Goal: Task Accomplishment & Management: Use online tool/utility

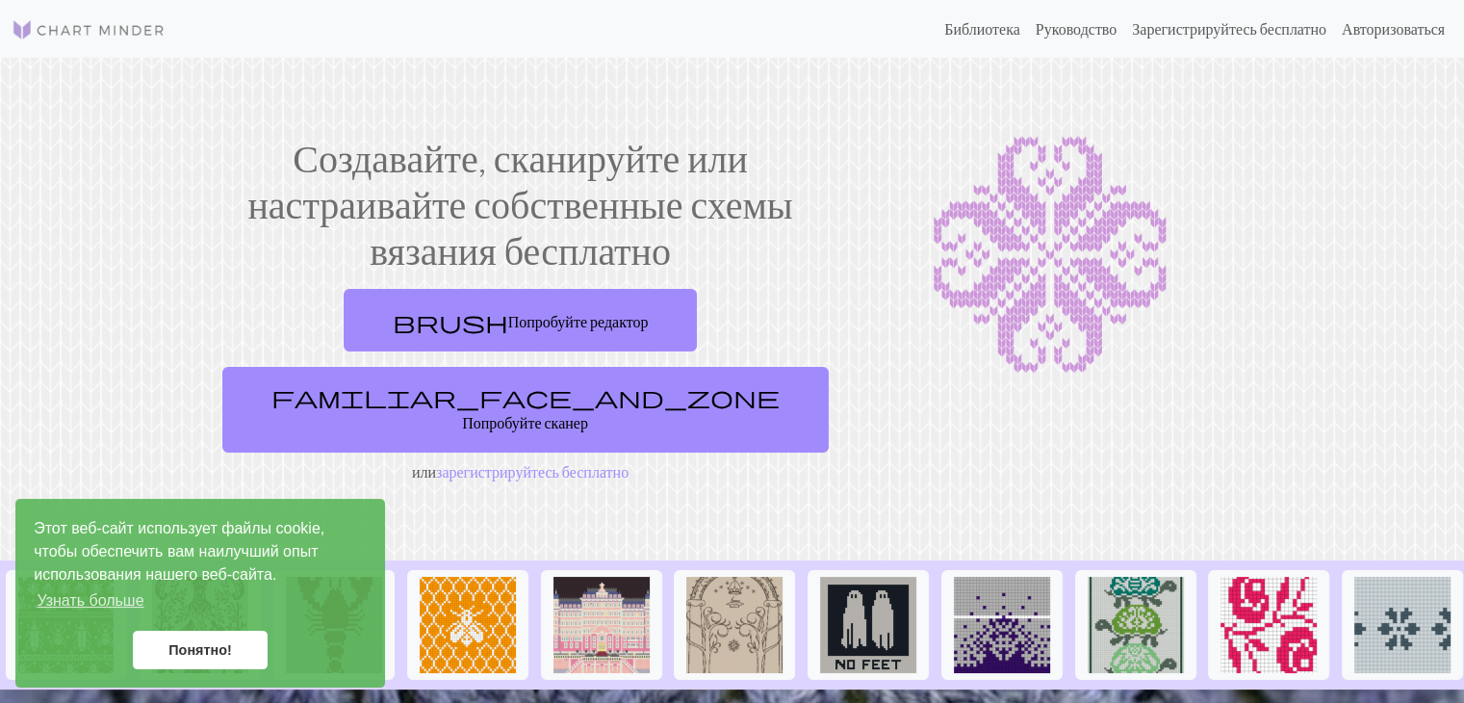
click at [174, 640] on link "Понятно!" at bounding box center [200, 649] width 135 height 39
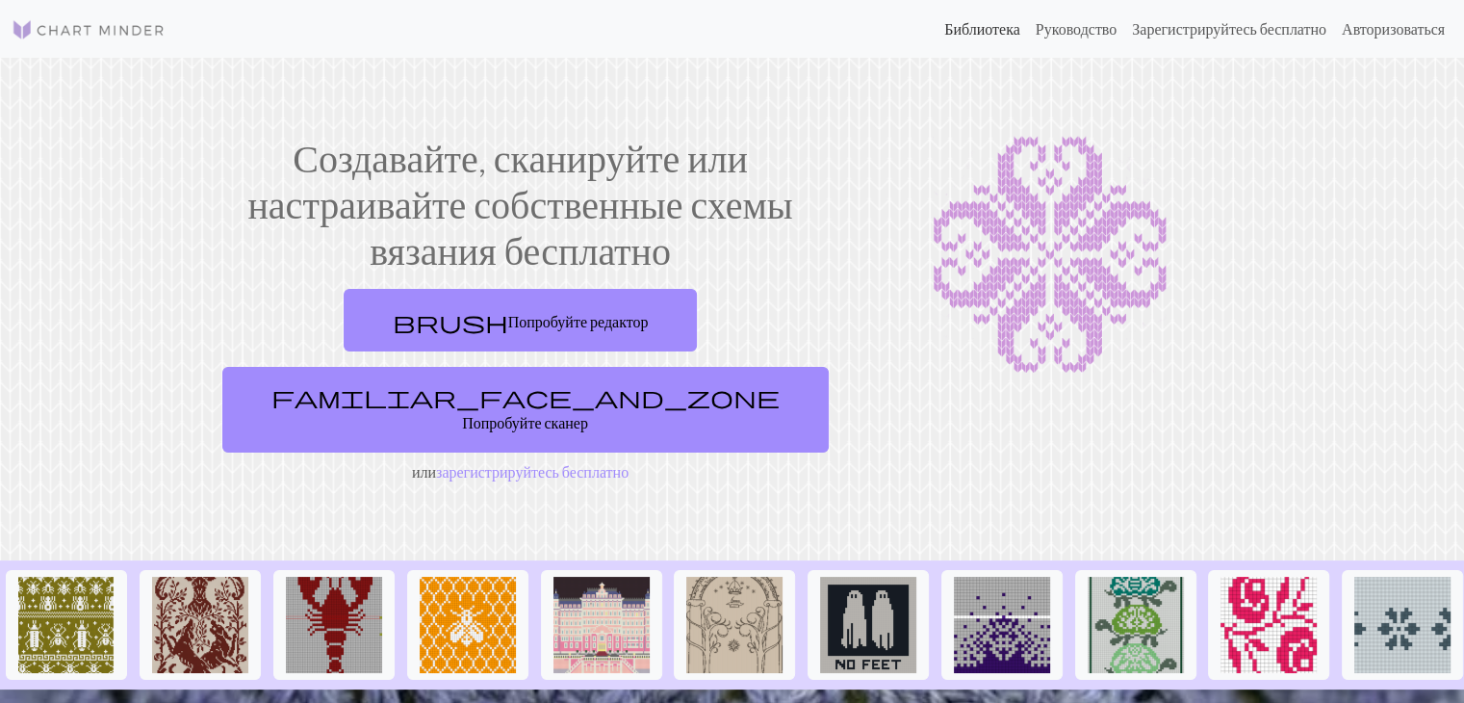
click at [944, 32] on font "Библиотека" at bounding box center [982, 28] width 76 height 18
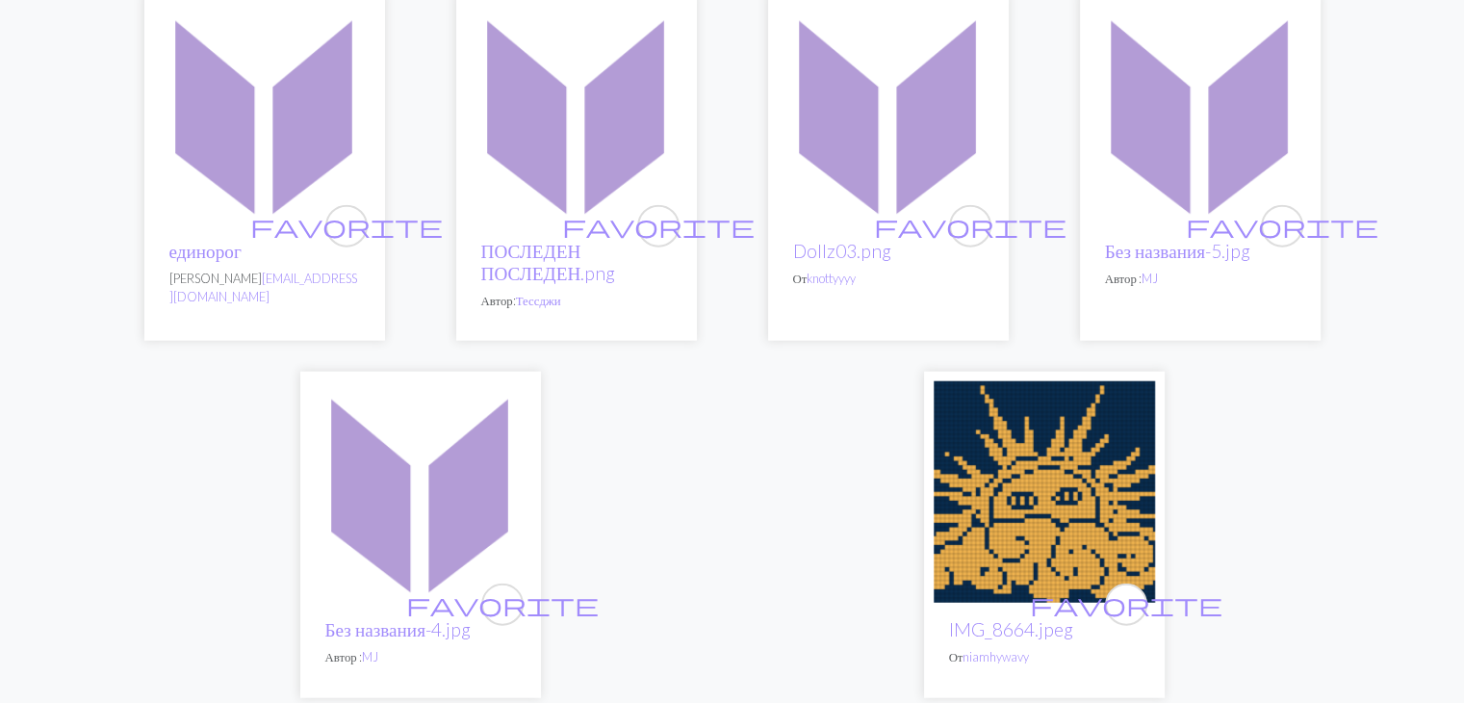
scroll to position [5106, 0]
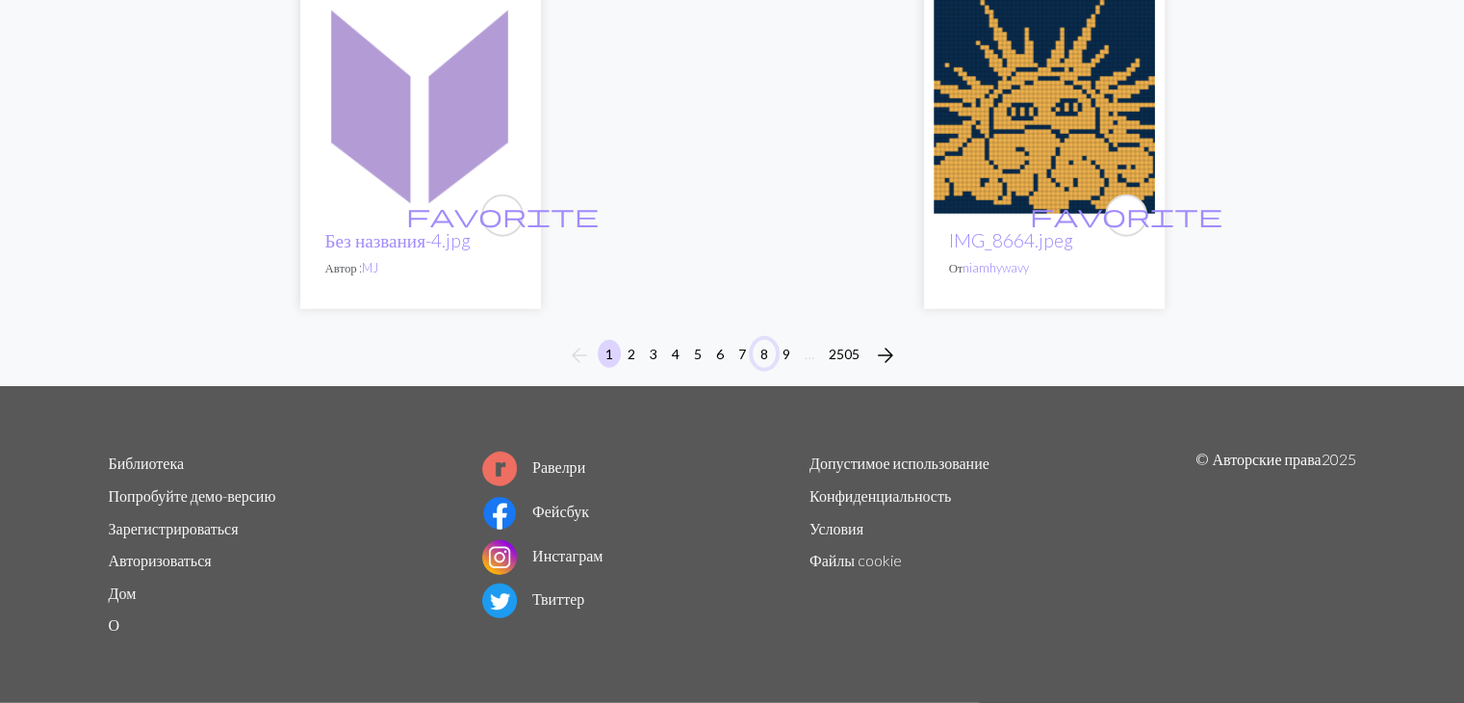
click at [763, 346] on font "8" at bounding box center [764, 354] width 8 height 16
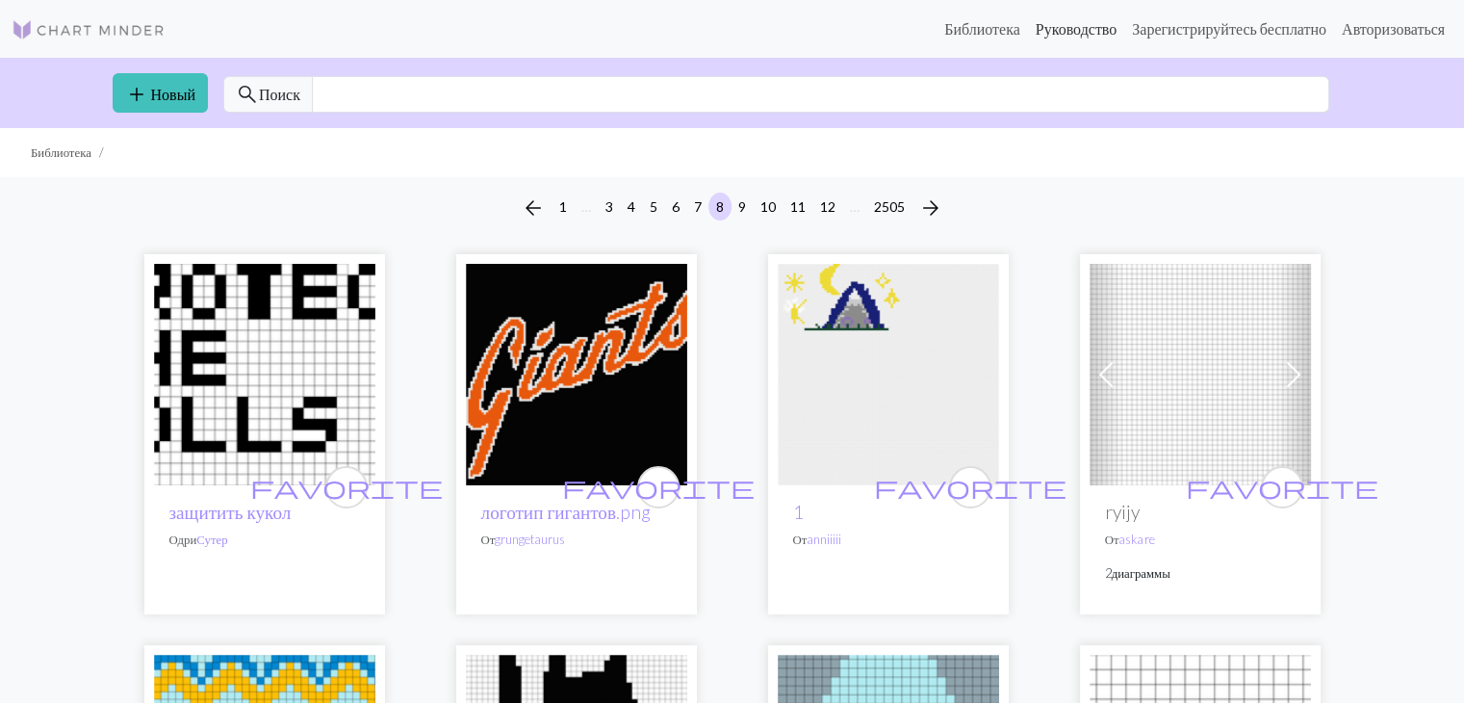
click at [1063, 33] on font "Руководство" at bounding box center [1077, 28] width 82 height 18
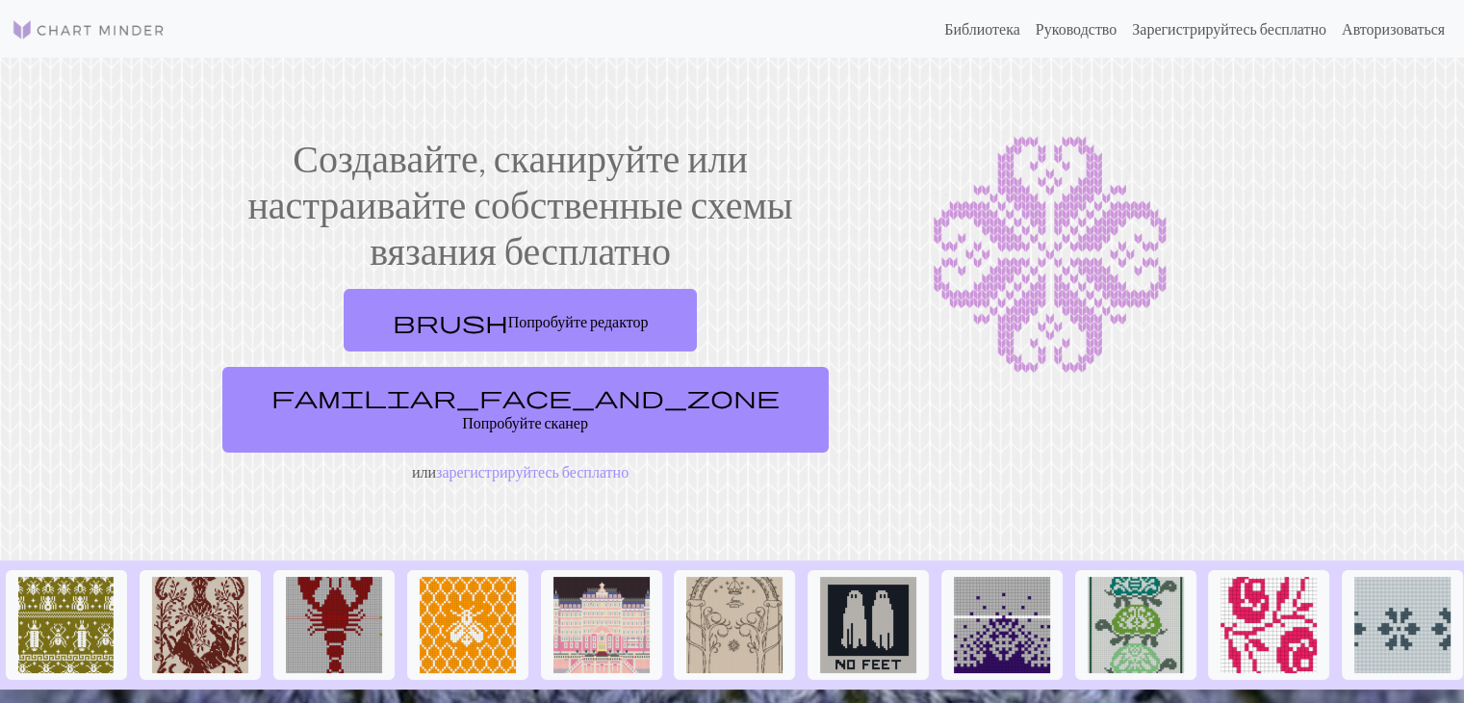
click at [131, 32] on img at bounding box center [89, 29] width 154 height 23
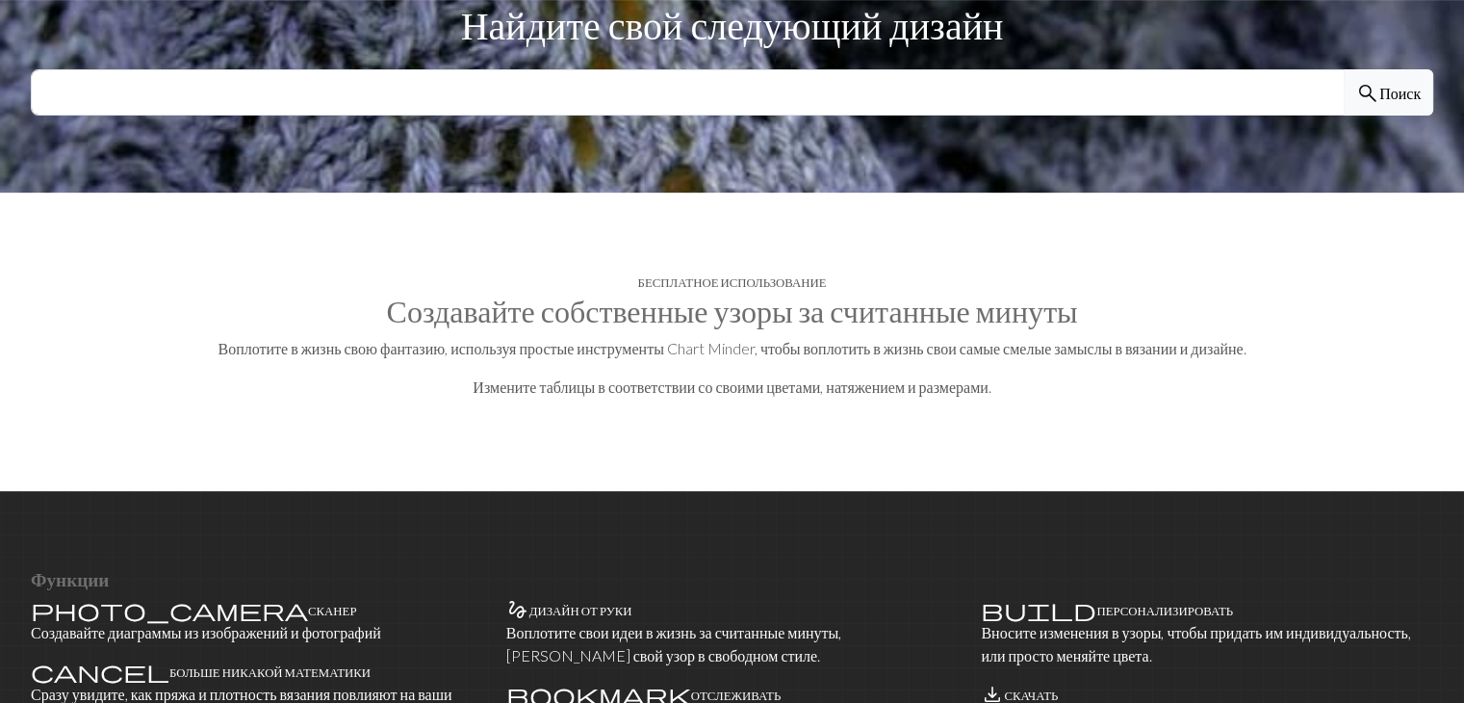
scroll to position [193, 0]
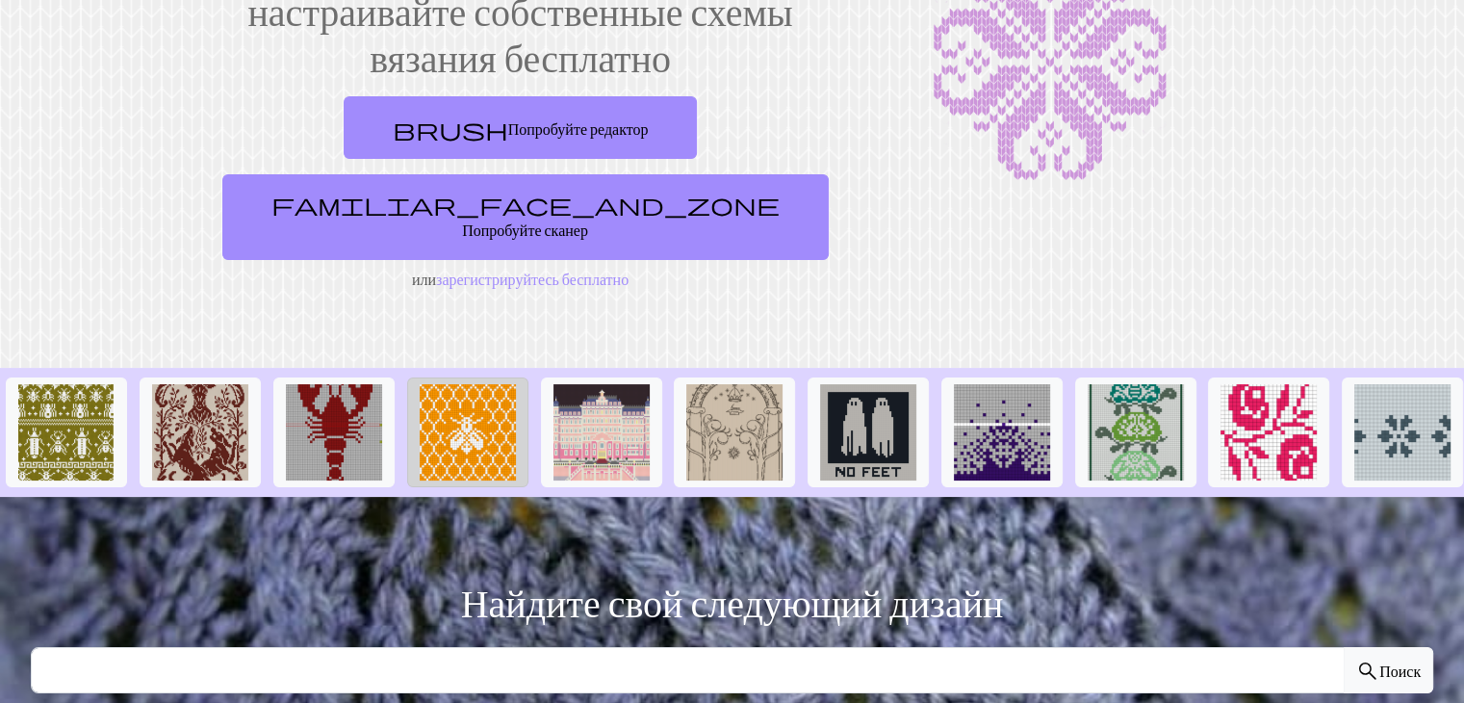
click at [458, 384] on img at bounding box center [468, 432] width 96 height 96
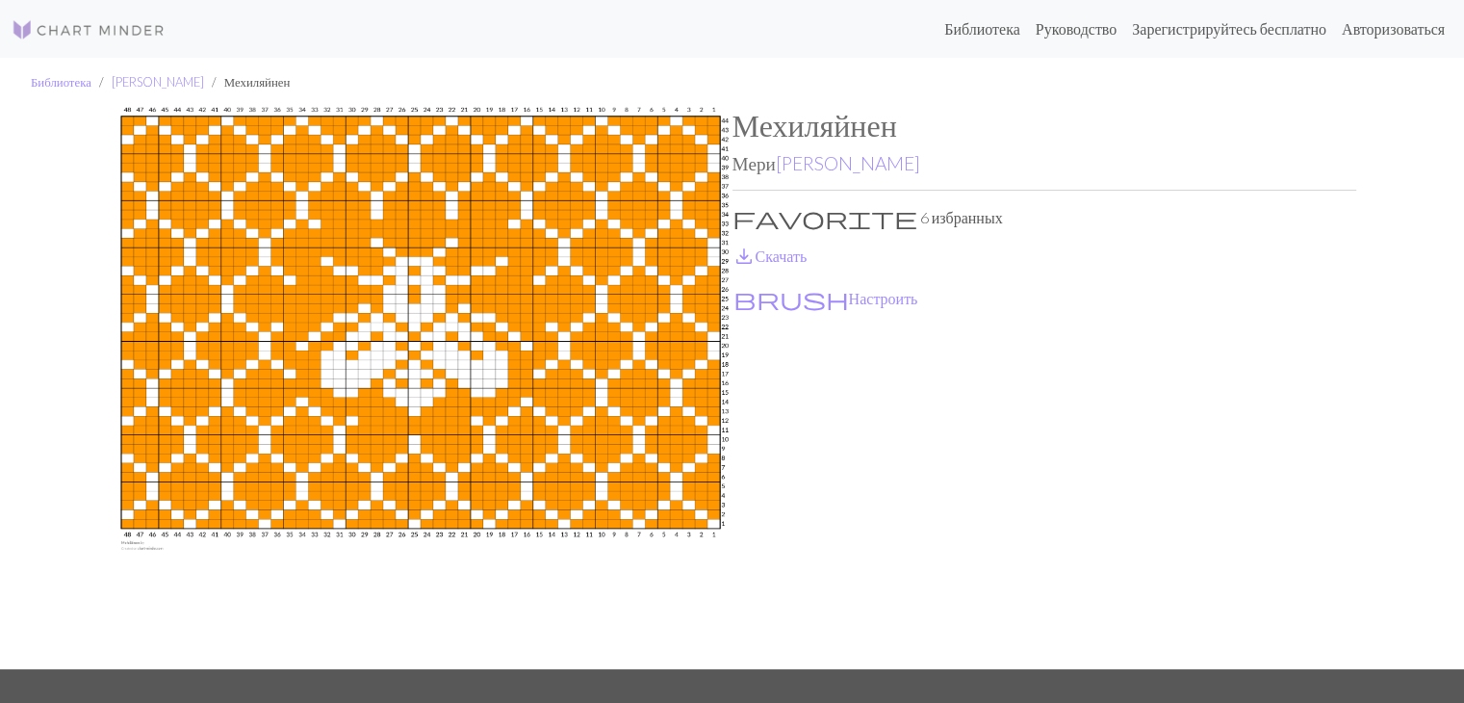
click at [463, 359] on img at bounding box center [421, 388] width 624 height 562
click at [849, 302] on font "Настроить" at bounding box center [883, 298] width 69 height 18
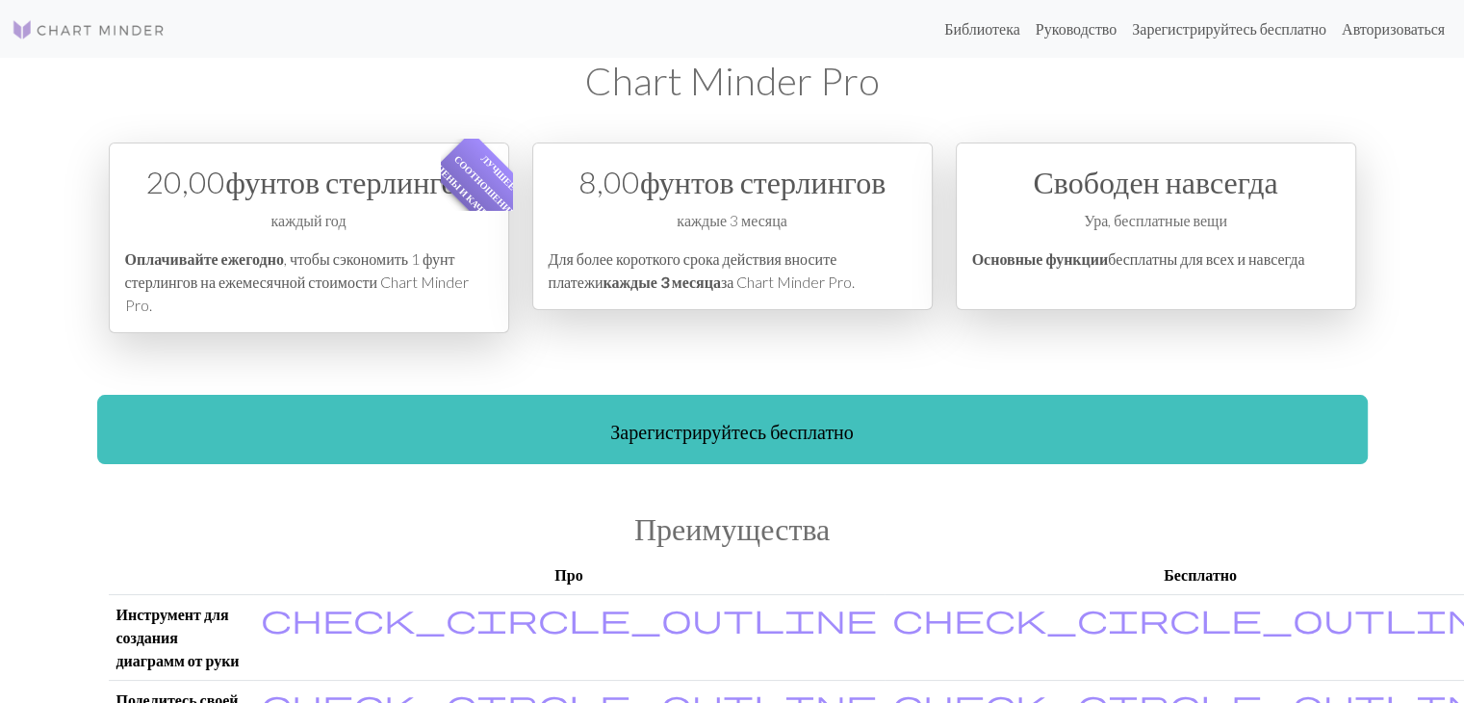
click at [27, 500] on div "Библиотека Руководство Зарегистрируйтесь бесплатно Авторизоваться Chart Minder …" at bounding box center [732, 351] width 1464 height 703
click at [1204, 35] on font "Зарегистрируйтесь бесплатно" at bounding box center [1229, 28] width 194 height 18
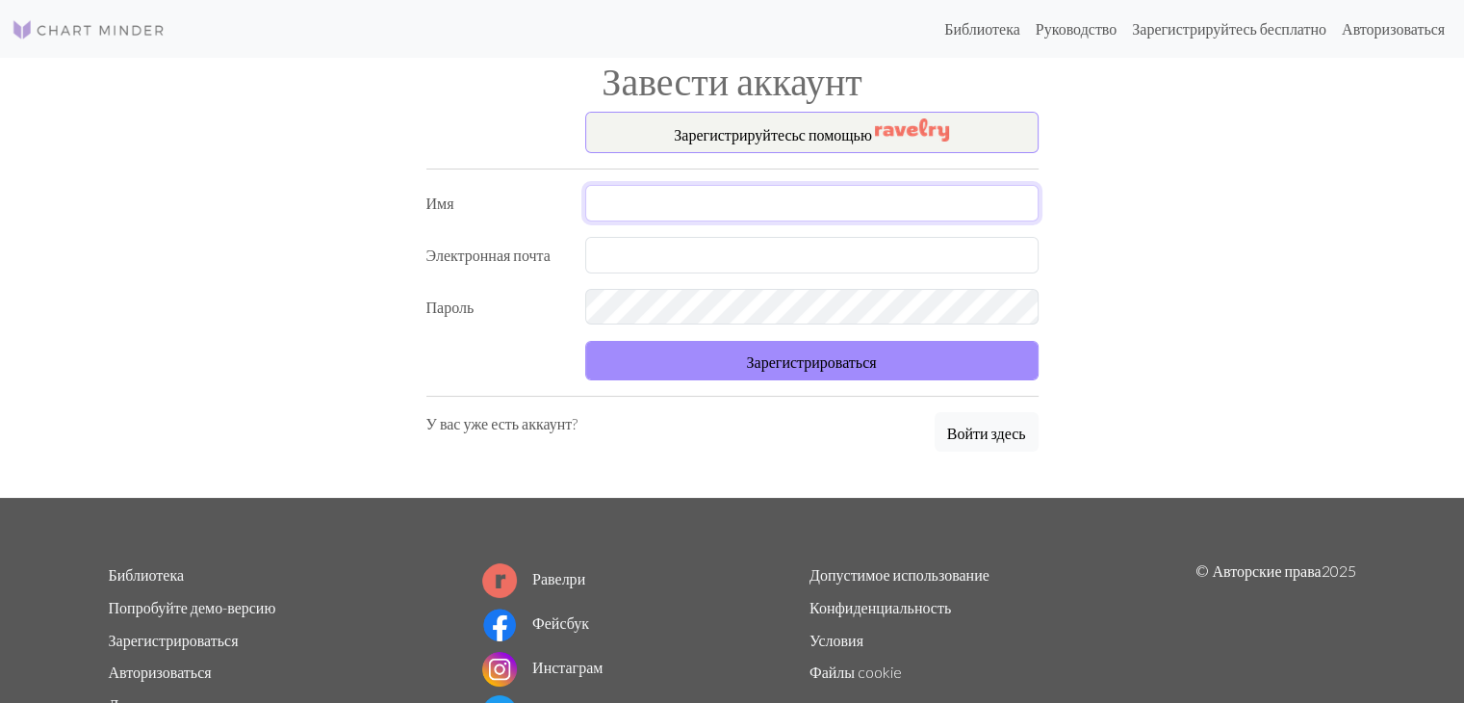
click at [627, 202] on input "text" at bounding box center [811, 203] width 453 height 37
type input "Larysa"
click at [639, 243] on input "text" at bounding box center [811, 255] width 453 height 37
type input "lorali2404@gmail.com"
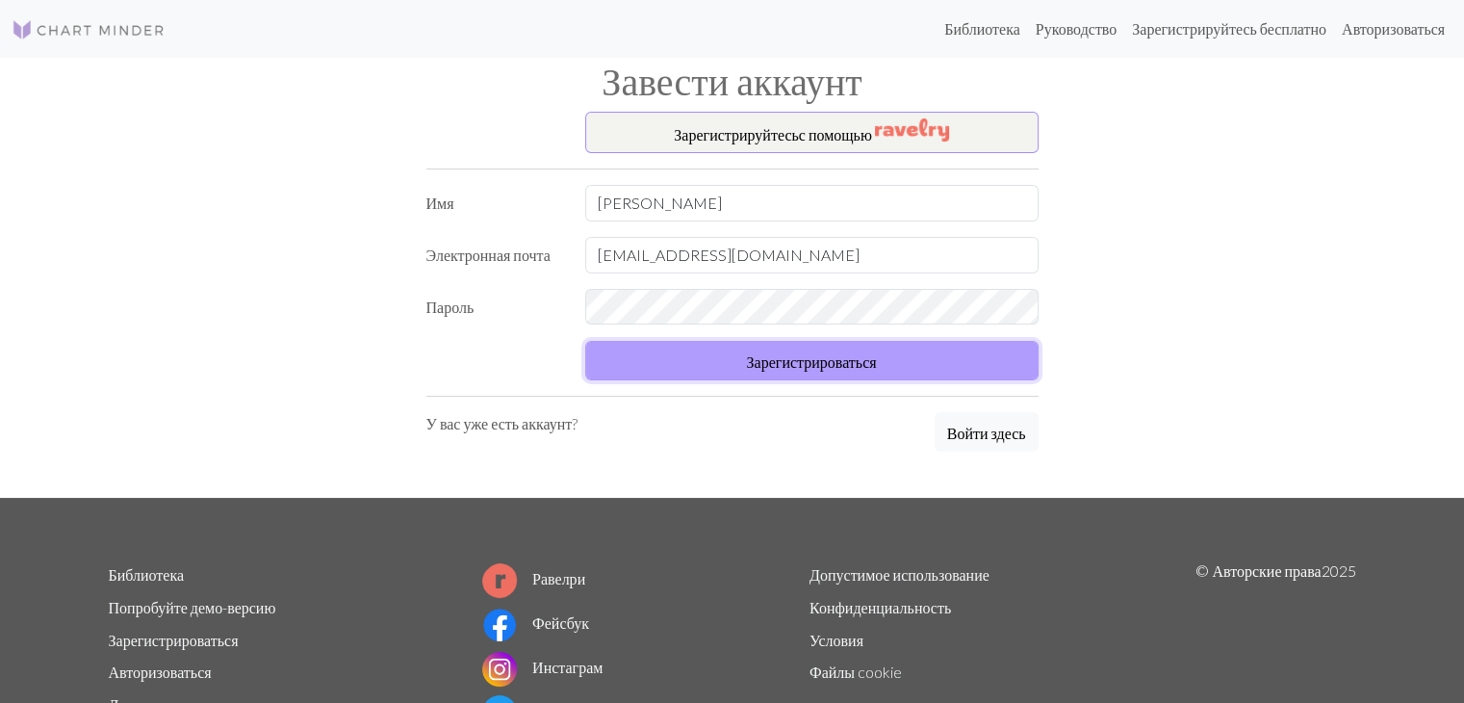
click at [735, 367] on button "Зарегистрироваться" at bounding box center [811, 360] width 453 height 39
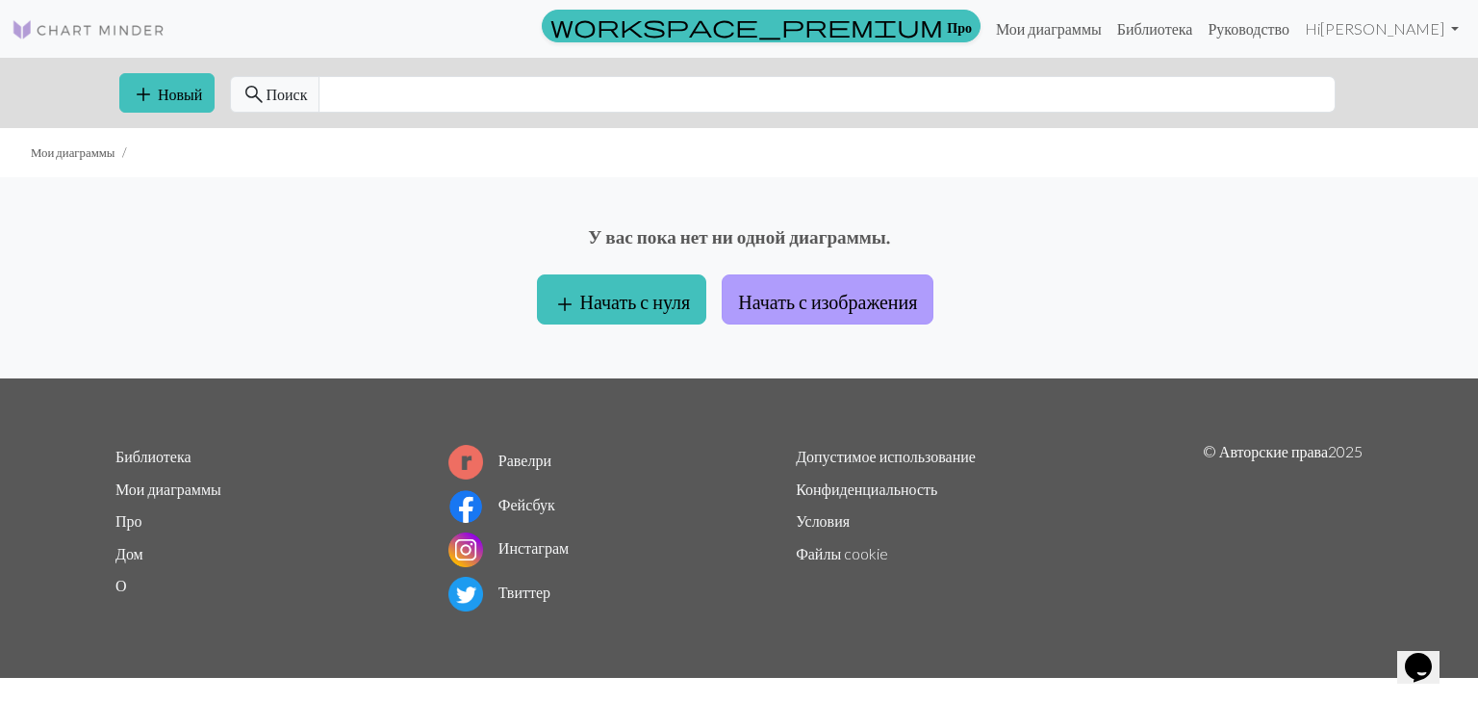
click at [828, 284] on button "Начать с изображения" at bounding box center [828, 299] width 212 height 50
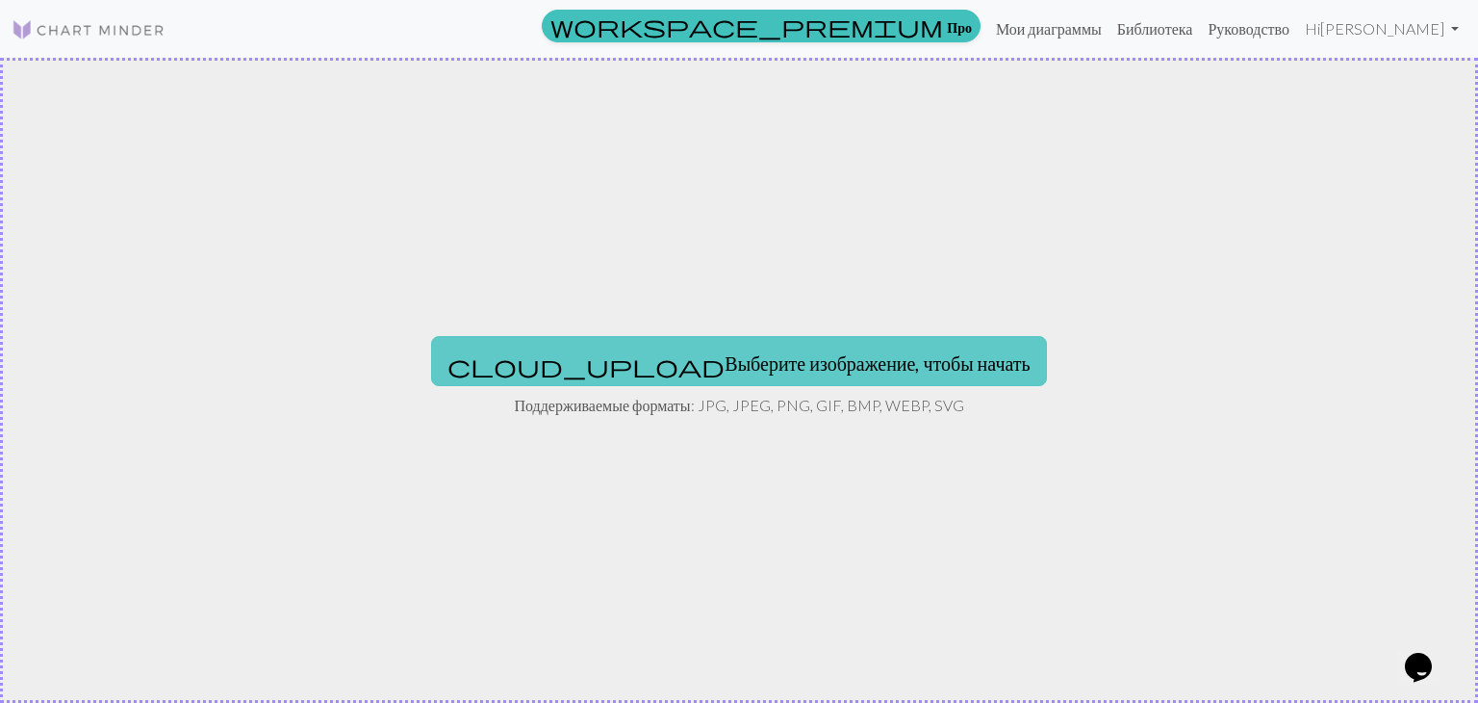
click at [725, 355] on font "Выберите изображение, чтобы начать" at bounding box center [877, 362] width 305 height 23
type input "C:\fakepath\1 арх.png"
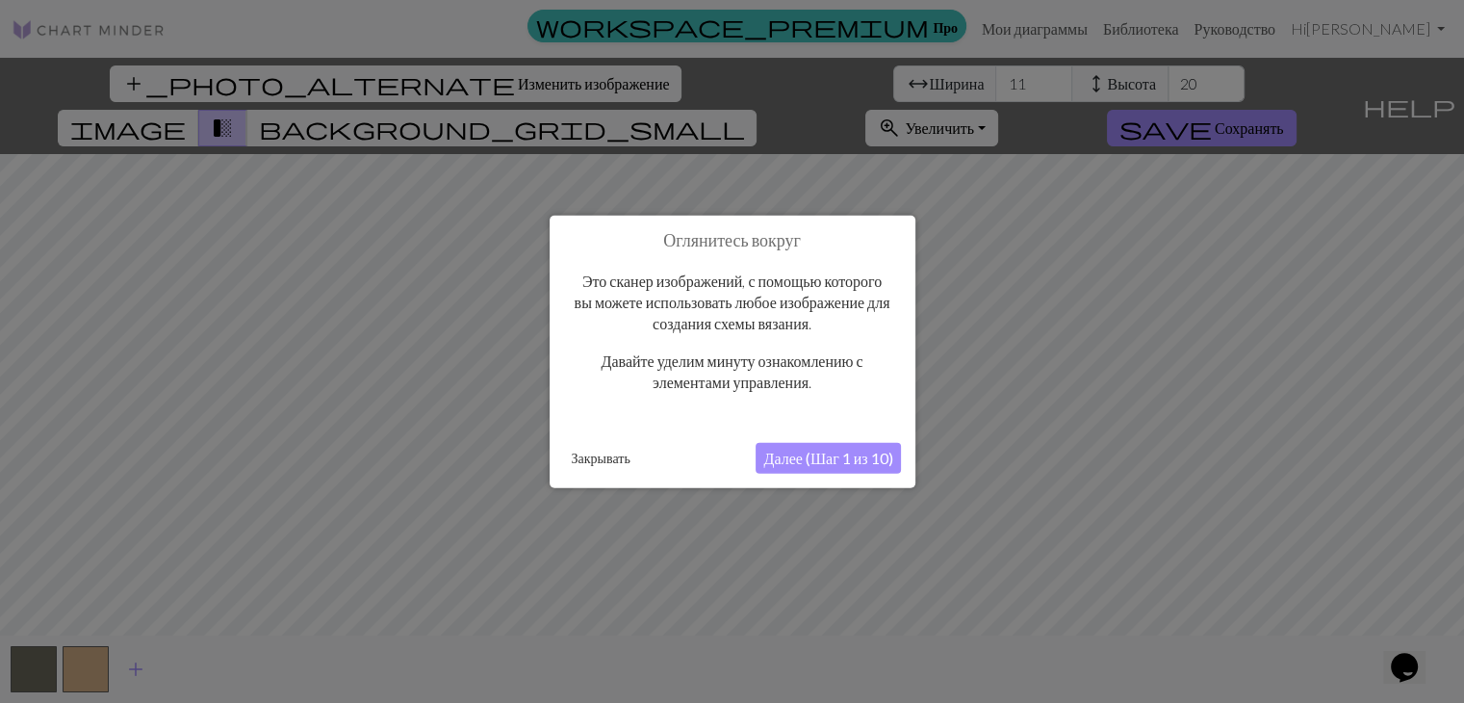
click at [881, 458] on font "Далее (Шаг 1 из 10)" at bounding box center [827, 457] width 129 height 18
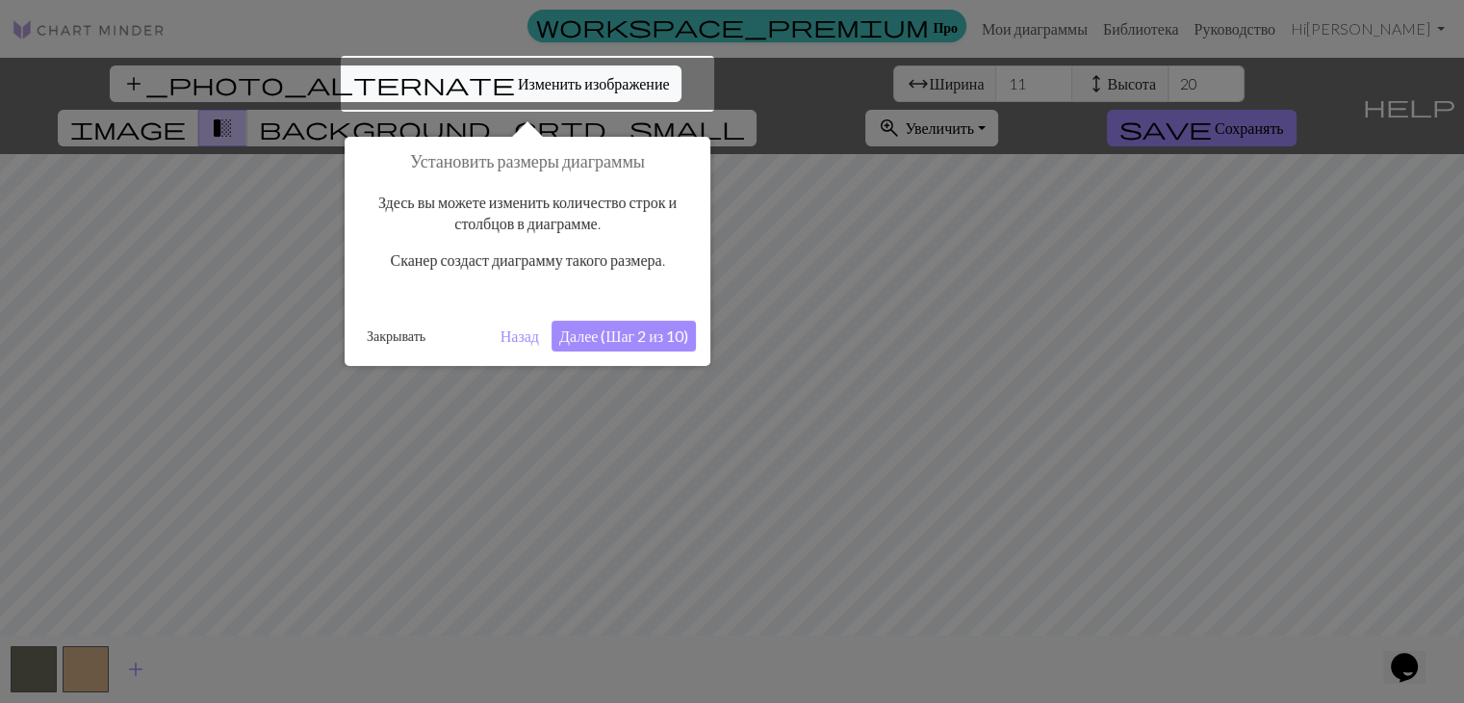
click at [480, 86] on div at bounding box center [527, 84] width 373 height 56
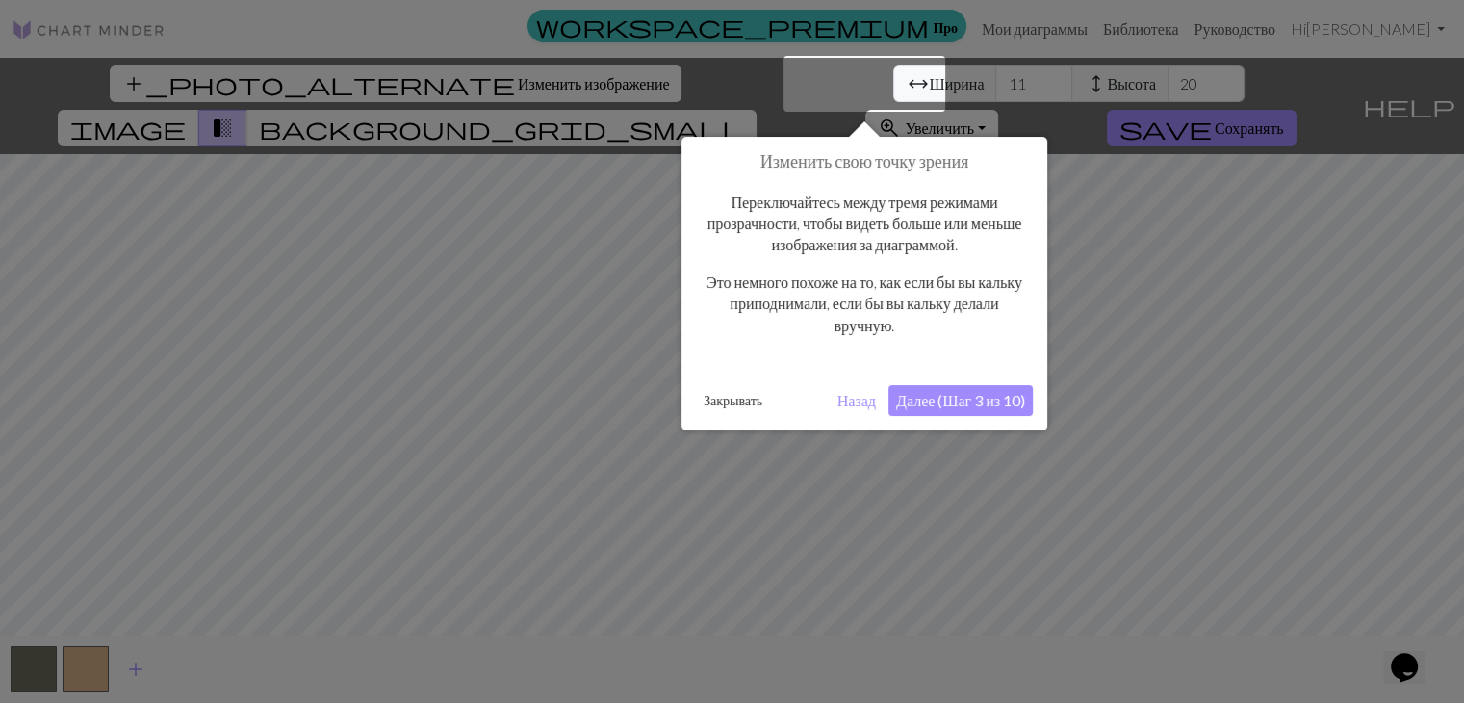
click at [477, 85] on div at bounding box center [732, 351] width 1464 height 703
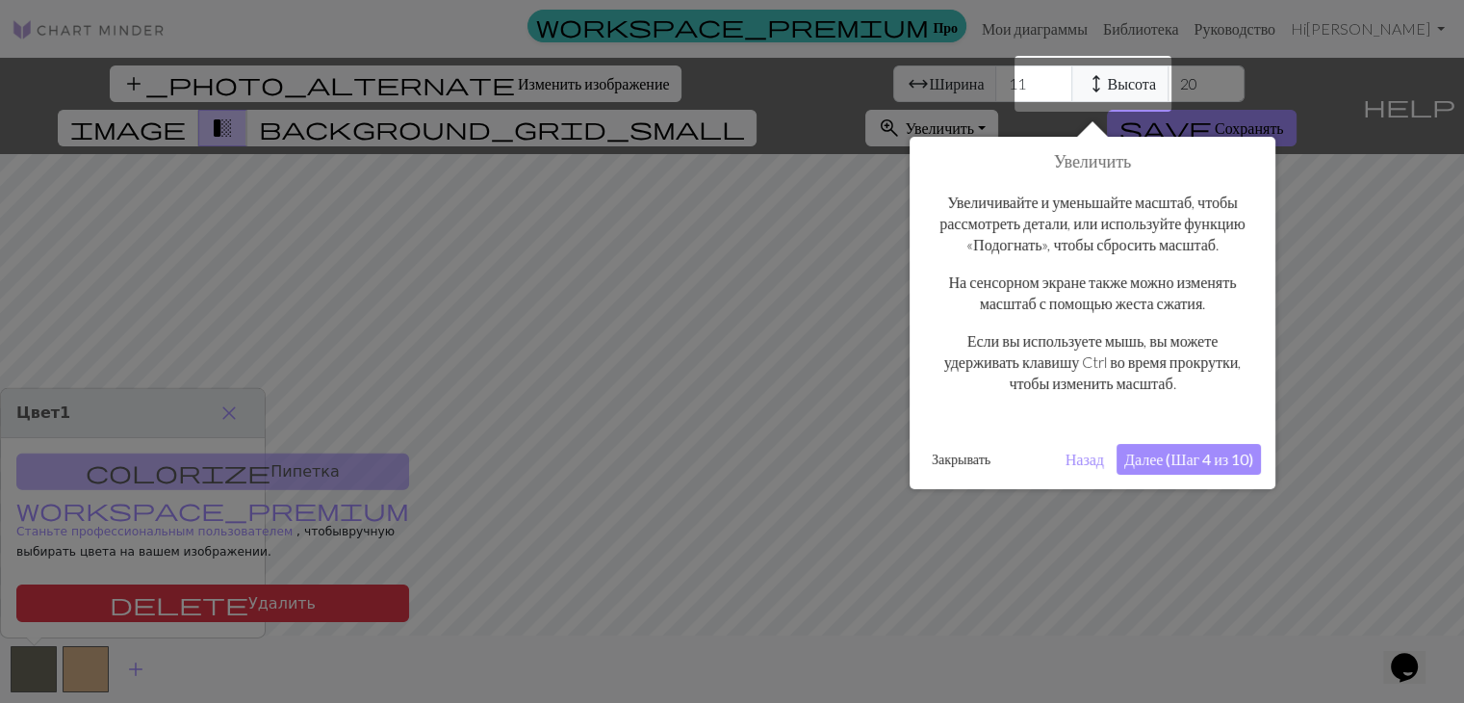
click at [477, 85] on div at bounding box center [732, 351] width 1464 height 703
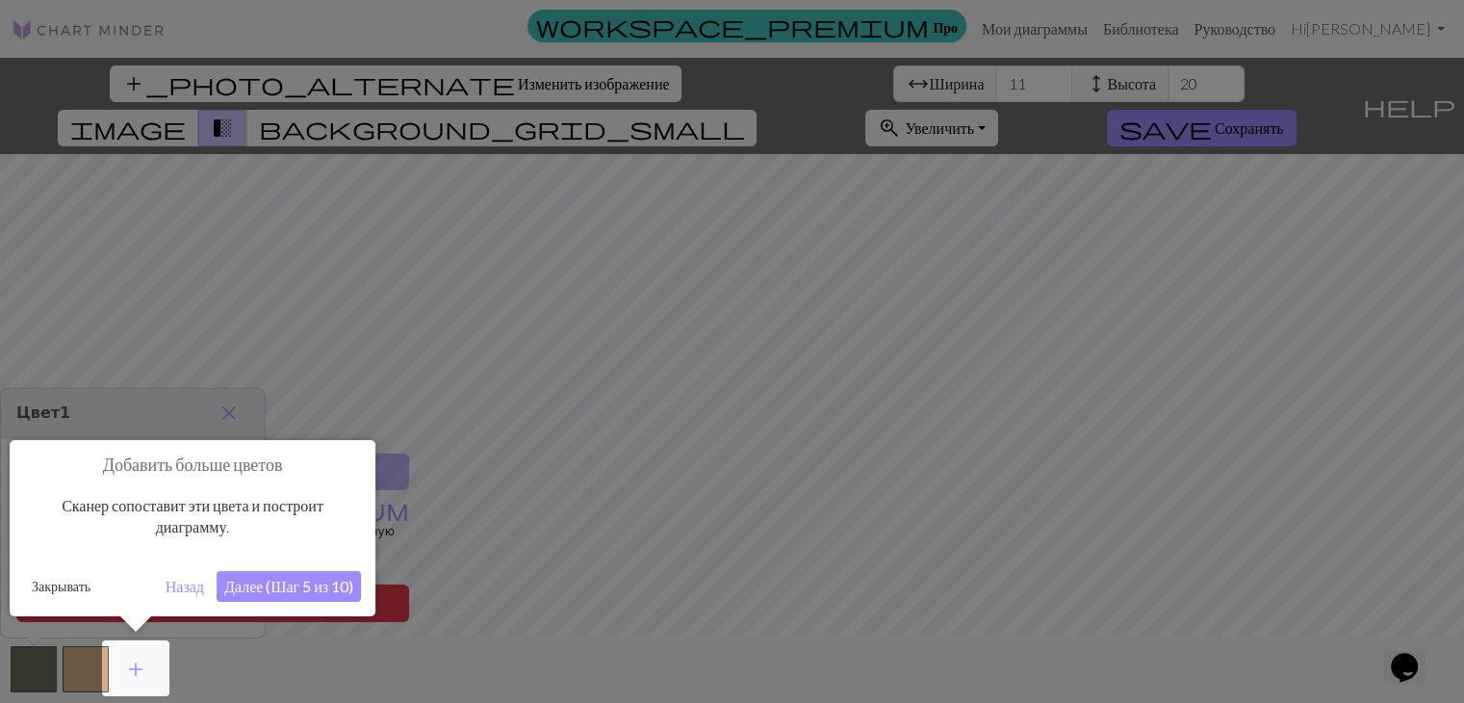
click at [163, 594] on button "Назад" at bounding box center [185, 586] width 54 height 31
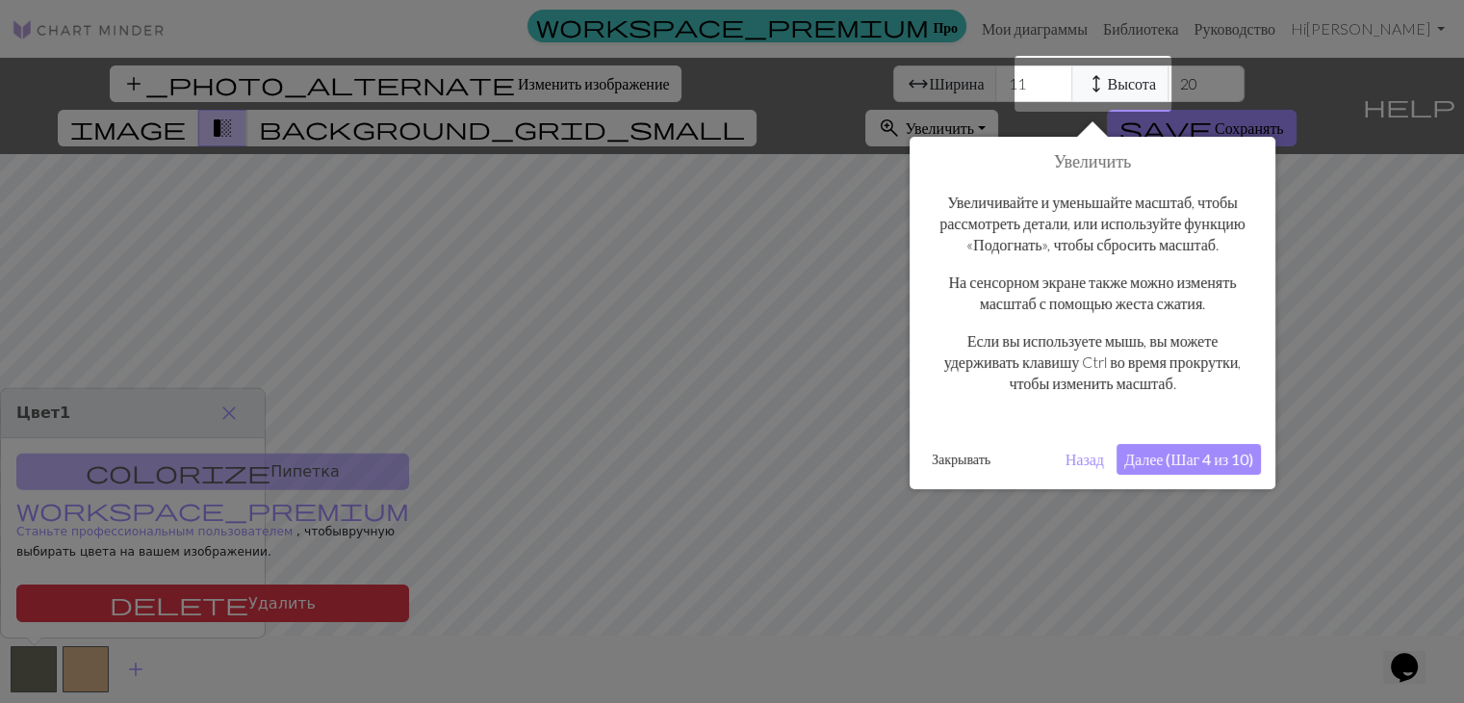
click at [1082, 468] on font "Назад" at bounding box center [1085, 459] width 39 height 18
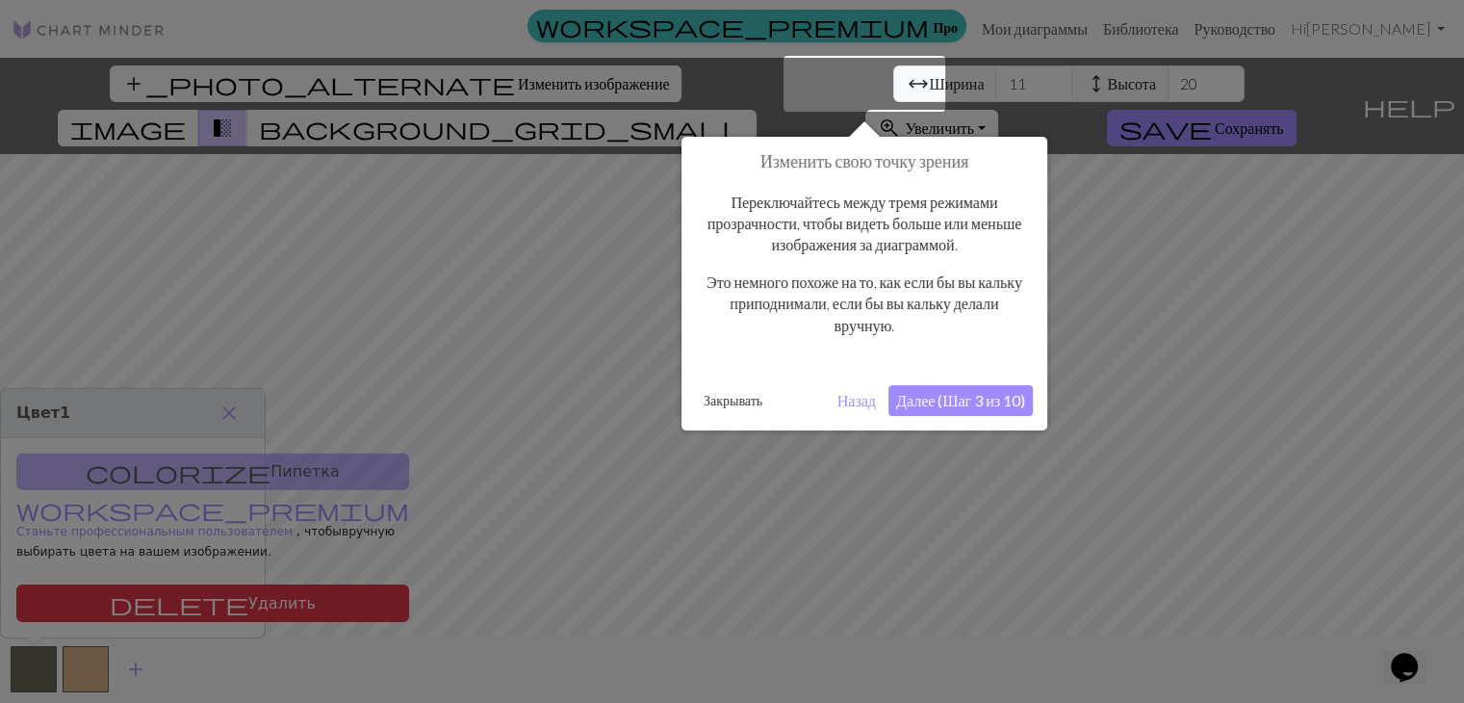
click at [846, 403] on font "Назад" at bounding box center [856, 400] width 39 height 18
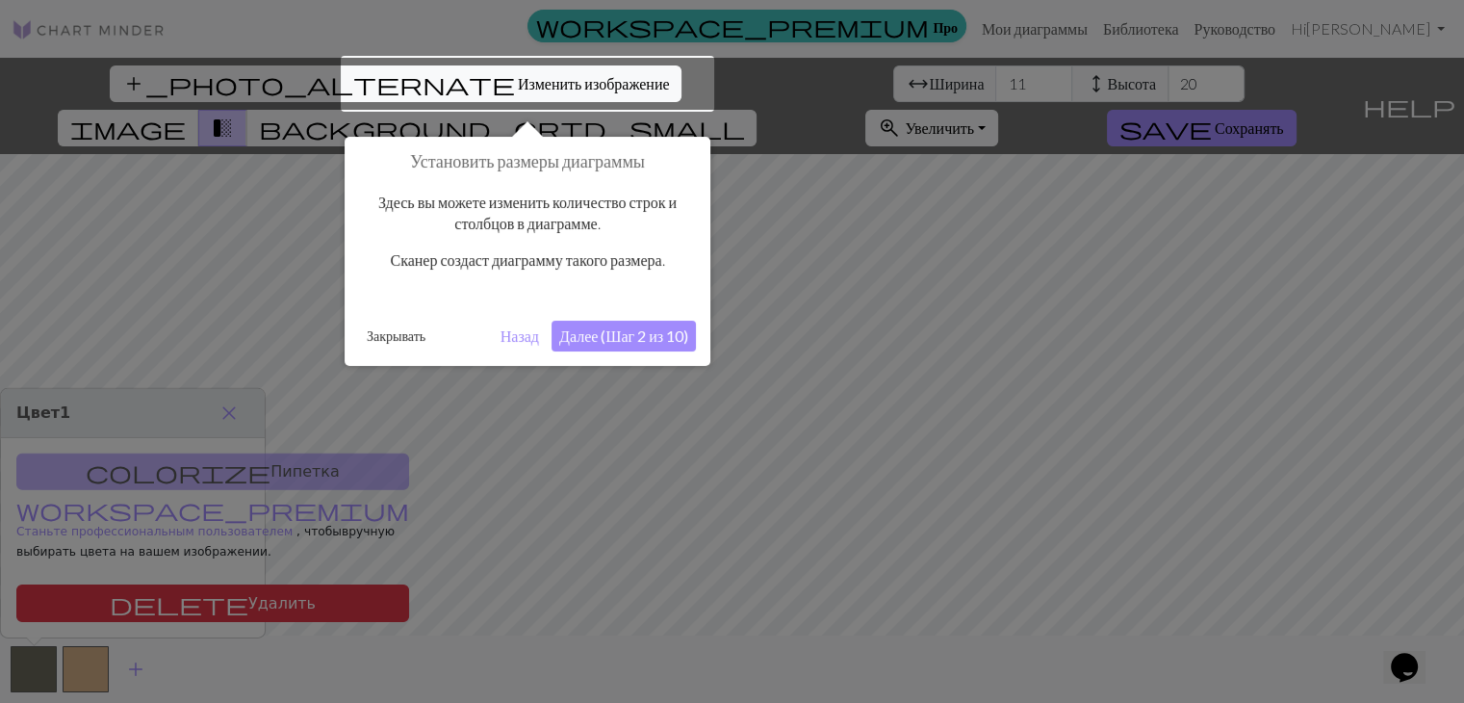
click at [485, 73] on div at bounding box center [527, 84] width 373 height 56
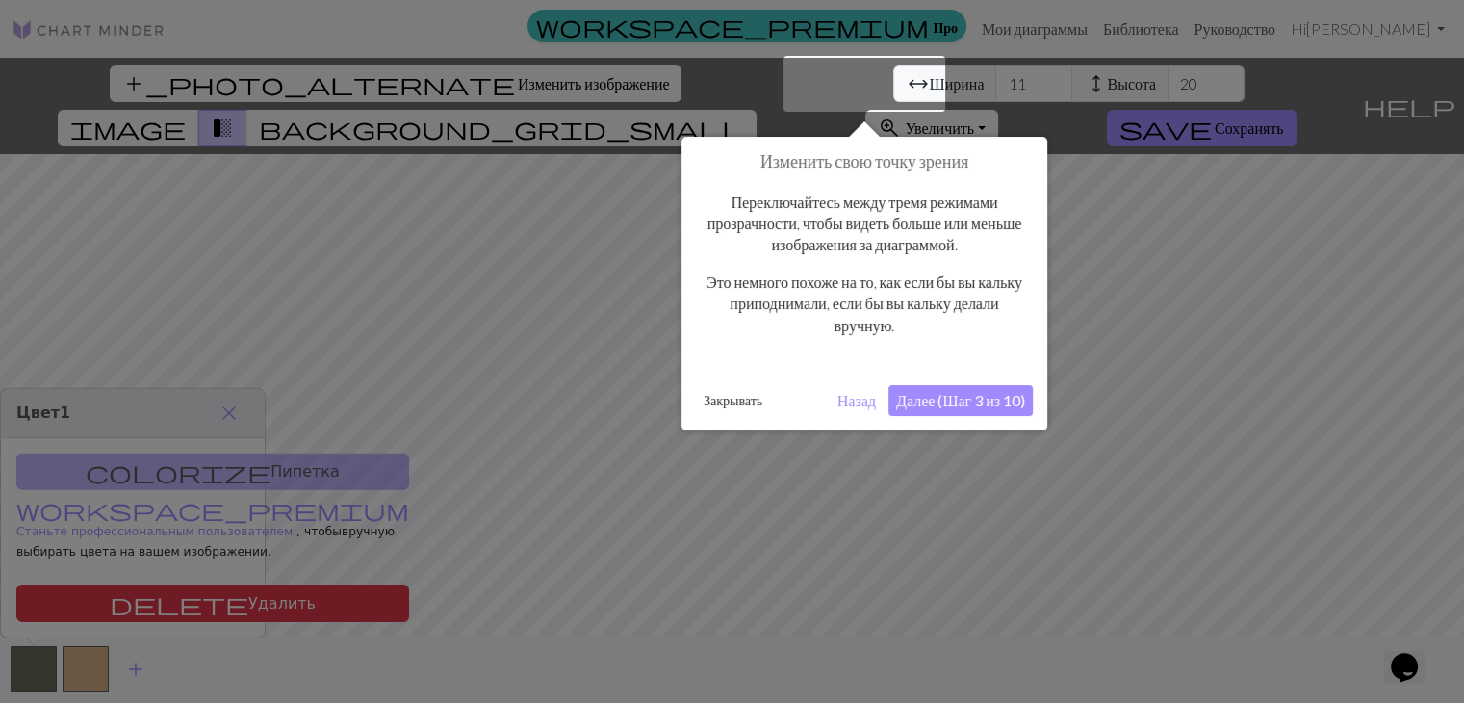
click at [973, 401] on font "Далее (Шаг 3 из 10)" at bounding box center [960, 400] width 129 height 18
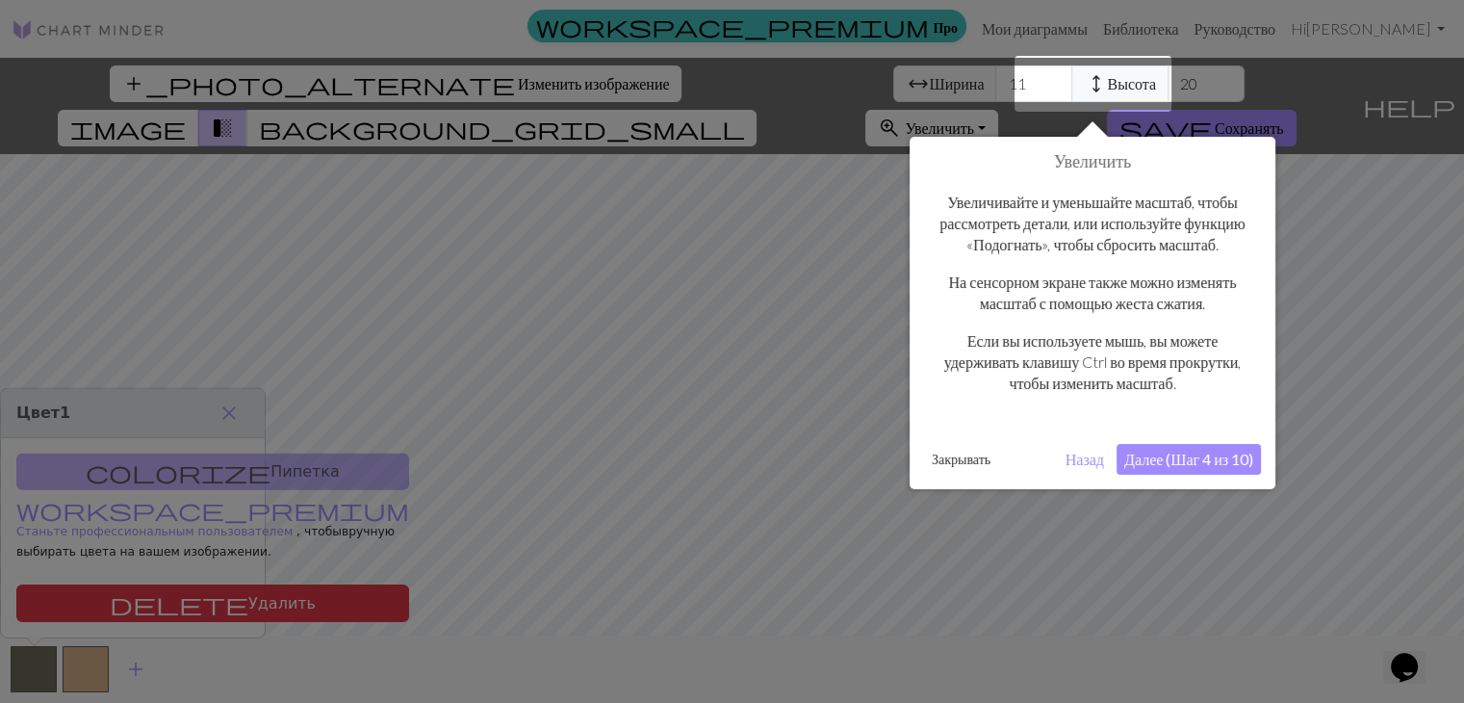
click at [1170, 468] on font "Далее (Шаг 4 из 10)" at bounding box center [1188, 459] width 129 height 18
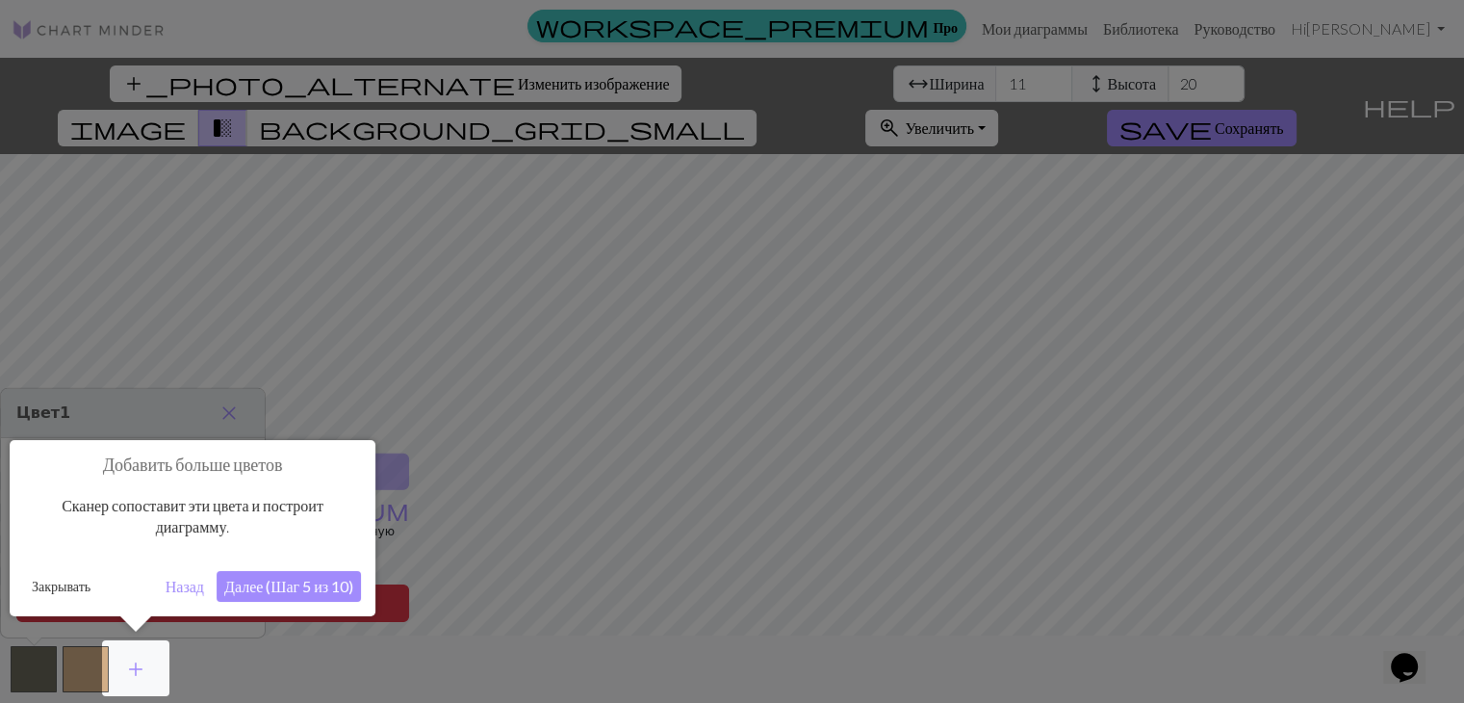
click at [305, 591] on font "Далее (Шаг 5 из 10)" at bounding box center [288, 586] width 129 height 18
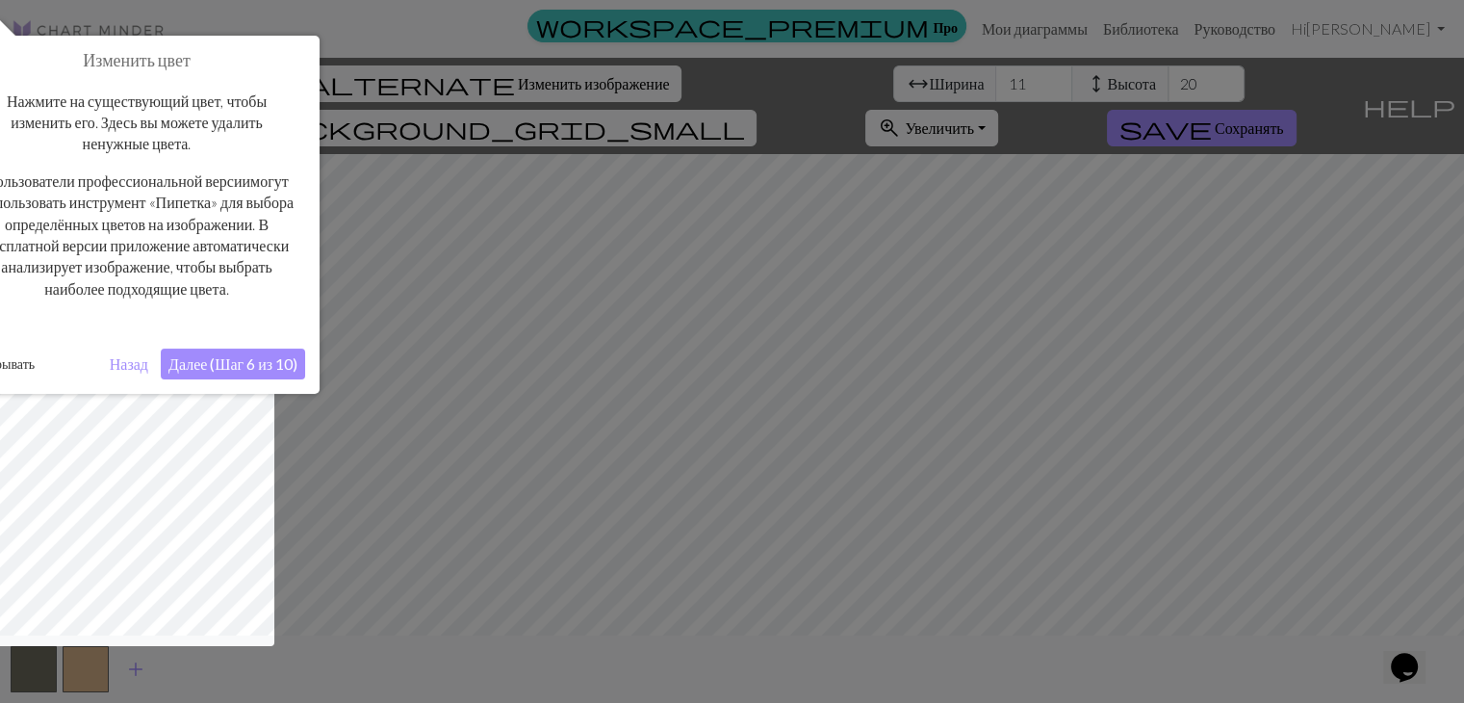
click at [187, 371] on button "Далее (Шаг 6 из 10)" at bounding box center [233, 363] width 144 height 31
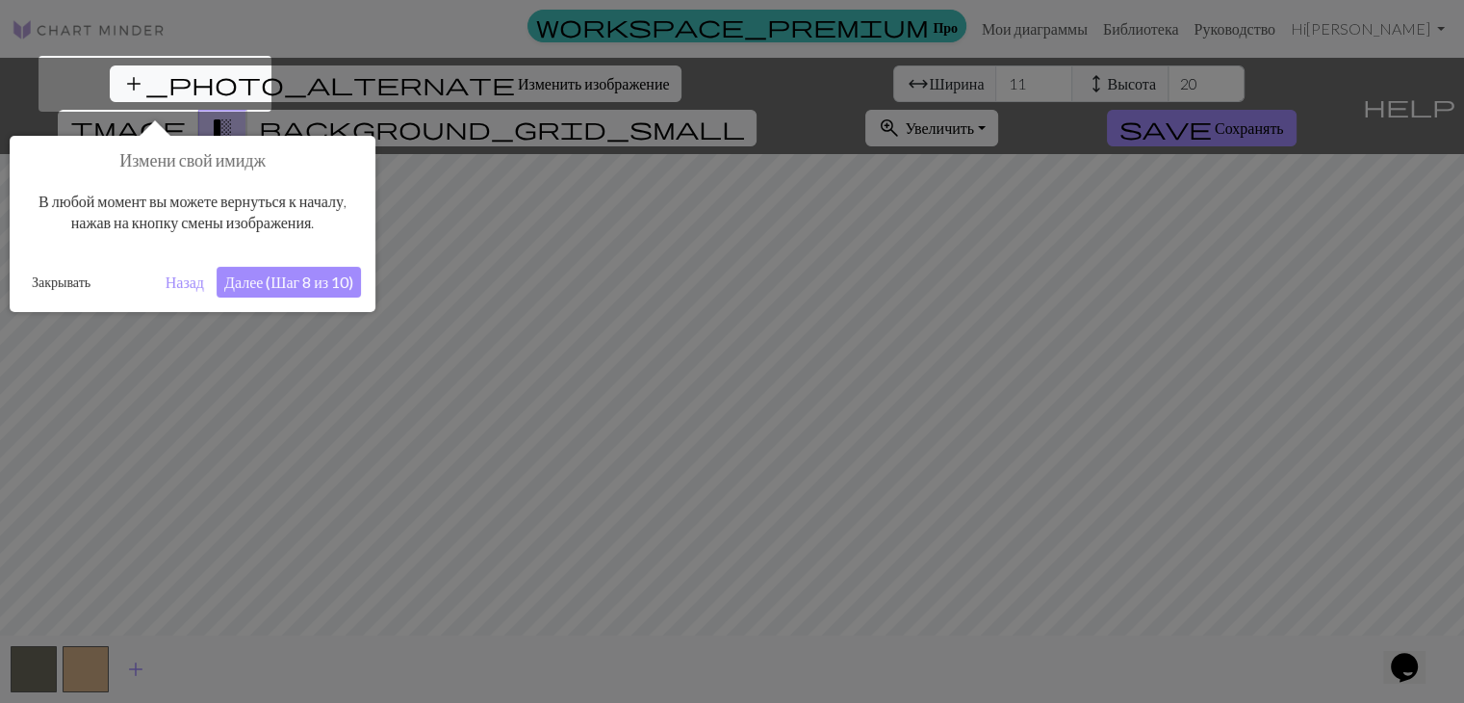
click at [243, 296] on div "Измени свой имидж В любой момент вы можете вернуться к началу, нажав на кнопку …" at bounding box center [193, 224] width 366 height 176
click at [246, 284] on font "Далее (Шаг 8 из 10)" at bounding box center [288, 281] width 129 height 18
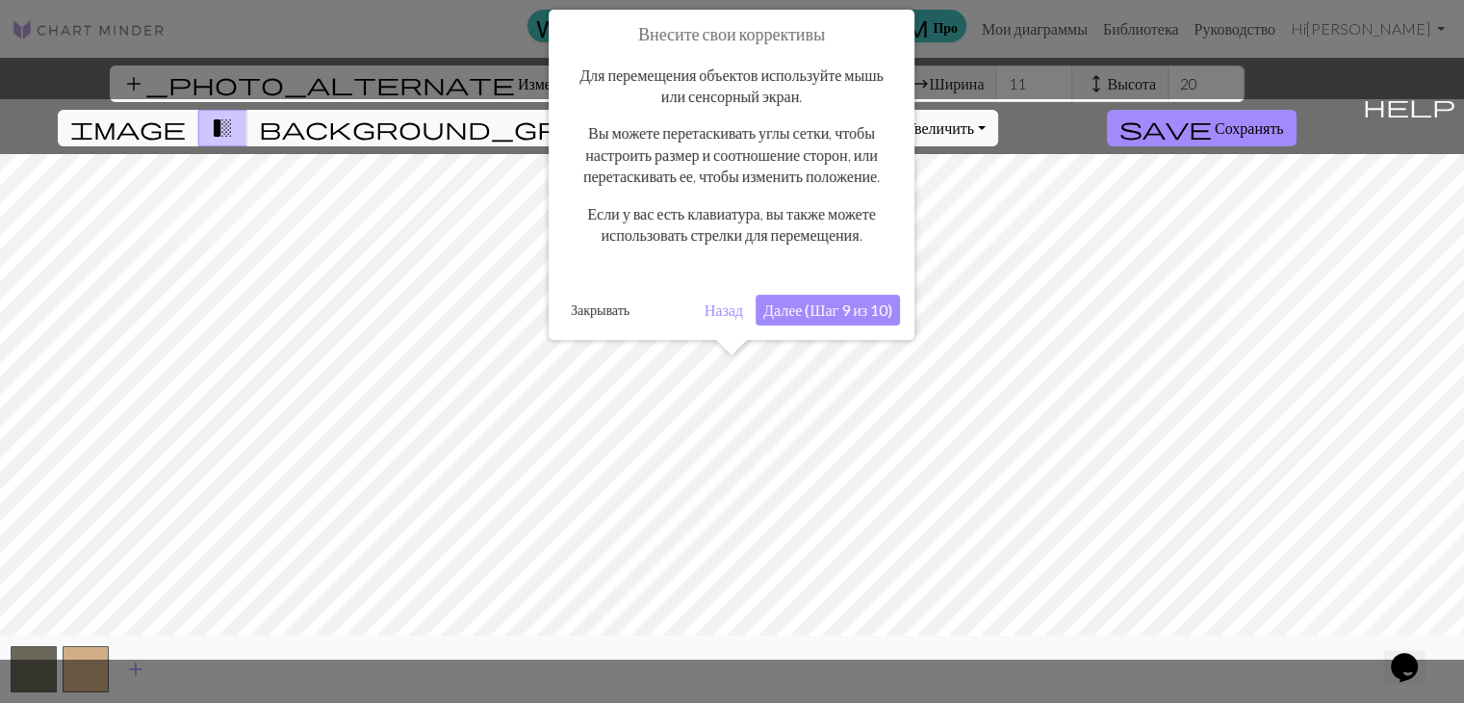
click at [859, 319] on font "Далее (Шаг 9 из 10)" at bounding box center [827, 309] width 129 height 18
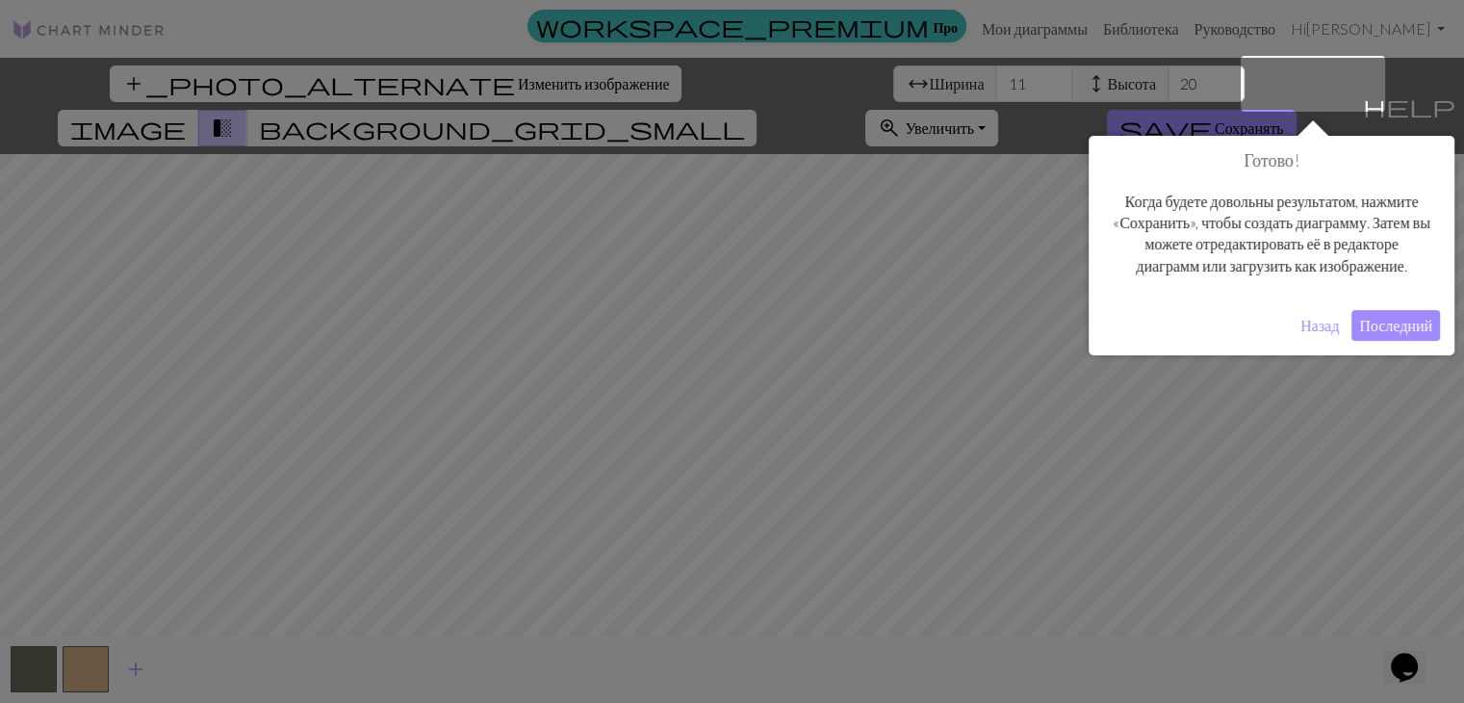
click at [1388, 336] on button "Последний" at bounding box center [1395, 325] width 89 height 31
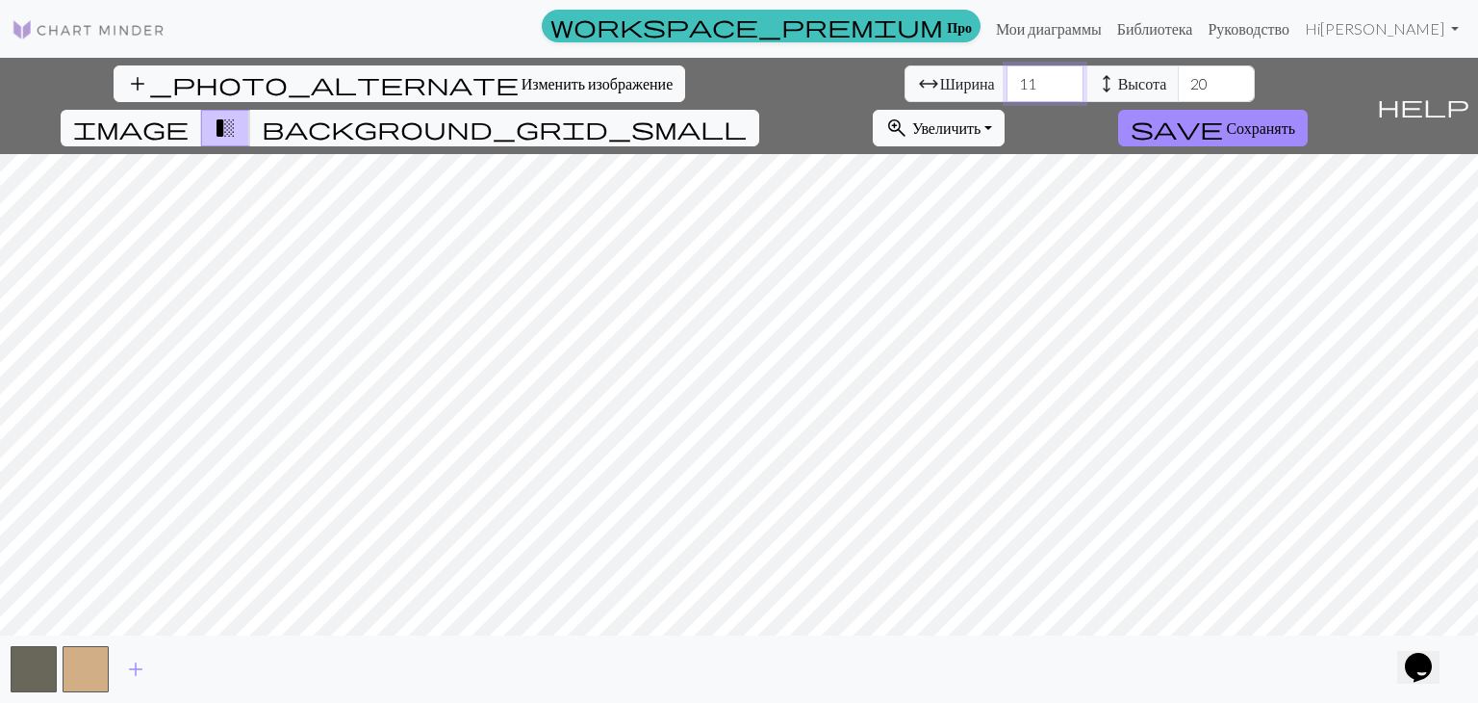
click at [1007, 87] on input "11" at bounding box center [1045, 83] width 77 height 37
click at [1007, 88] on input "10" at bounding box center [1045, 83] width 77 height 37
click at [1007, 88] on input "9" at bounding box center [1045, 83] width 77 height 37
click at [1007, 88] on input "8" at bounding box center [1045, 83] width 77 height 37
click at [1007, 79] on input "9" at bounding box center [1045, 83] width 77 height 37
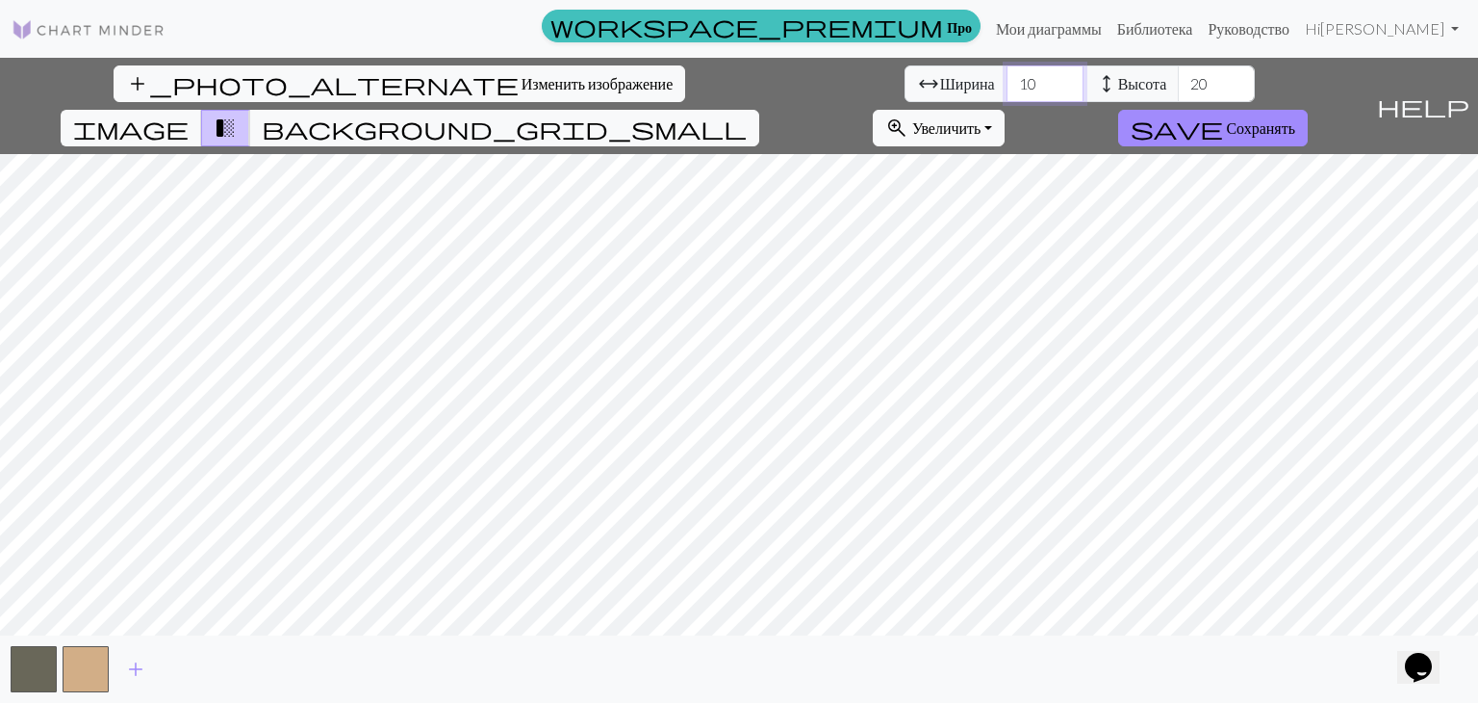
click at [1007, 79] on input "10" at bounding box center [1045, 83] width 77 height 37
click at [1007, 79] on input "11" at bounding box center [1045, 83] width 77 height 37
click at [1007, 79] on input "12" at bounding box center [1045, 83] width 77 height 37
click at [1007, 79] on input "13" at bounding box center [1045, 83] width 77 height 37
click at [1007, 79] on input "14" at bounding box center [1045, 83] width 77 height 37
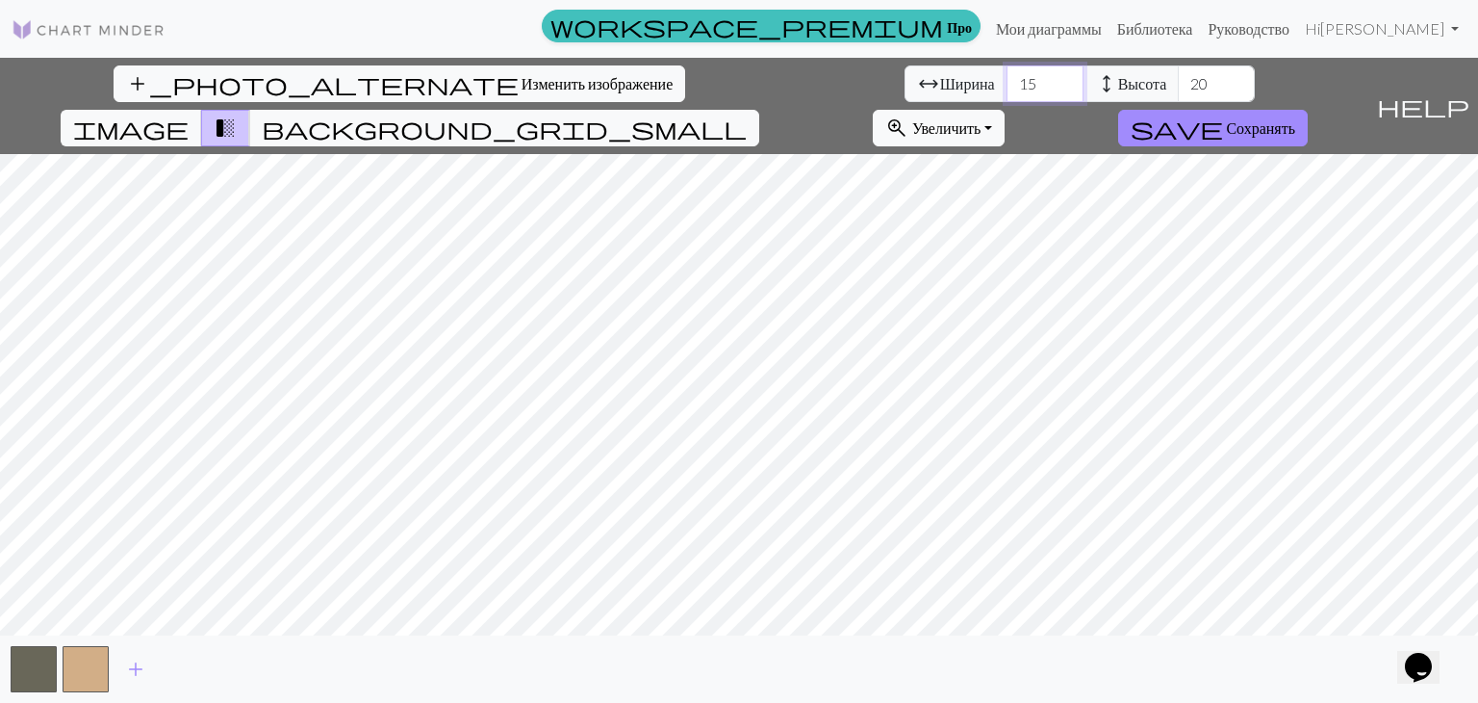
click at [1007, 79] on input "15" at bounding box center [1045, 83] width 77 height 37
click at [1007, 79] on input "16" at bounding box center [1045, 83] width 77 height 37
click at [1007, 79] on input "17" at bounding box center [1045, 83] width 77 height 37
click at [1007, 79] on input "18" at bounding box center [1045, 83] width 77 height 37
click at [1007, 79] on input "19" at bounding box center [1045, 83] width 77 height 37
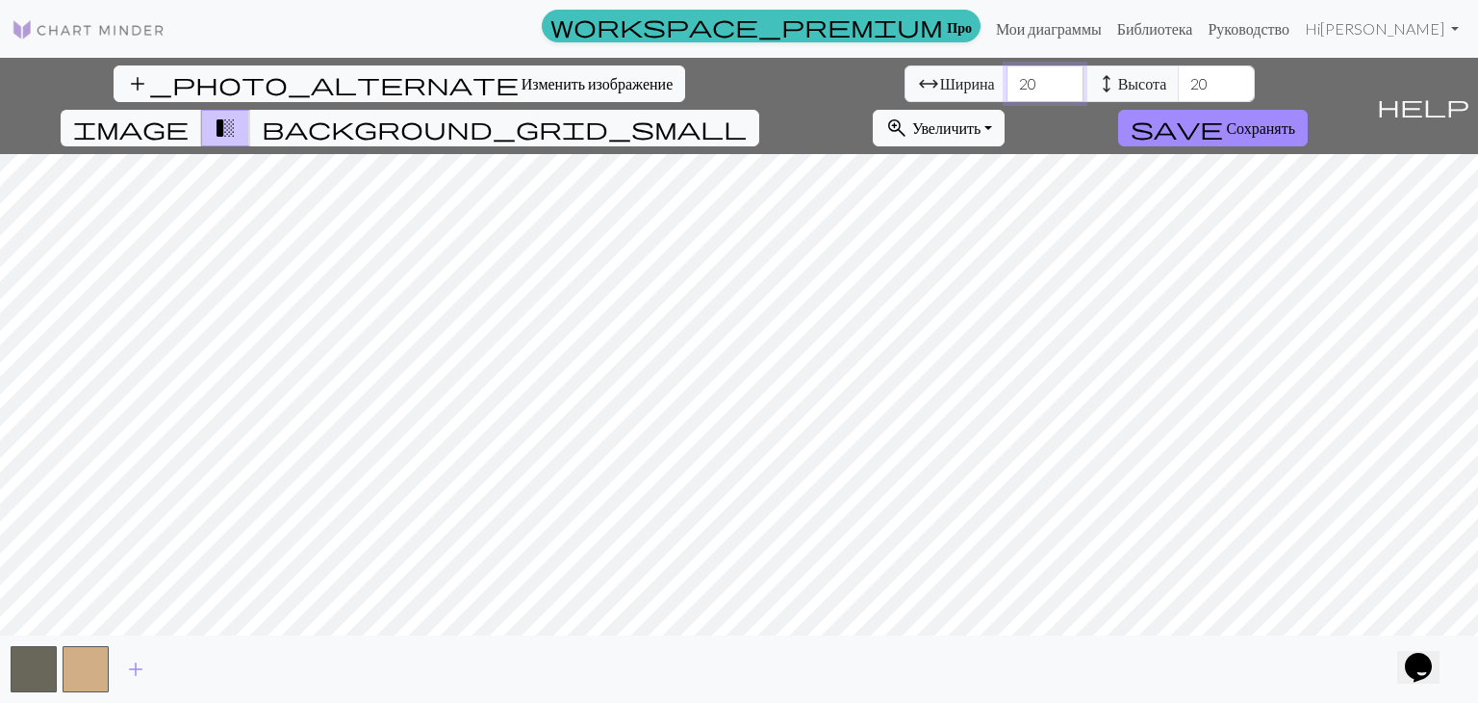
click at [1007, 79] on input "20" at bounding box center [1045, 83] width 77 height 37
click at [1007, 79] on input "21" at bounding box center [1045, 83] width 77 height 37
click at [1007, 79] on input "22" at bounding box center [1045, 83] width 77 height 37
click at [1007, 79] on input "23" at bounding box center [1045, 83] width 77 height 37
click at [1007, 79] on input "24" at bounding box center [1045, 83] width 77 height 37
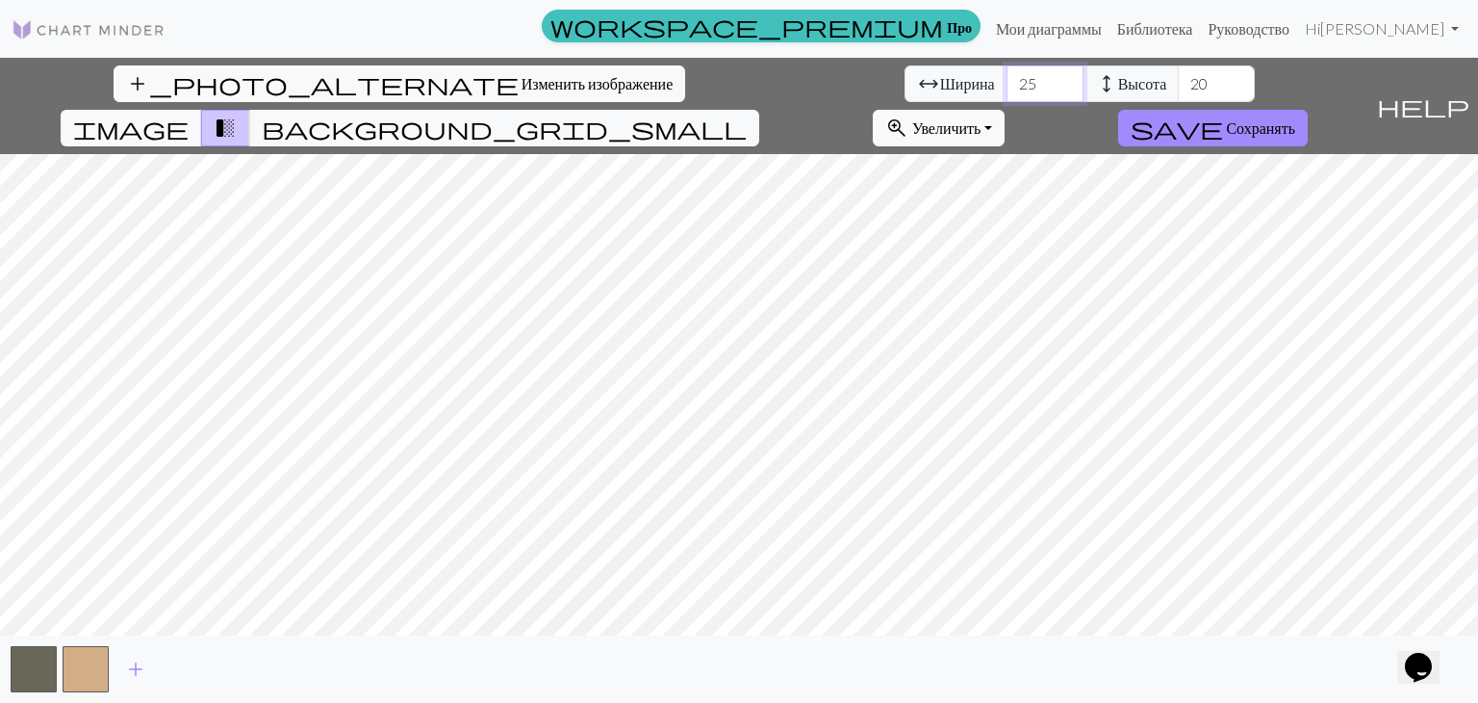
type input "25"
click at [1007, 79] on input "25" at bounding box center [1045, 83] width 77 height 37
click at [1178, 78] on input "21" at bounding box center [1216, 83] width 77 height 37
click at [1178, 78] on input "22" at bounding box center [1216, 83] width 77 height 37
click at [1178, 78] on input "23" at bounding box center [1216, 83] width 77 height 37
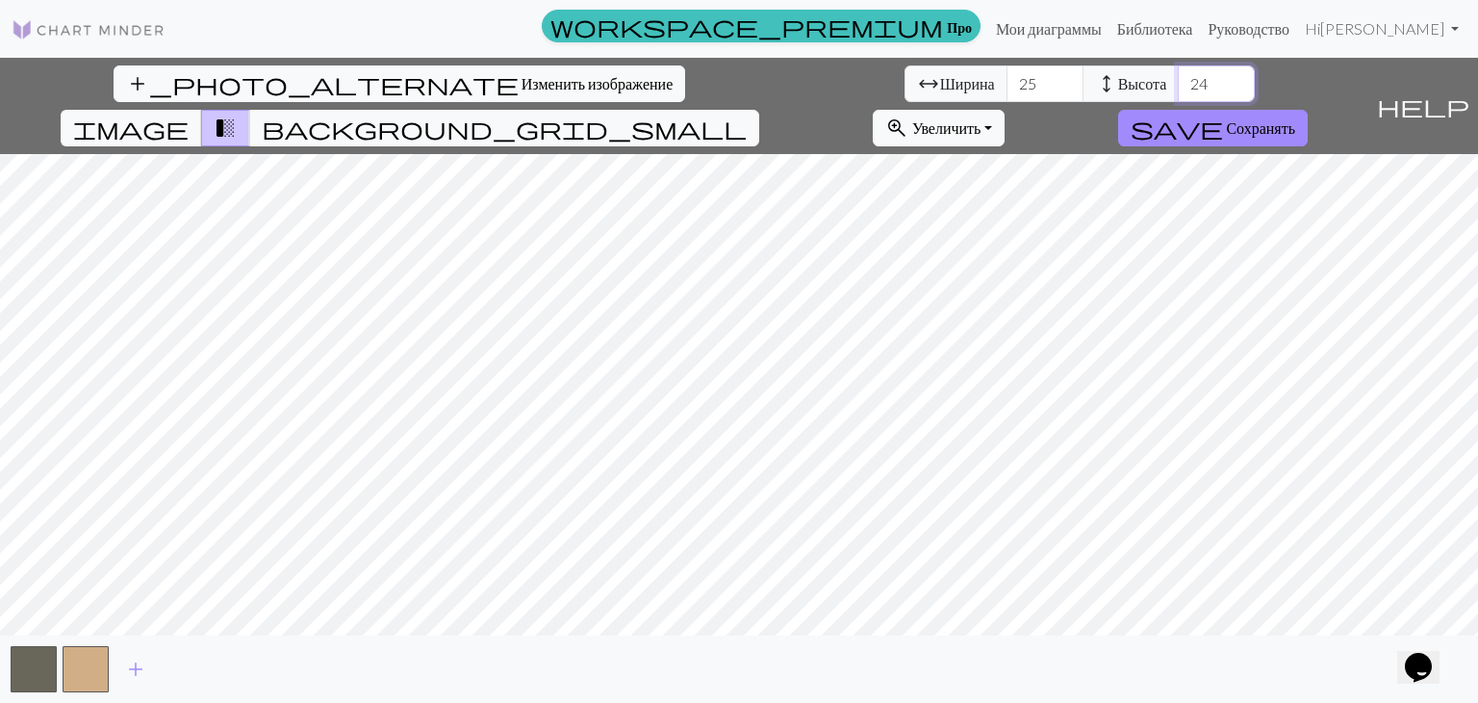
click at [1178, 78] on input "24" at bounding box center [1216, 83] width 77 height 37
click at [1178, 78] on input "25" at bounding box center [1216, 83] width 77 height 37
click at [1178, 78] on input "26" at bounding box center [1216, 83] width 77 height 37
click at [1178, 78] on input "27" at bounding box center [1216, 83] width 77 height 37
click at [1178, 78] on input "28" at bounding box center [1216, 83] width 77 height 37
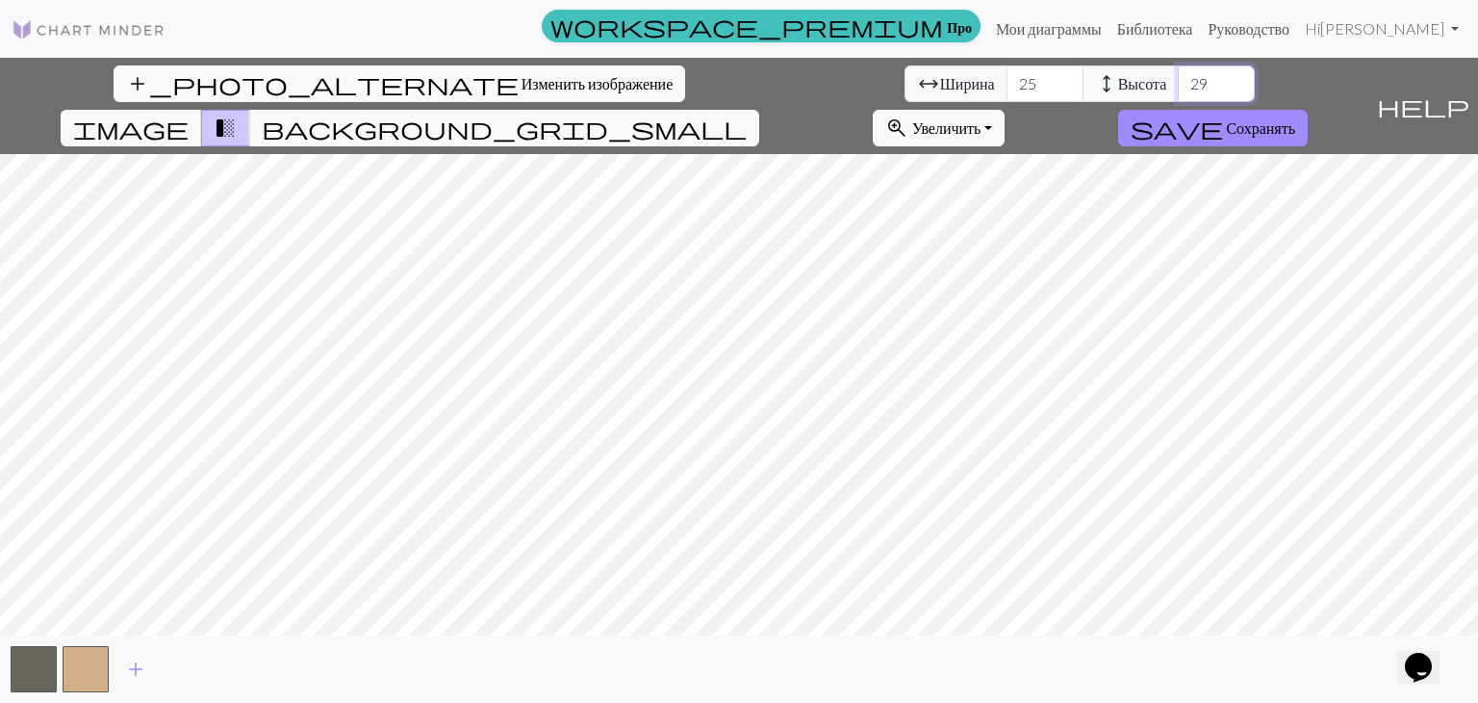
click at [1178, 78] on input "29" at bounding box center [1216, 83] width 77 height 37
click at [1178, 78] on input "30" at bounding box center [1216, 83] width 77 height 37
click at [1178, 78] on input "31" at bounding box center [1216, 83] width 77 height 37
click at [1178, 78] on input "32" at bounding box center [1216, 83] width 77 height 37
click at [1178, 78] on input "33" at bounding box center [1216, 83] width 77 height 37
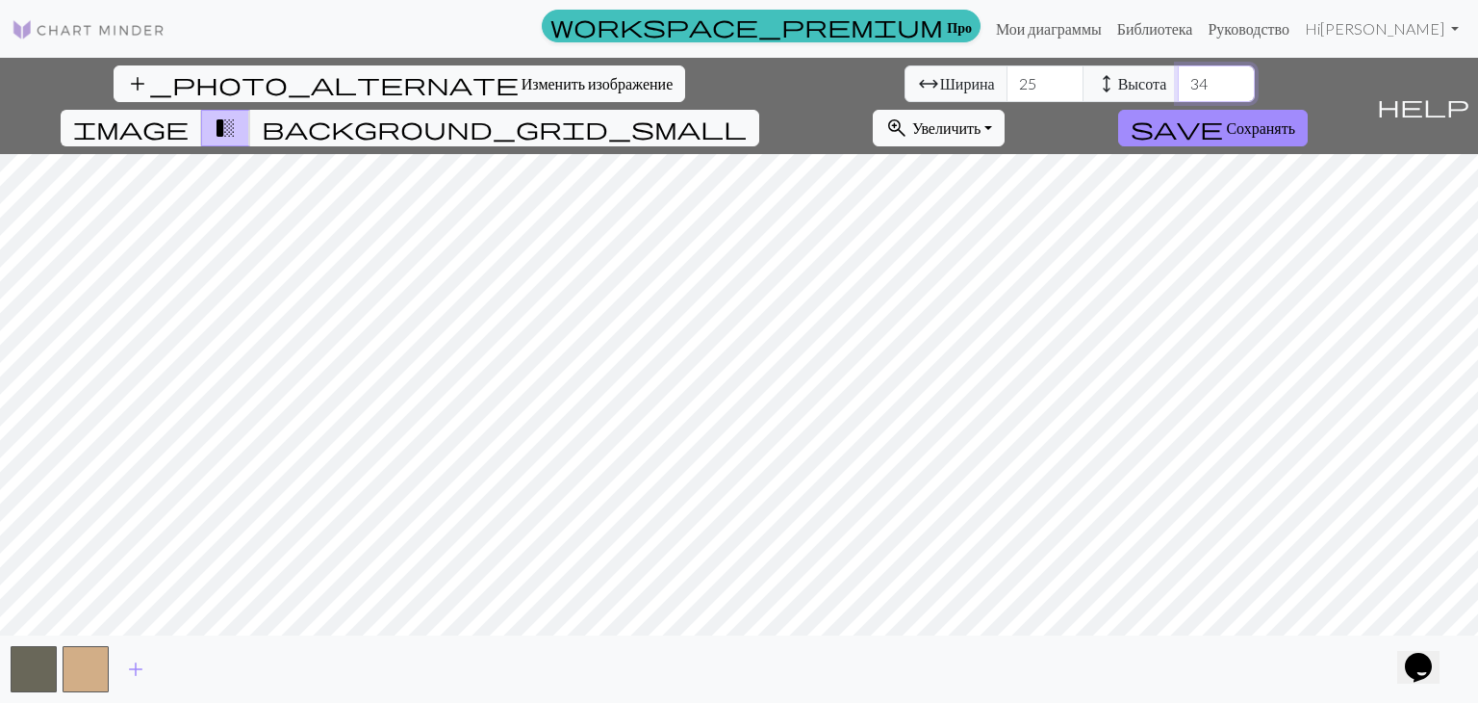
click at [1178, 78] on input "34" at bounding box center [1216, 83] width 77 height 37
click at [1178, 78] on input "35" at bounding box center [1216, 83] width 77 height 37
click at [1178, 78] on input "36" at bounding box center [1216, 83] width 77 height 37
click at [1178, 78] on input "37" at bounding box center [1216, 83] width 77 height 37
click at [1178, 78] on input "38" at bounding box center [1216, 83] width 77 height 37
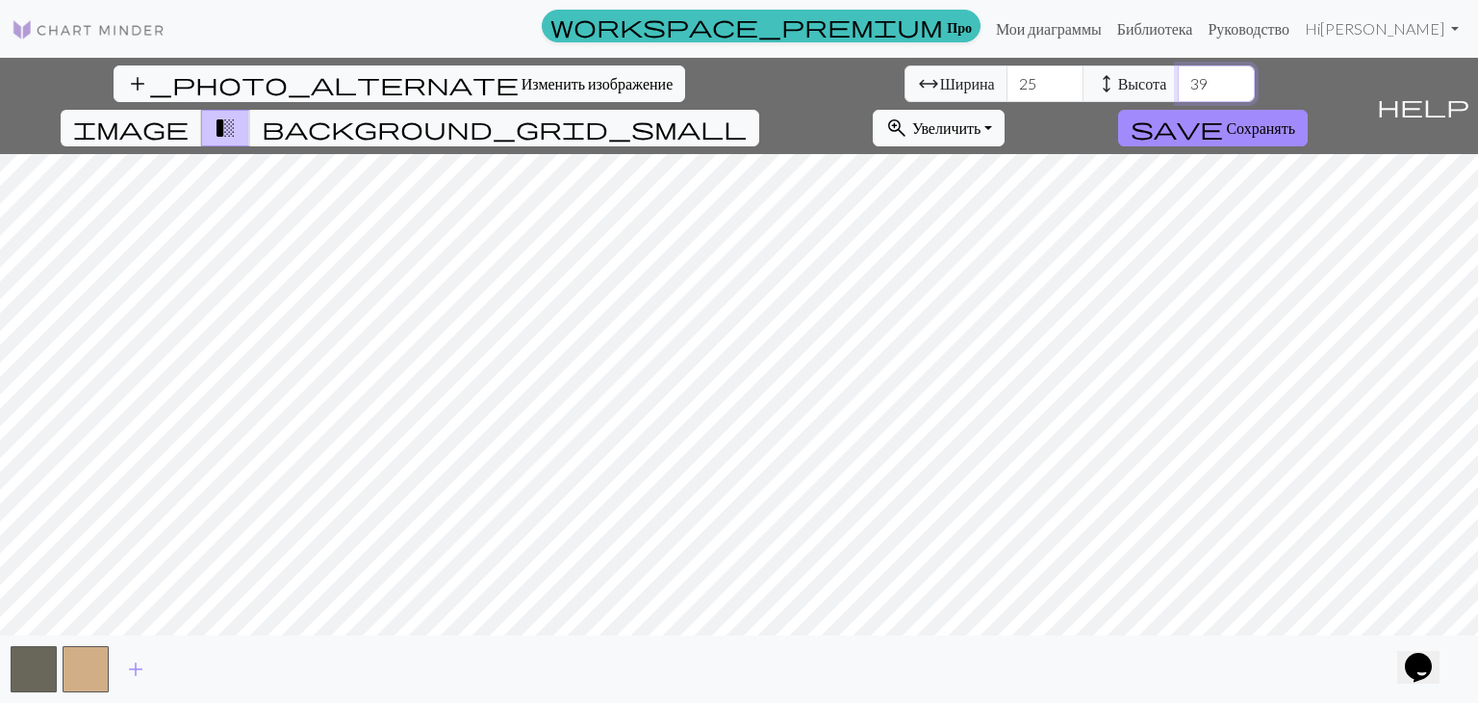
click at [1178, 78] on input "39" at bounding box center [1216, 83] width 77 height 37
click at [1178, 78] on input "40" at bounding box center [1216, 83] width 77 height 37
click at [1178, 78] on input "41" at bounding box center [1216, 83] width 77 height 37
type input "40"
click at [1178, 90] on input "40" at bounding box center [1216, 83] width 77 height 37
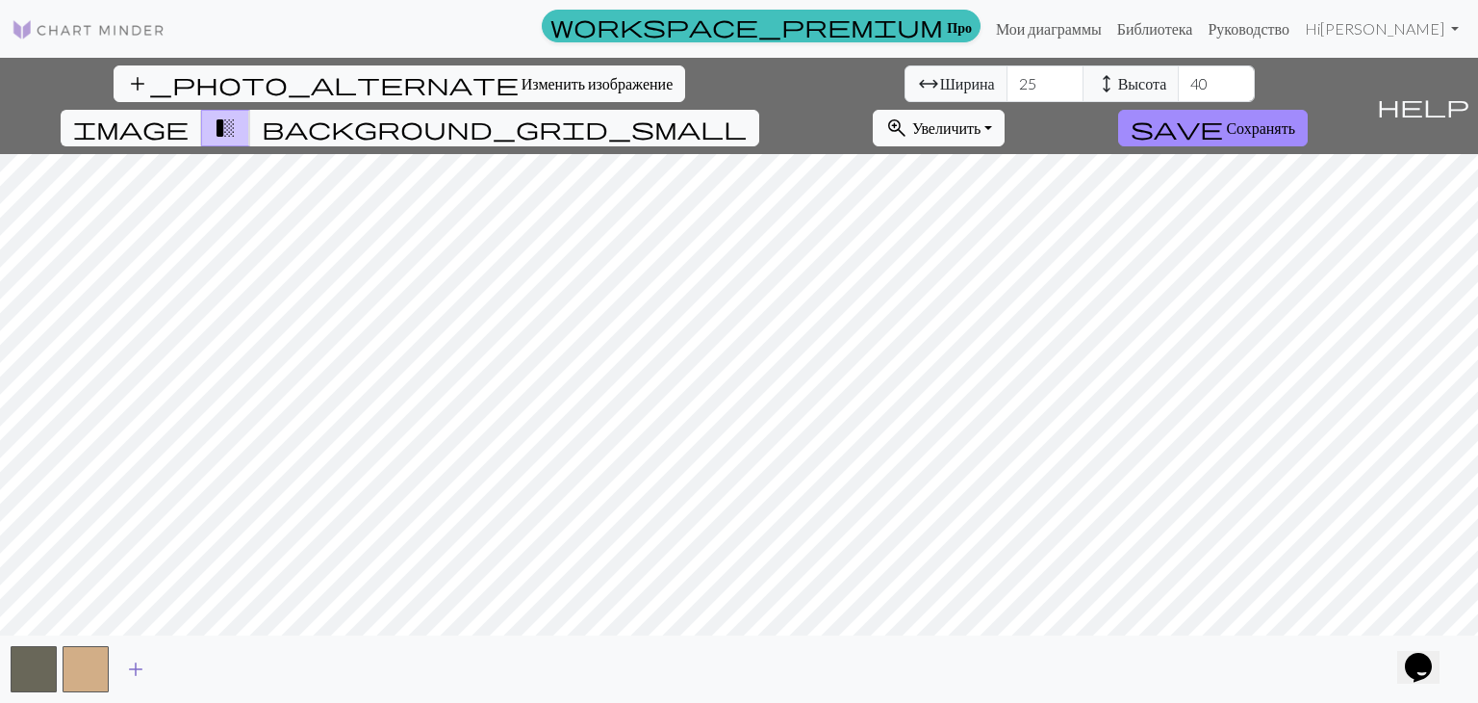
click at [137, 658] on span "add" at bounding box center [135, 668] width 23 height 27
click at [191, 666] on span "add" at bounding box center [187, 668] width 23 height 27
click at [230, 667] on span "add" at bounding box center [239, 668] width 23 height 27
click at [285, 667] on span "add" at bounding box center [291, 668] width 23 height 27
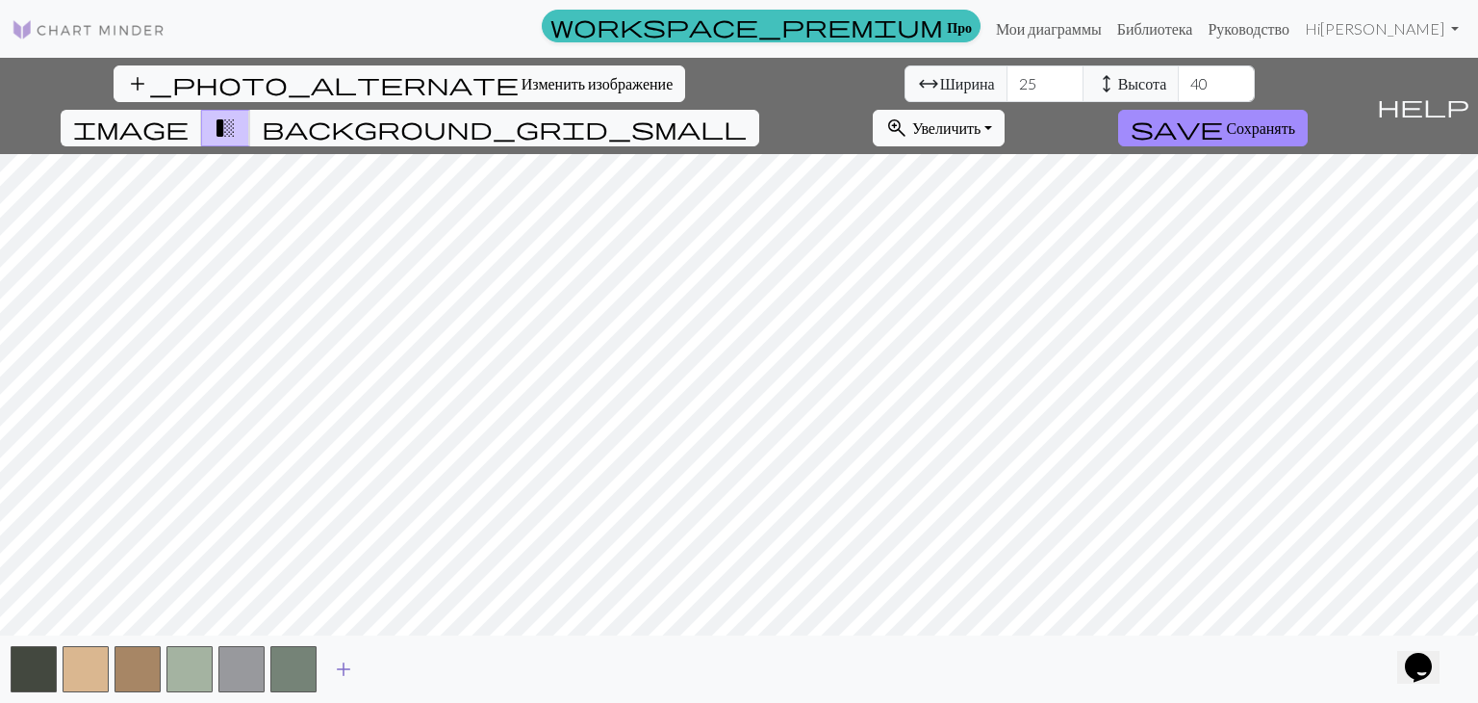
click at [342, 663] on span "add" at bounding box center [343, 668] width 23 height 27
click at [393, 675] on span "add" at bounding box center [395, 668] width 23 height 27
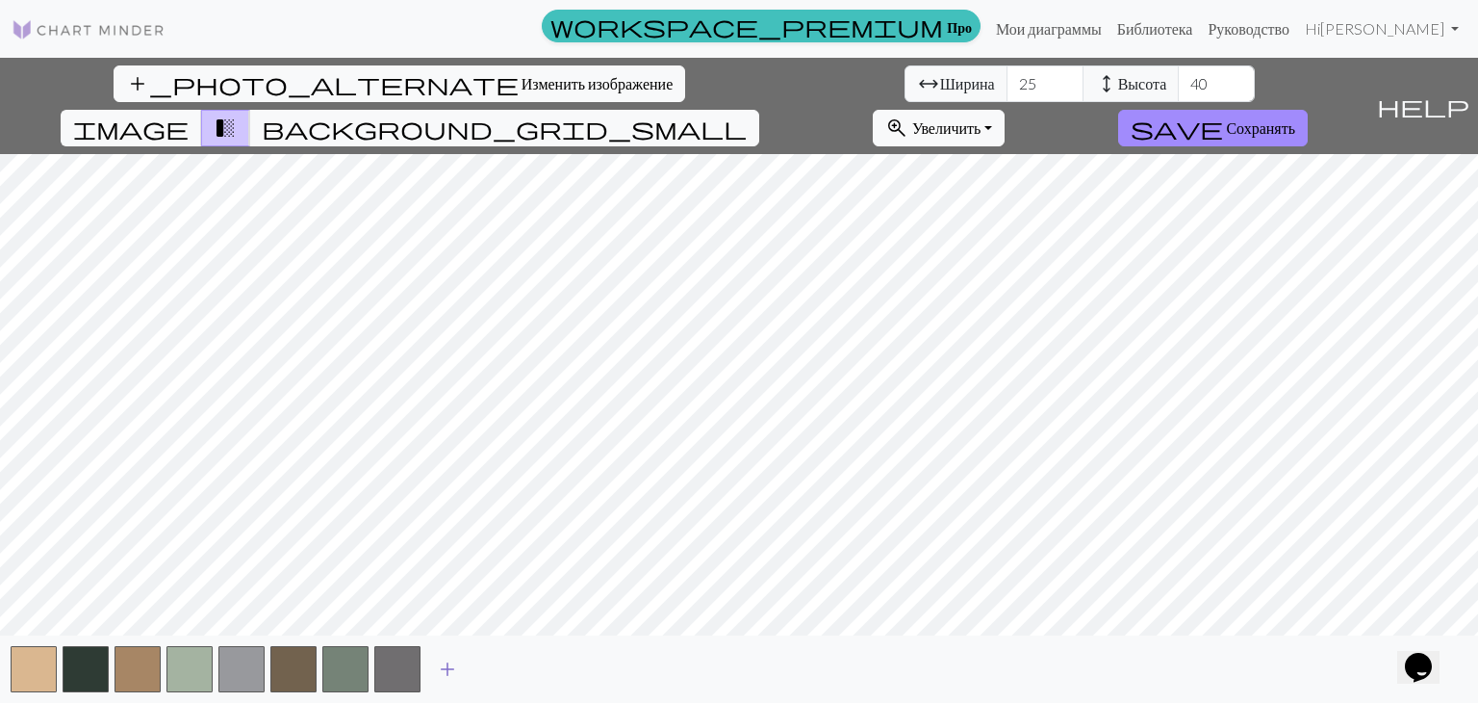
click at [445, 671] on span "add" at bounding box center [447, 668] width 23 height 27
click at [504, 667] on span "add" at bounding box center [499, 668] width 23 height 27
click at [549, 667] on span "add" at bounding box center [551, 668] width 23 height 27
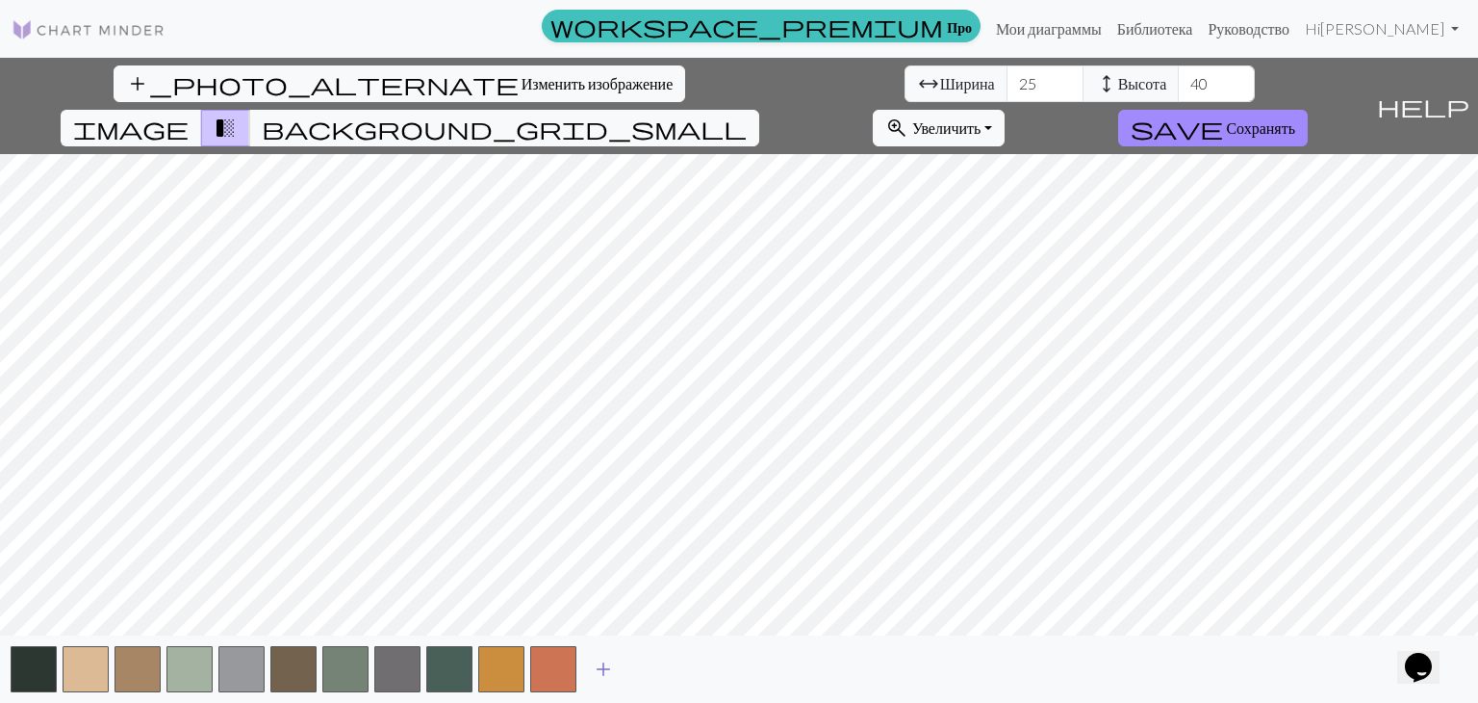
click at [593, 668] on span "add" at bounding box center [603, 668] width 23 height 27
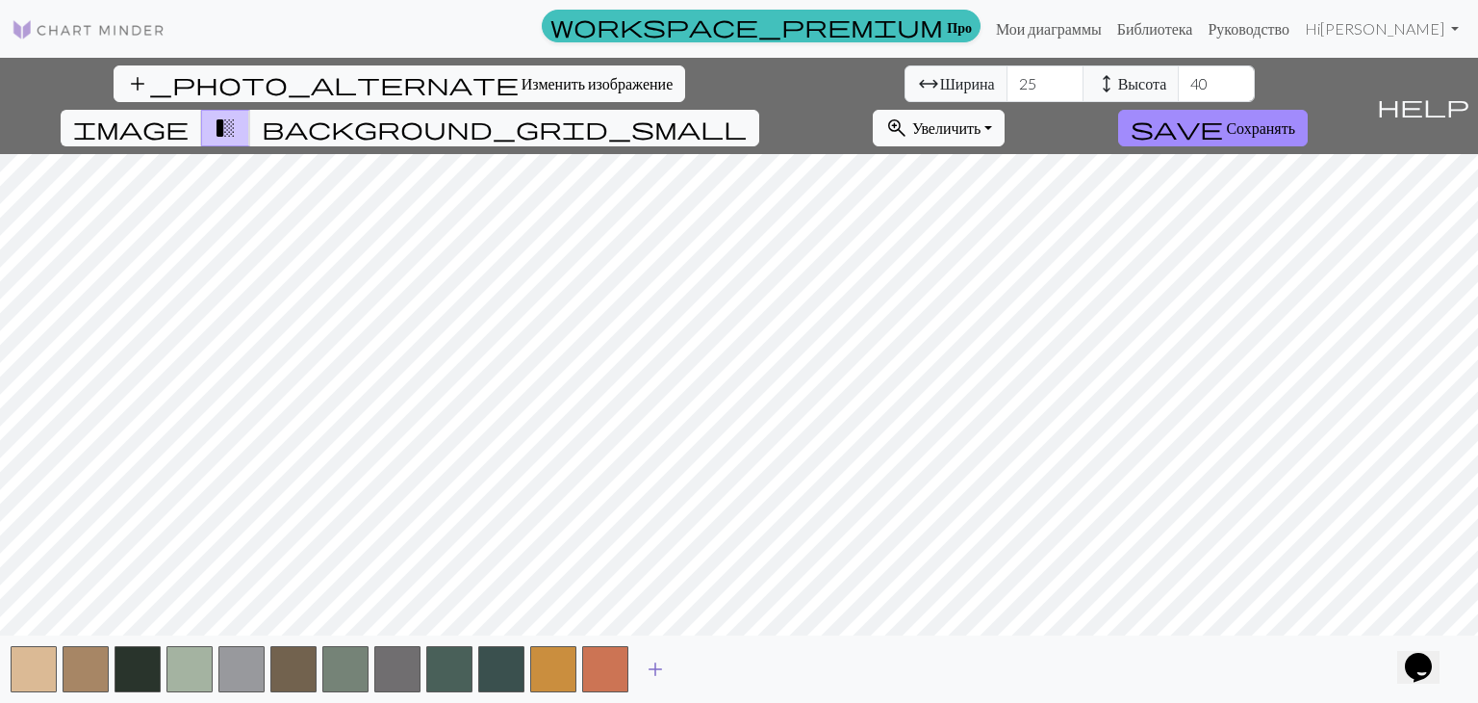
click at [655, 671] on span "add" at bounding box center [655, 668] width 23 height 27
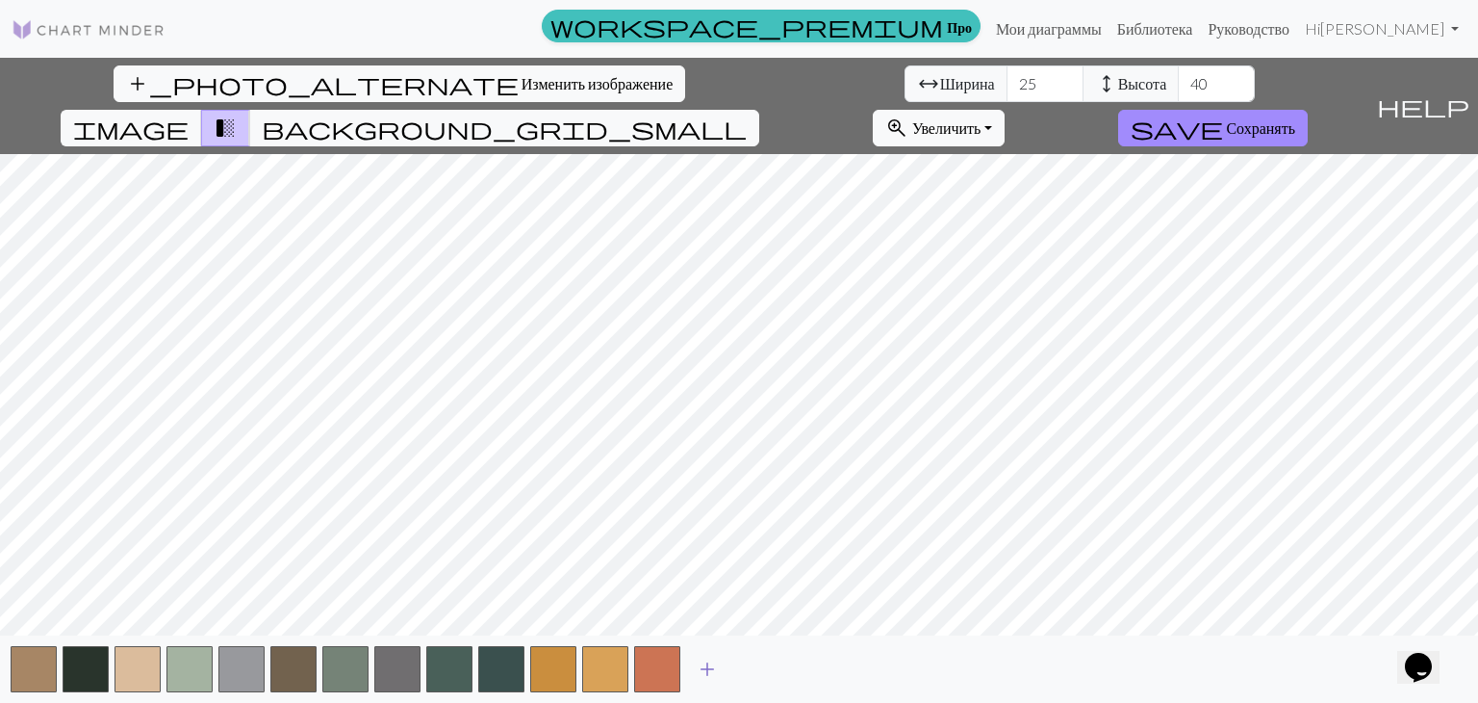
click at [718, 660] on span "add" at bounding box center [707, 668] width 23 height 27
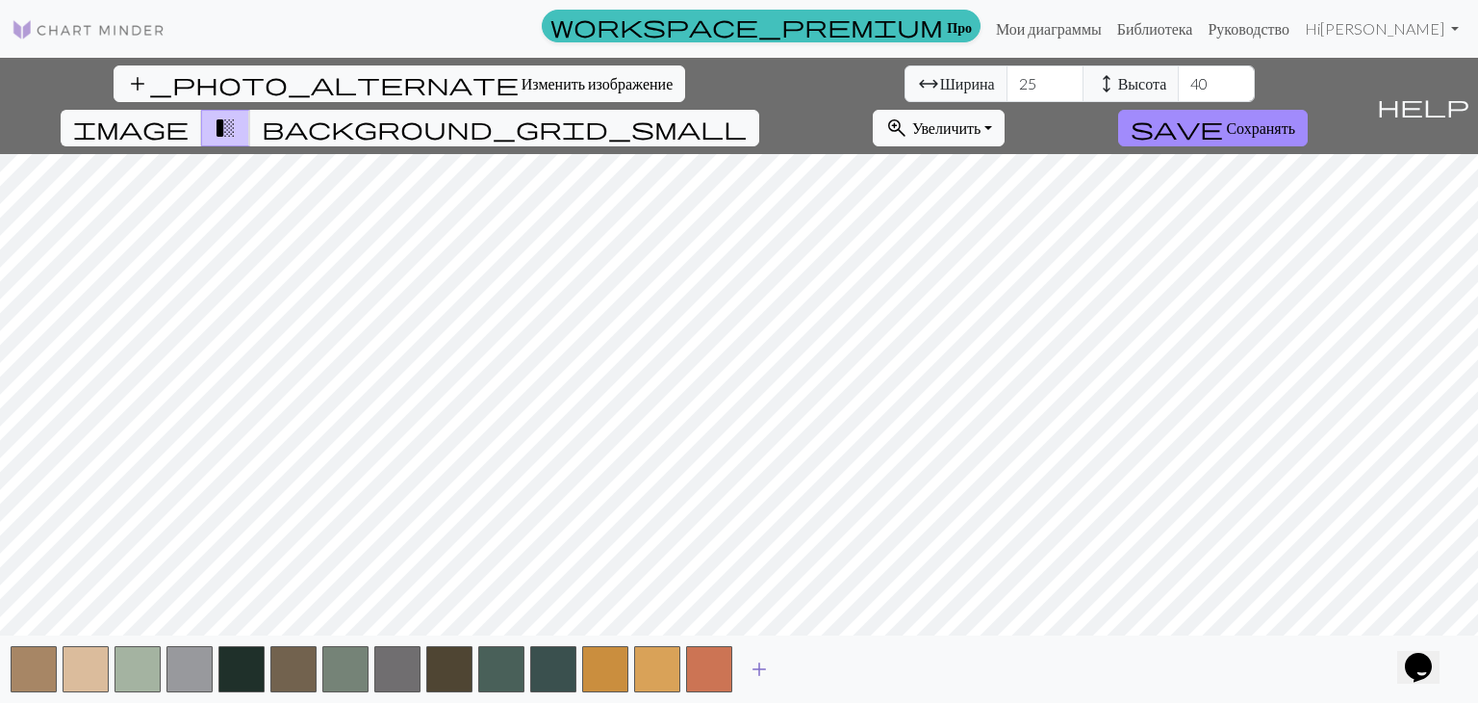
click at [760, 667] on span "add" at bounding box center [759, 668] width 23 height 27
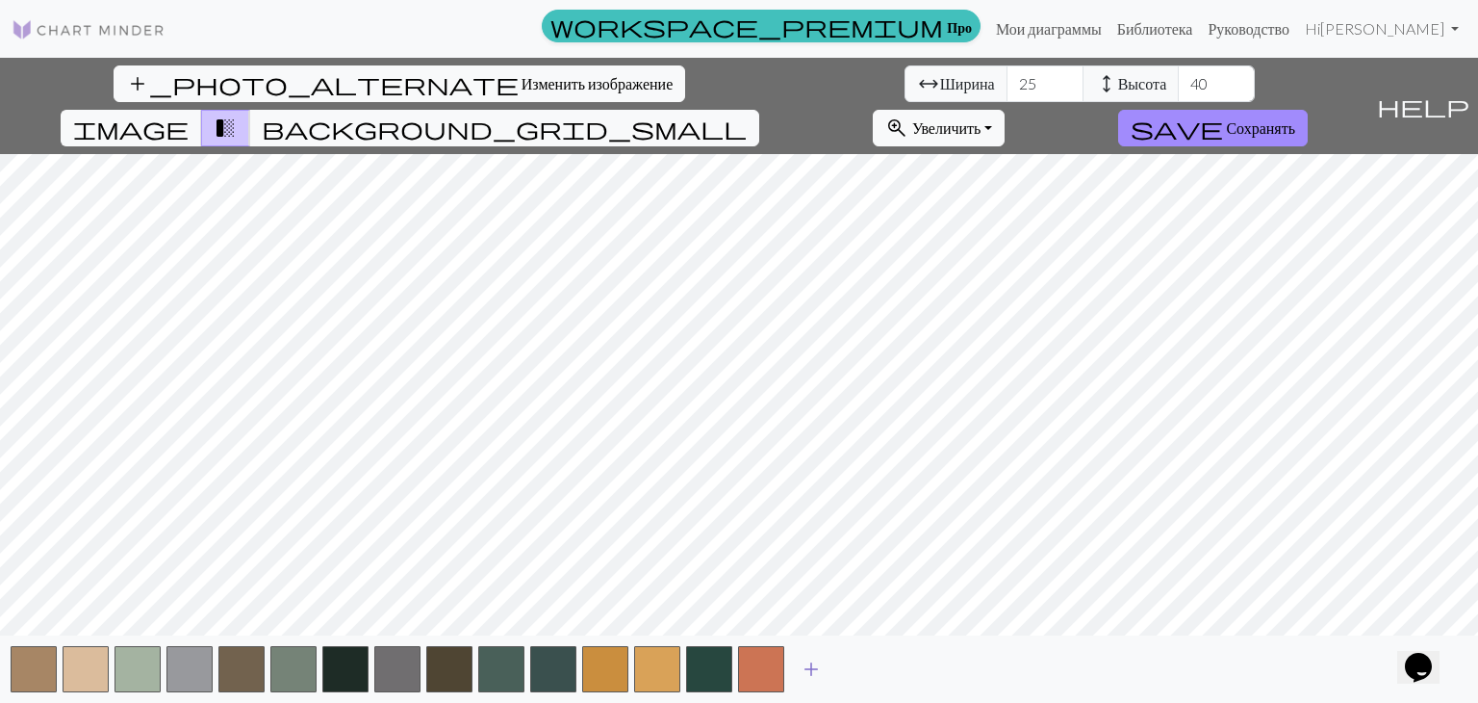
click at [816, 664] on span "add" at bounding box center [811, 668] width 23 height 27
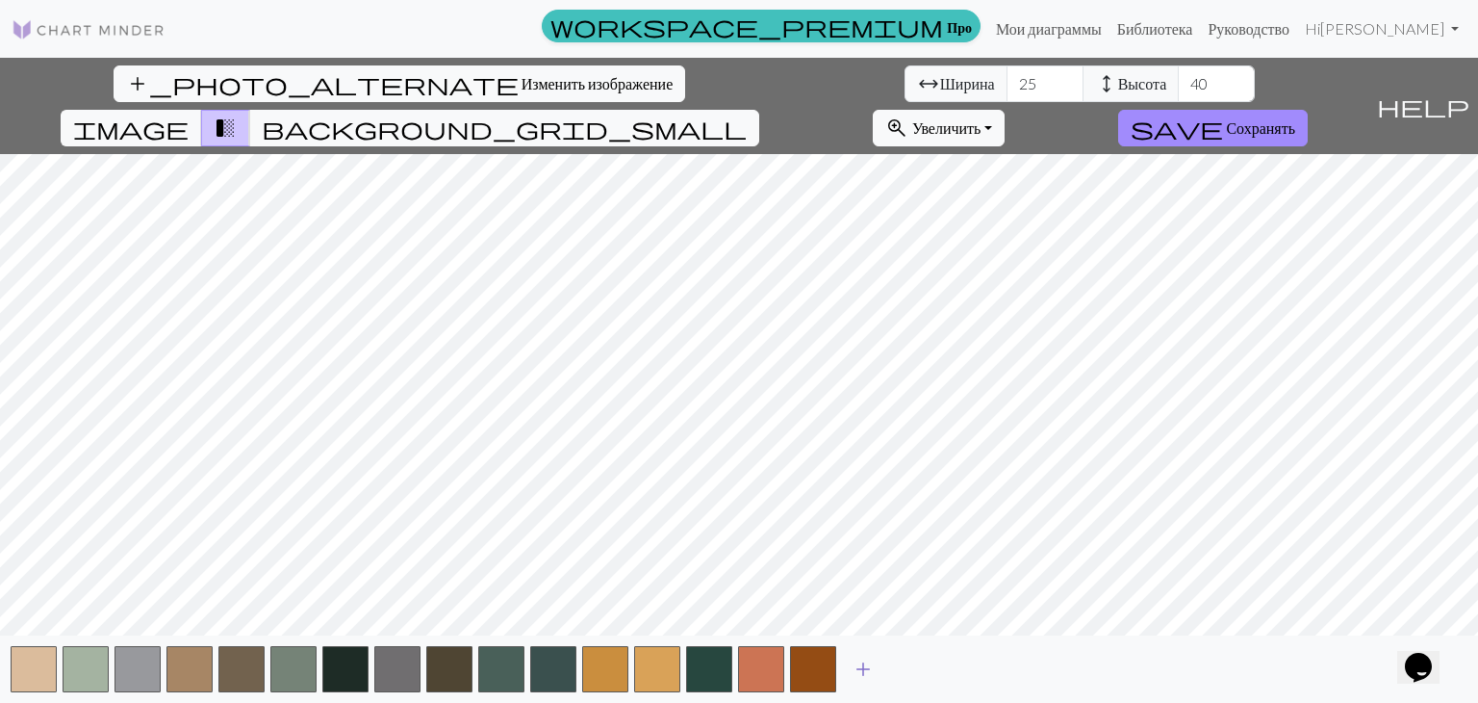
click at [866, 668] on span "add" at bounding box center [863, 668] width 23 height 27
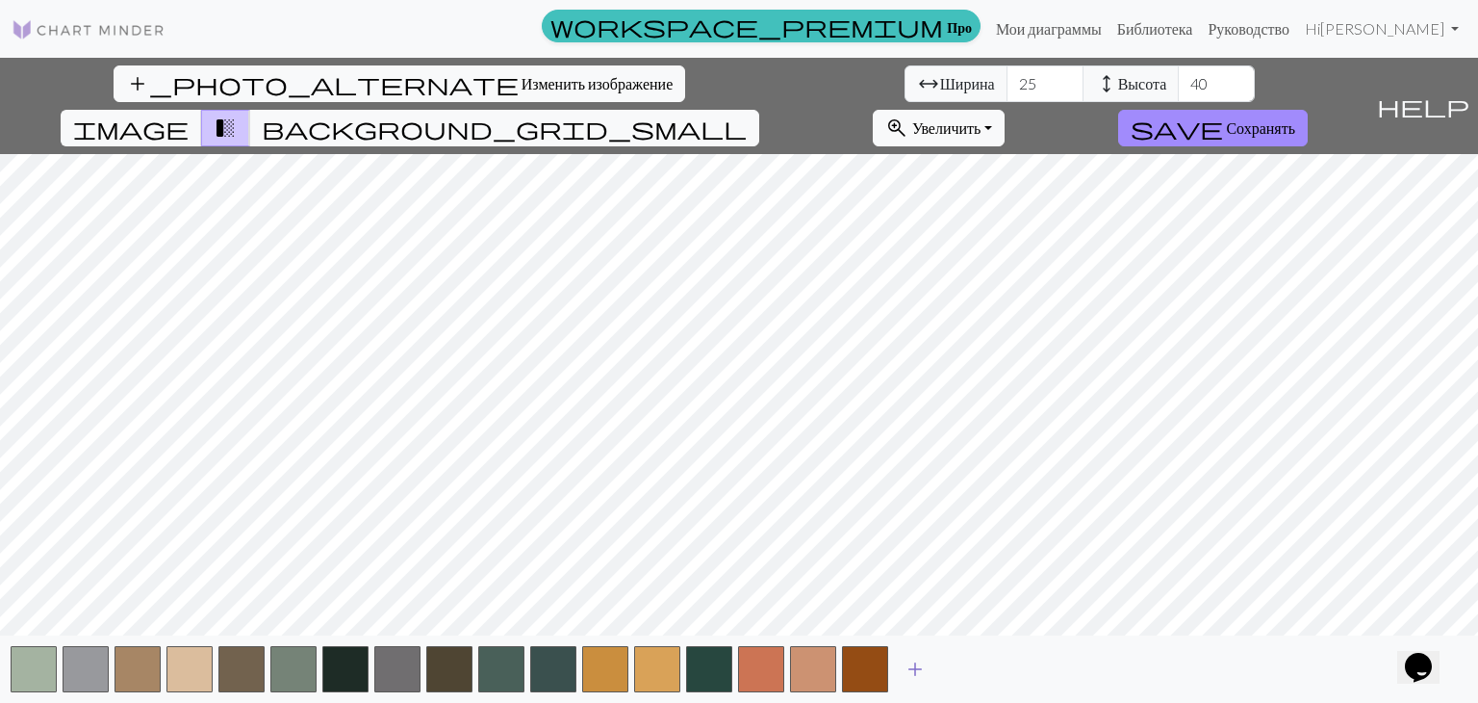
click at [912, 671] on span "add" at bounding box center [915, 668] width 23 height 27
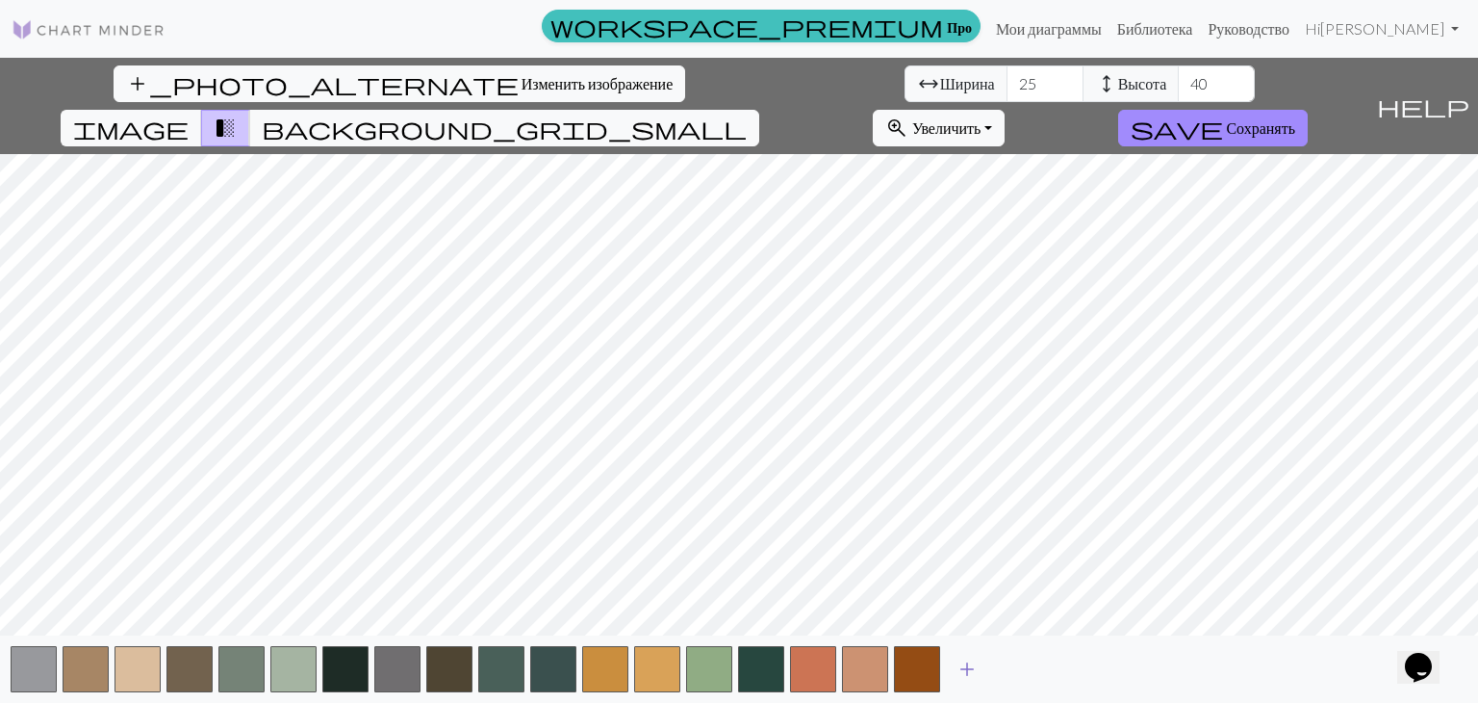
click at [970, 671] on span "add" at bounding box center [967, 668] width 23 height 27
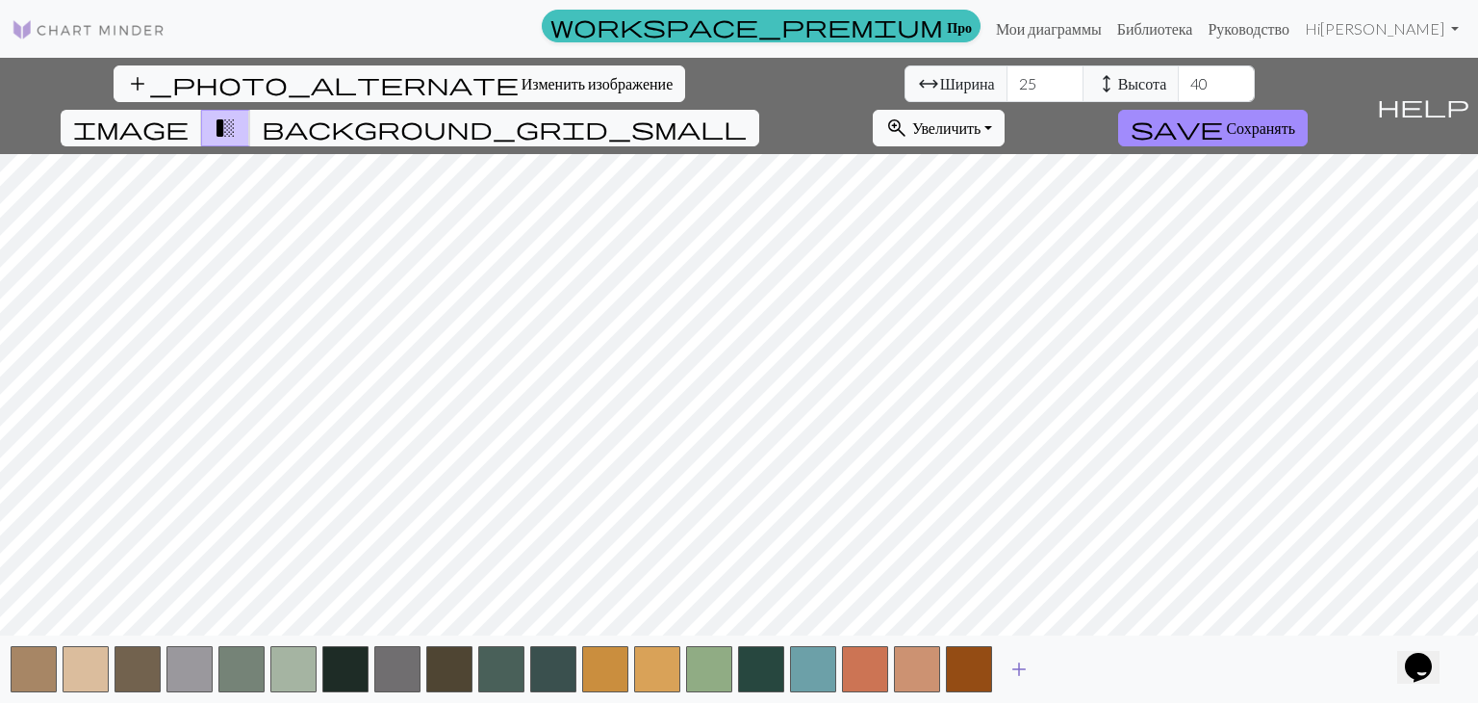
click at [1025, 667] on span "add" at bounding box center [1019, 668] width 23 height 27
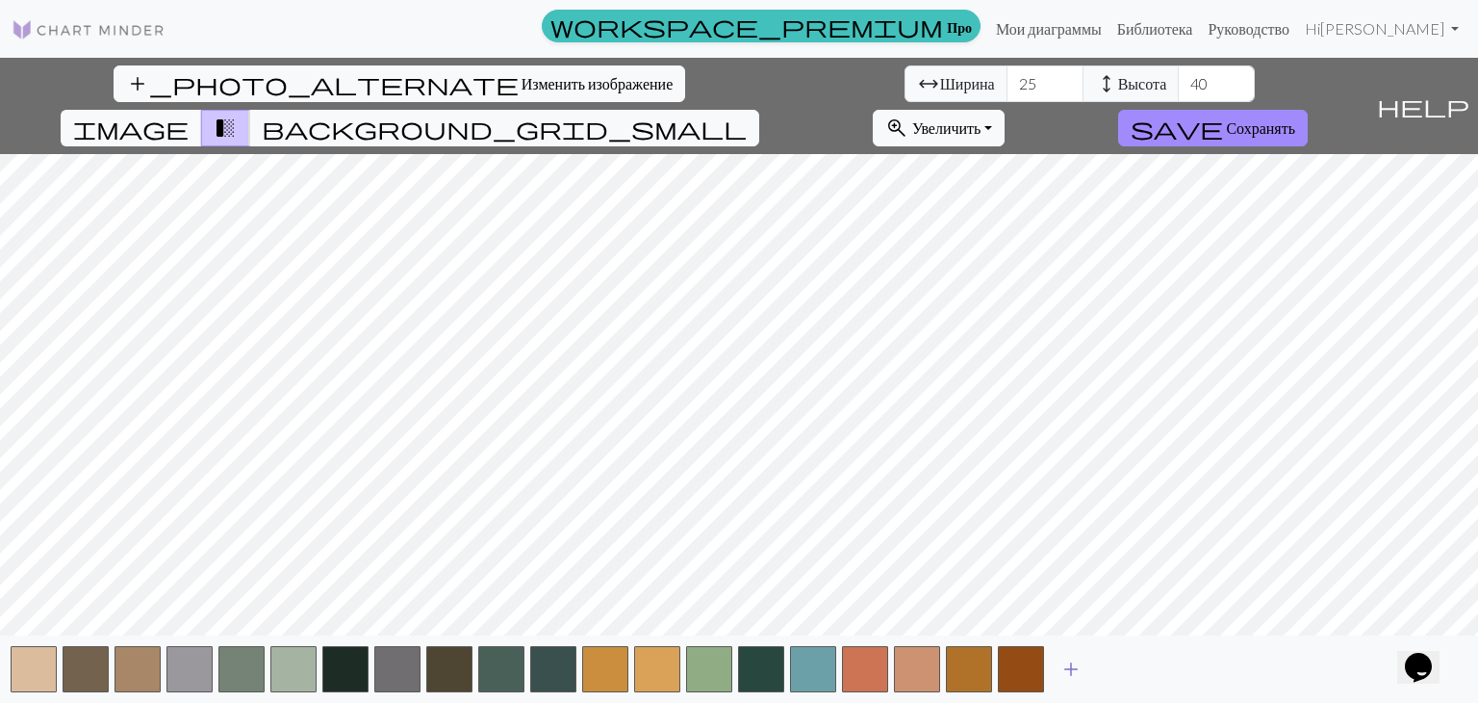
click at [1078, 667] on span "add" at bounding box center [1071, 668] width 23 height 27
click at [1130, 667] on span "add" at bounding box center [1123, 668] width 23 height 27
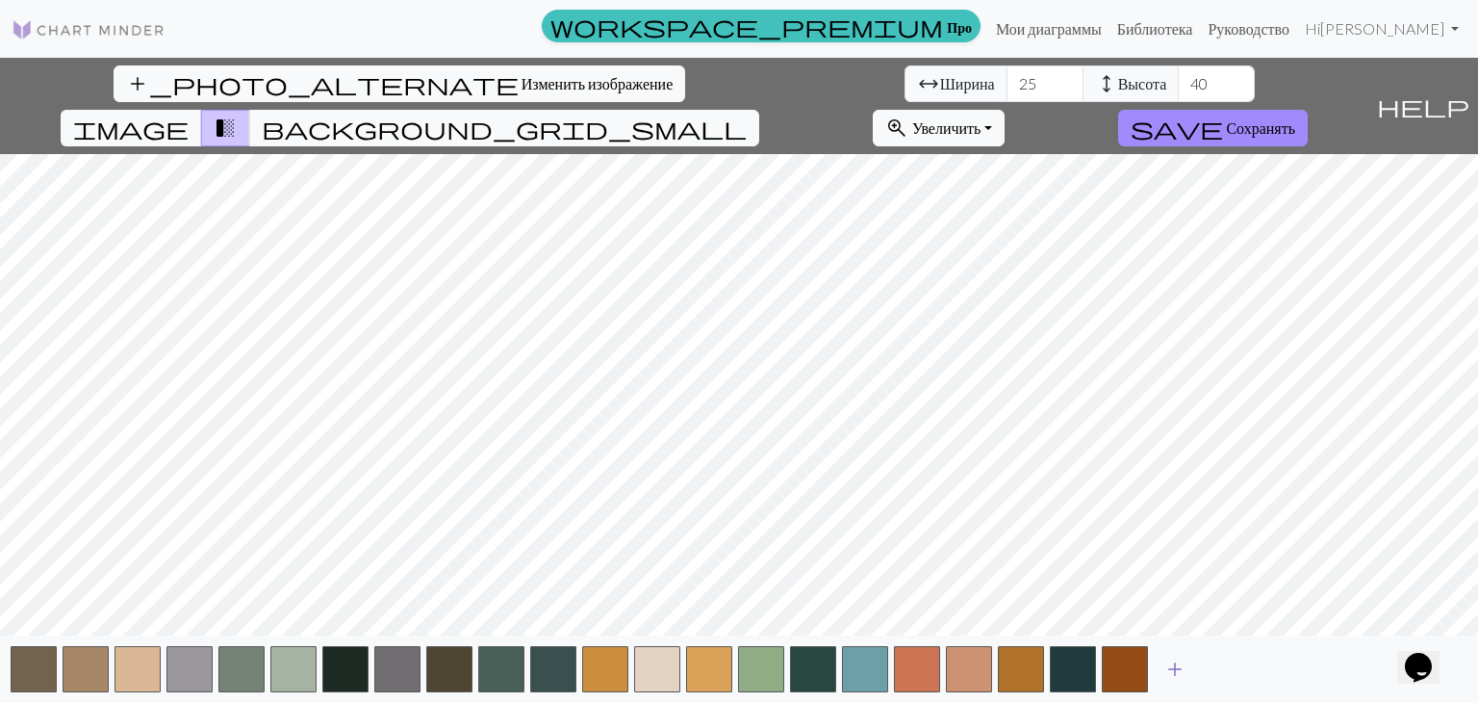
click at [1174, 667] on span "add" at bounding box center [1175, 668] width 23 height 27
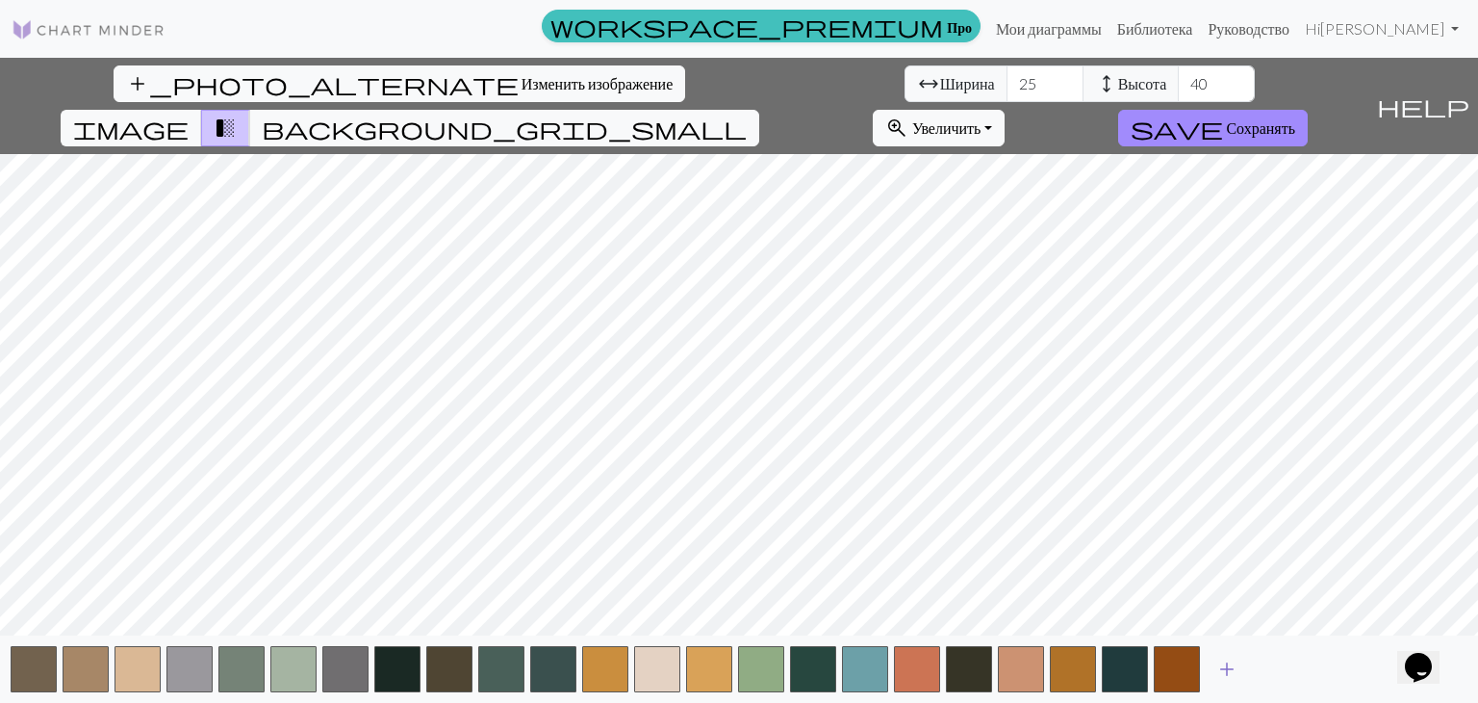
click at [1221, 657] on span "add" at bounding box center [1227, 668] width 23 height 27
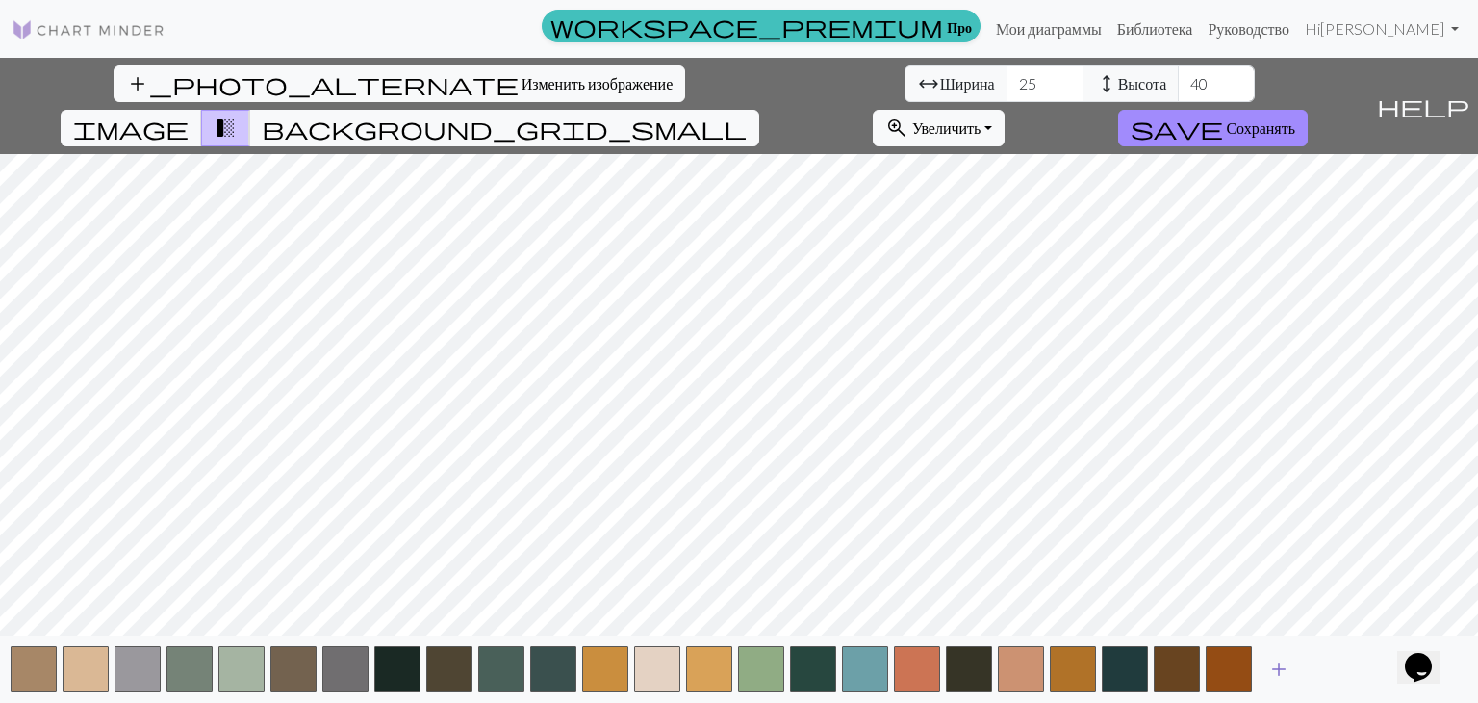
click at [1287, 659] on span "add" at bounding box center [1279, 668] width 23 height 27
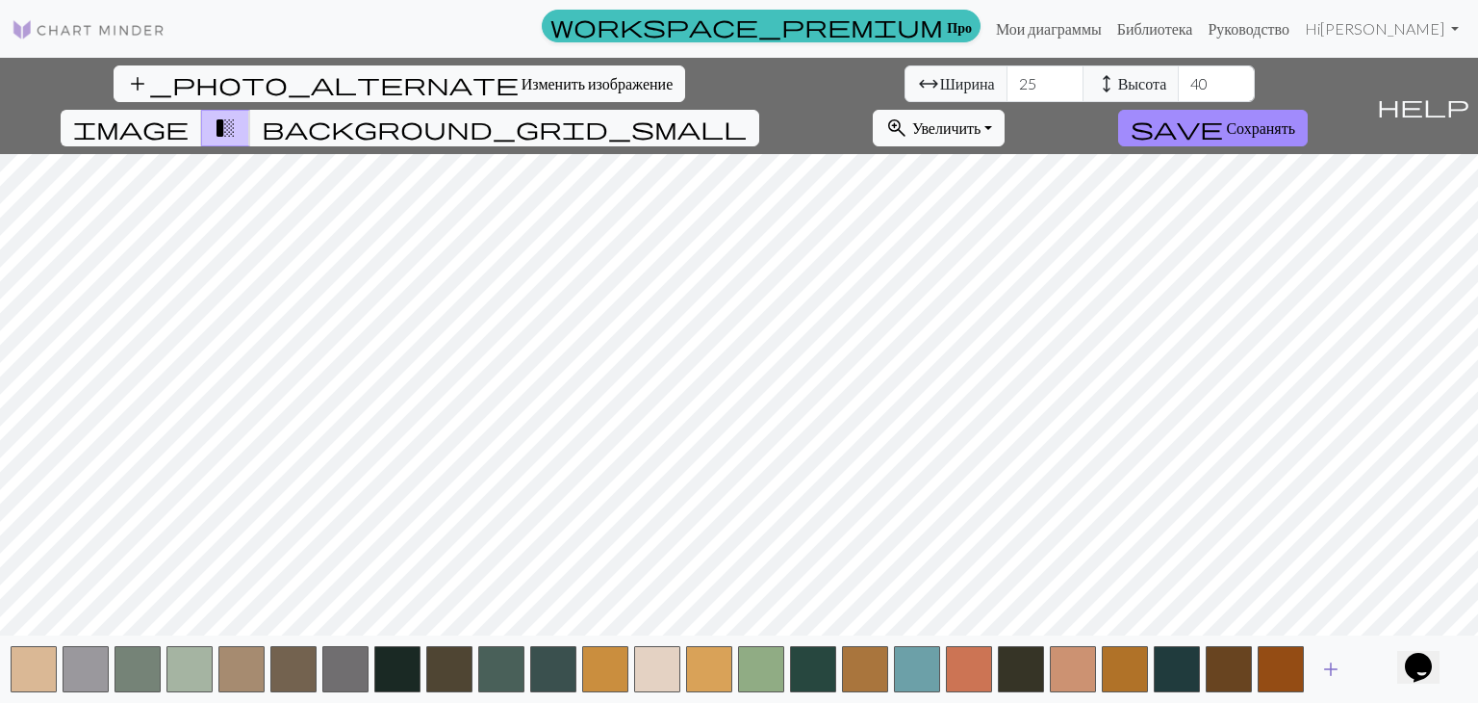
click at [1323, 671] on span "add" at bounding box center [1331, 668] width 23 height 27
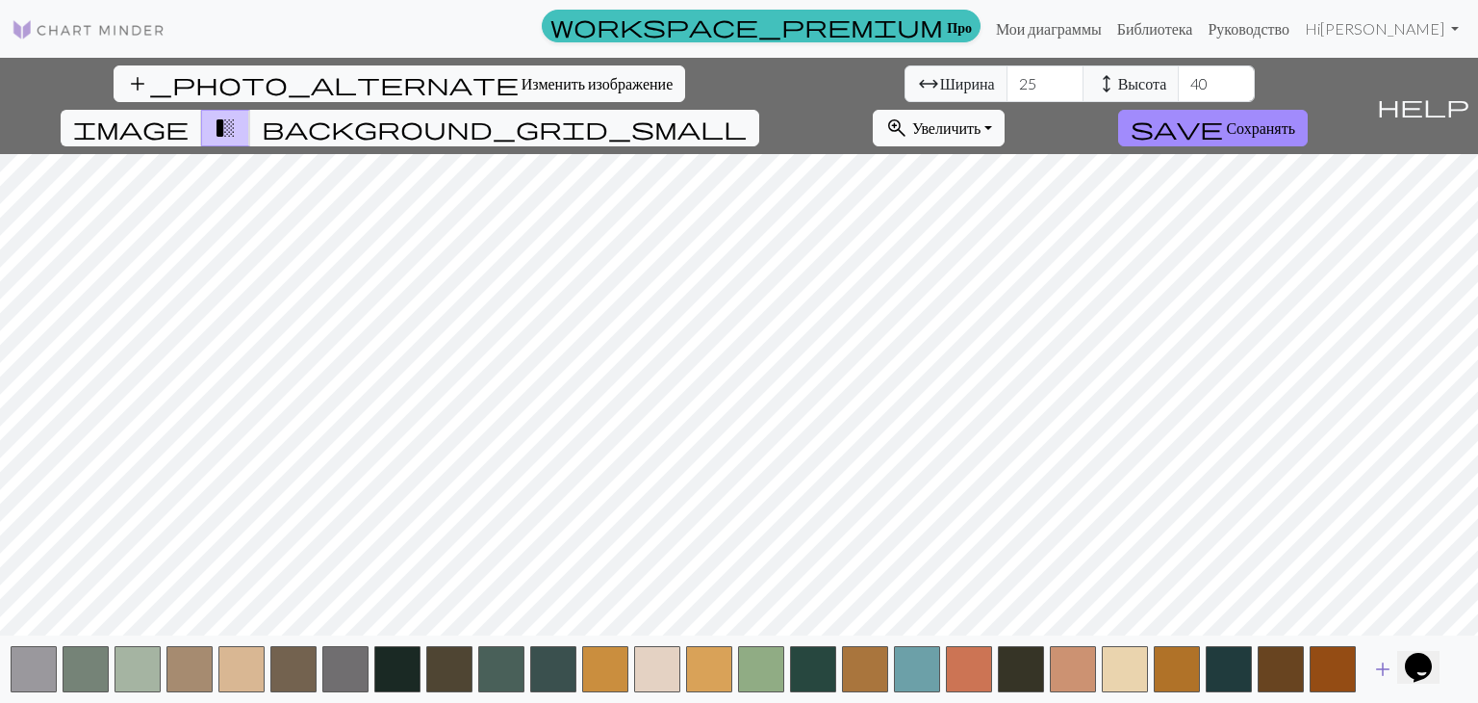
click at [1375, 671] on span "add" at bounding box center [1383, 668] width 23 height 27
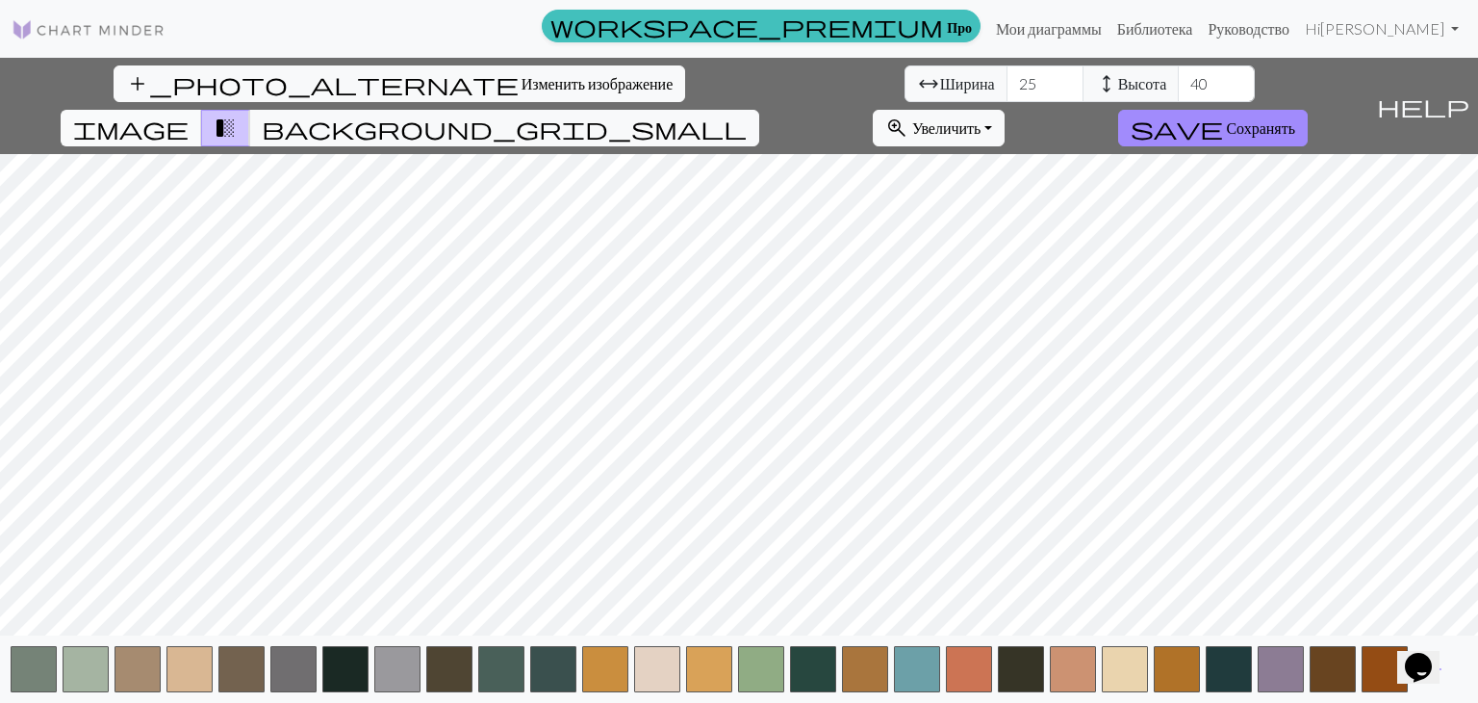
click at [189, 115] on span "image" at bounding box center [131, 128] width 116 height 27
click at [747, 115] on span "background_grid_small" at bounding box center [504, 128] width 485 height 27
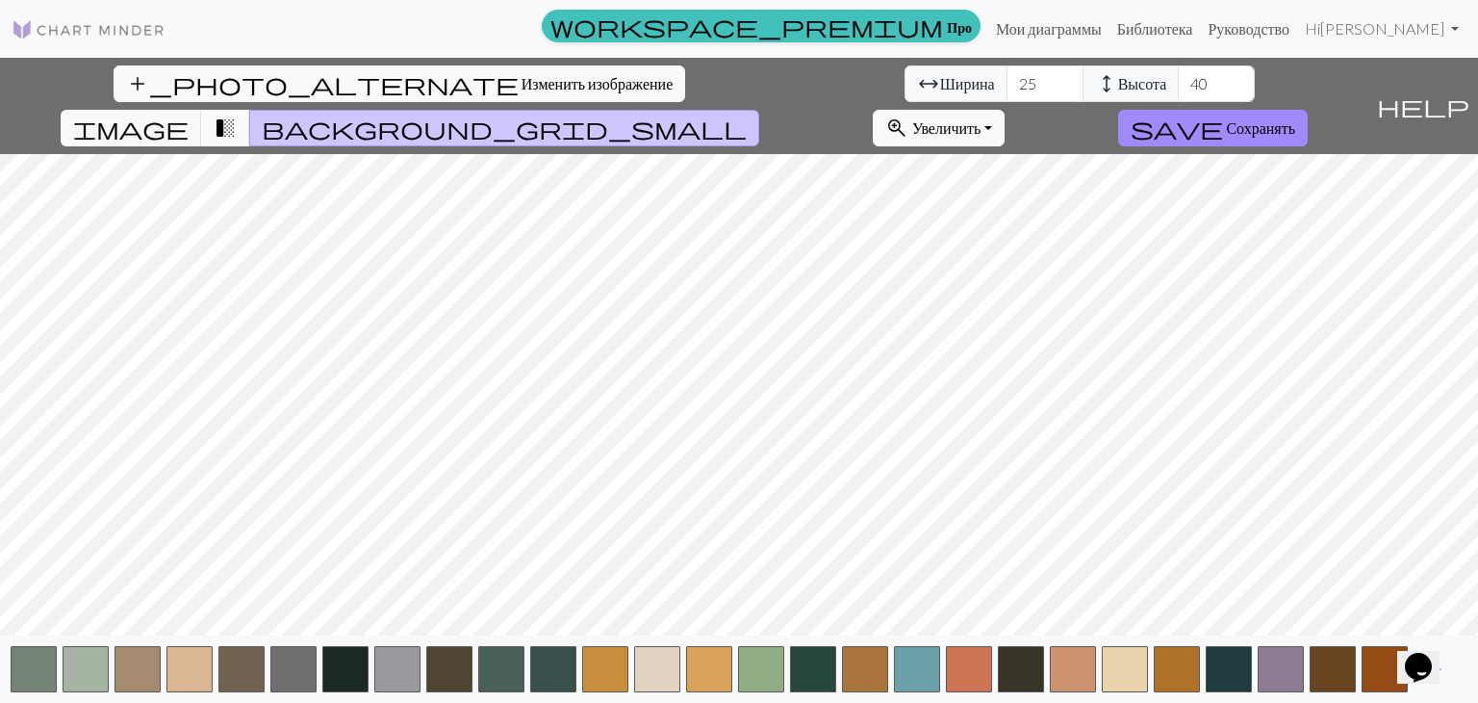
click at [237, 115] on span "transition_fade" at bounding box center [225, 128] width 23 height 27
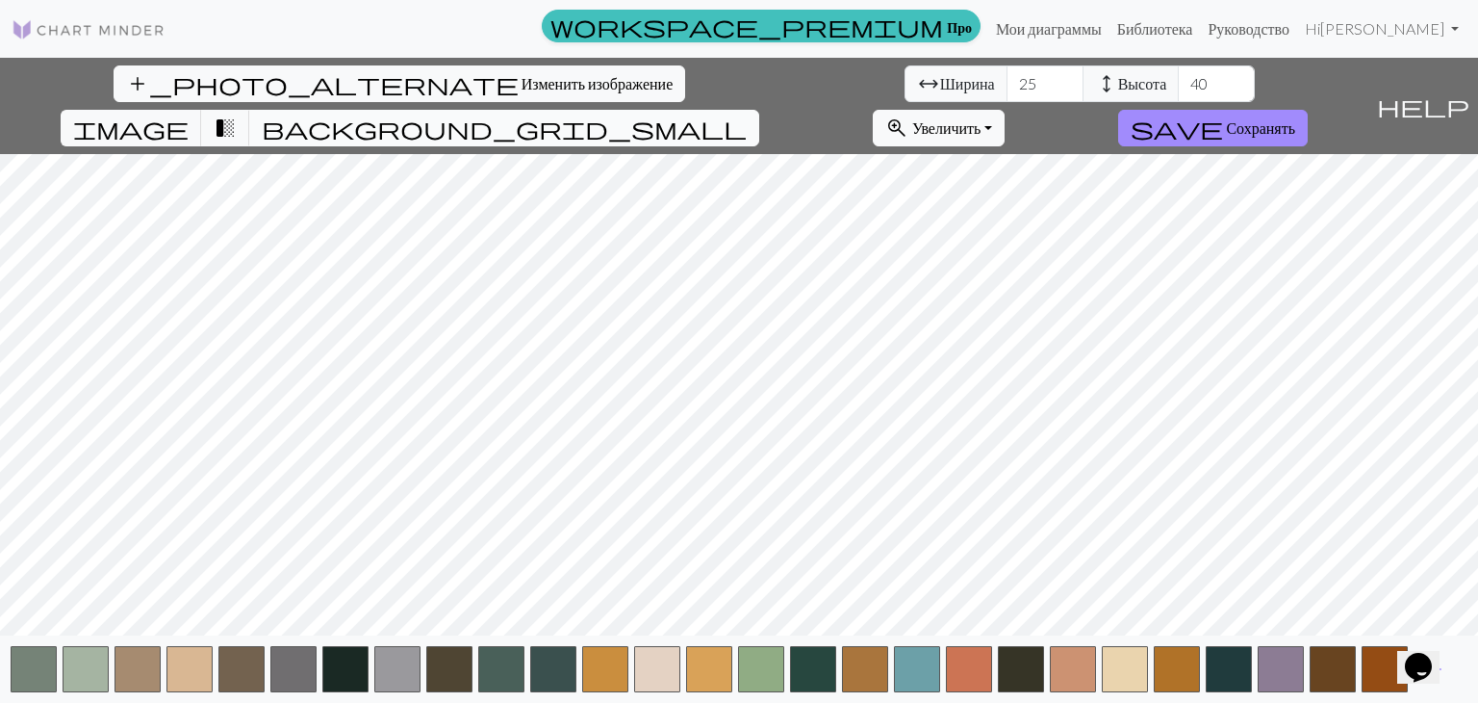
click at [747, 115] on span "background_grid_small" at bounding box center [504, 128] width 485 height 27
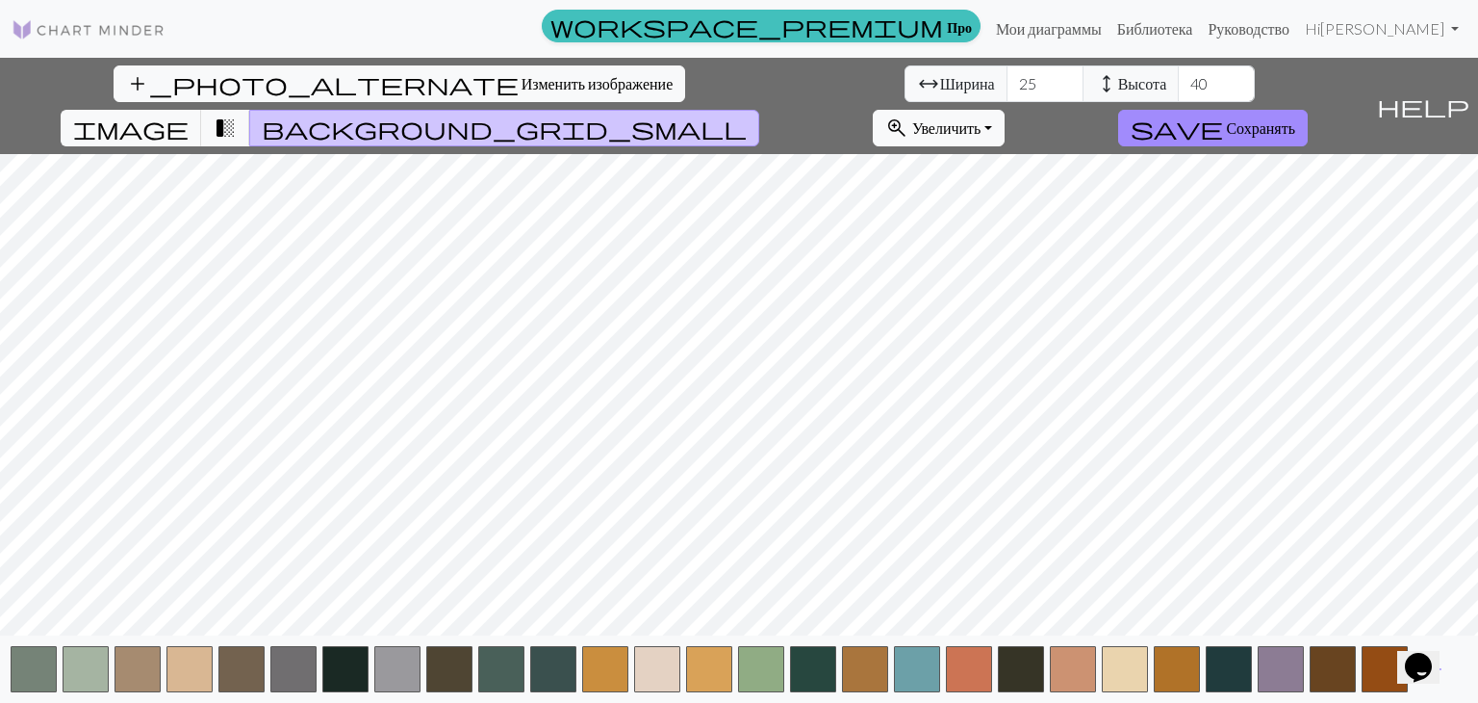
click at [788, 698] on div "add_photo_alternate Изменить изображение arrow_range Ширина 25 height Высота 40…" at bounding box center [739, 380] width 1478 height 645
click at [982, 118] on font "Увеличить" at bounding box center [946, 127] width 69 height 18
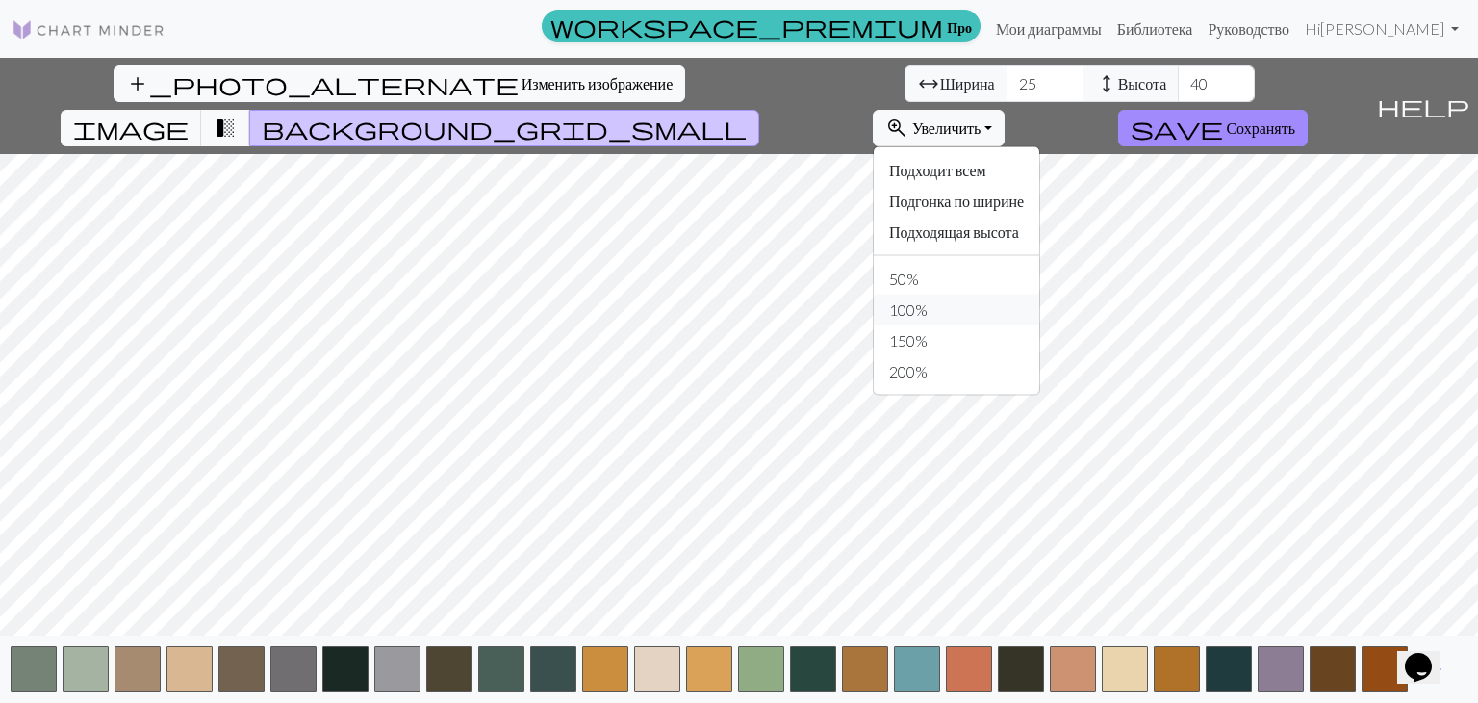
click at [1040, 295] on button "100%" at bounding box center [957, 310] width 166 height 31
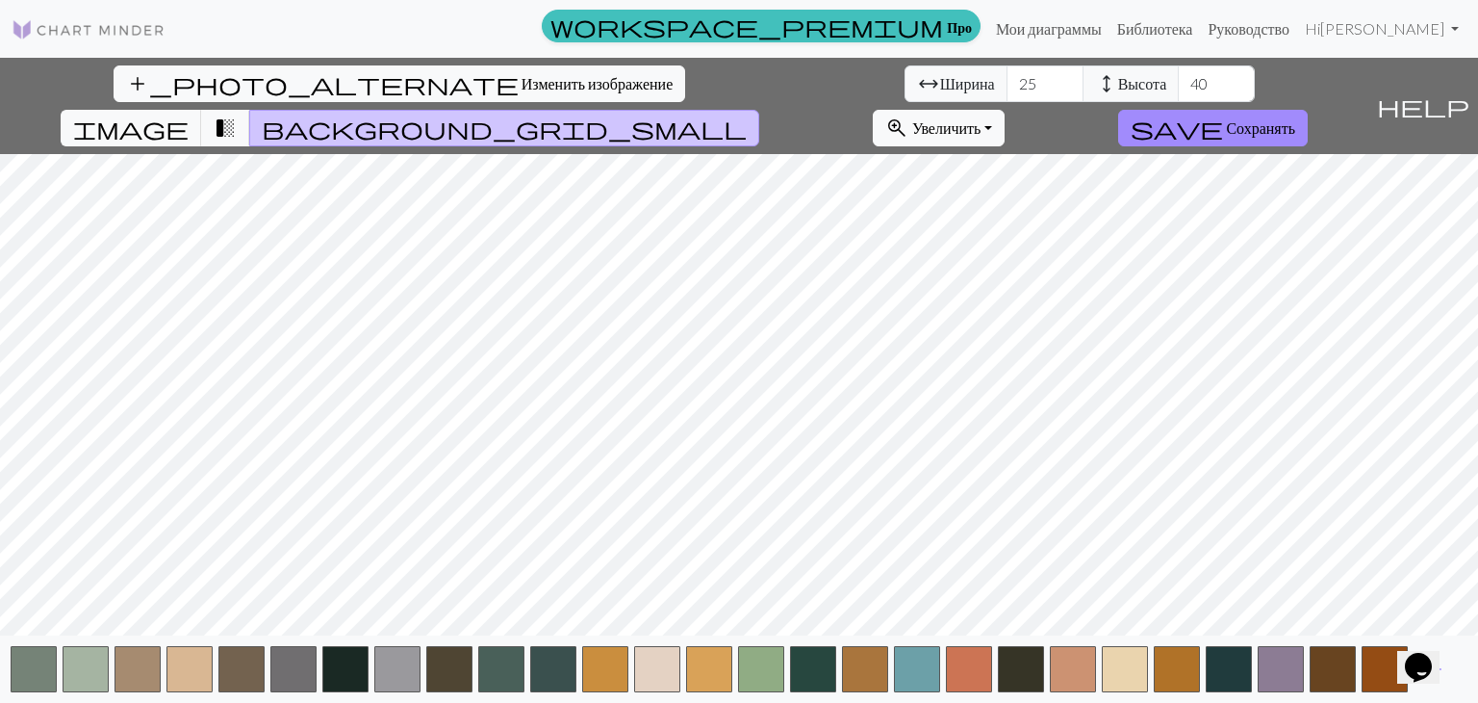
click at [1463, 92] on span "help" at bounding box center [1423, 105] width 92 height 27
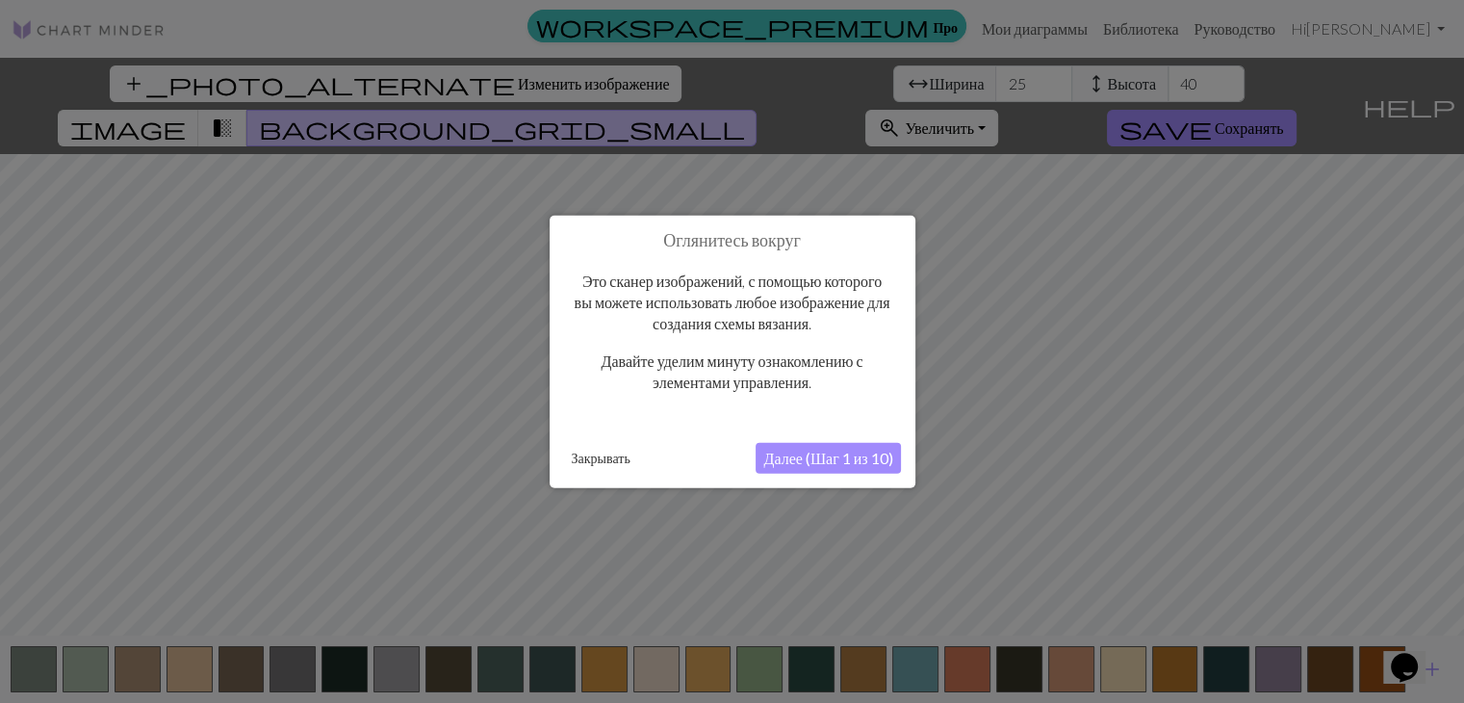
click at [1284, 345] on div at bounding box center [732, 351] width 1464 height 703
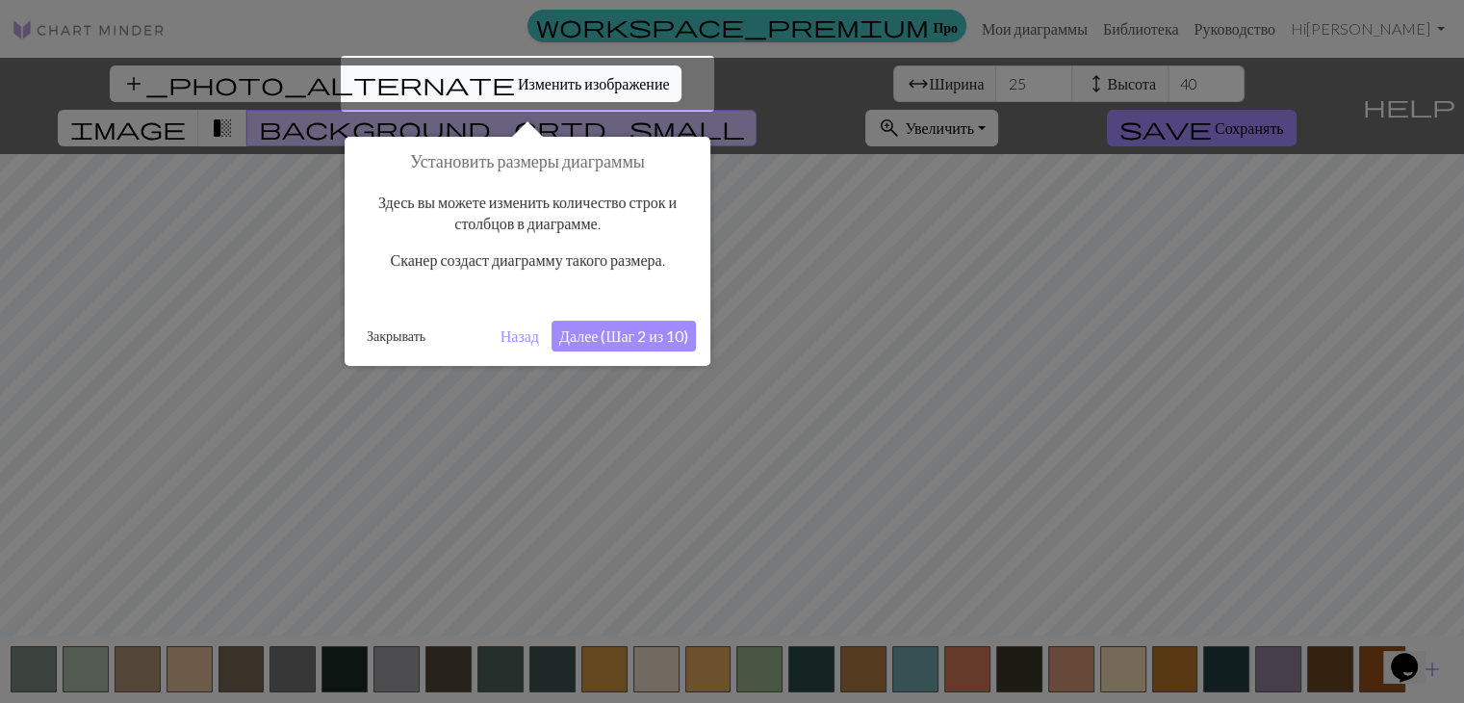
click at [1275, 339] on div at bounding box center [732, 351] width 1464 height 703
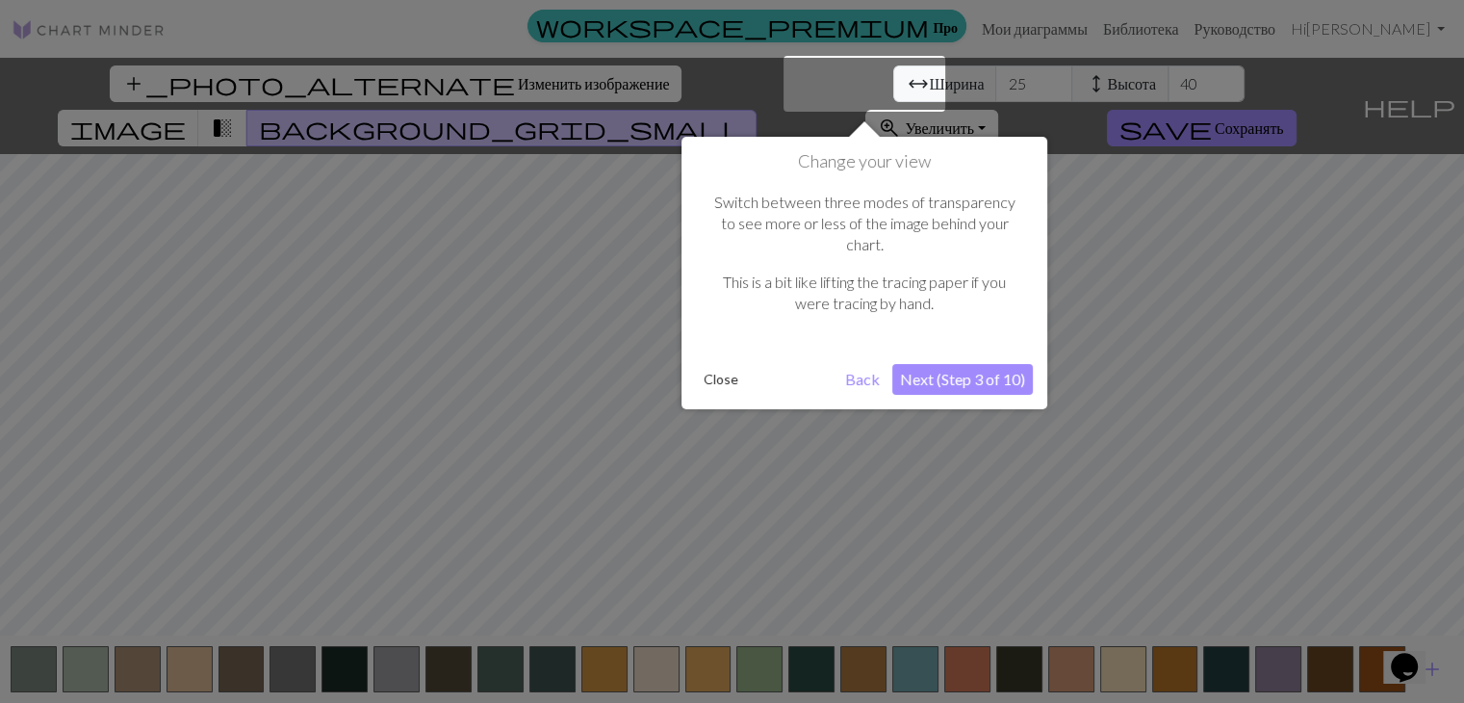
click at [1275, 339] on div at bounding box center [732, 351] width 1464 height 703
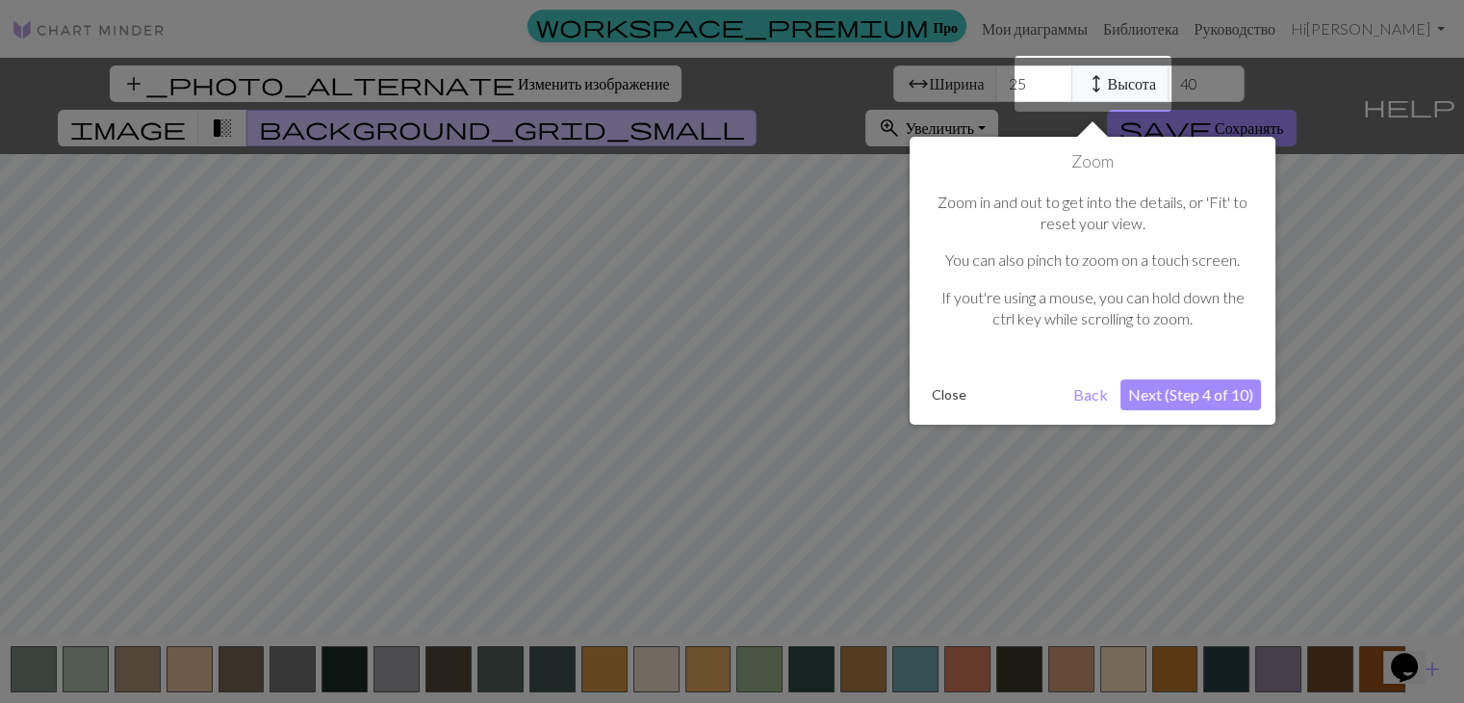
click at [1275, 339] on div at bounding box center [732, 351] width 1464 height 703
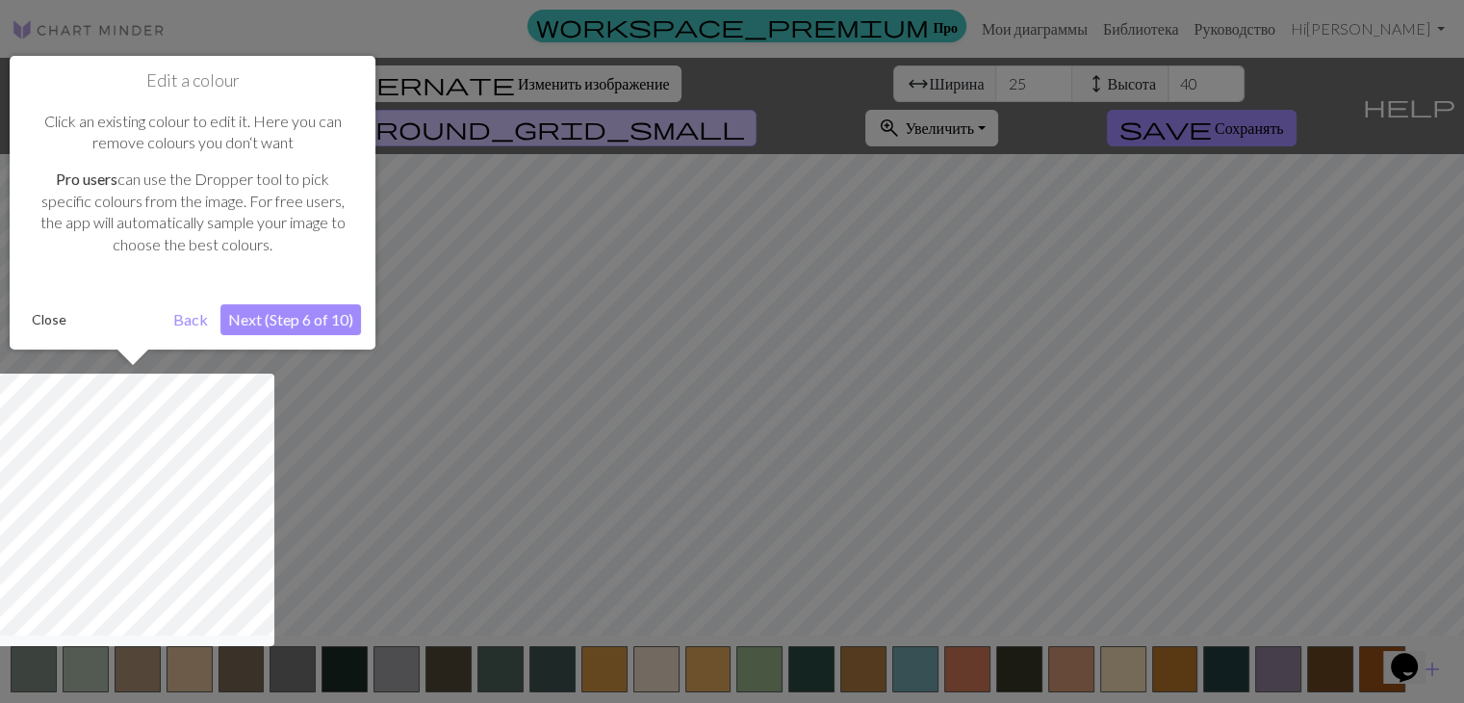
click at [1275, 339] on div at bounding box center [732, 351] width 1464 height 703
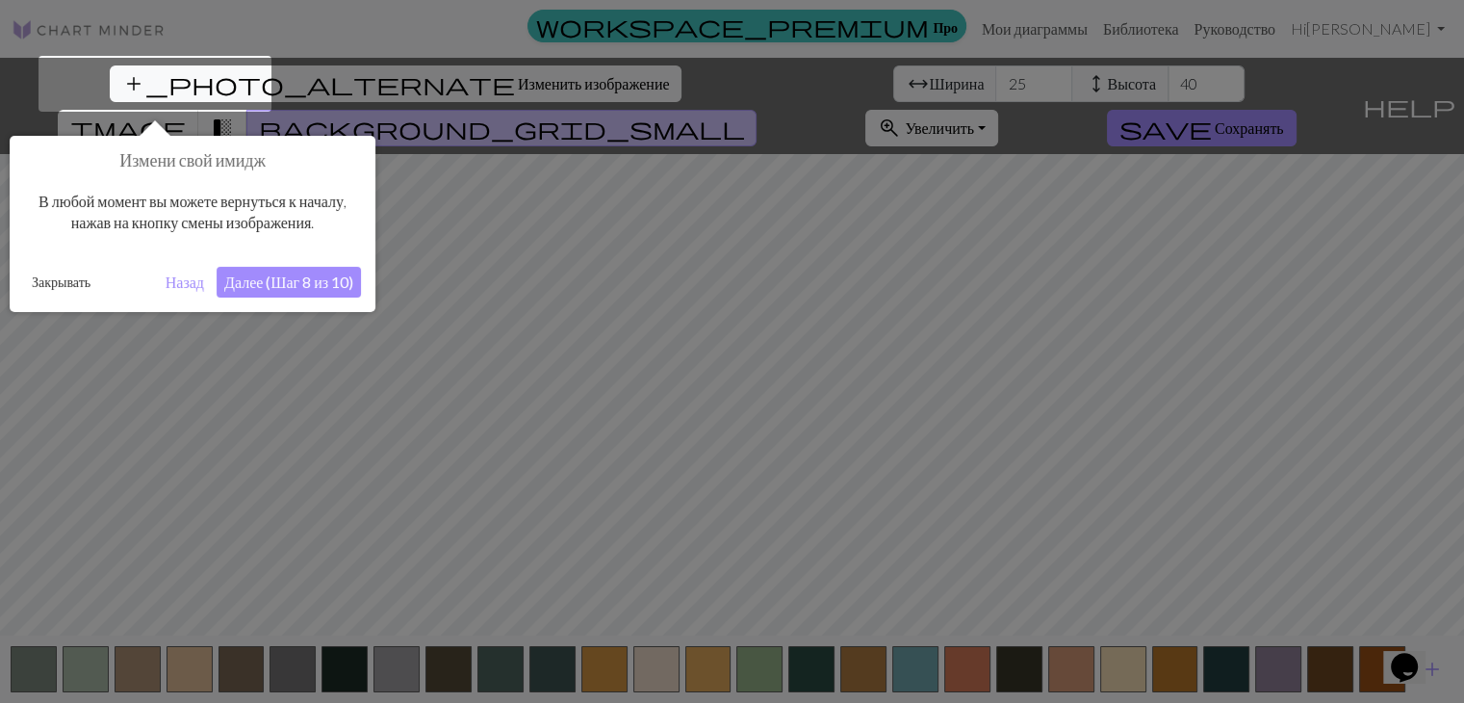
click at [1275, 339] on div at bounding box center [732, 351] width 1464 height 703
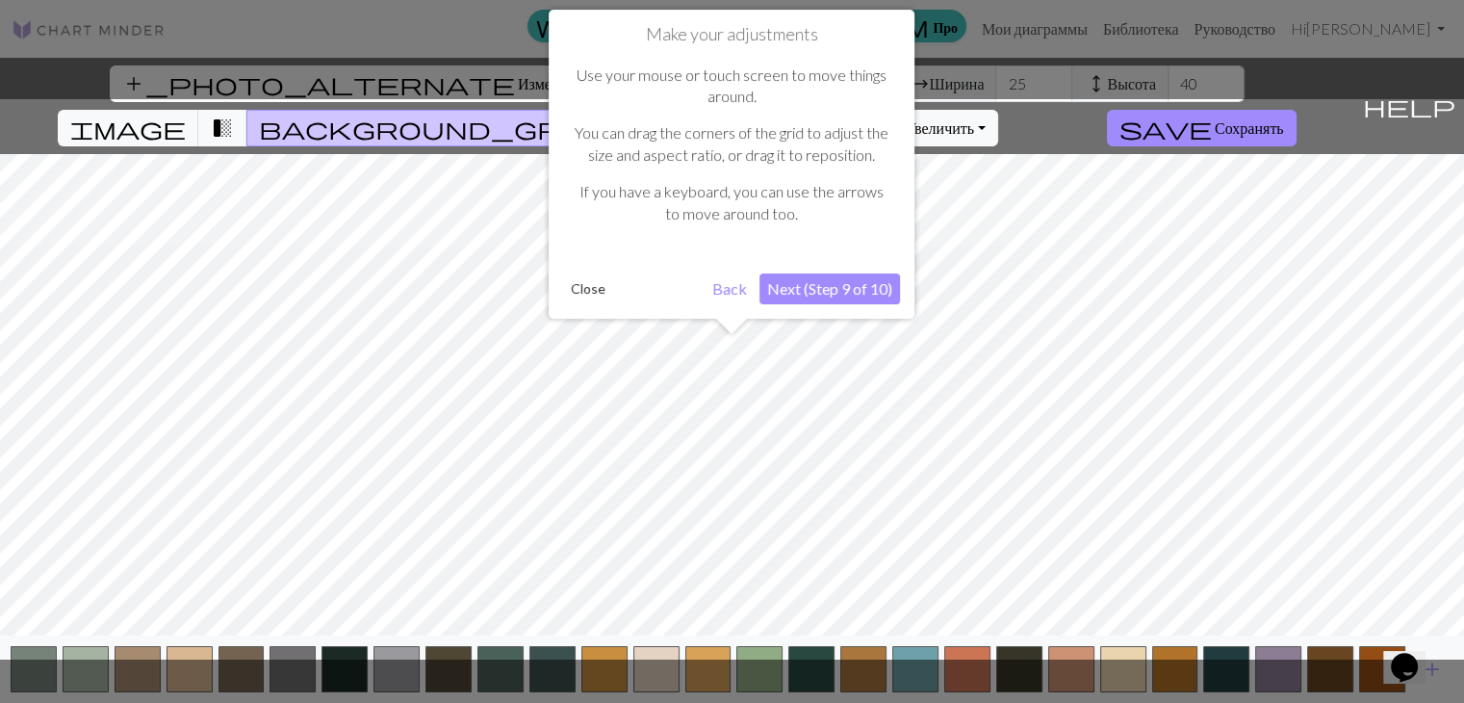
click at [1275, 339] on div at bounding box center [731, 379] width 1483 height 560
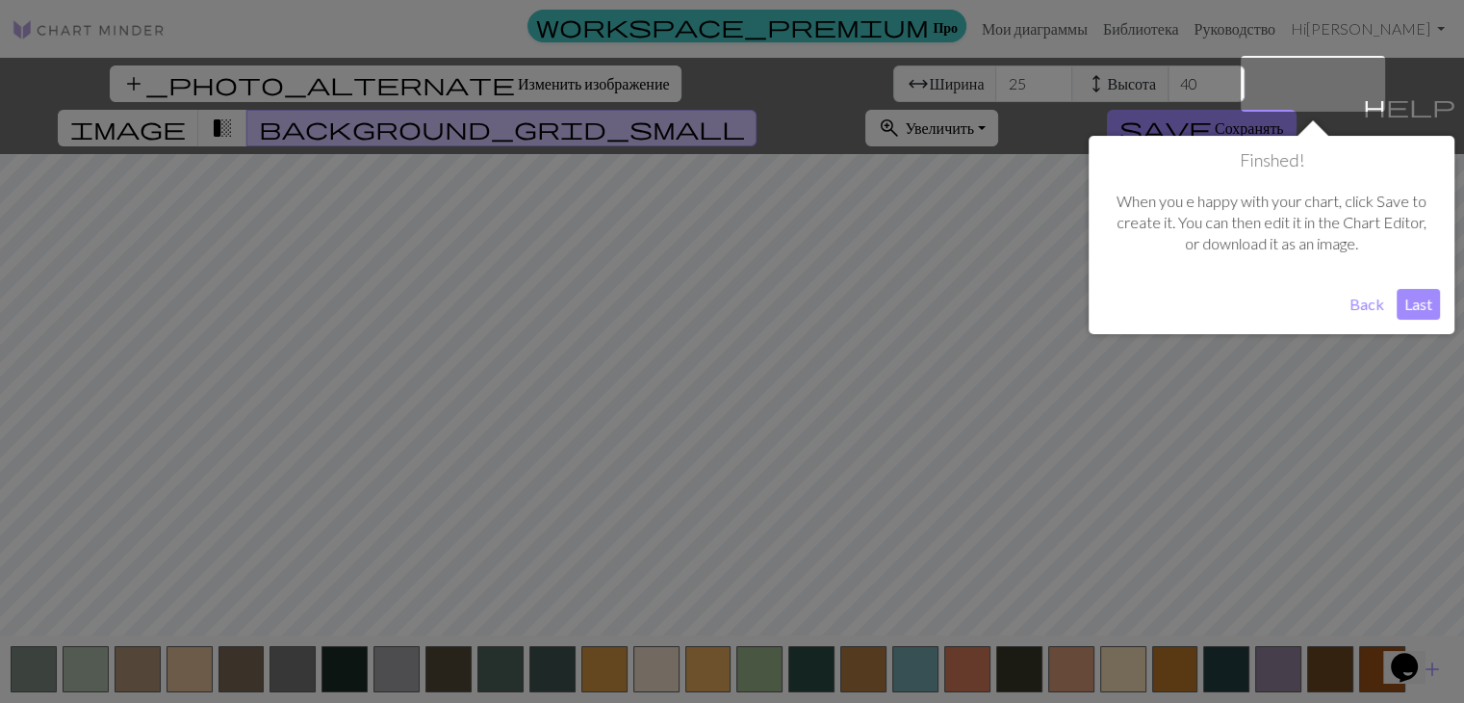
click at [1275, 339] on body "Этот веб-сайт использует файлы cookie, чтобы обеспечить вам наилучший опыт испо…" at bounding box center [732, 351] width 1464 height 703
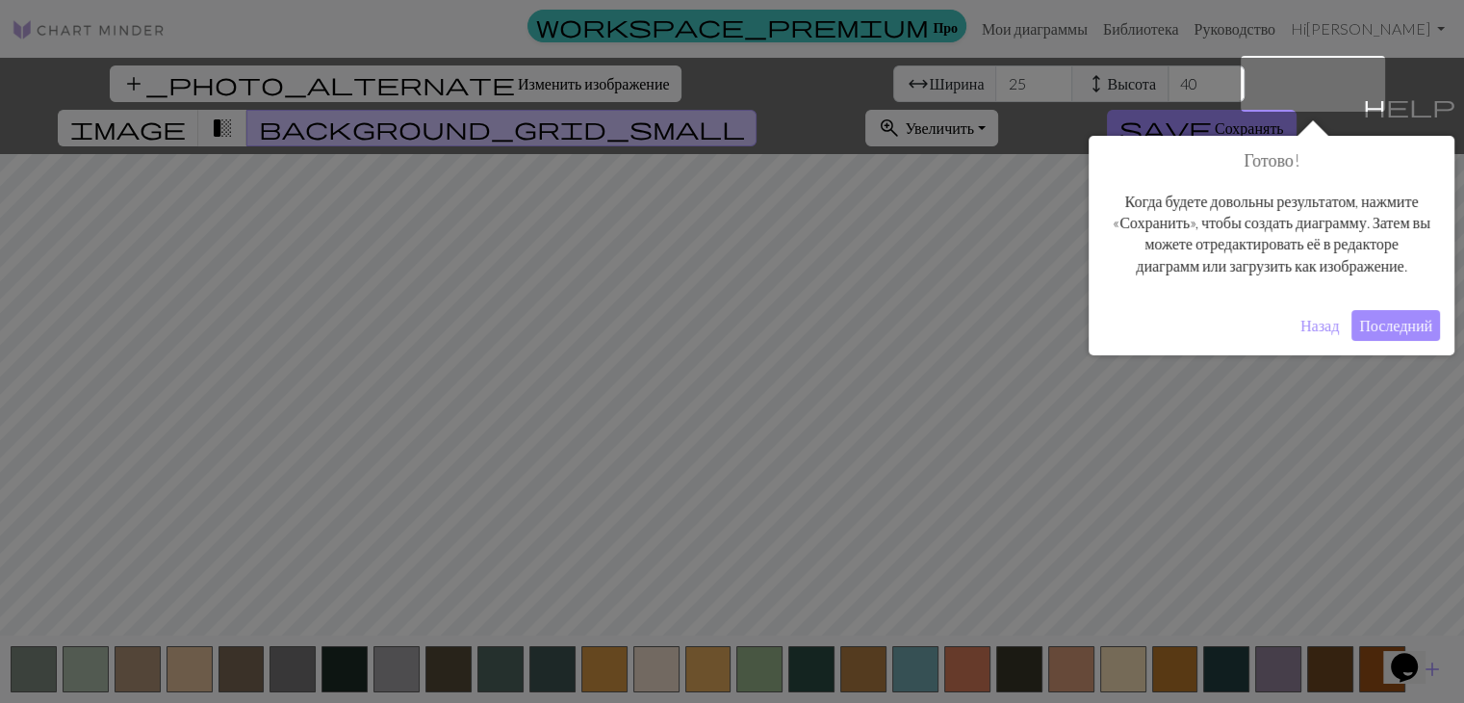
click at [1275, 339] on div "Назад Последний" at bounding box center [1271, 325] width 337 height 31
click at [1365, 334] on font "Последний" at bounding box center [1395, 325] width 73 height 18
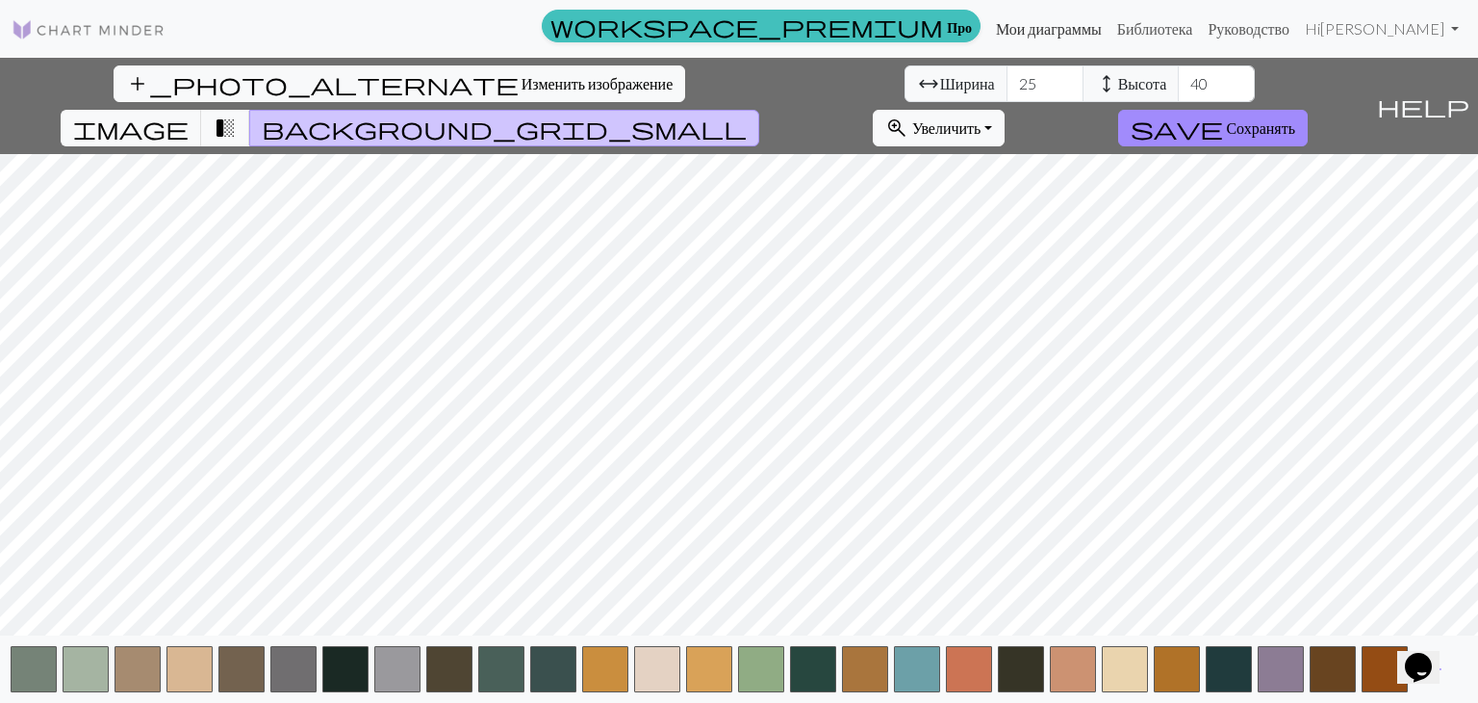
click at [1102, 23] on font "Мои диаграммы" at bounding box center [1049, 28] width 106 height 18
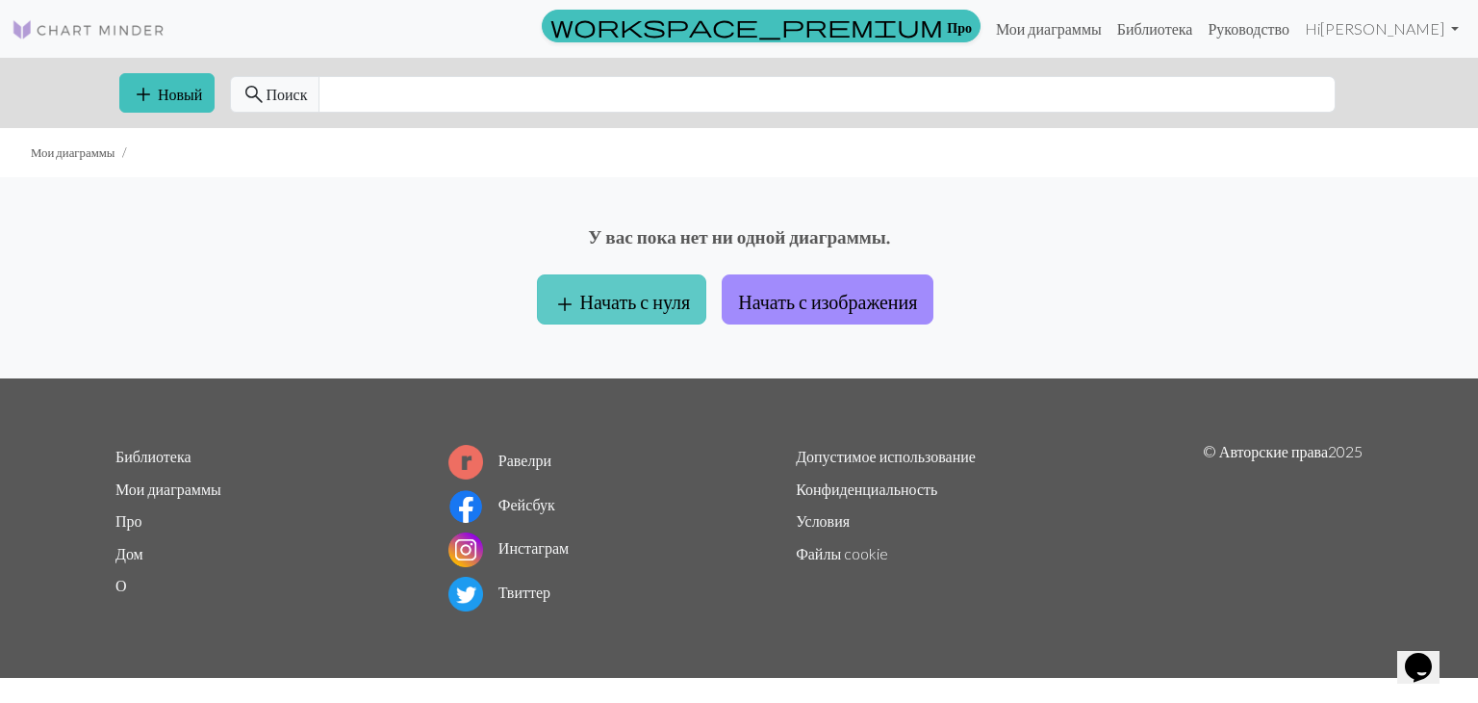
click at [610, 299] on font "Начать с нуля" at bounding box center [635, 301] width 111 height 23
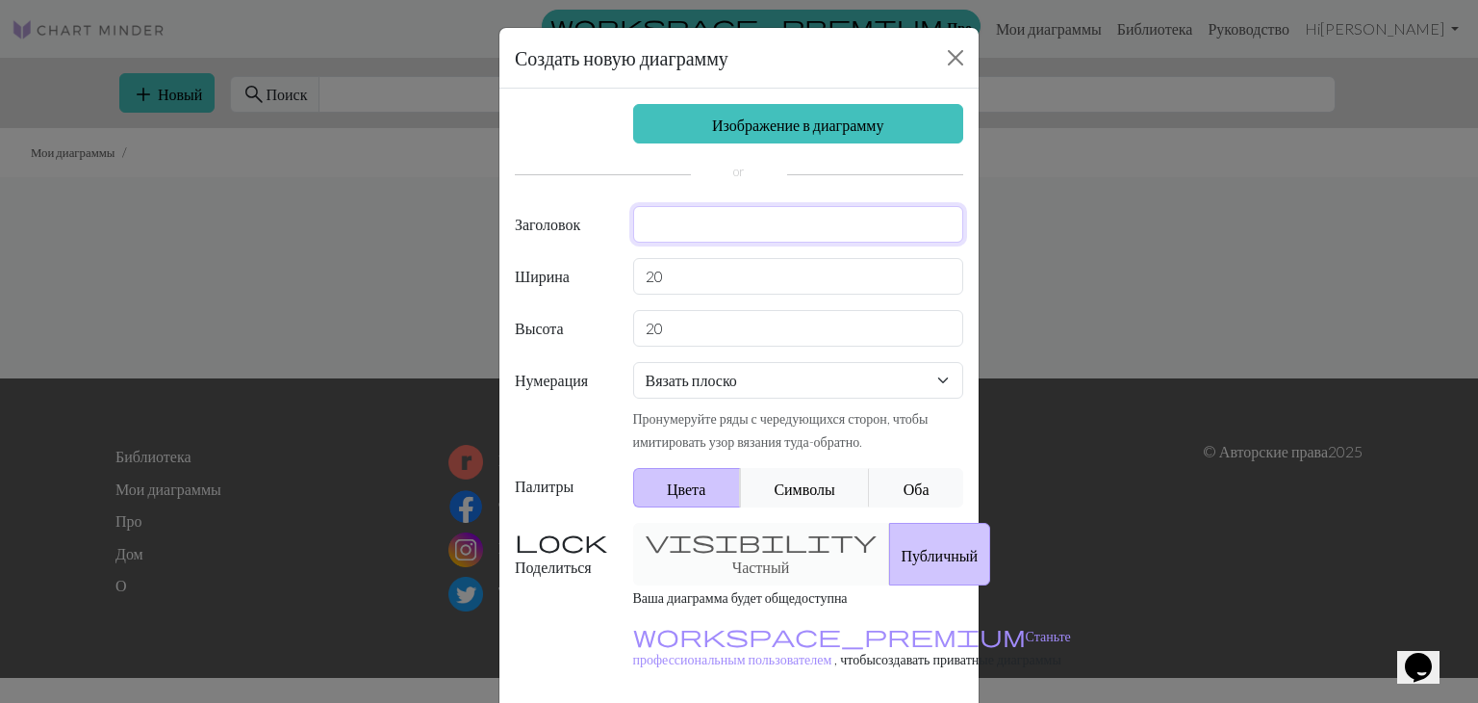
click at [728, 232] on input "text" at bounding box center [798, 224] width 331 height 37
type input "М"
click at [713, 282] on input "20" at bounding box center [798, 276] width 331 height 37
click at [800, 490] on font "Символы" at bounding box center [804, 488] width 61 height 18
click at [680, 273] on input "20" at bounding box center [798, 276] width 331 height 37
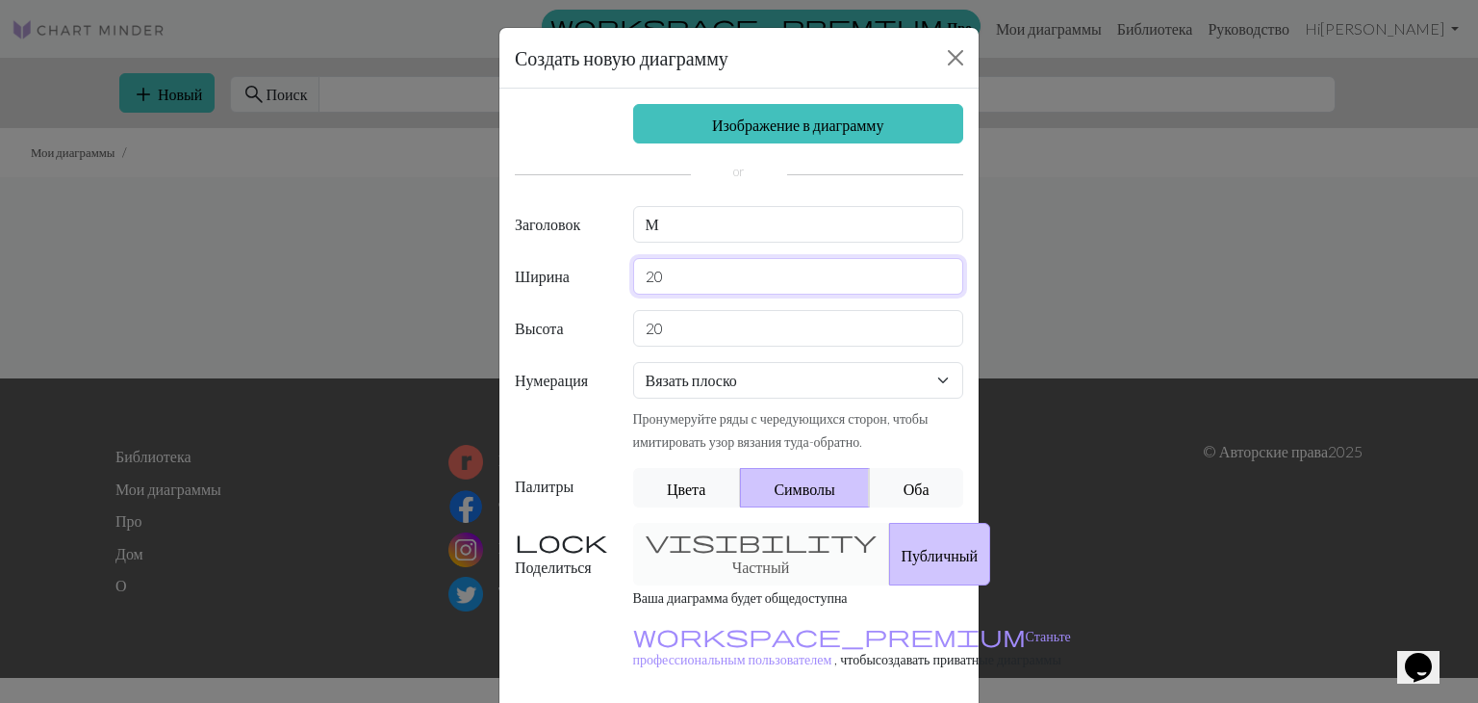
type input "2"
type input "20"
click at [776, 386] on select "Вязать плоско Вязать по кругу Вязание кружева Вышивка крестом" at bounding box center [798, 380] width 331 height 37
select select "crossstitch"
click at [633, 362] on select "Вязать плоско Вязать по кругу Вязание кружева Вышивка крестом" at bounding box center [798, 380] width 331 height 37
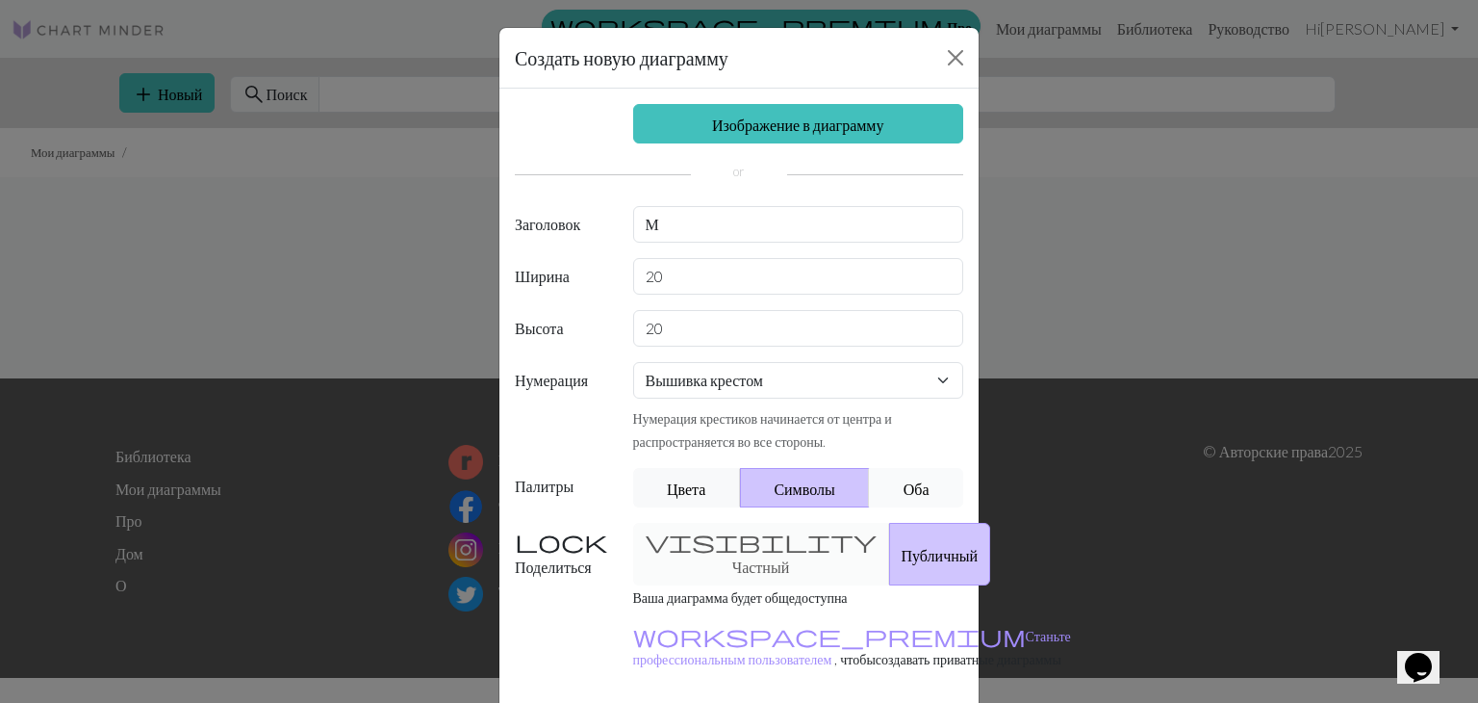
click at [918, 492] on font "Оба" at bounding box center [917, 488] width 26 height 18
click at [824, 483] on font "Символы" at bounding box center [804, 488] width 61 height 18
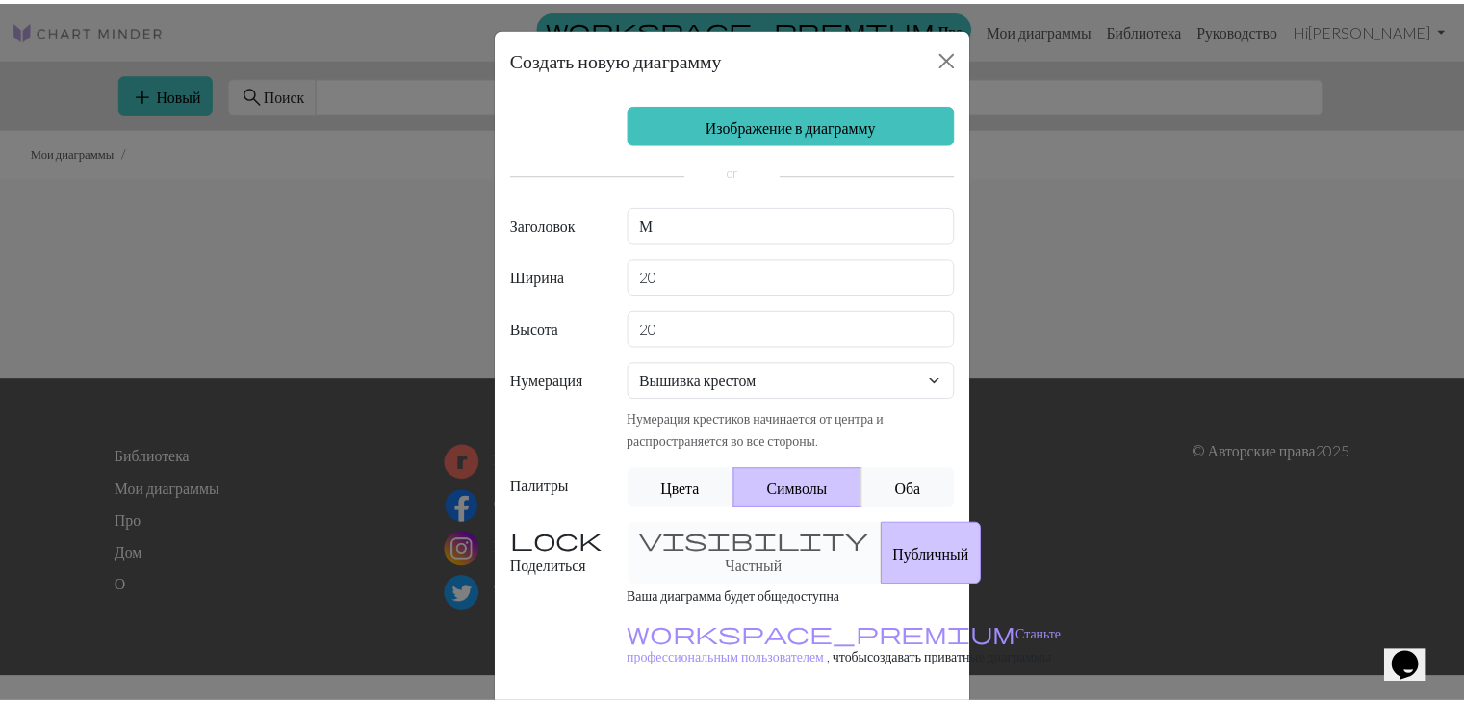
scroll to position [96, 0]
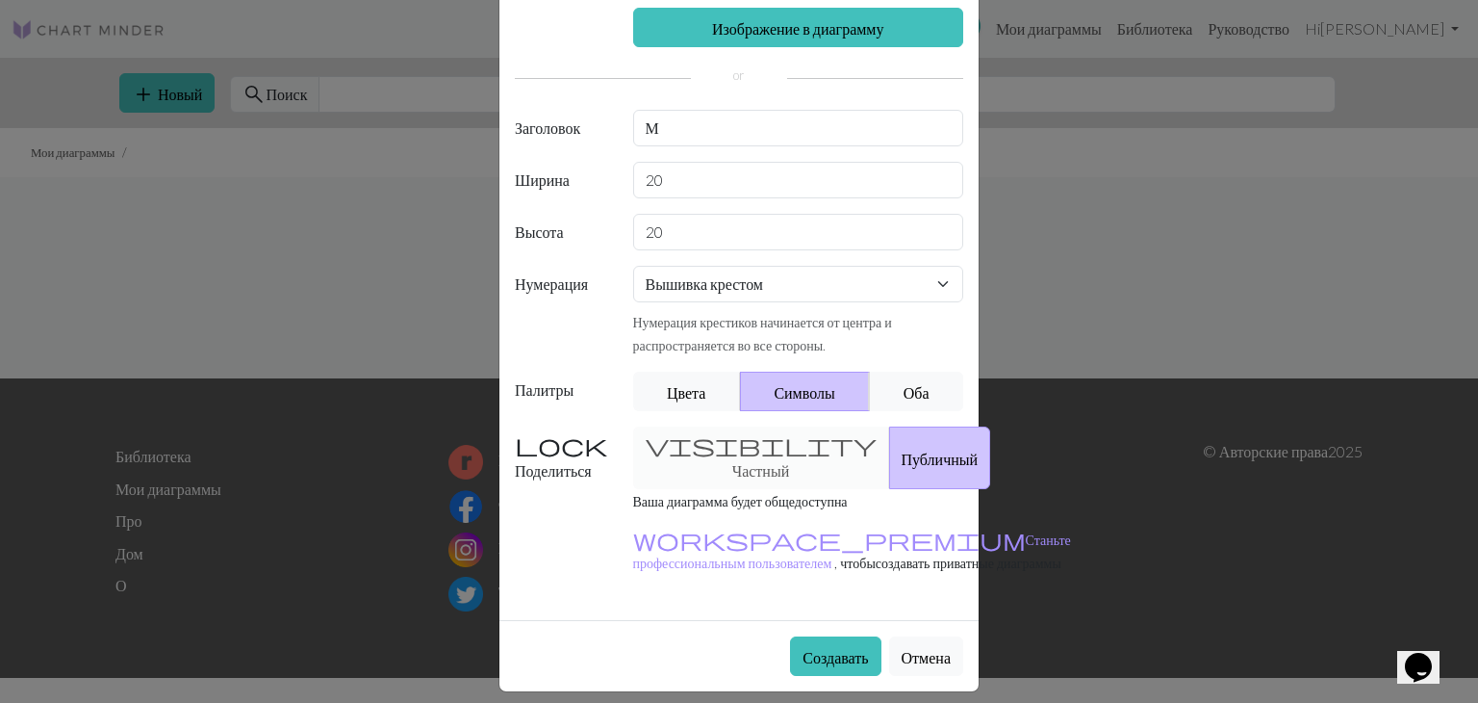
click at [727, 455] on div "visibility Частный Публичный" at bounding box center [799, 457] width 354 height 63
click at [836, 664] on font "Создавать" at bounding box center [835, 657] width 65 height 18
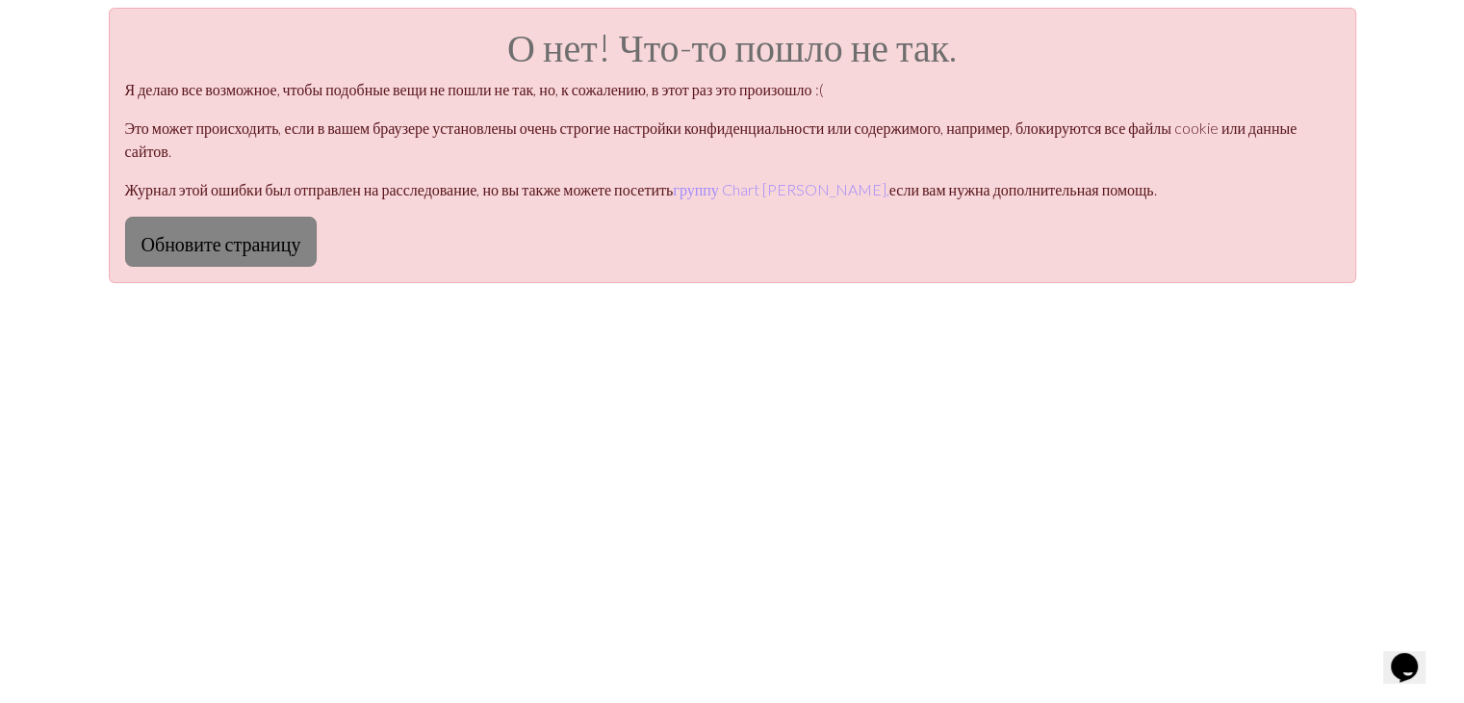
click at [179, 232] on font "Обновите страницу" at bounding box center [221, 243] width 160 height 23
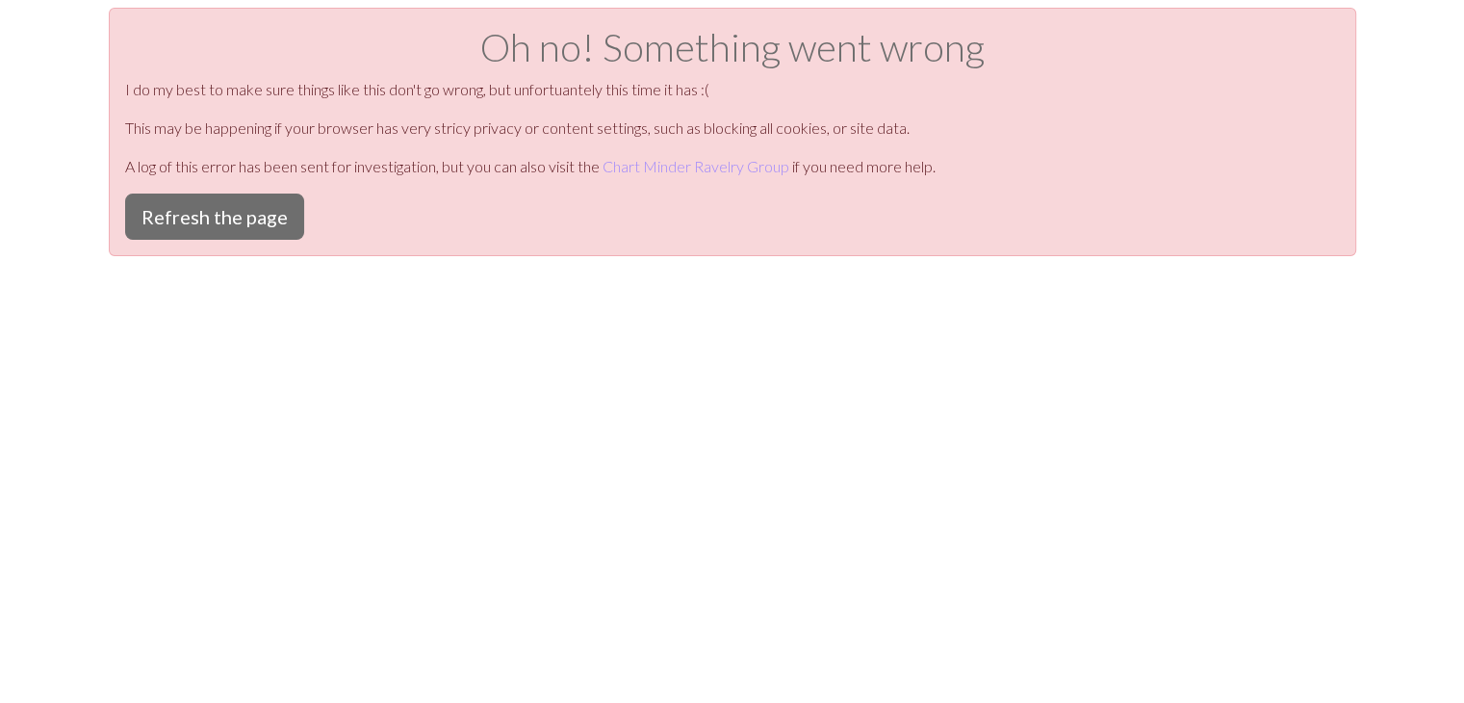
scroll to position [8, 0]
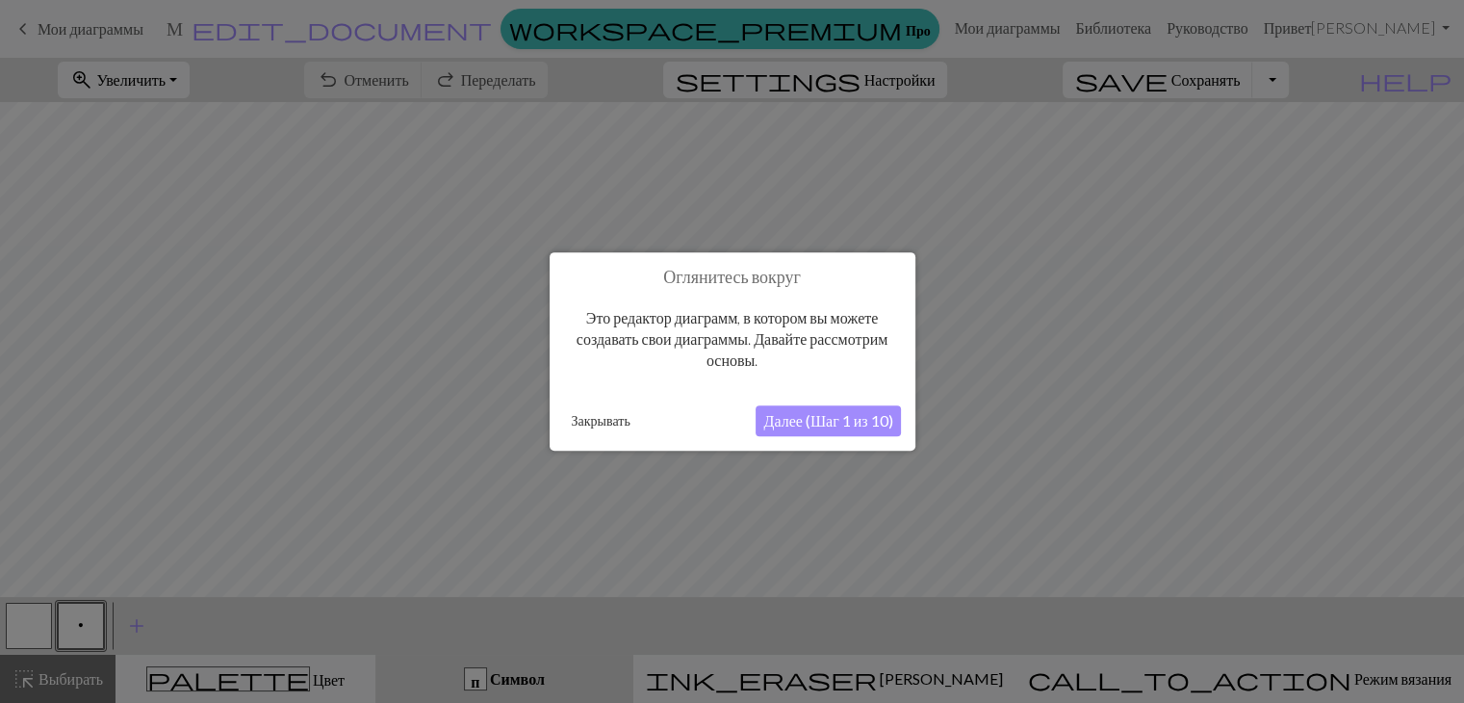
scroll to position [8, 0]
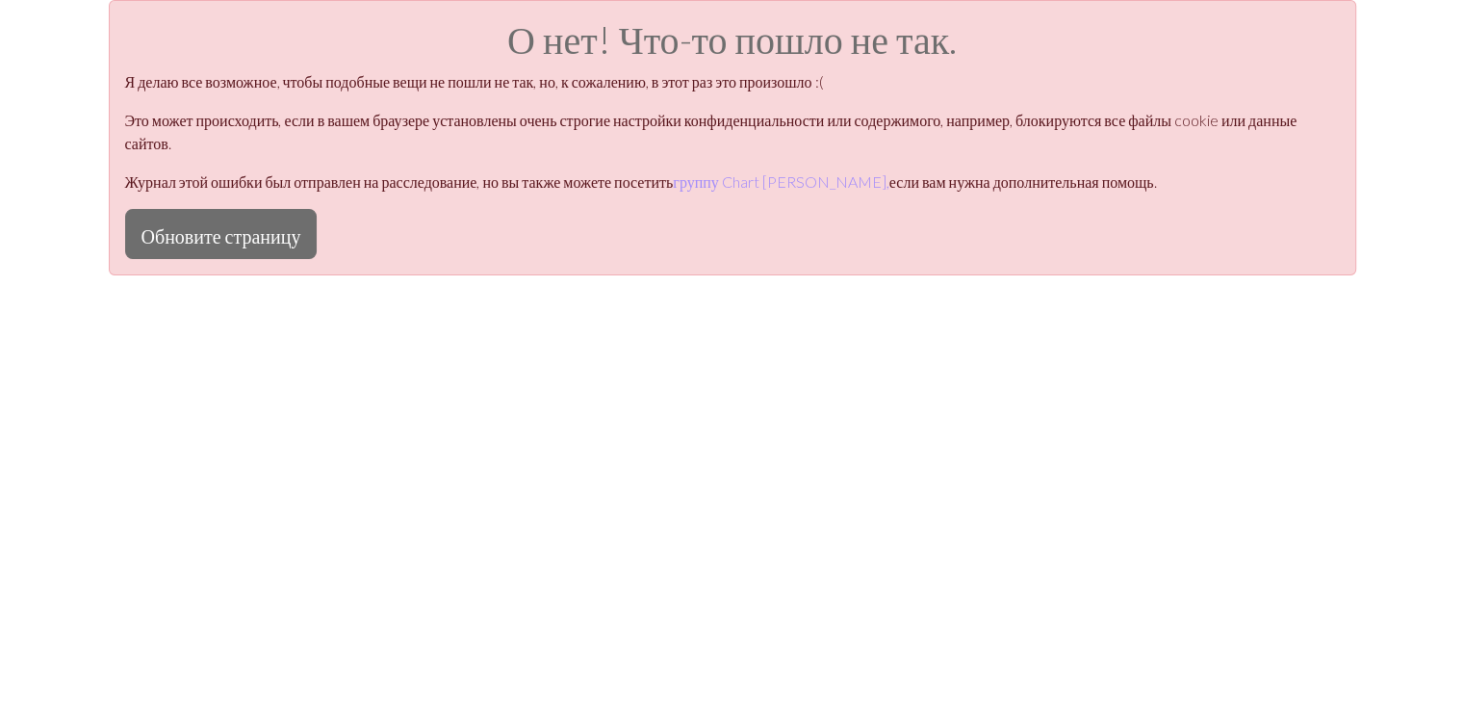
click at [1252, 385] on div "О нет! Что-то пошло не так. Я делаю все возможное, чтобы подобные вещи не пошли…" at bounding box center [732, 351] width 1464 height 703
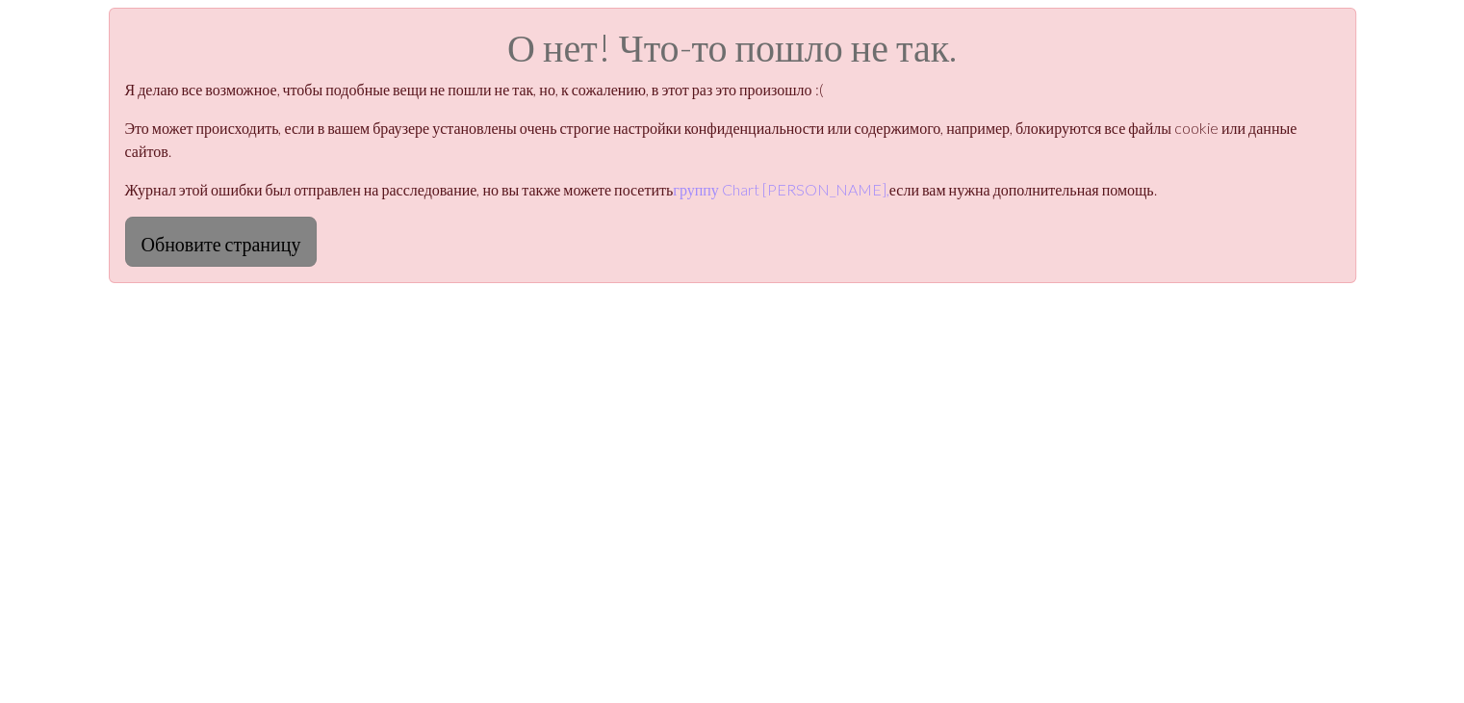
click at [270, 243] on font "Обновите страницу" at bounding box center [221, 243] width 160 height 23
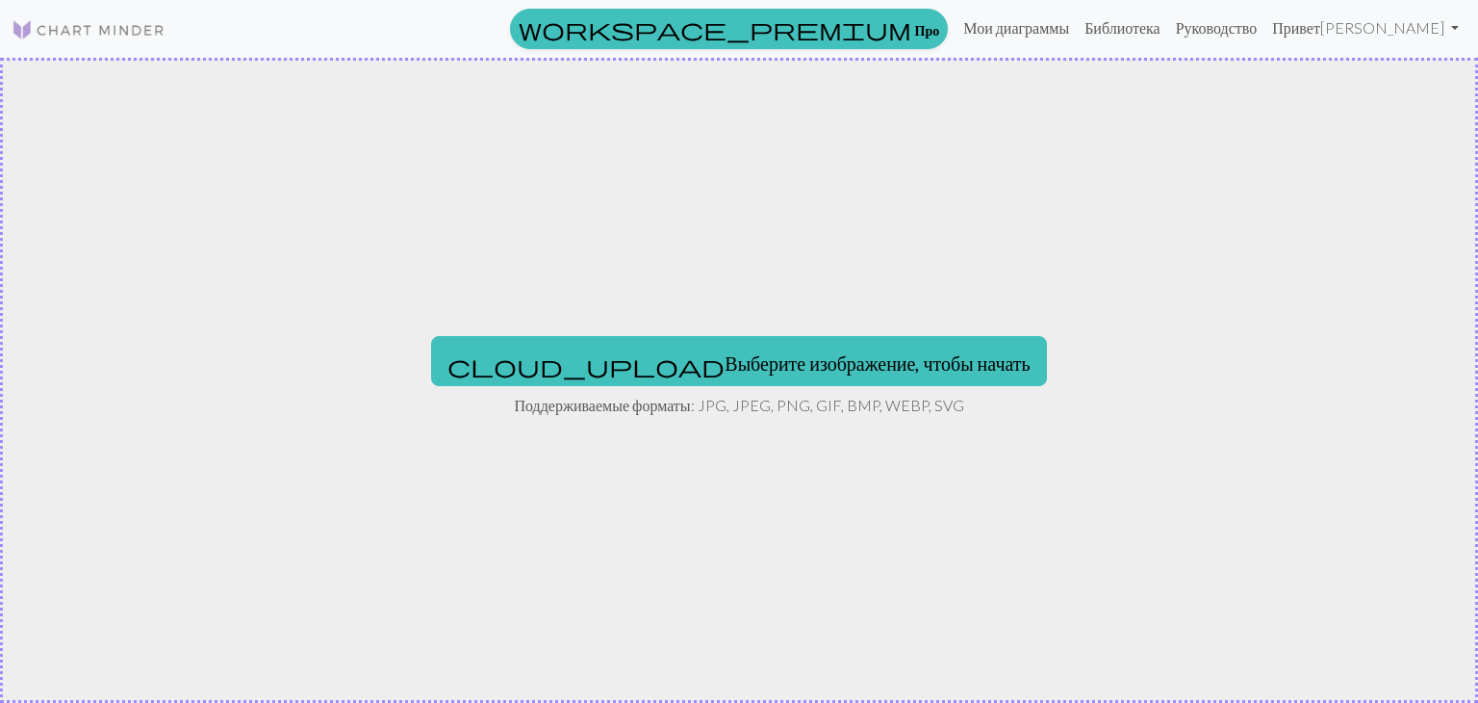
click at [1190, 266] on div "cloud_upload Выберите изображение, чтобы начать Поддерживаемые форматы: JPG, JP…" at bounding box center [739, 380] width 1478 height 645
click at [116, 22] on img at bounding box center [89, 29] width 154 height 23
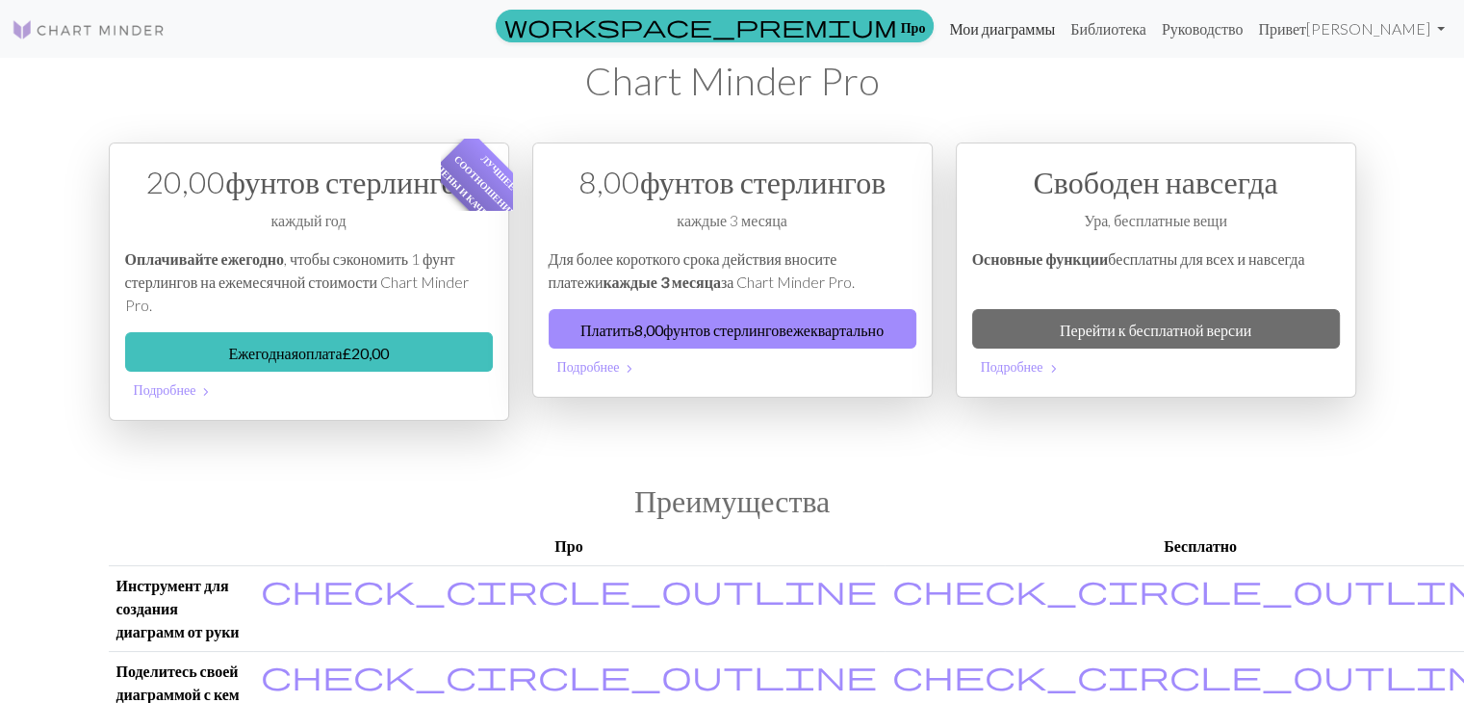
click at [1055, 30] on font "Мои диаграммы" at bounding box center [1002, 28] width 106 height 18
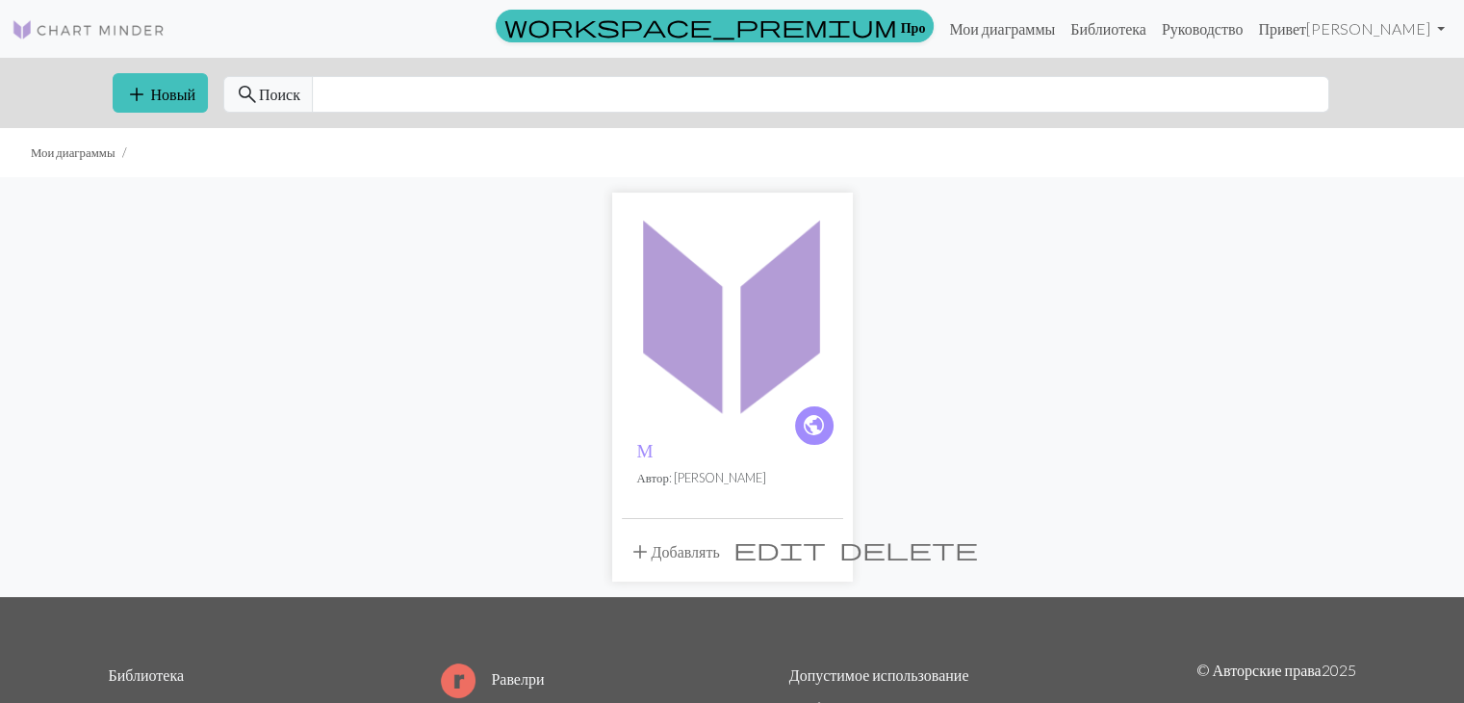
click at [839, 544] on span "delete" at bounding box center [908, 548] width 139 height 27
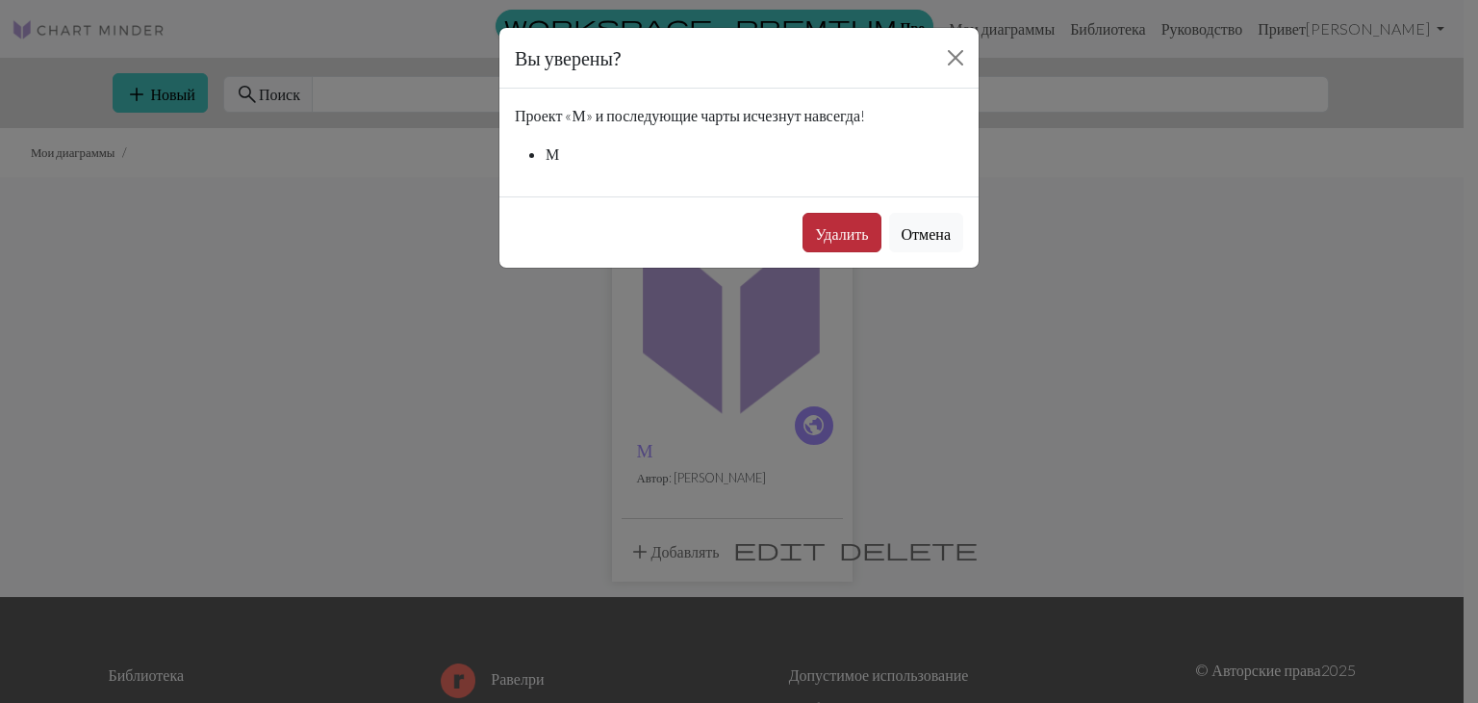
click at [841, 236] on font "Удалить" at bounding box center [841, 233] width 53 height 18
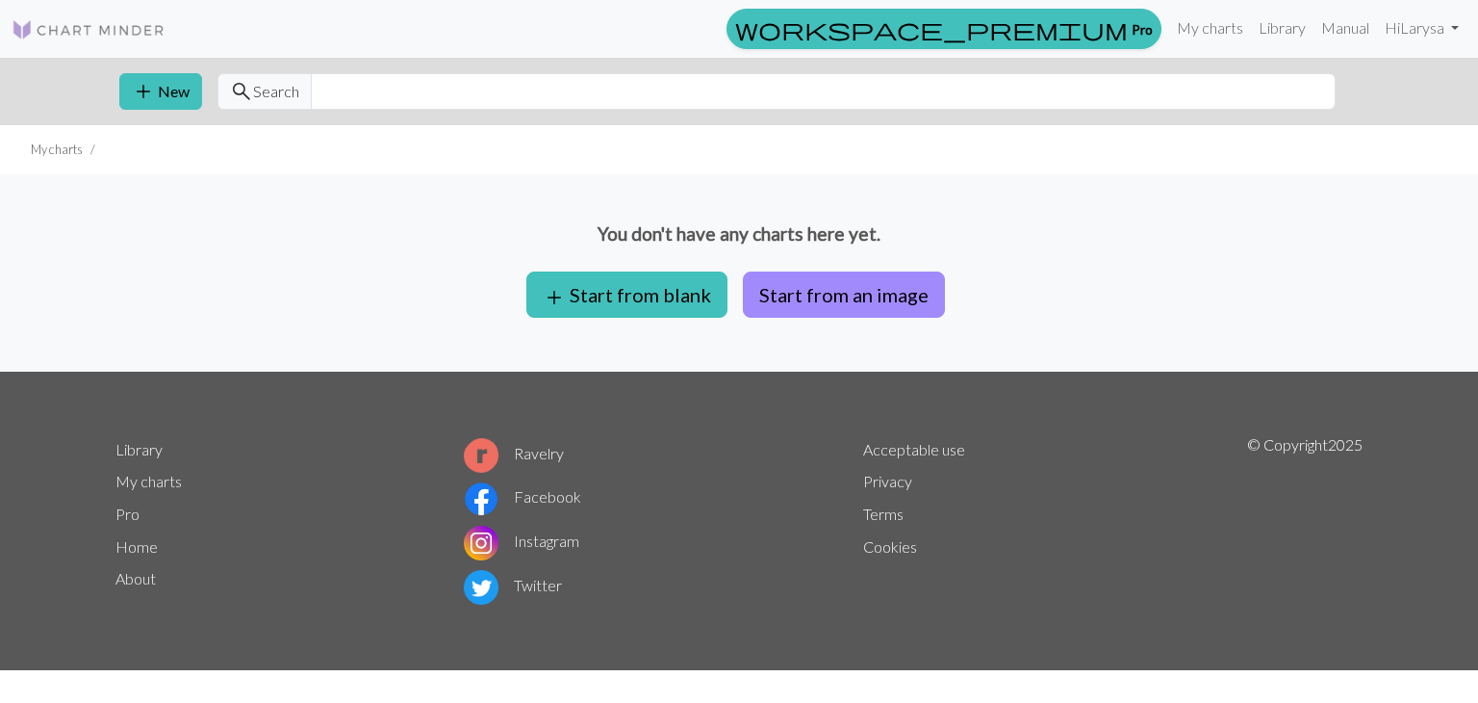
click at [1145, 340] on div "You don't have any charts here yet. add Start from blank Start from an image" at bounding box center [739, 272] width 1478 height 197
click at [604, 307] on button "add Start from blank" at bounding box center [627, 294] width 201 height 46
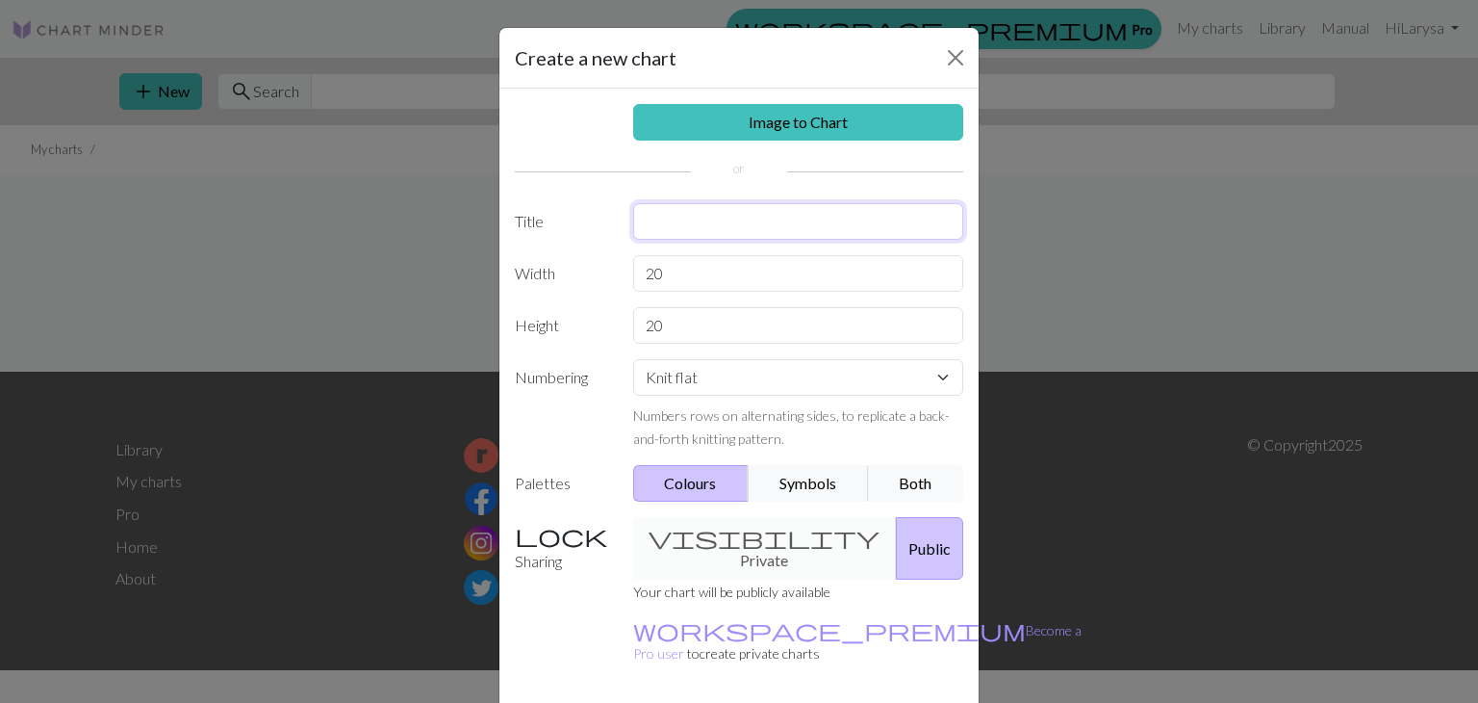
click at [633, 228] on input "text" at bounding box center [798, 221] width 331 height 37
type input "м"
click at [758, 383] on select "Knit flat Knit in the round Lace knitting Cross stitch" at bounding box center [798, 377] width 331 height 37
select select "crossstitch"
click at [633, 359] on select "Knit flat Knit in the round Lace knitting Cross stitch" at bounding box center [798, 377] width 331 height 37
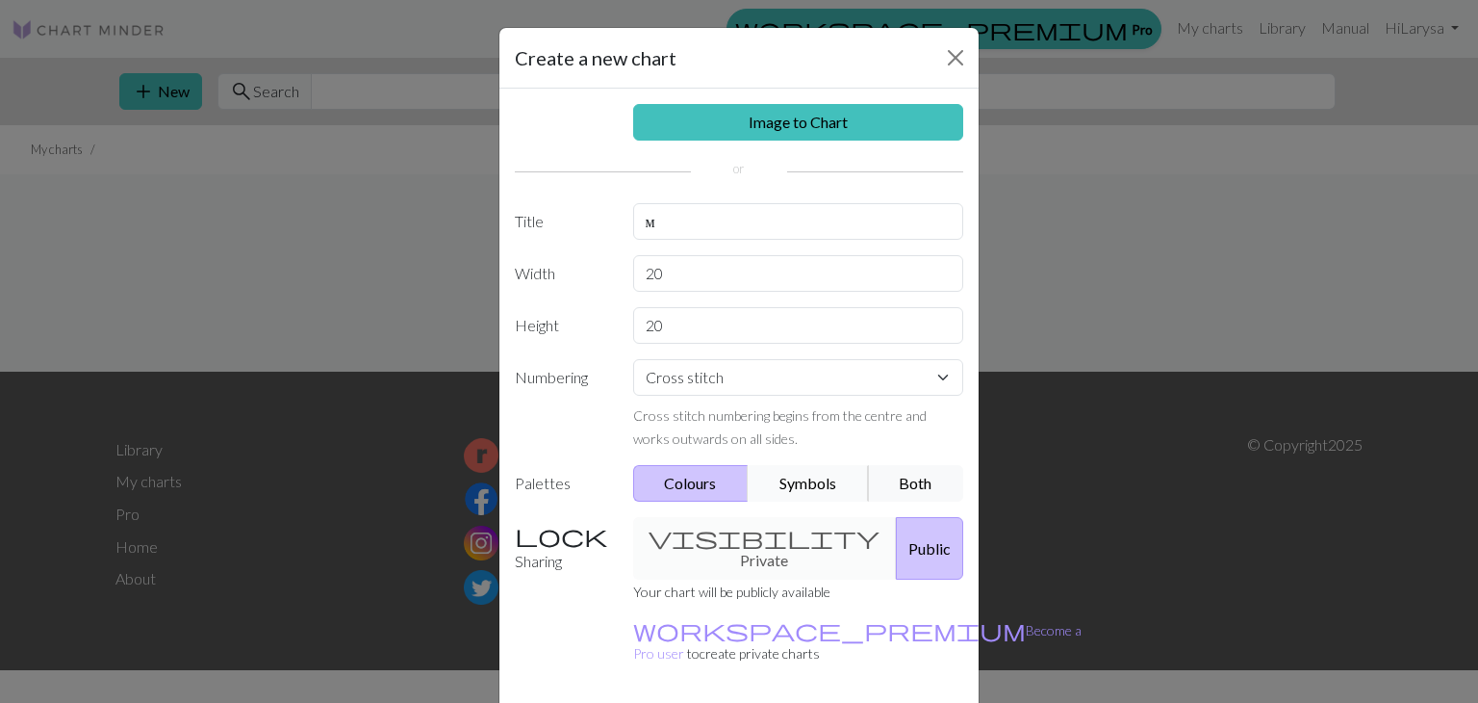
click at [781, 487] on button "Symbols" at bounding box center [808, 483] width 121 height 37
click at [919, 604] on div "Sharing visibility Private Public Your chart will be publicly available workspa…" at bounding box center [739, 598] width 472 height 163
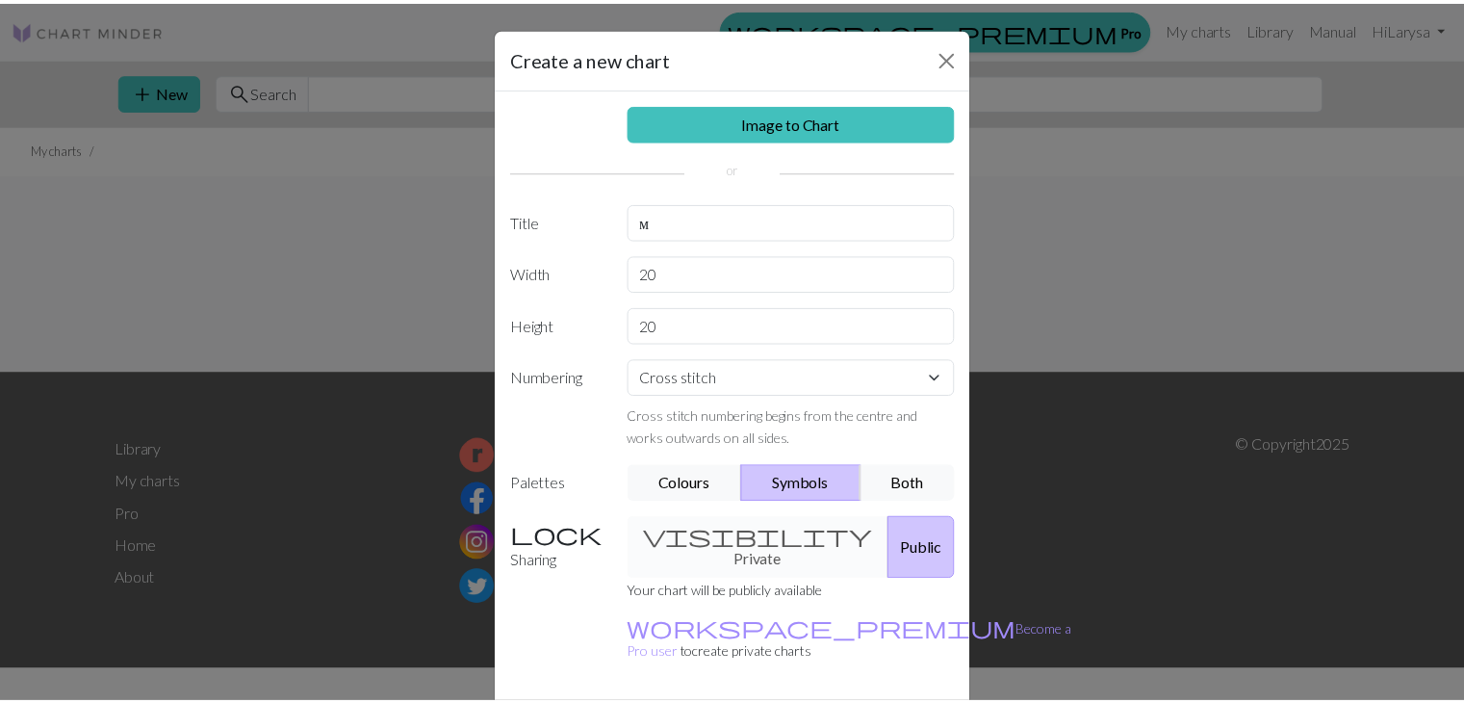
scroll to position [56, 0]
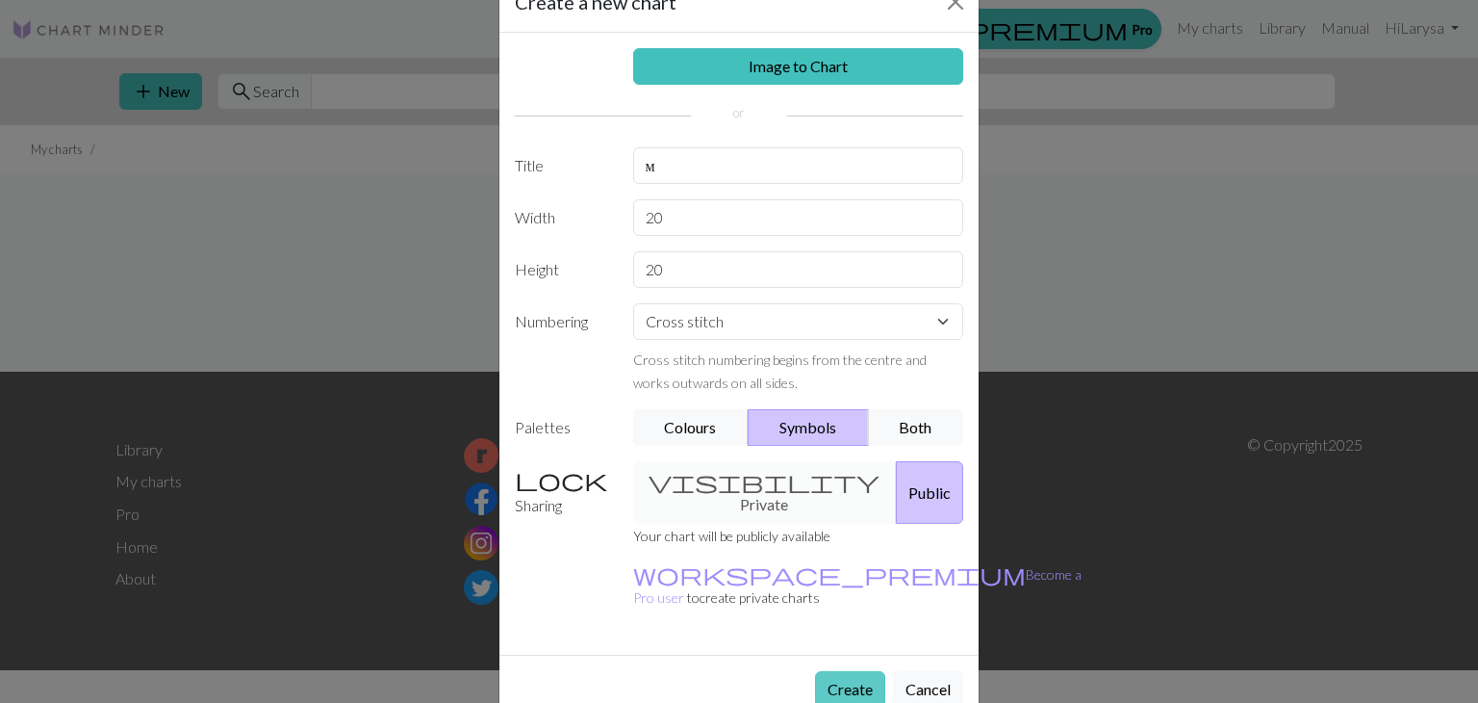
click at [849, 671] on button "Create" at bounding box center [850, 689] width 70 height 37
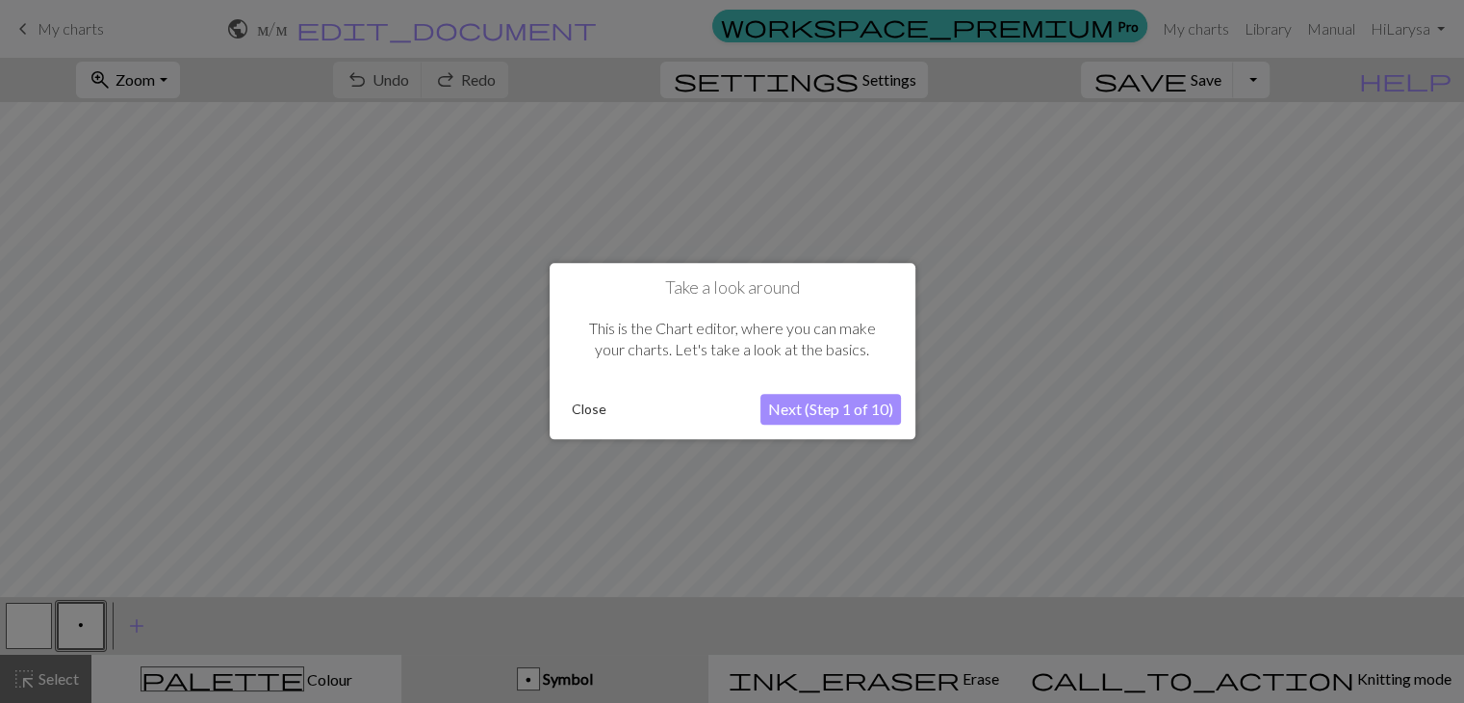
click at [813, 401] on button "Next (Step 1 of 10)" at bounding box center [830, 410] width 141 height 31
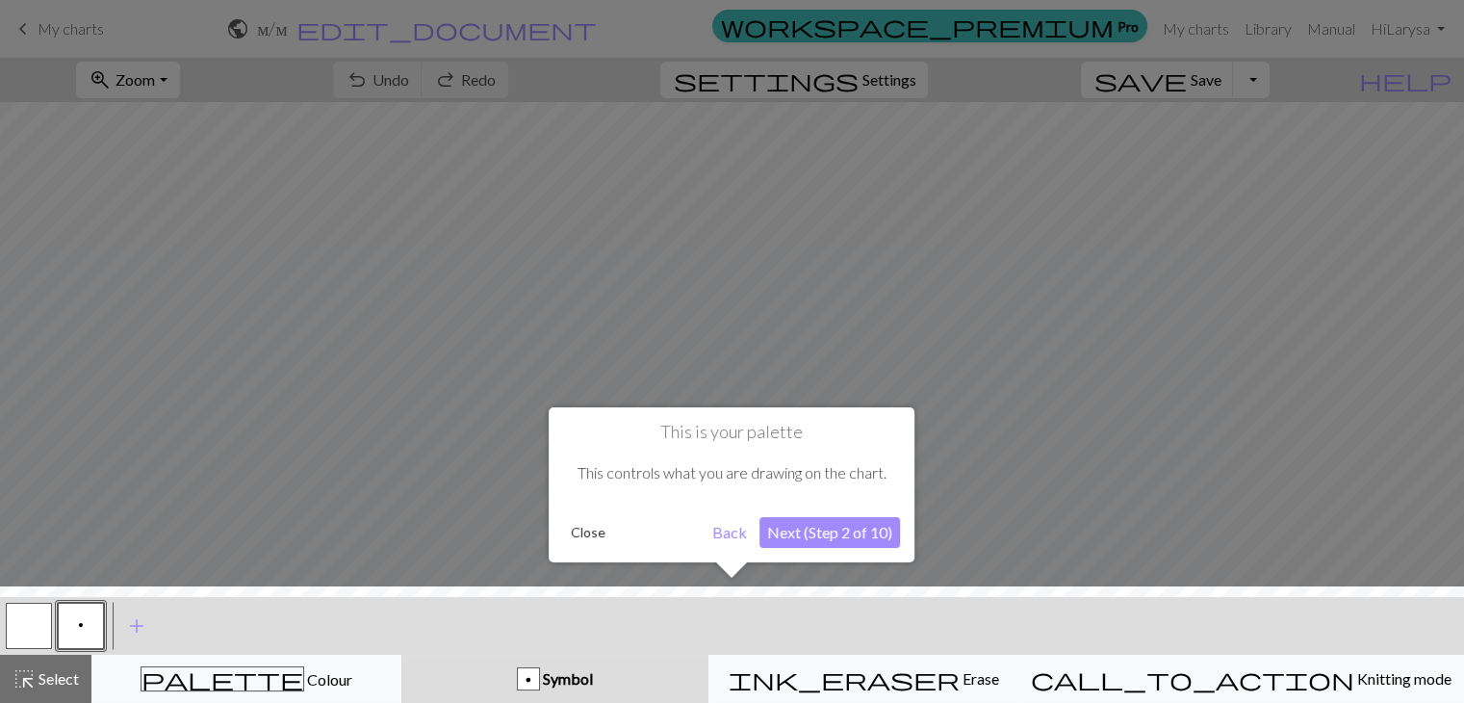
click at [816, 525] on button "Next (Step 2 of 10)" at bounding box center [829, 532] width 141 height 31
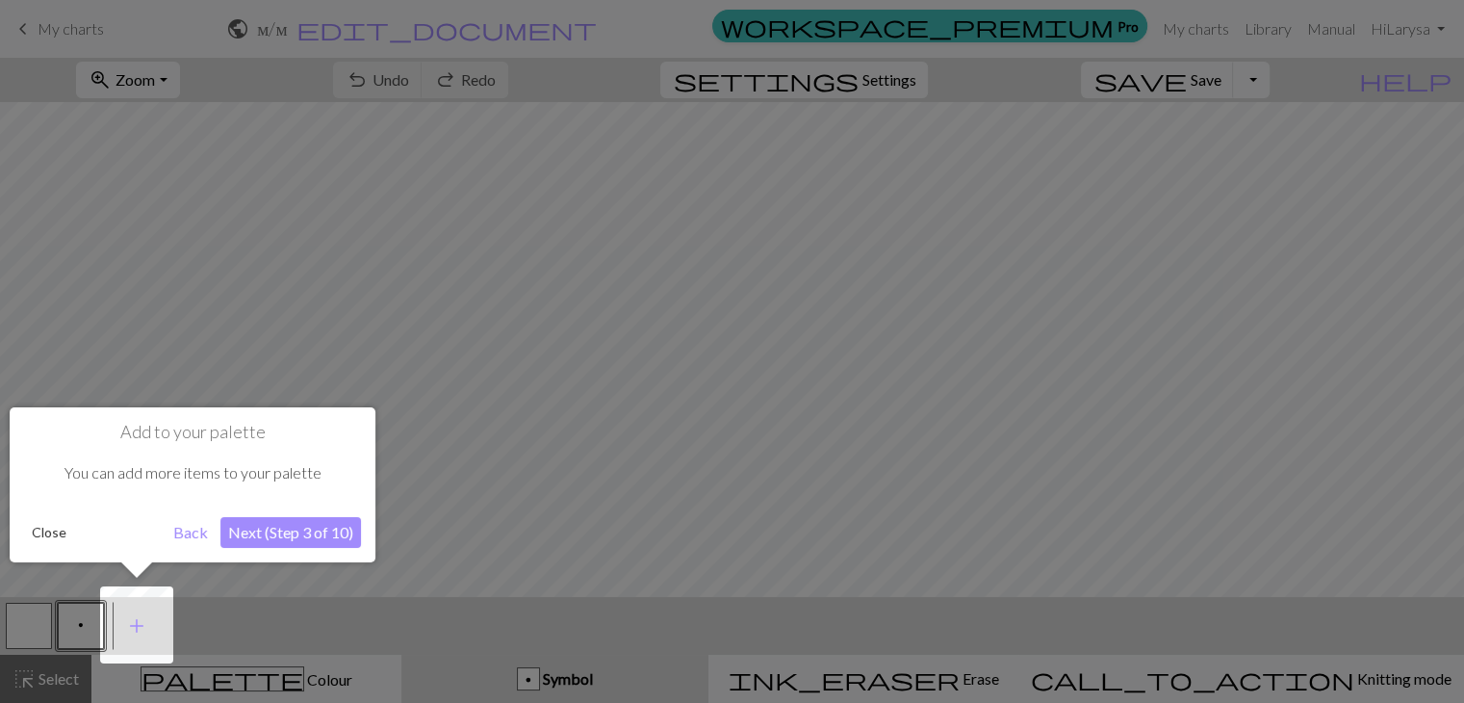
click at [341, 546] on button "Next (Step 3 of 10)" at bounding box center [290, 532] width 141 height 31
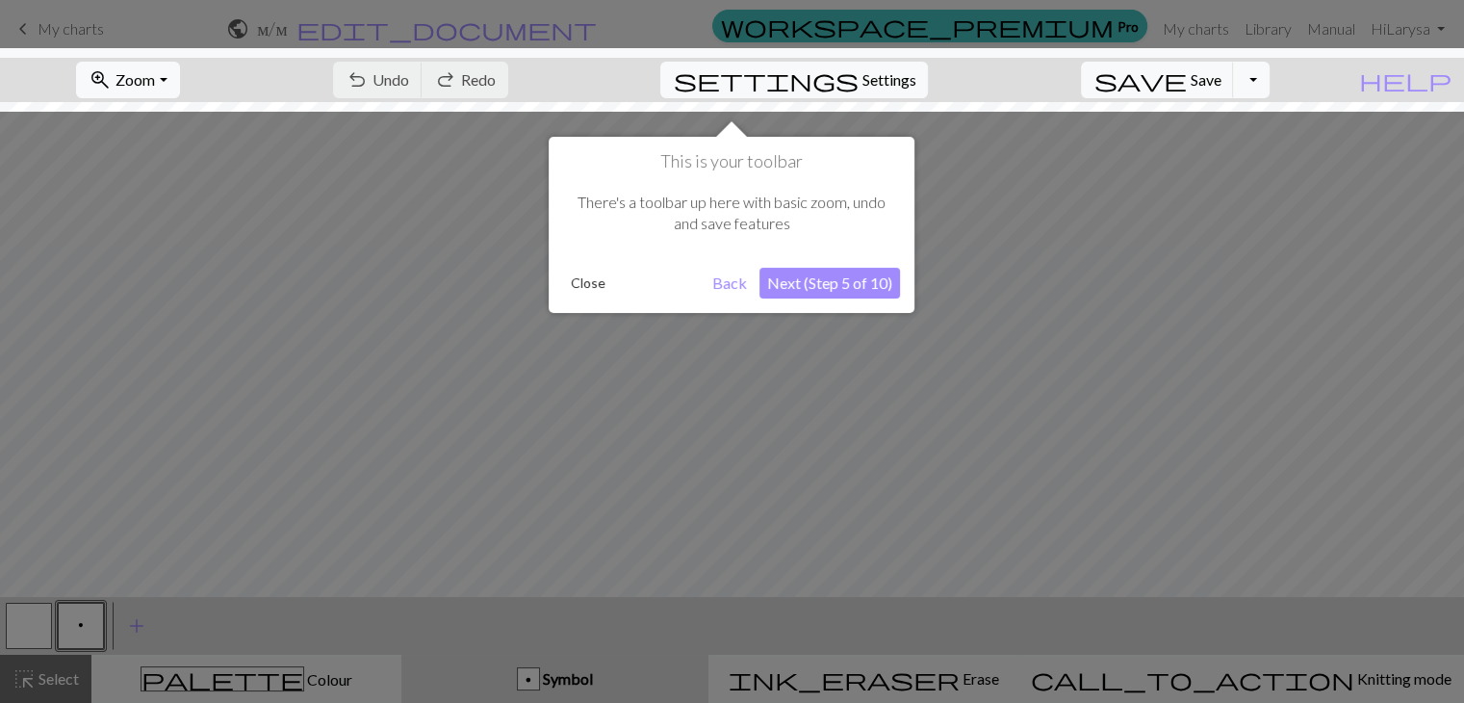
click at [807, 275] on button "Next (Step 5 of 10)" at bounding box center [829, 283] width 141 height 31
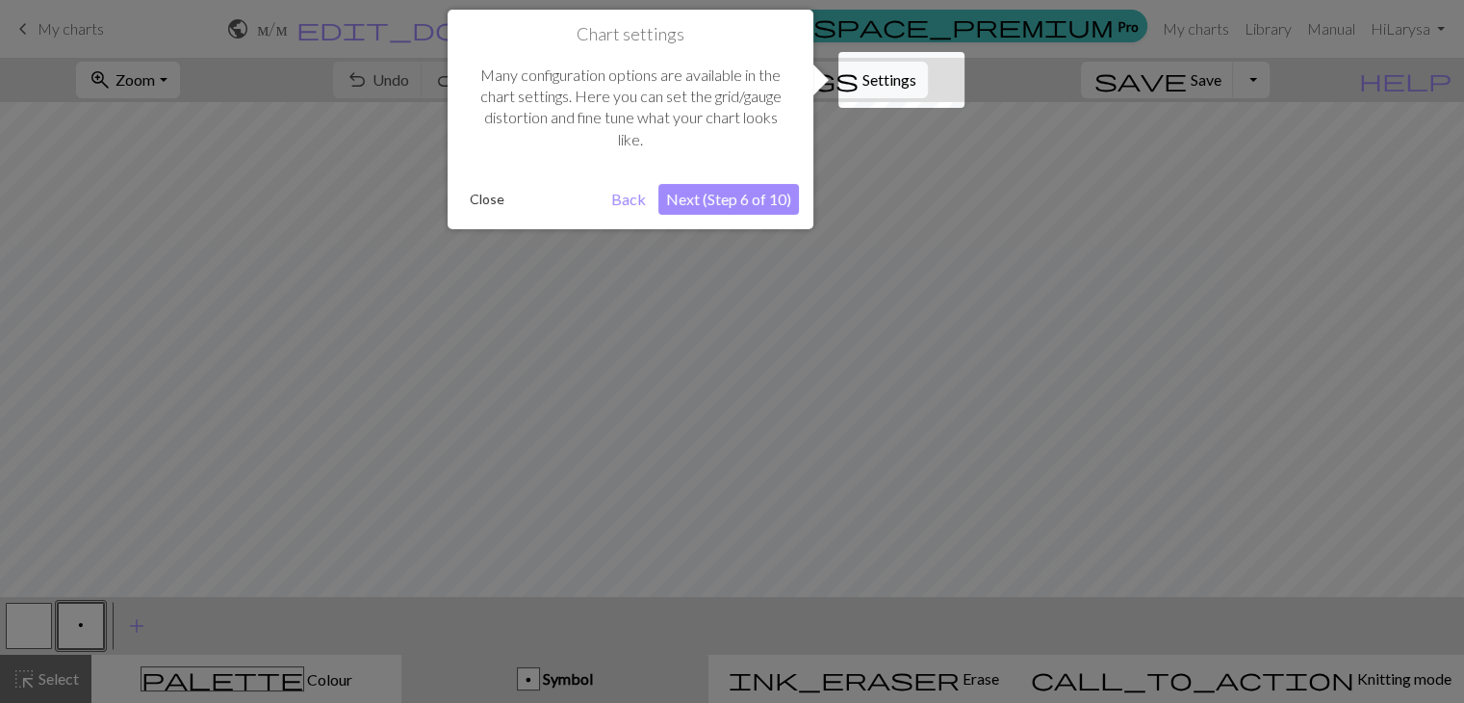
click at [729, 192] on button "Next (Step 6 of 10)" at bounding box center [728, 199] width 141 height 31
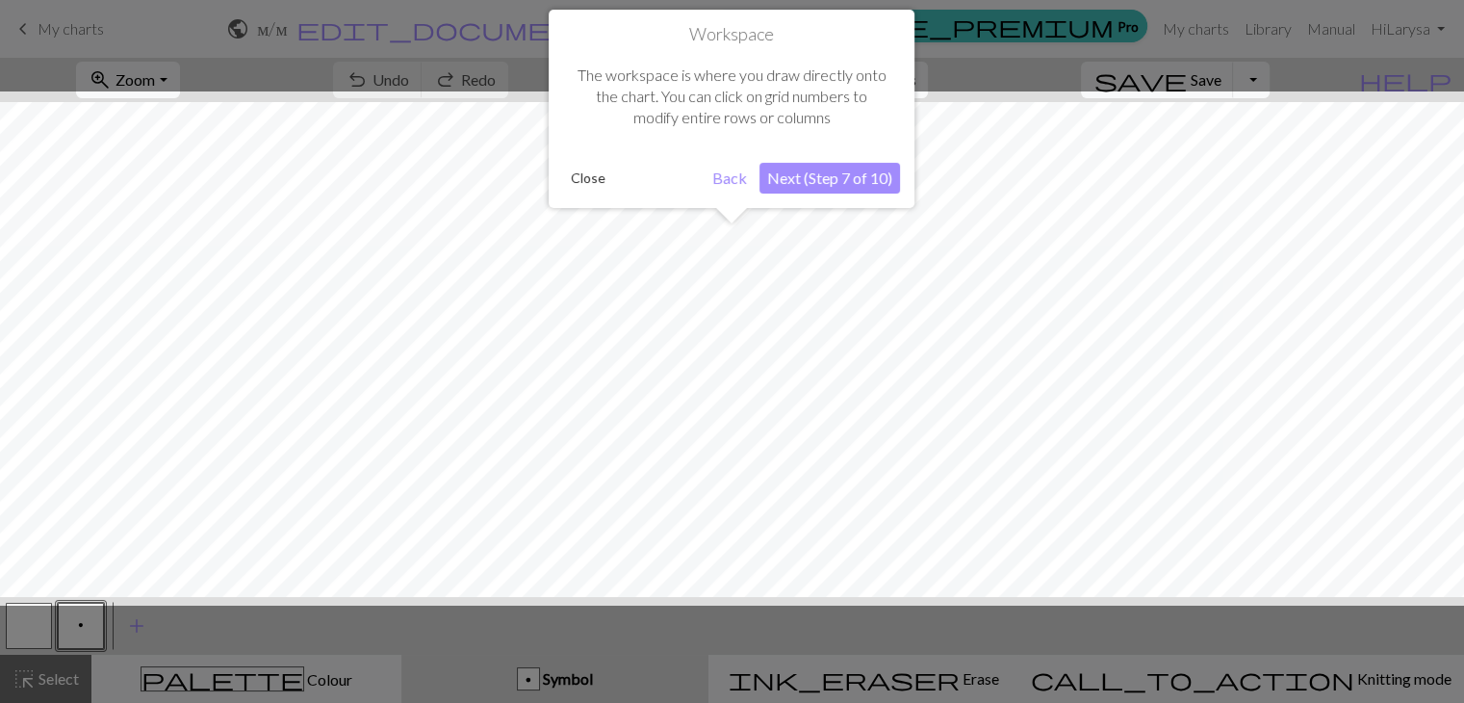
click at [861, 175] on button "Next (Step 7 of 10)" at bounding box center [829, 178] width 141 height 31
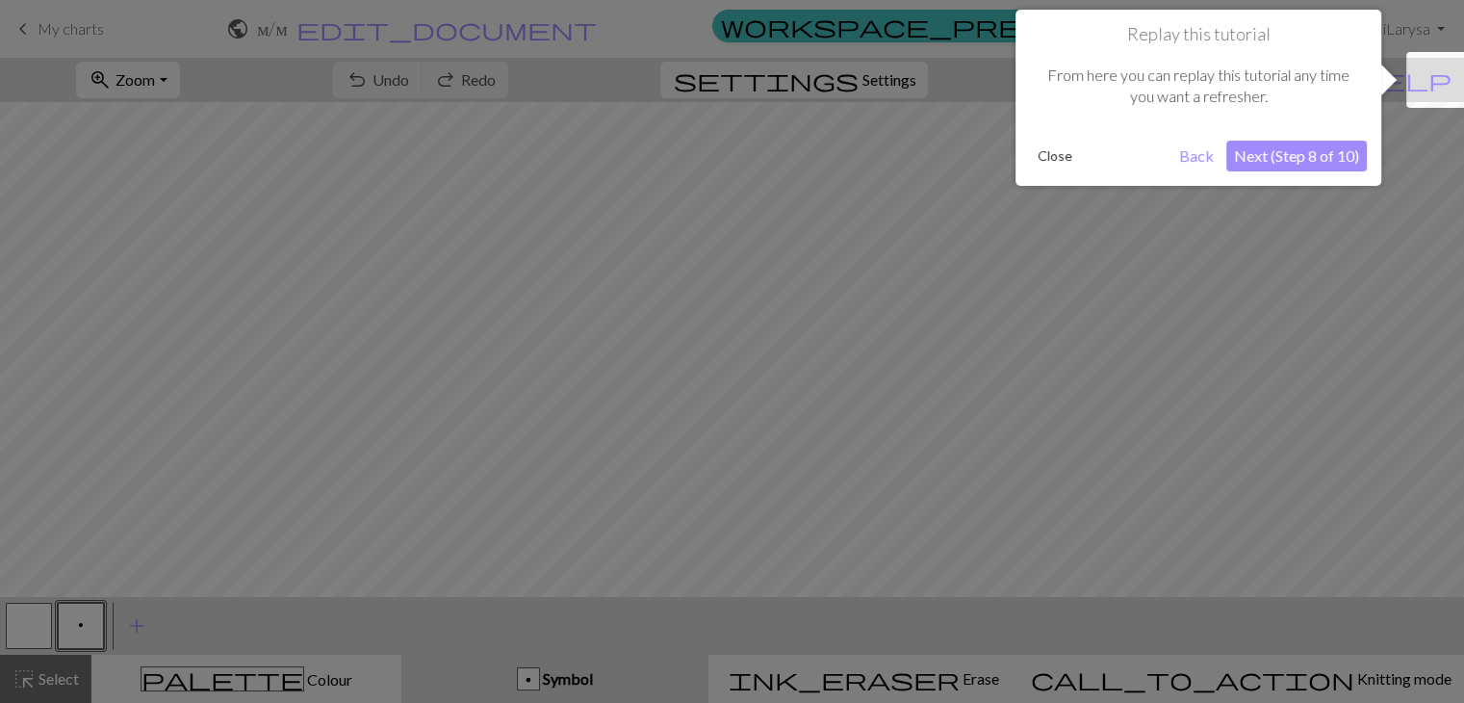
click at [1282, 165] on button "Next (Step 8 of 10)" at bounding box center [1296, 156] width 141 height 31
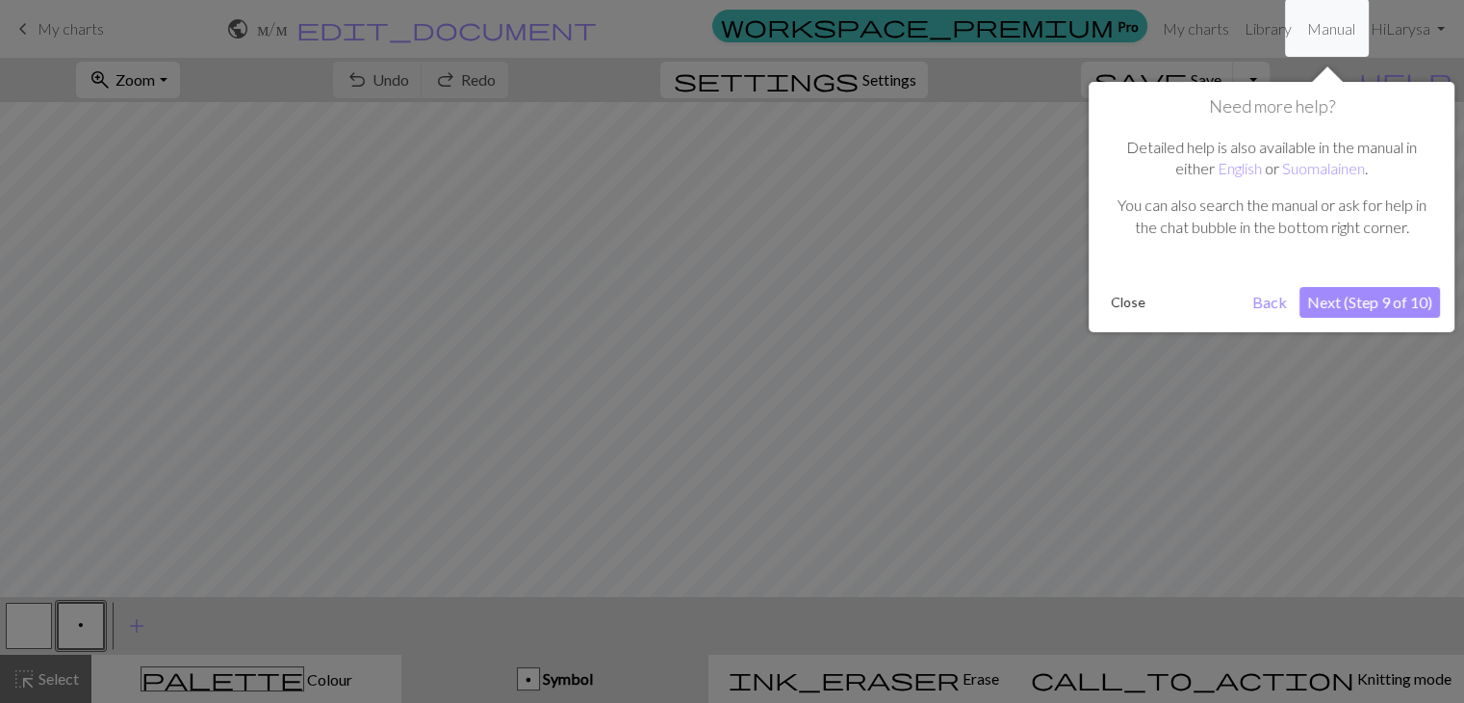
click at [1394, 296] on button "Next (Step 9 of 10)" at bounding box center [1369, 302] width 141 height 31
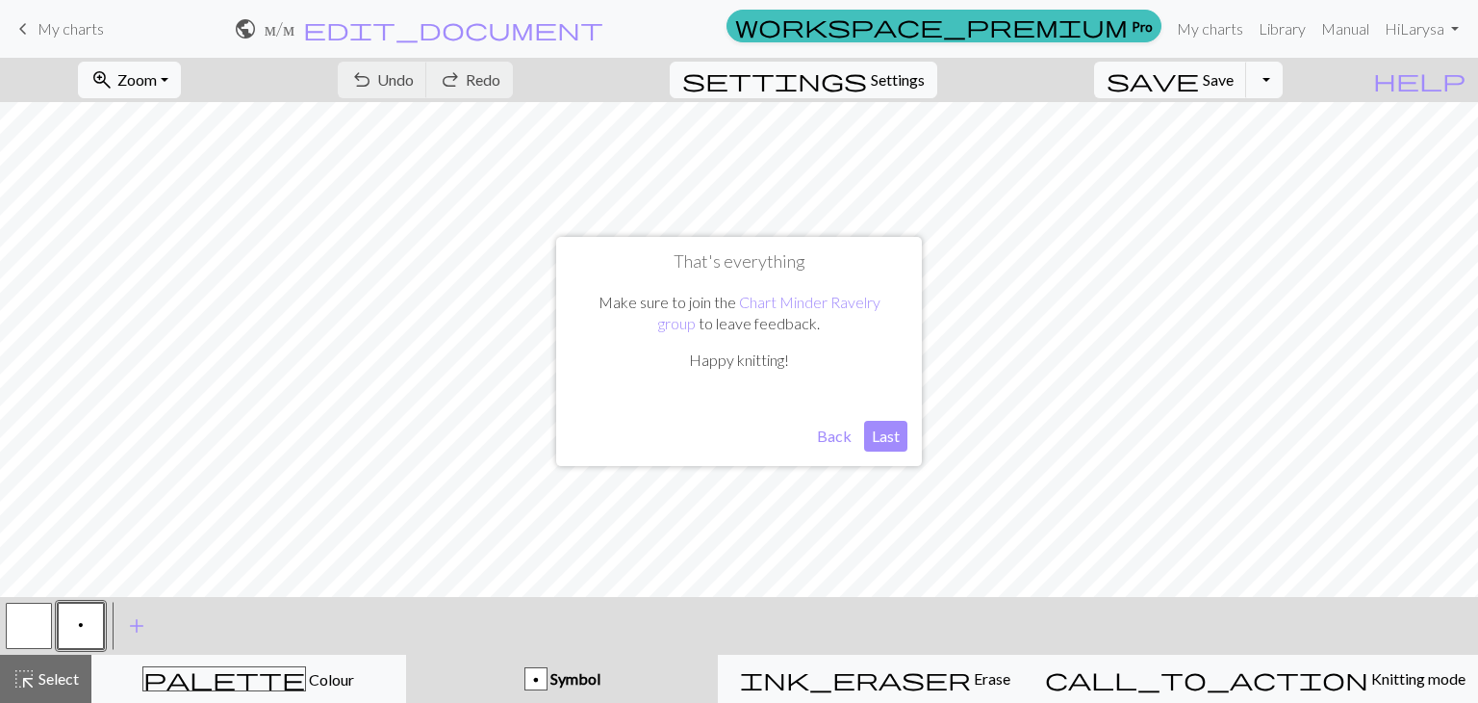
drag, startPoint x: 885, startPoint y: 419, endPoint x: 877, endPoint y: 432, distance: 15.5
click at [882, 421] on div "That's everything Make sure to join the Chart Minder Ravelry group to leave fee…" at bounding box center [739, 351] width 366 height 229
click at [877, 432] on button "Last" at bounding box center [885, 436] width 43 height 31
click at [601, 671] on span "Symbol" at bounding box center [574, 678] width 53 height 18
click at [601, 684] on span "Symbol" at bounding box center [574, 678] width 53 height 18
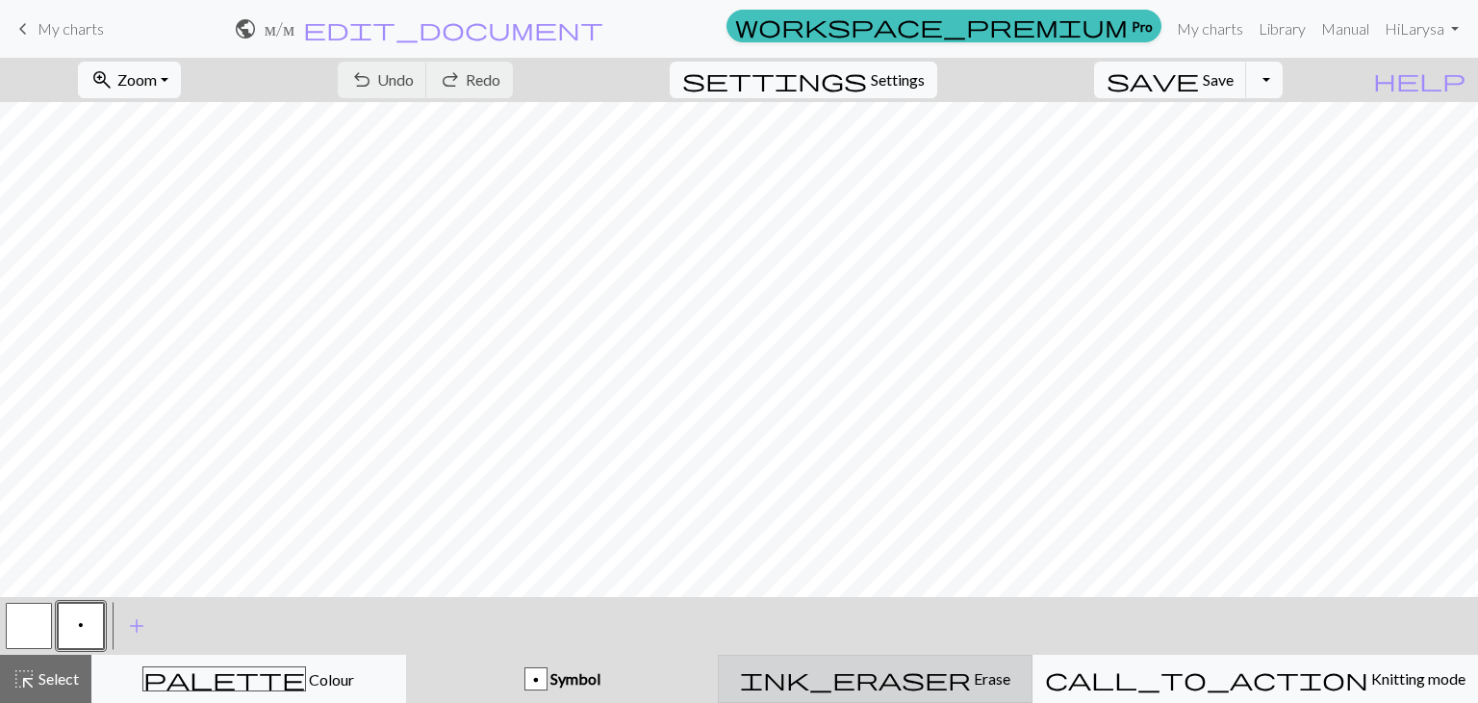
click at [971, 678] on span "Erase" at bounding box center [990, 678] width 39 height 18
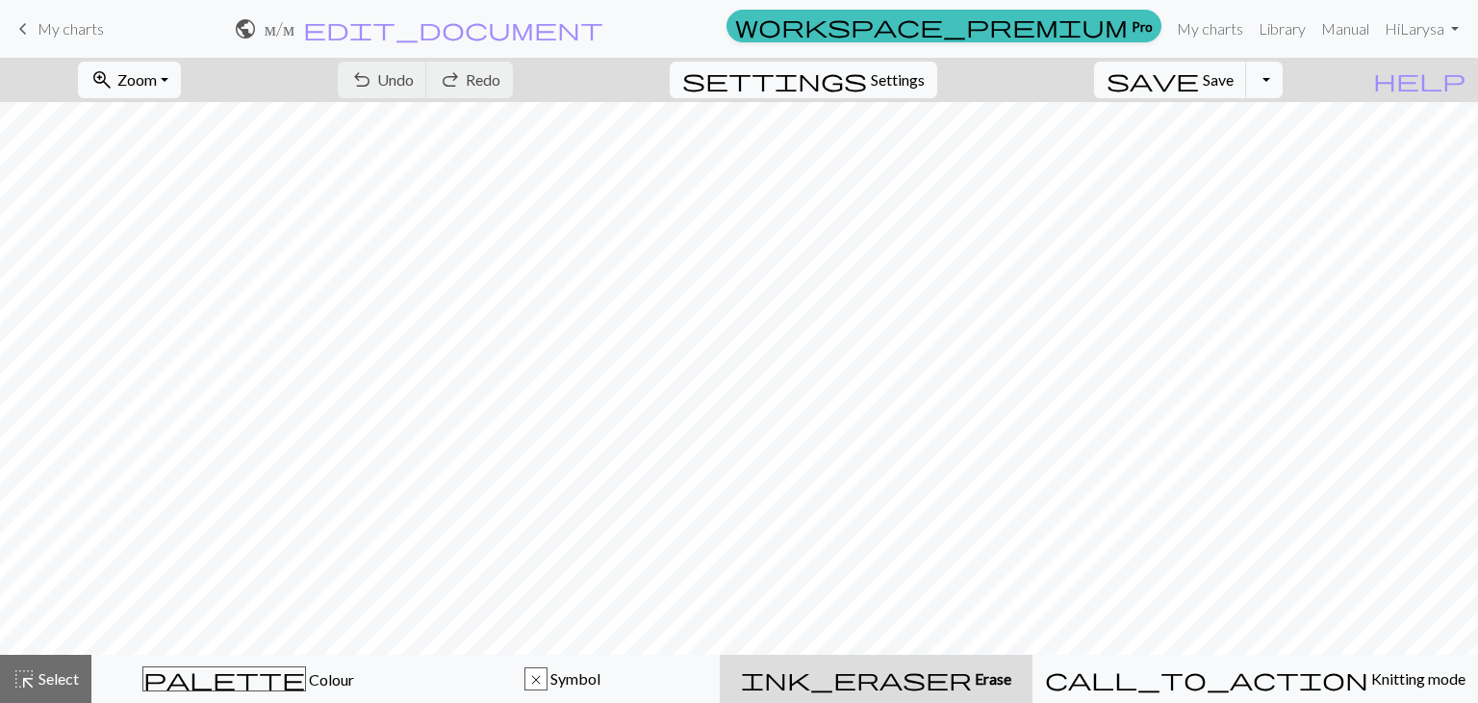
click at [977, 681] on span "Erase" at bounding box center [991, 678] width 39 height 18
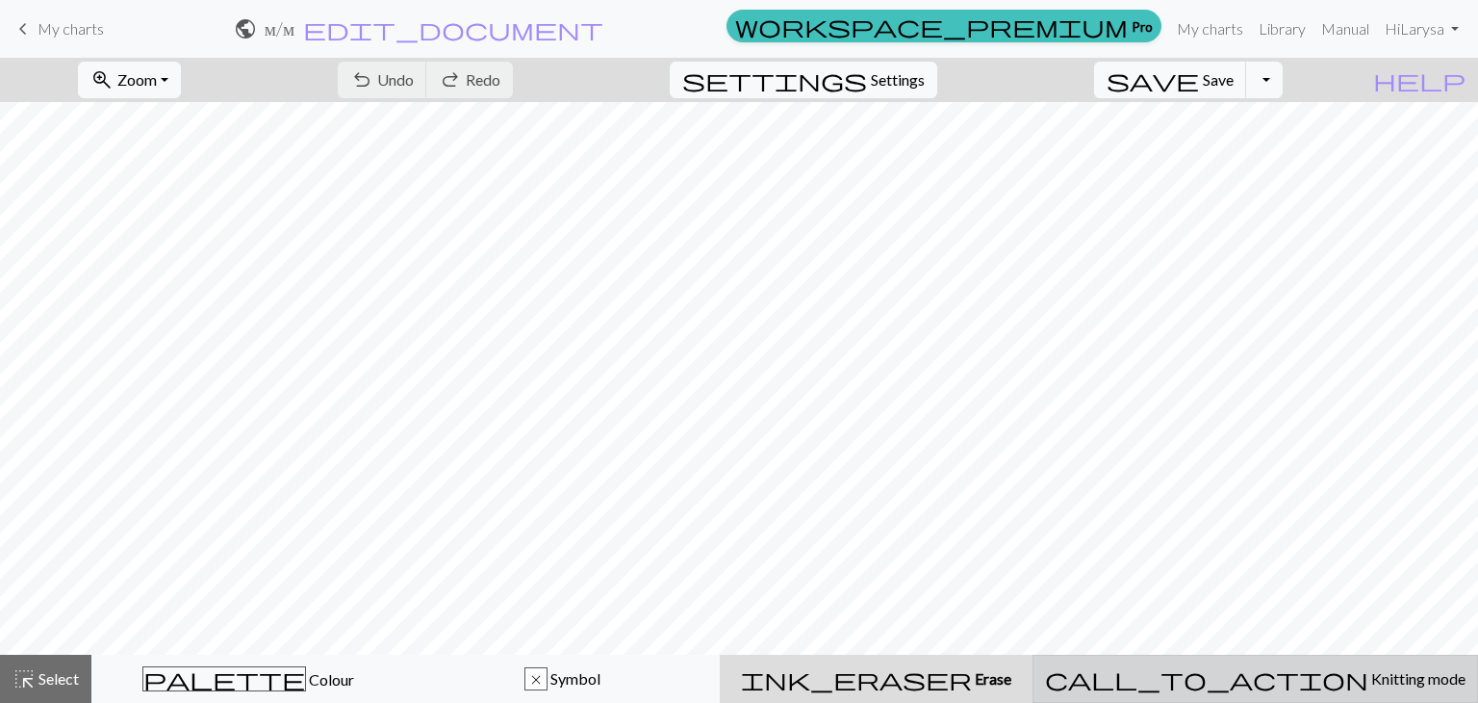
click at [1265, 675] on span "call_to_action" at bounding box center [1206, 678] width 323 height 27
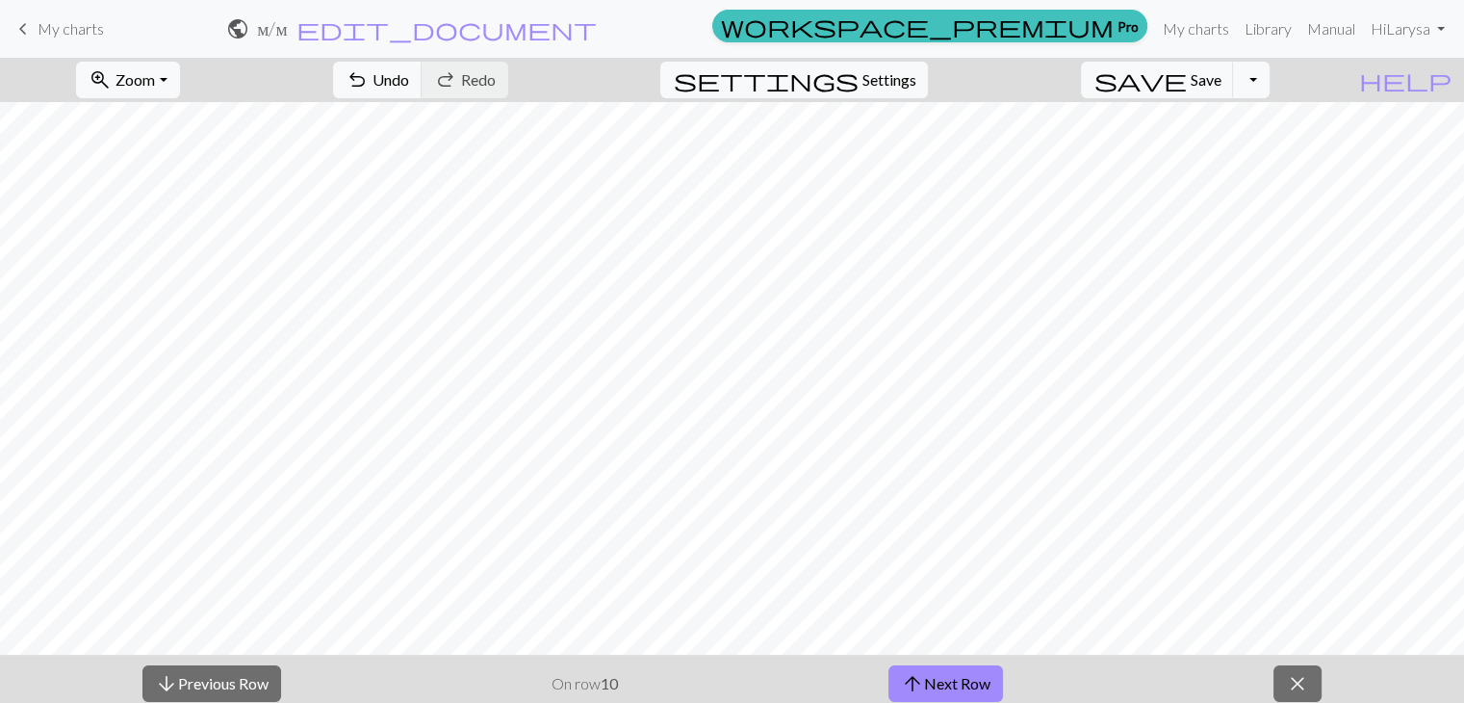
scroll to position [58, 0]
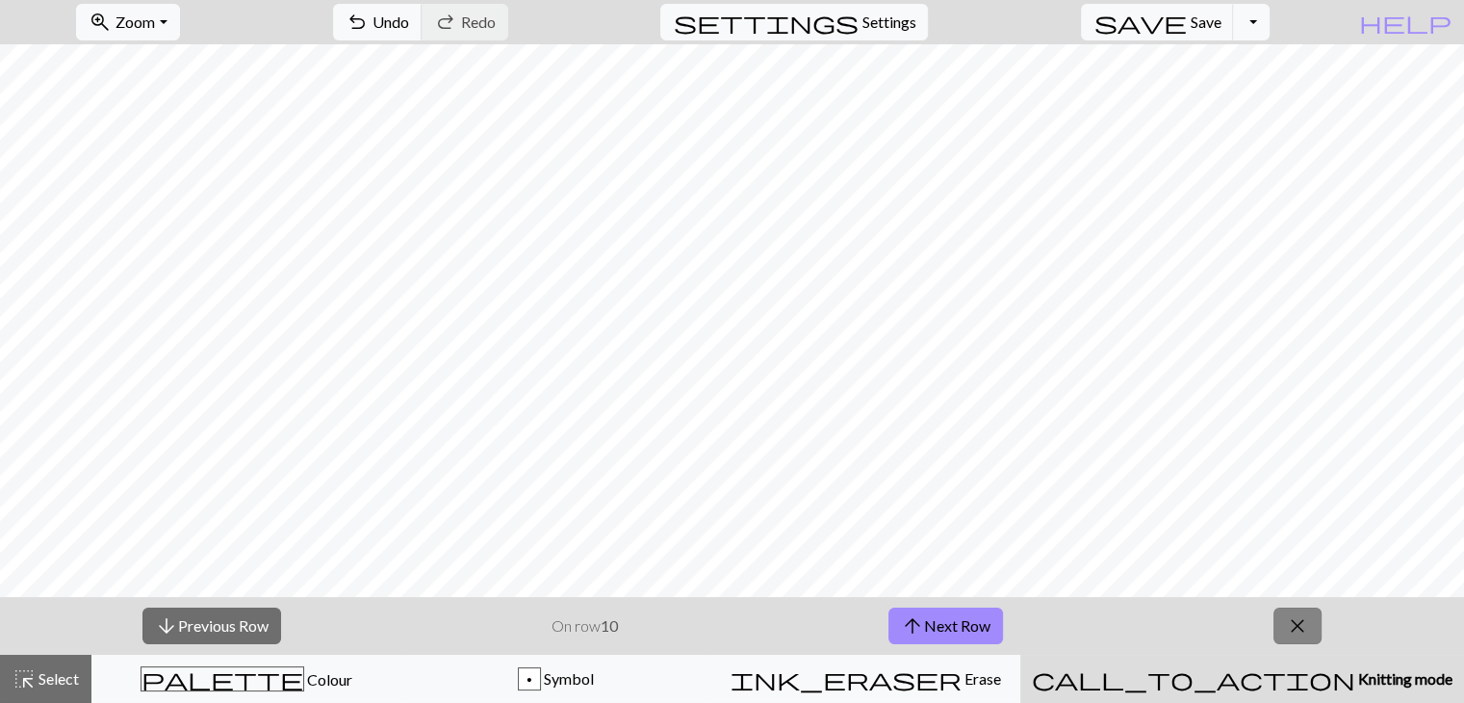
click at [1288, 612] on span "close" at bounding box center [1297, 625] width 23 height 27
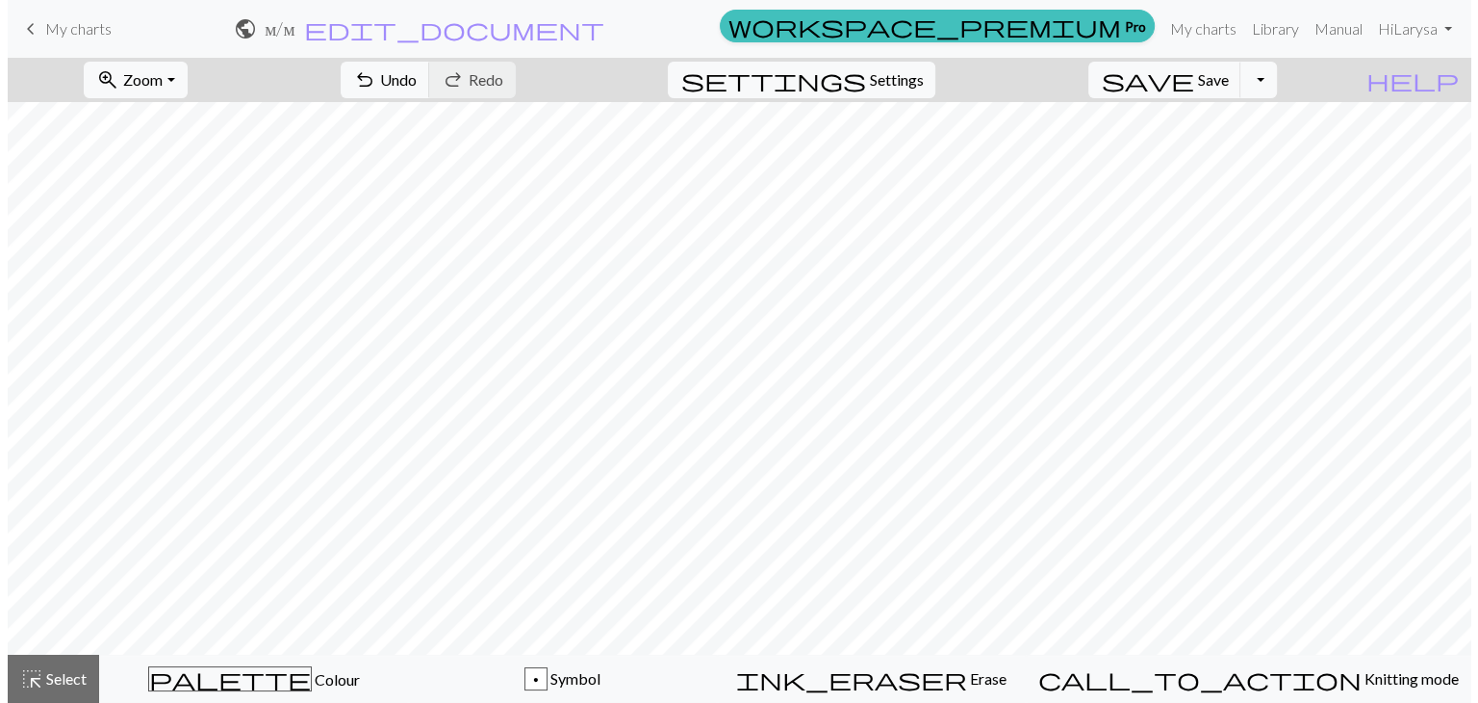
scroll to position [0, 0]
click at [181, 76] on button "zoom_in Zoom Zoom" at bounding box center [129, 80] width 103 height 37
click at [915, 72] on span "Settings" at bounding box center [898, 79] width 54 height 23
select select "aran"
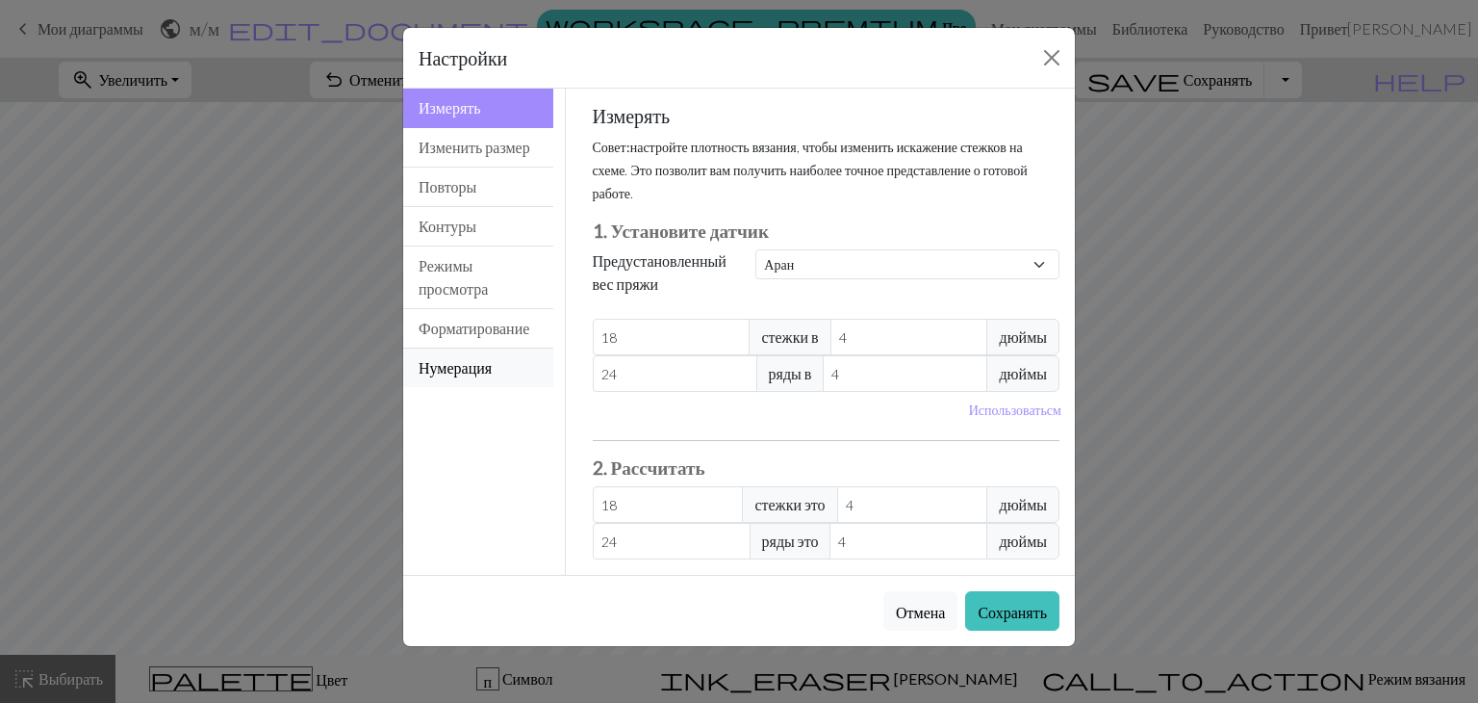
click at [451, 376] on font "Нумерация" at bounding box center [455, 367] width 73 height 18
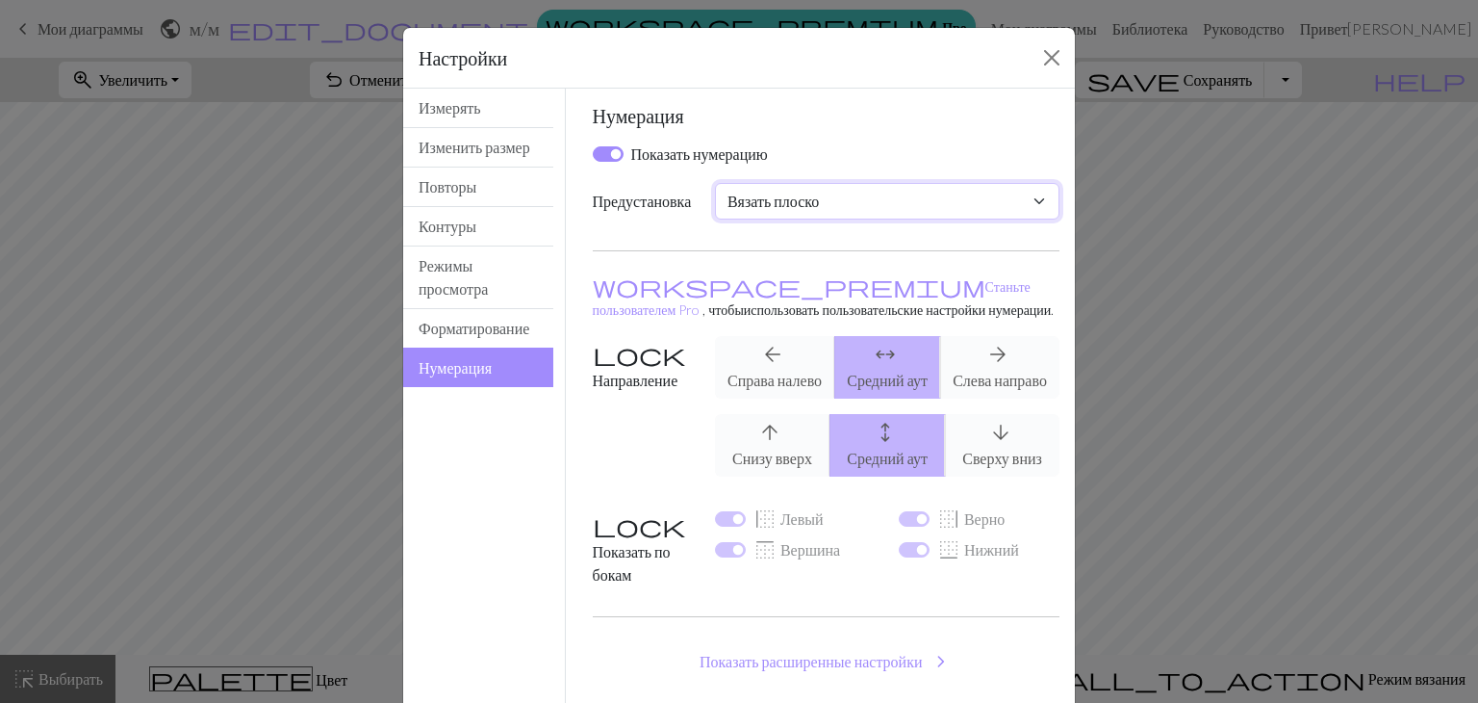
click at [778, 201] on select "Обычай Вязать плоско Вязать по кругу Вязание кружева Вышивка крестом" at bounding box center [887, 201] width 345 height 37
select select "crossstitch"
click at [715, 183] on select "Обычай Вязать плоско Вязать по кругу Вязание кружева Вышивка крестом" at bounding box center [887, 201] width 345 height 37
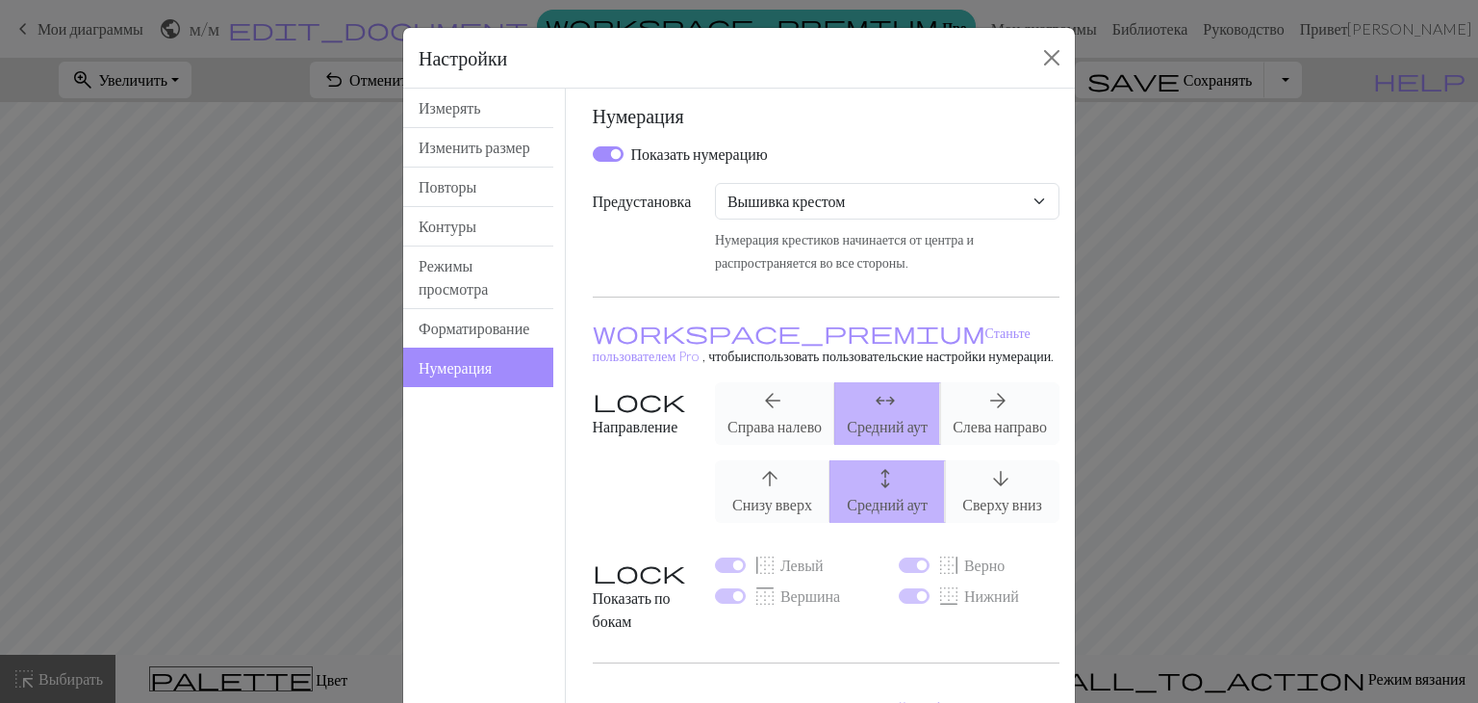
click at [1043, 247] on div "Нумерация крестиков начинается от центра и распространяется во все стороны." at bounding box center [887, 250] width 345 height 46
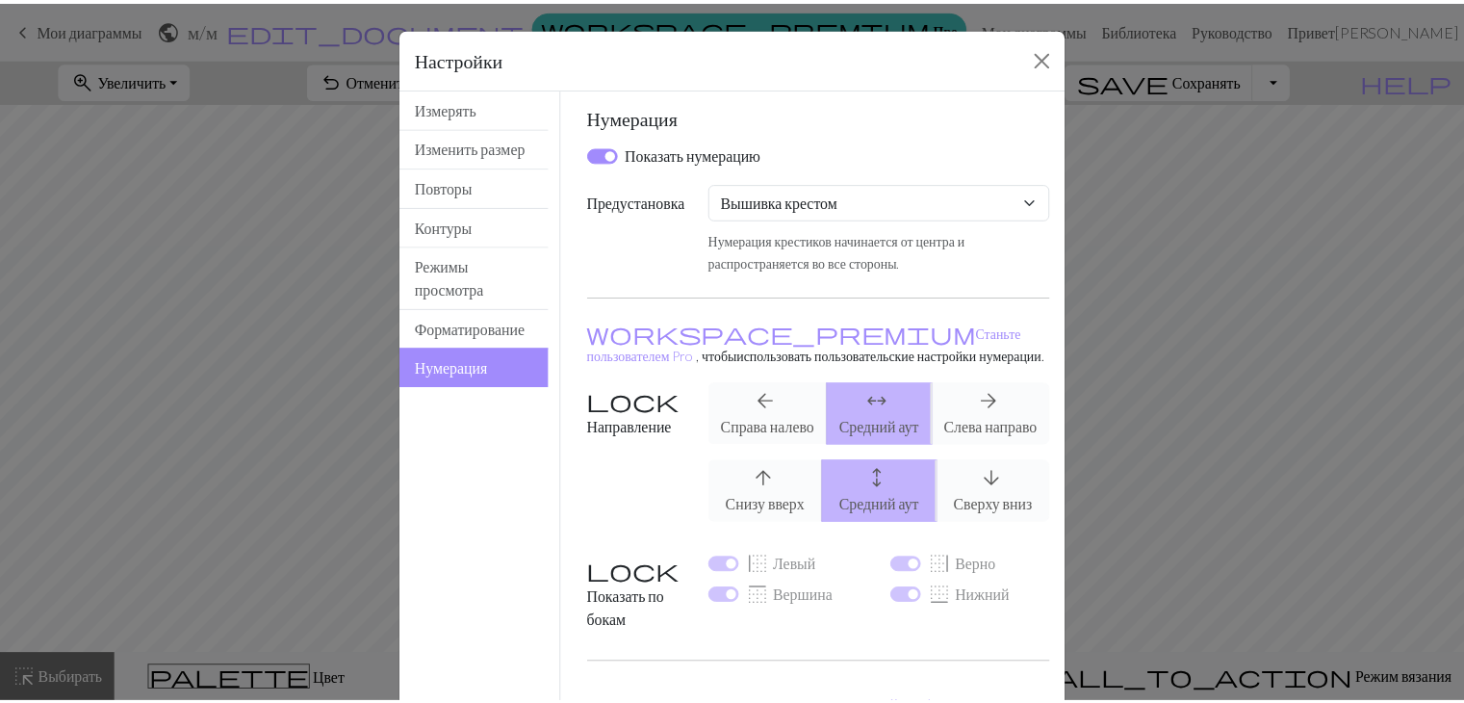
scroll to position [156, 0]
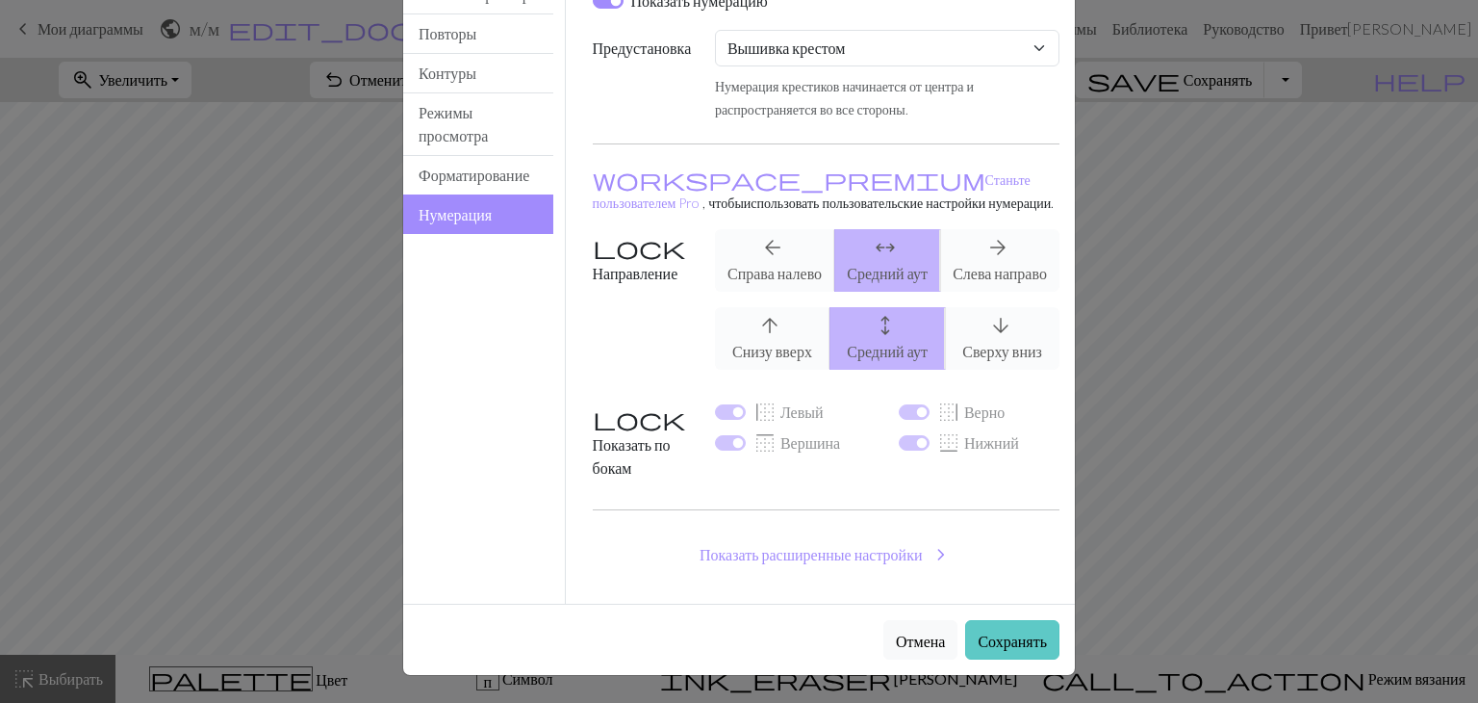
click at [1015, 644] on font "Сохранять" at bounding box center [1012, 640] width 69 height 18
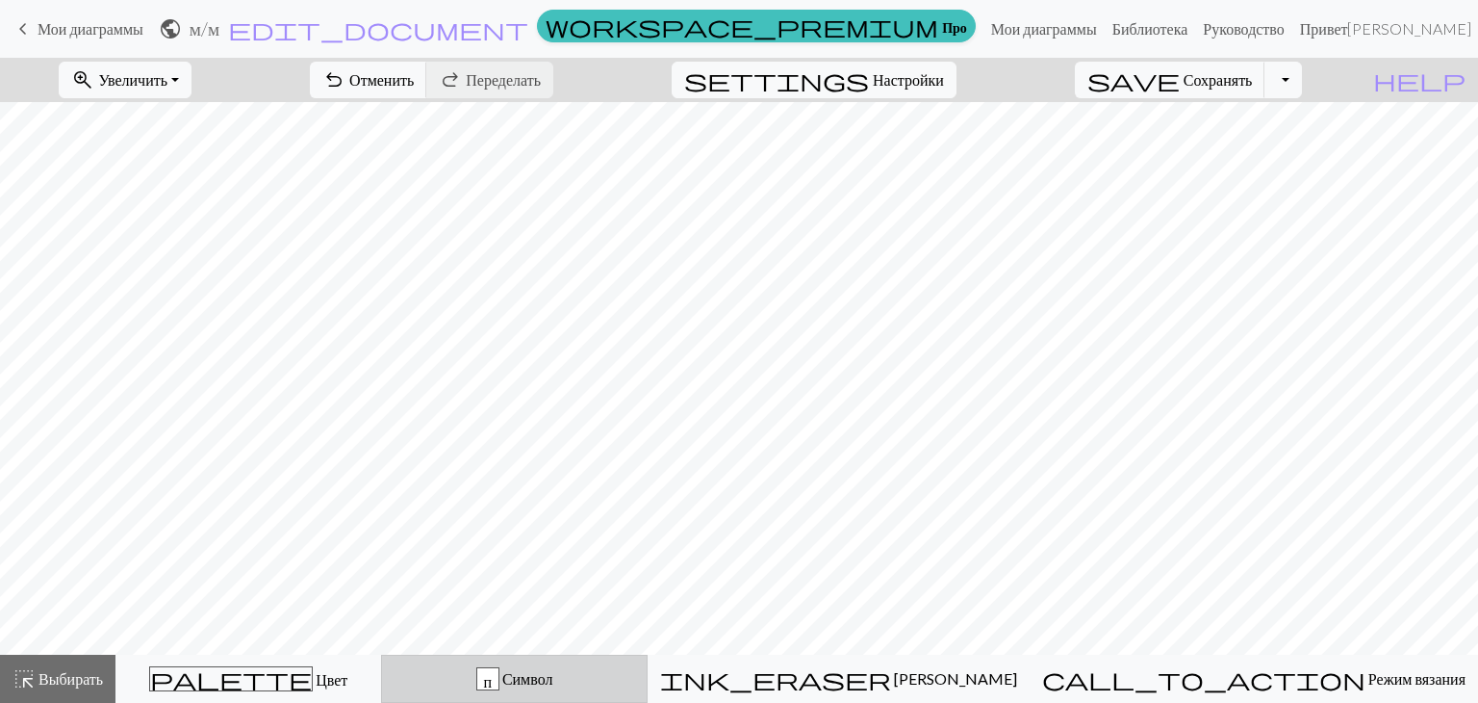
click at [553, 670] on span "Символ" at bounding box center [527, 678] width 54 height 18
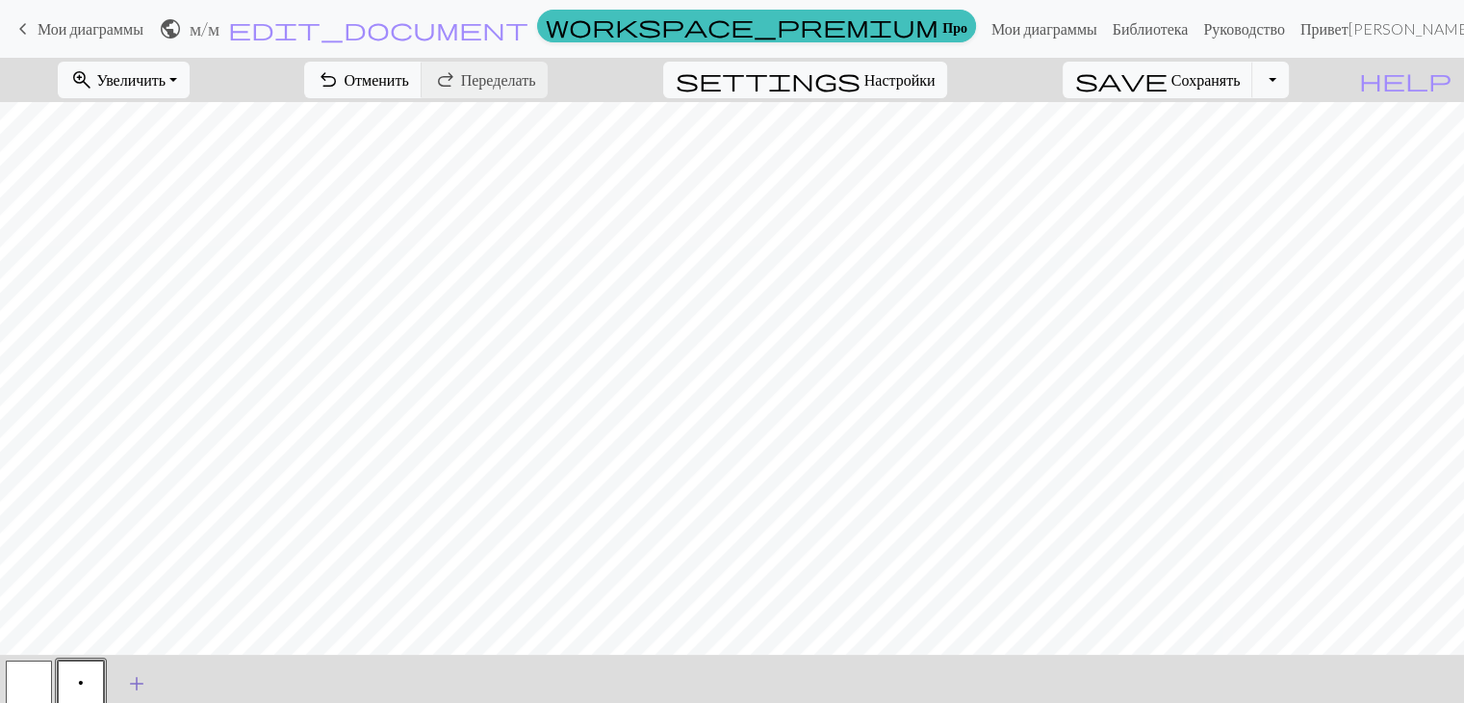
click at [146, 679] on span "add" at bounding box center [136, 683] width 23 height 27
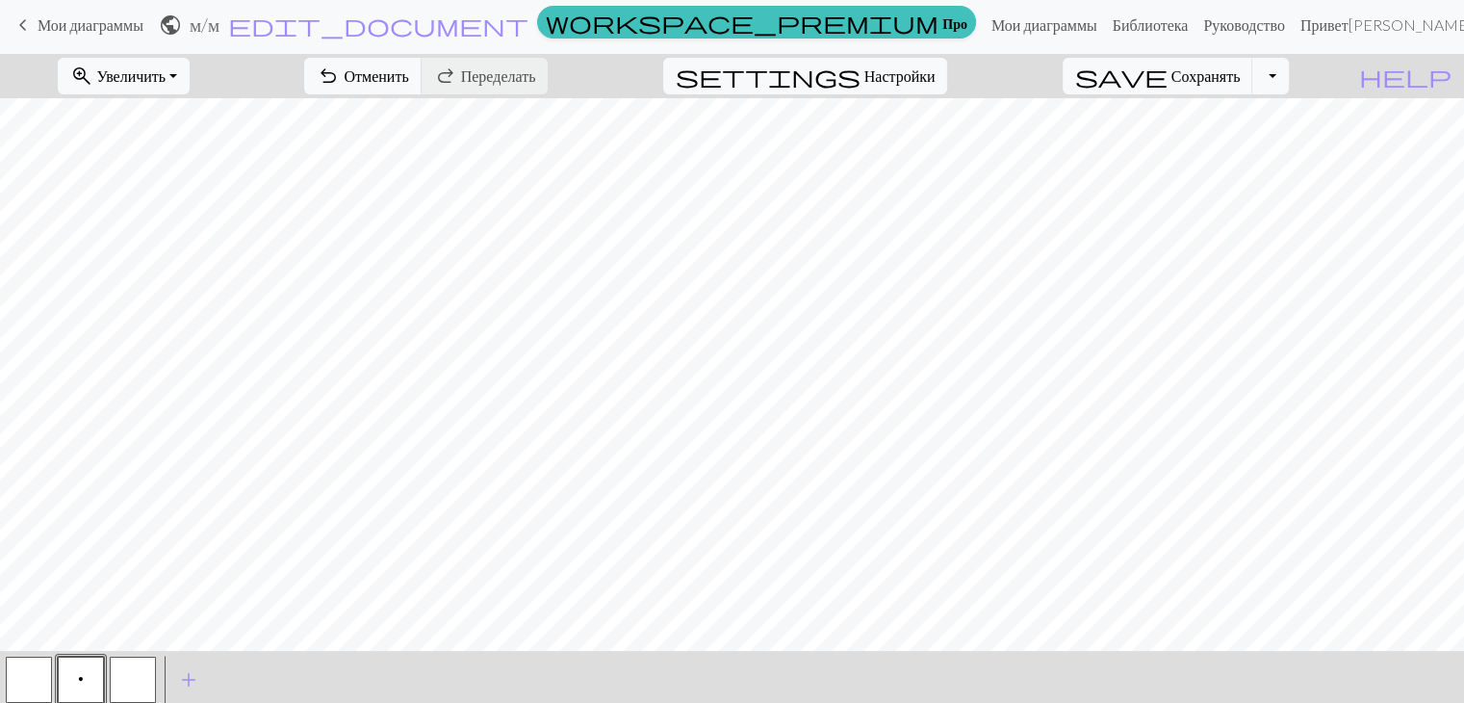
click at [142, 685] on button "button" at bounding box center [133, 679] width 46 height 46
click at [148, 686] on button "button" at bounding box center [133, 679] width 46 height 46
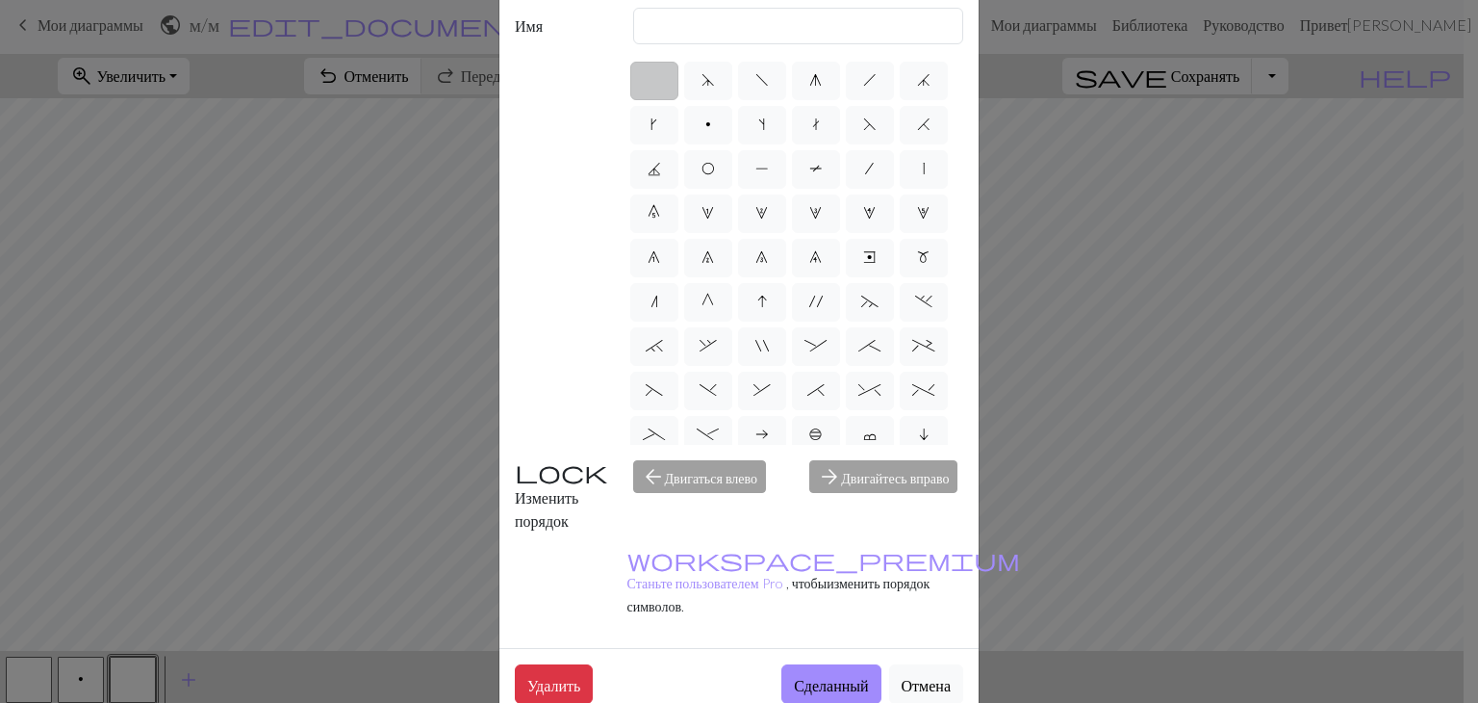
scroll to position [0, 0]
click at [922, 233] on div "d f g h j k p s t F H J O P T / | 0 1 2 3 4 5 6 7 8 9 e m n G I ' ~ . ` , " : ;…" at bounding box center [796, 252] width 337 height 385
click at [1136, 387] on div "Редактировать символ Имя d f g h j k p s t F H J O P T / | 0 1 2 3 4 5 6 7 8 9 …" at bounding box center [739, 351] width 1478 height 703
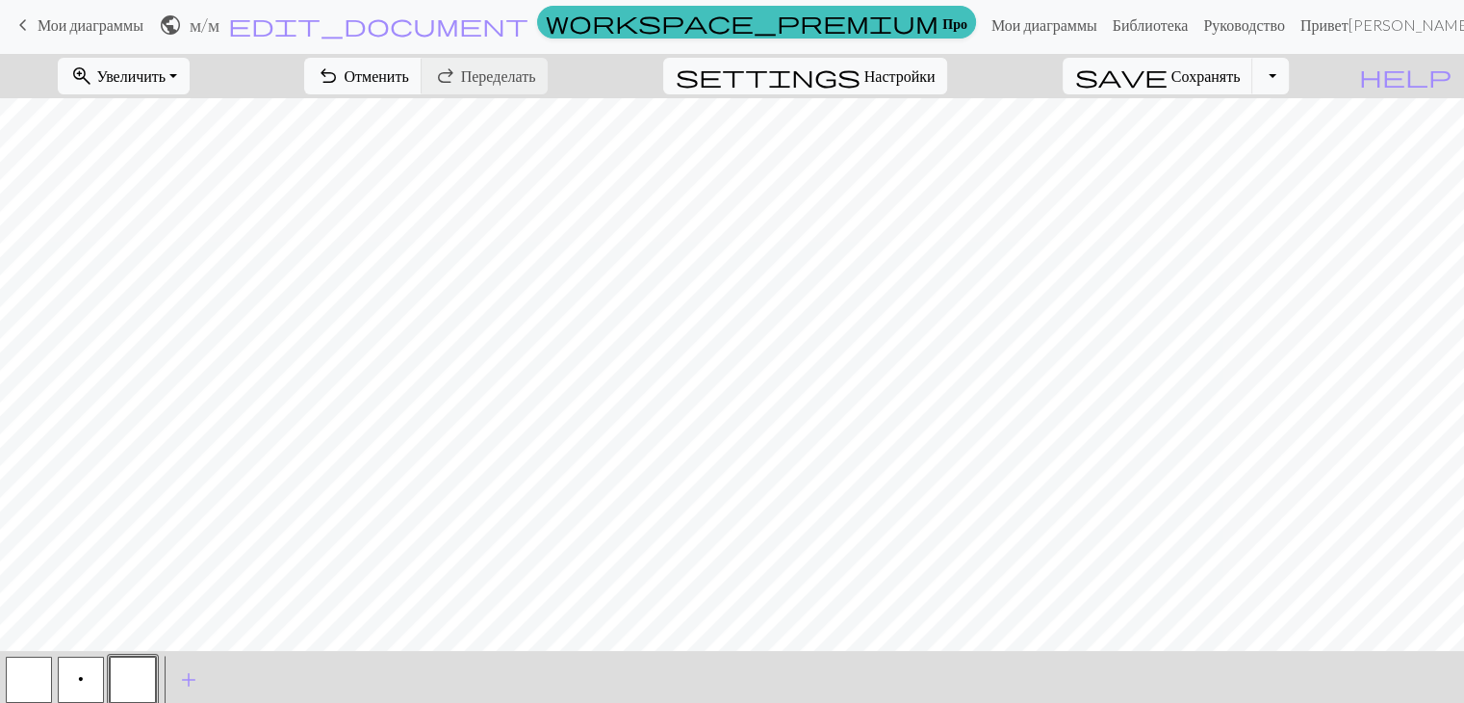
click at [66, 689] on button "p" at bounding box center [81, 679] width 46 height 46
click at [30, 681] on button "button" at bounding box center [29, 679] width 46 height 46
click at [127, 674] on button "button" at bounding box center [133, 679] width 46 height 46
click at [135, 672] on button "button" at bounding box center [133, 679] width 46 height 46
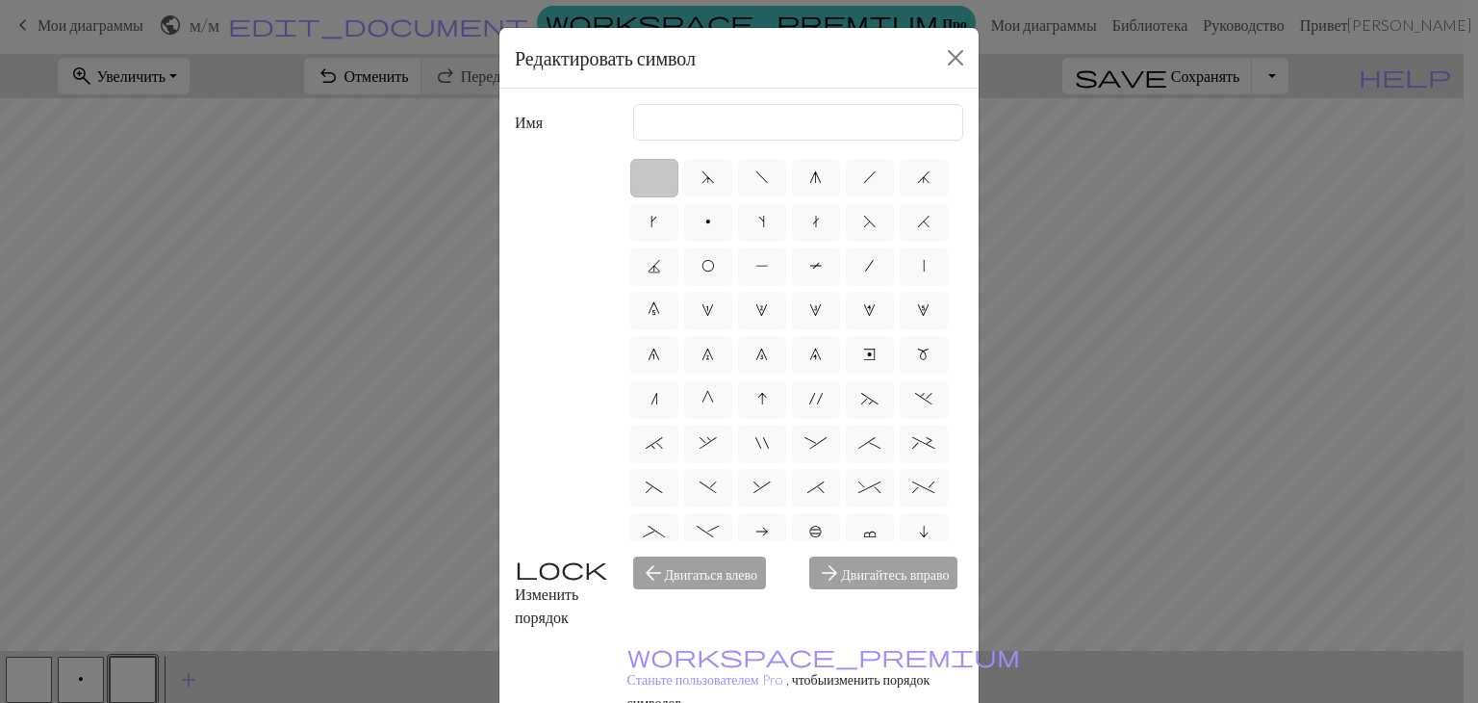
click at [225, 540] on div "Редактировать символ Имя d f g h j k p s t F H J O P T / | 0 1 2 3 4 5 6 7 8 9 …" at bounding box center [739, 351] width 1478 height 703
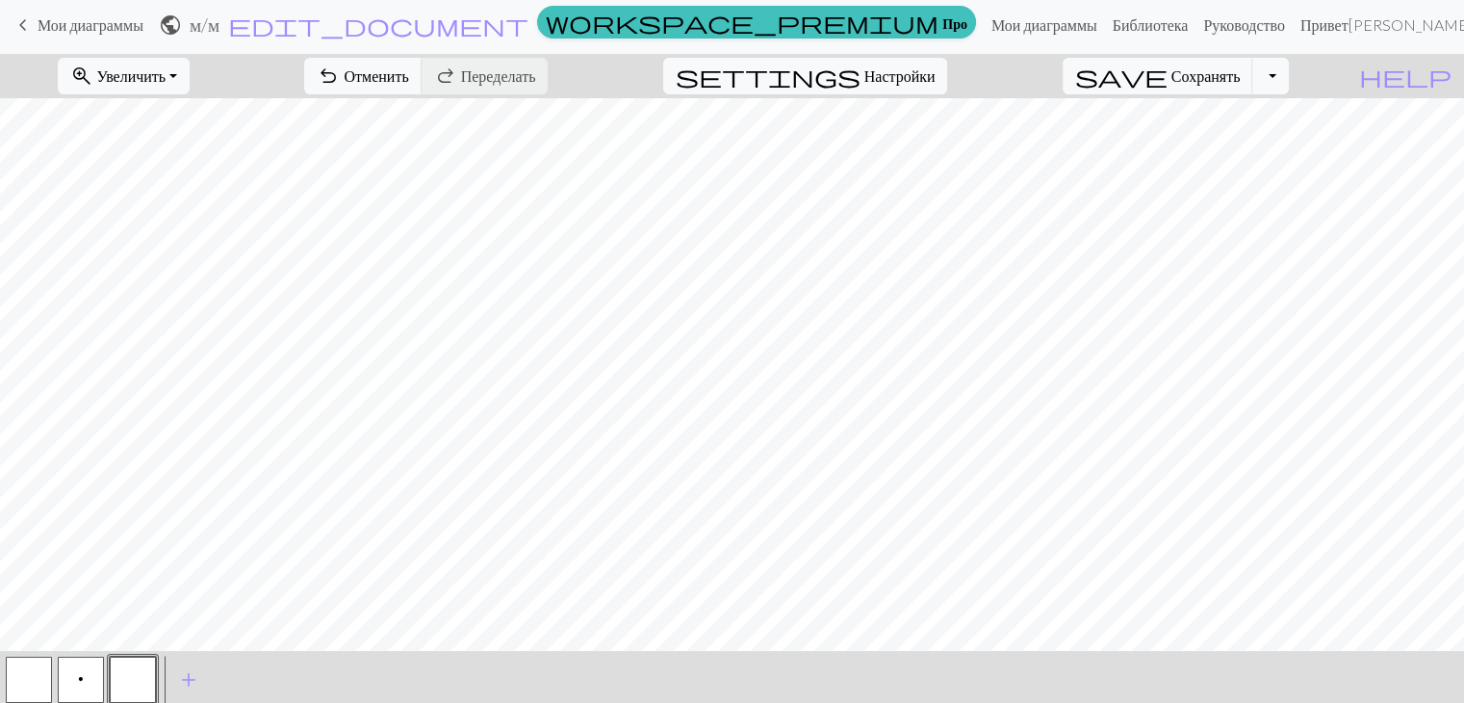
click at [83, 692] on button "p" at bounding box center [81, 679] width 46 height 46
click at [129, 679] on button "button" at bounding box center [133, 679] width 46 height 46
click at [127, 679] on button "button" at bounding box center [133, 679] width 46 height 46
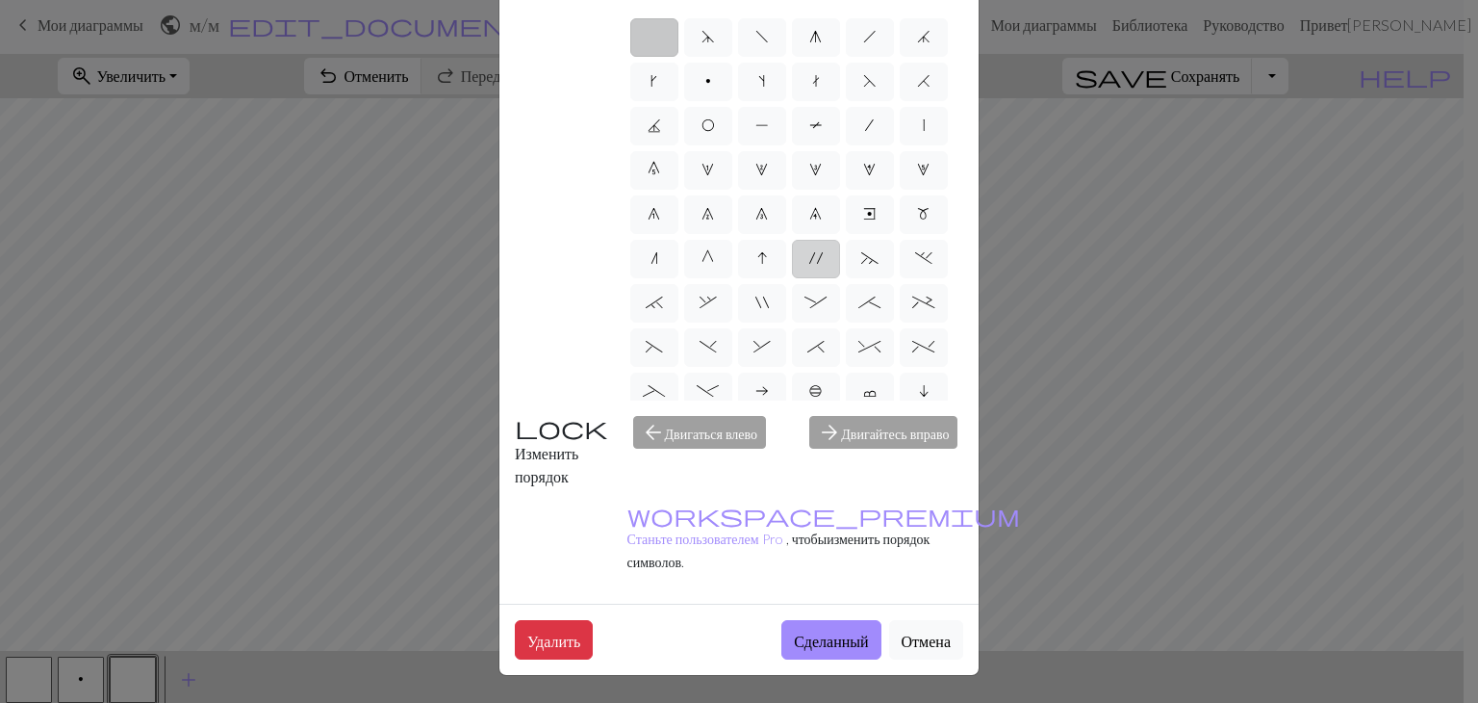
click at [822, 264] on label "'" at bounding box center [816, 259] width 48 height 39
click at [822, 259] on input "'" at bounding box center [815, 252] width 13 height 13
radio input "true"
type input "cable extra"
click at [1097, 338] on div "Редактировать символ Имя cable extra d f g h j k p s t F H J O P T / | 0 1 2 3 …" at bounding box center [739, 351] width 1478 height 703
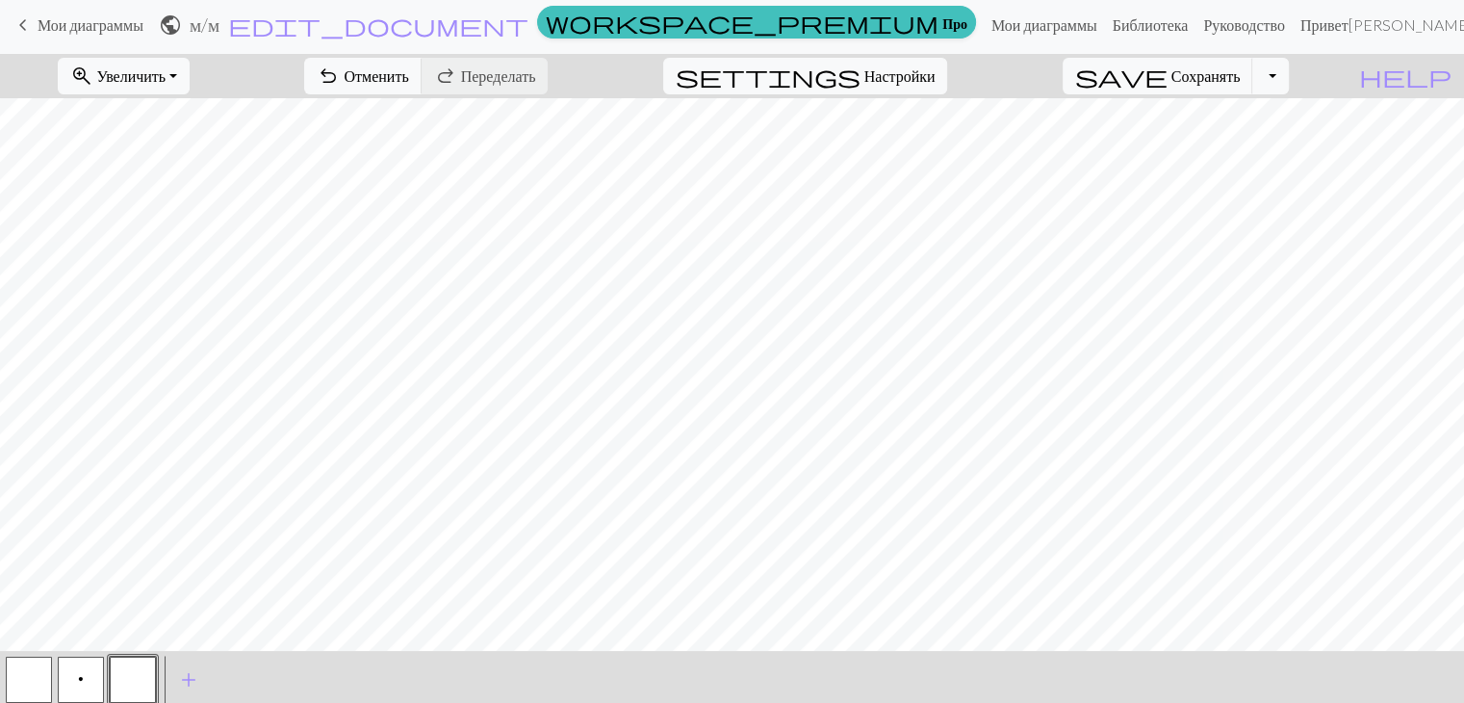
click at [133, 659] on button "button" at bounding box center [133, 679] width 46 height 46
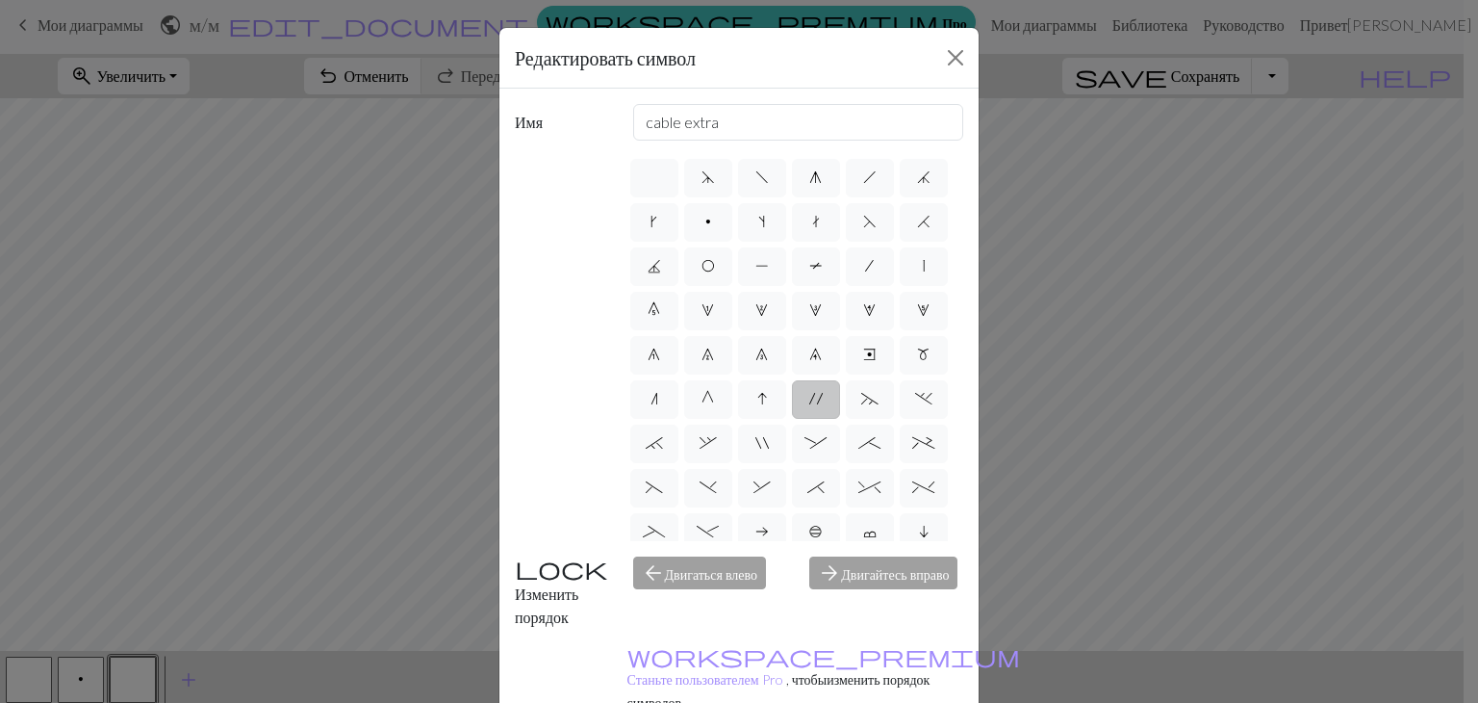
click at [809, 406] on span "'" at bounding box center [815, 398] width 13 height 15
click at [809, 399] on input "'" at bounding box center [815, 393] width 13 height 13
click at [809, 406] on span "'" at bounding box center [815, 398] width 13 height 15
click at [809, 399] on input "'" at bounding box center [815, 393] width 13 height 13
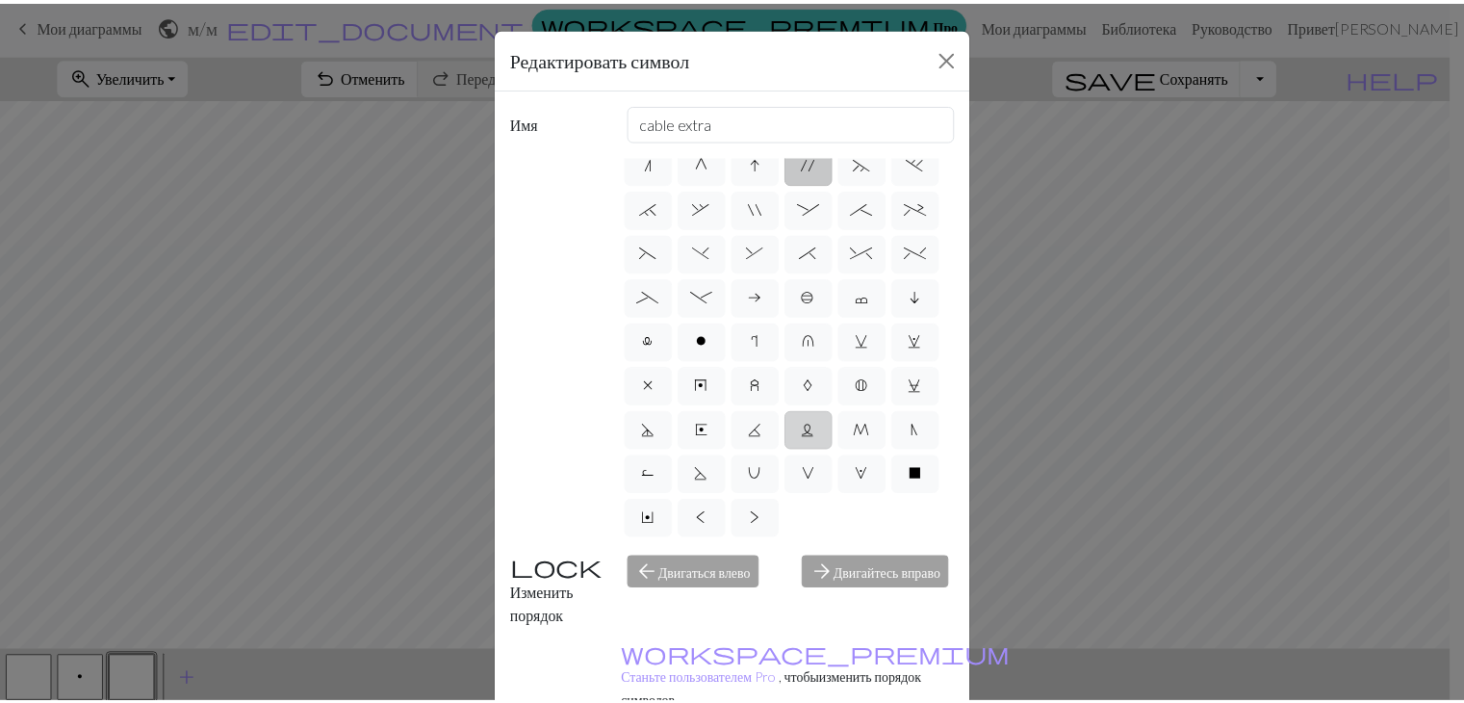
scroll to position [176, 0]
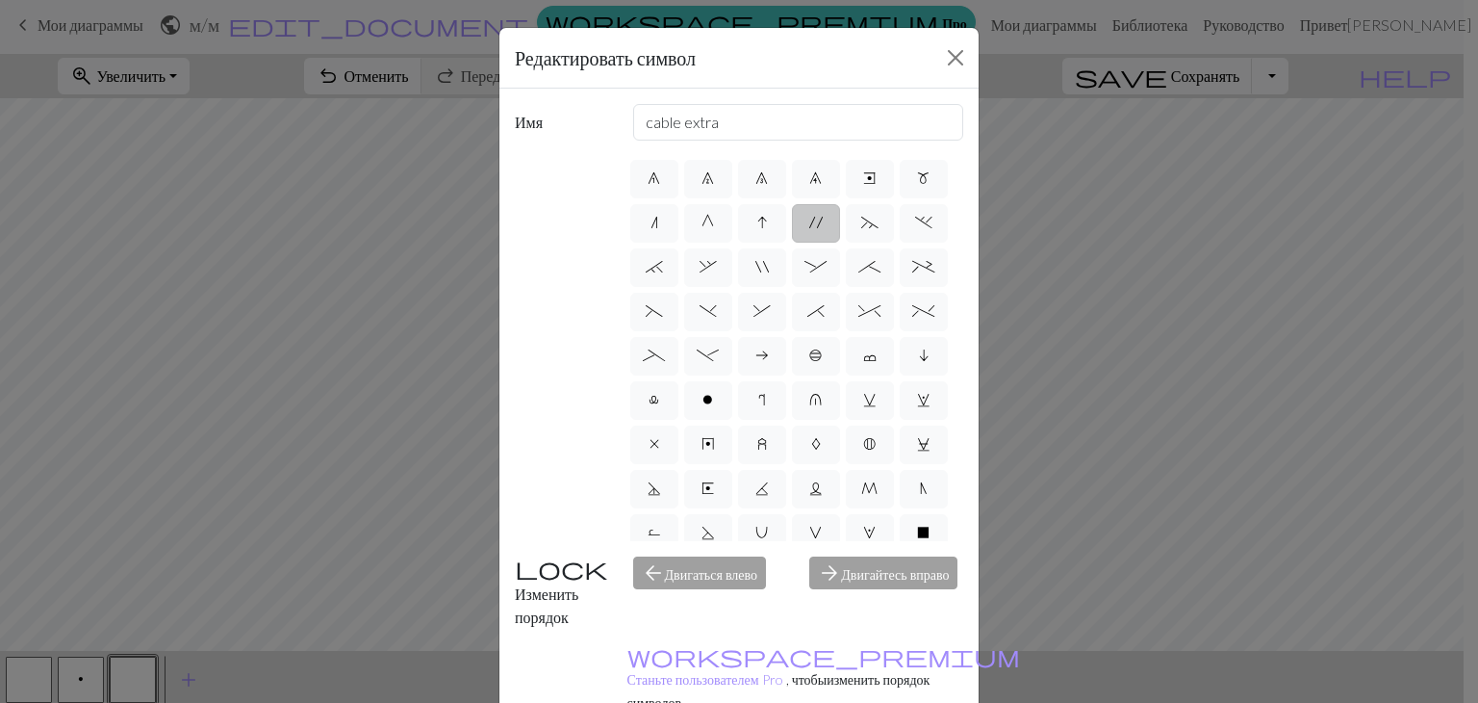
click at [813, 230] on span "'" at bounding box center [815, 222] width 13 height 15
click at [813, 387] on input "'" at bounding box center [815, 393] width 13 height 13
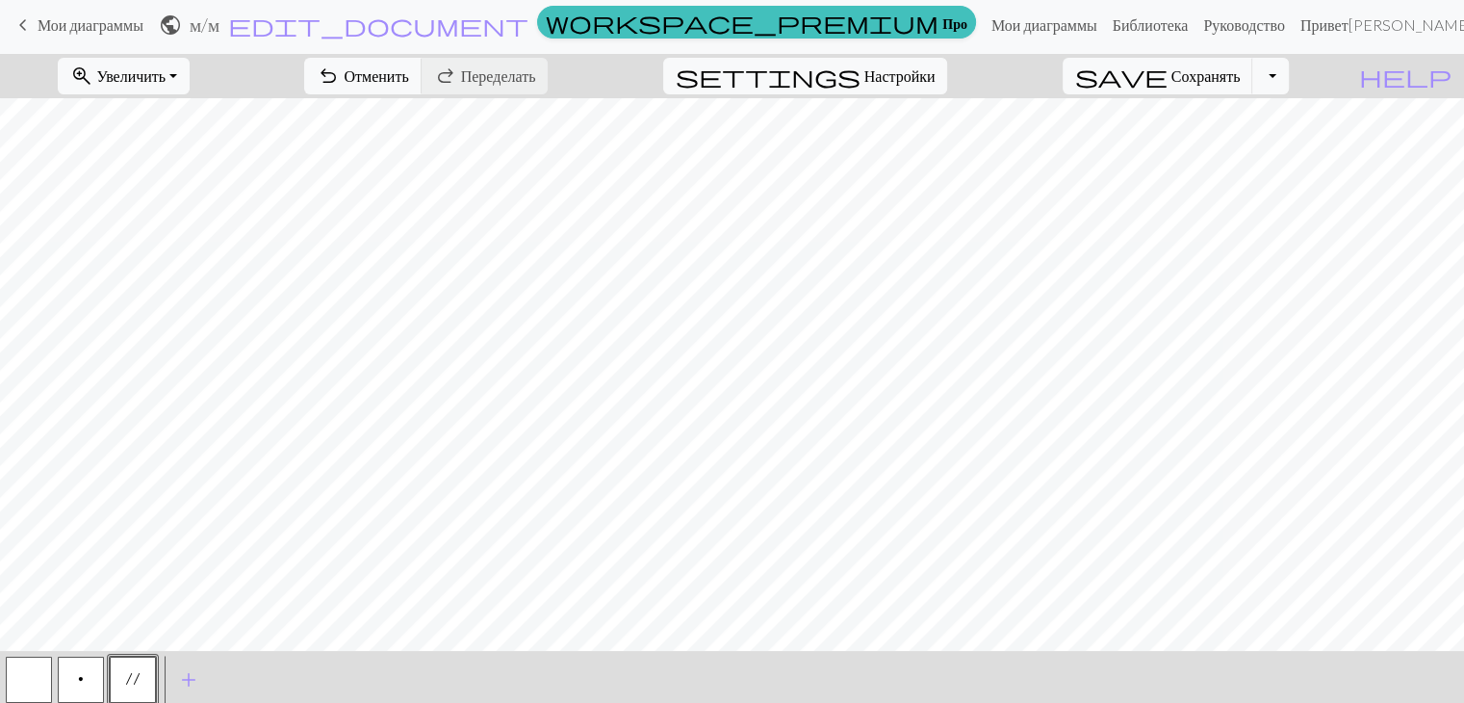
scroll to position [58, 0]
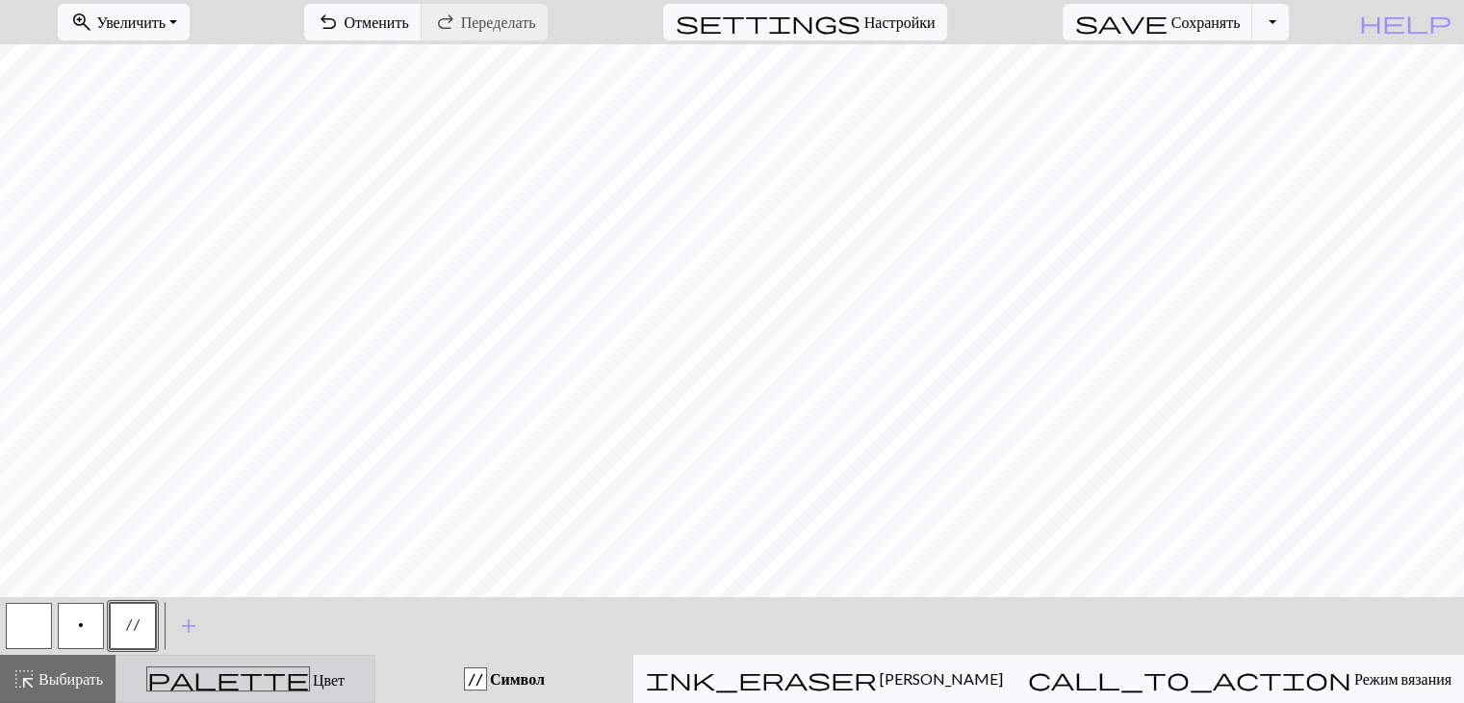
click at [334, 660] on button "palette Цвет Цвет" at bounding box center [246, 679] width 260 height 48
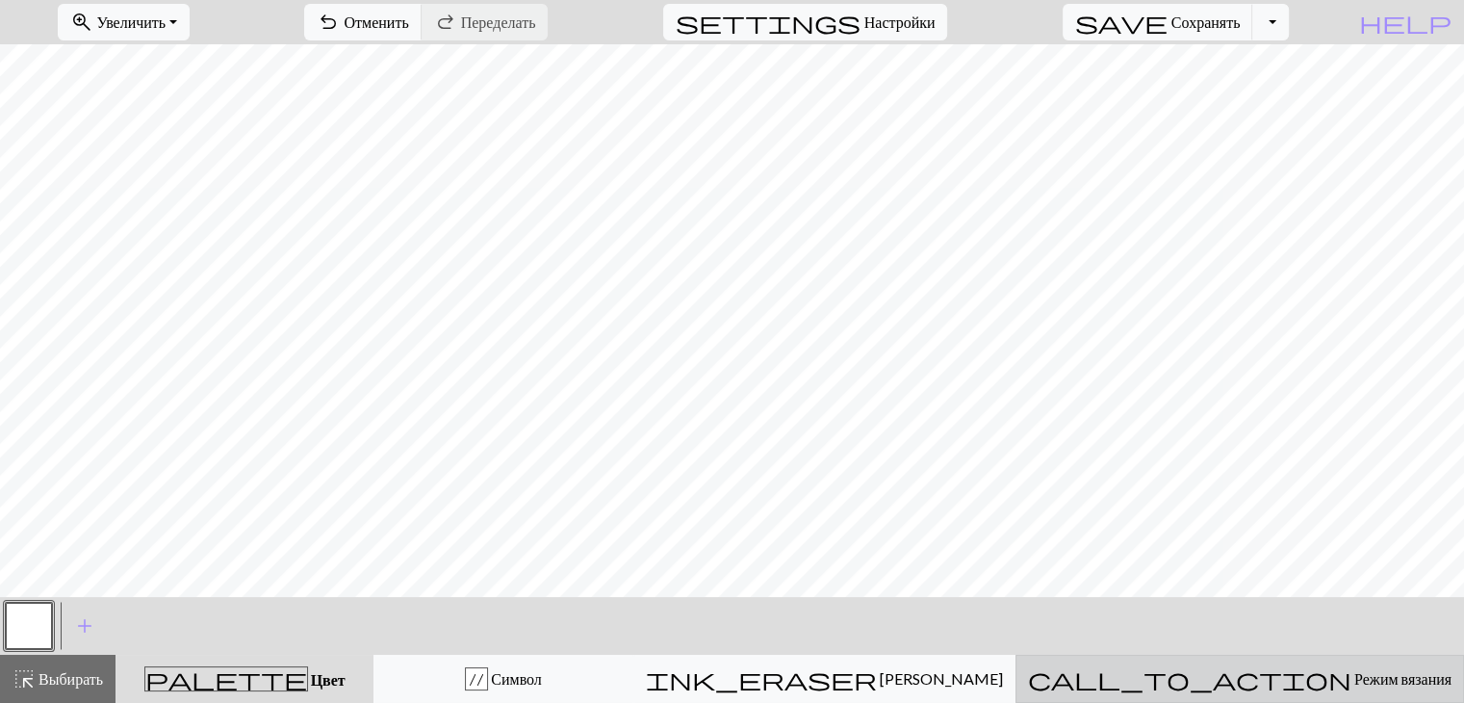
click at [1354, 678] on font "Режим вязания" at bounding box center [1402, 678] width 97 height 18
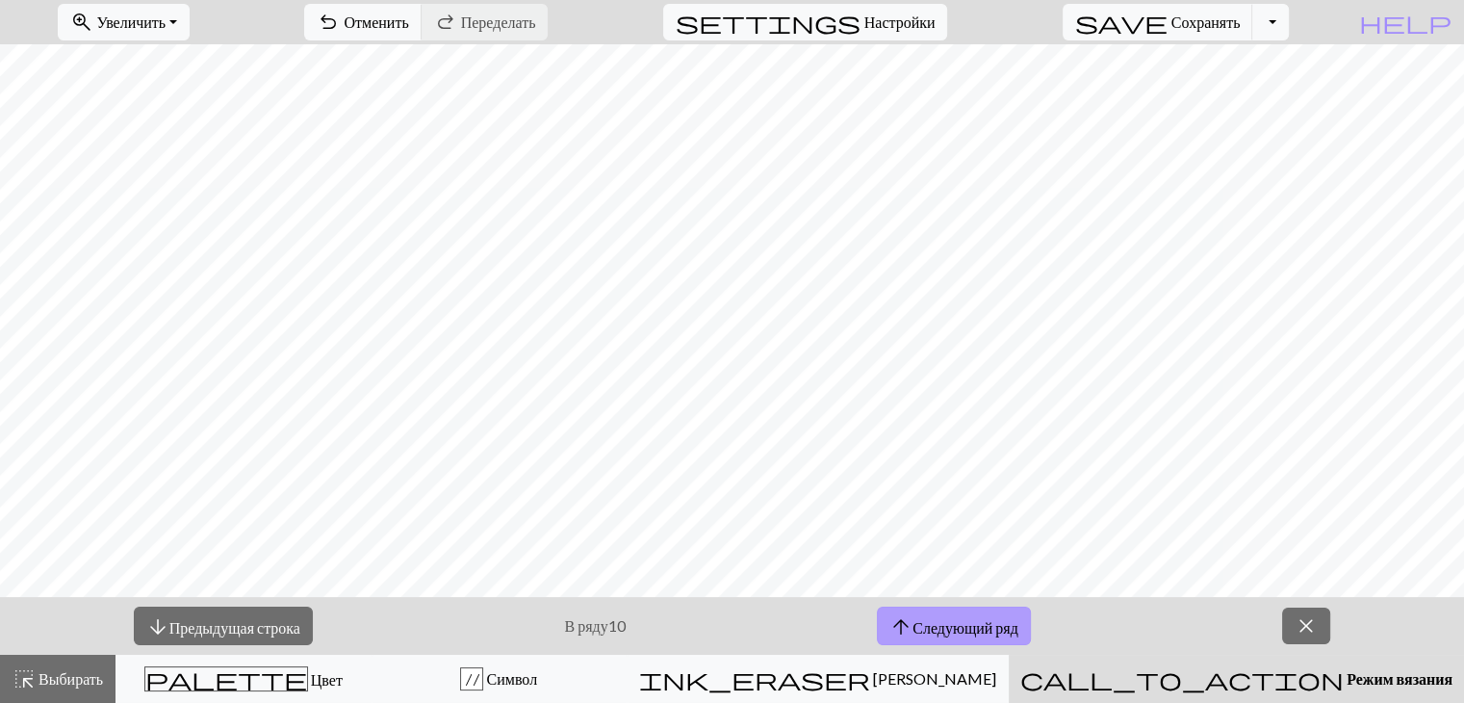
click at [1014, 625] on font "Следующий ряд" at bounding box center [965, 626] width 106 height 18
click at [1014, 625] on font "Следующий ряд" at bounding box center [963, 626] width 106 height 18
click at [1307, 623] on span "close" at bounding box center [1305, 625] width 23 height 27
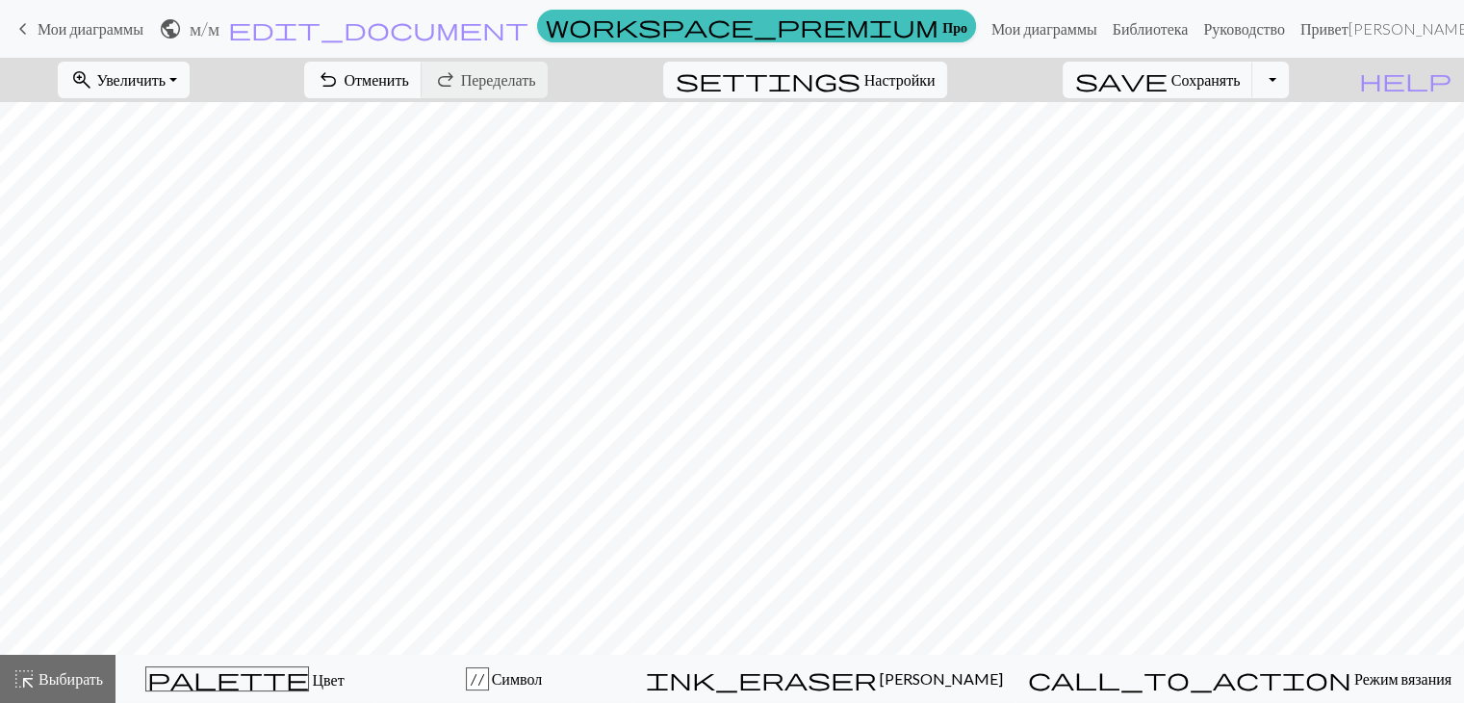
scroll to position [0, 0]
click at [932, 82] on font "Настройки" at bounding box center [908, 79] width 71 height 18
select select "crossstitch"
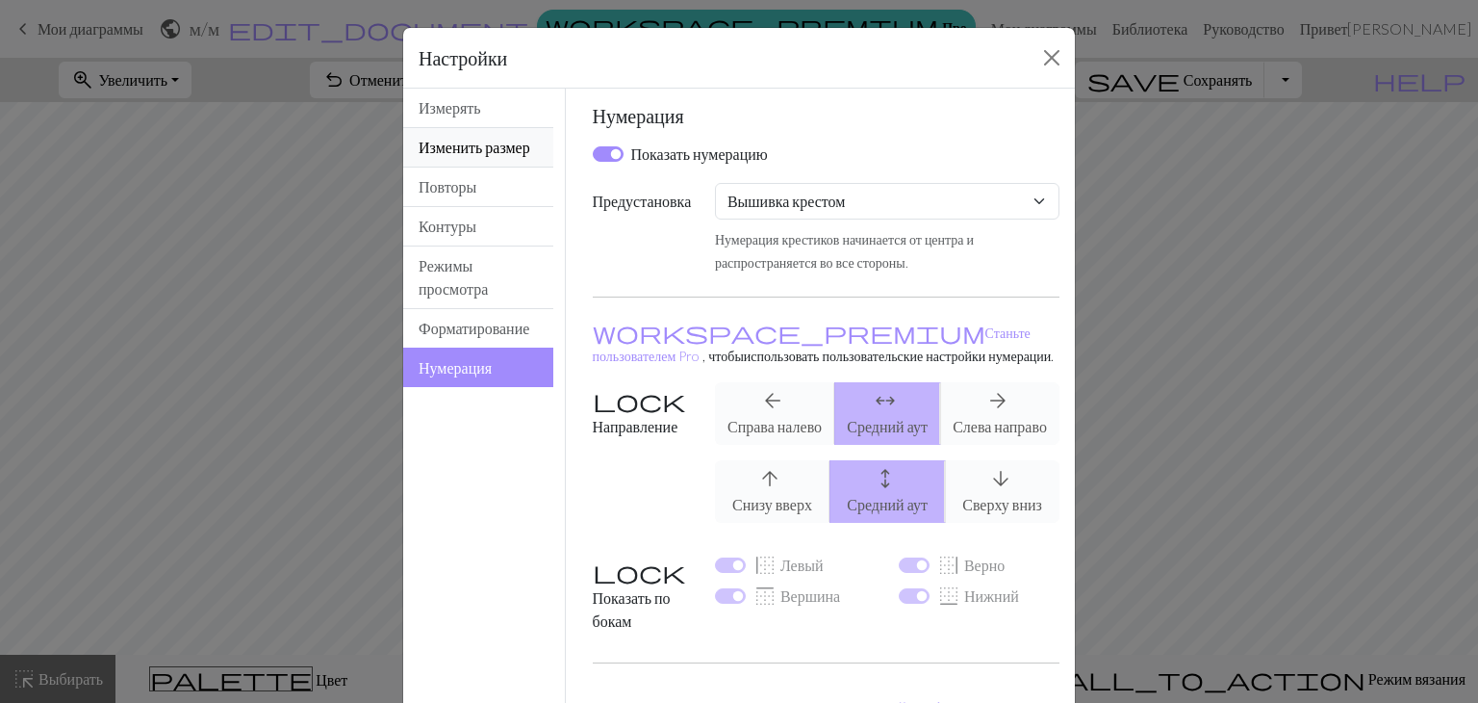
click at [453, 156] on font "Изменить размер" at bounding box center [475, 147] width 112 height 18
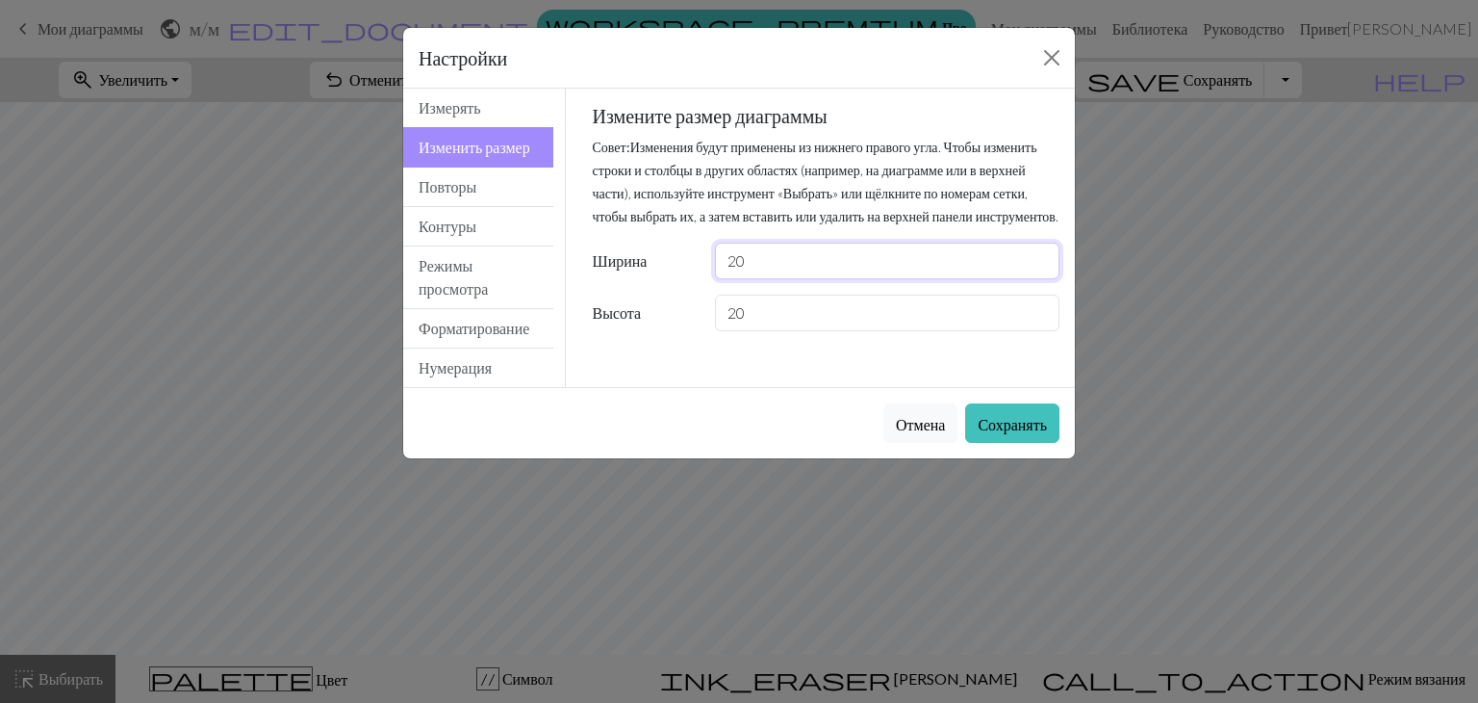
drag, startPoint x: 762, startPoint y: 280, endPoint x: 661, endPoint y: 267, distance: 102.0
click at [661, 267] on div "Ширина 20" at bounding box center [826, 261] width 491 height 37
type input "44"
drag, startPoint x: 765, startPoint y: 326, endPoint x: 552, endPoint y: 311, distance: 214.2
click at [552, 311] on div "Resize Измерять Изменить размер Повторы Контуры Режимы просмотра Форматирование…" at bounding box center [739, 238] width 695 height 298
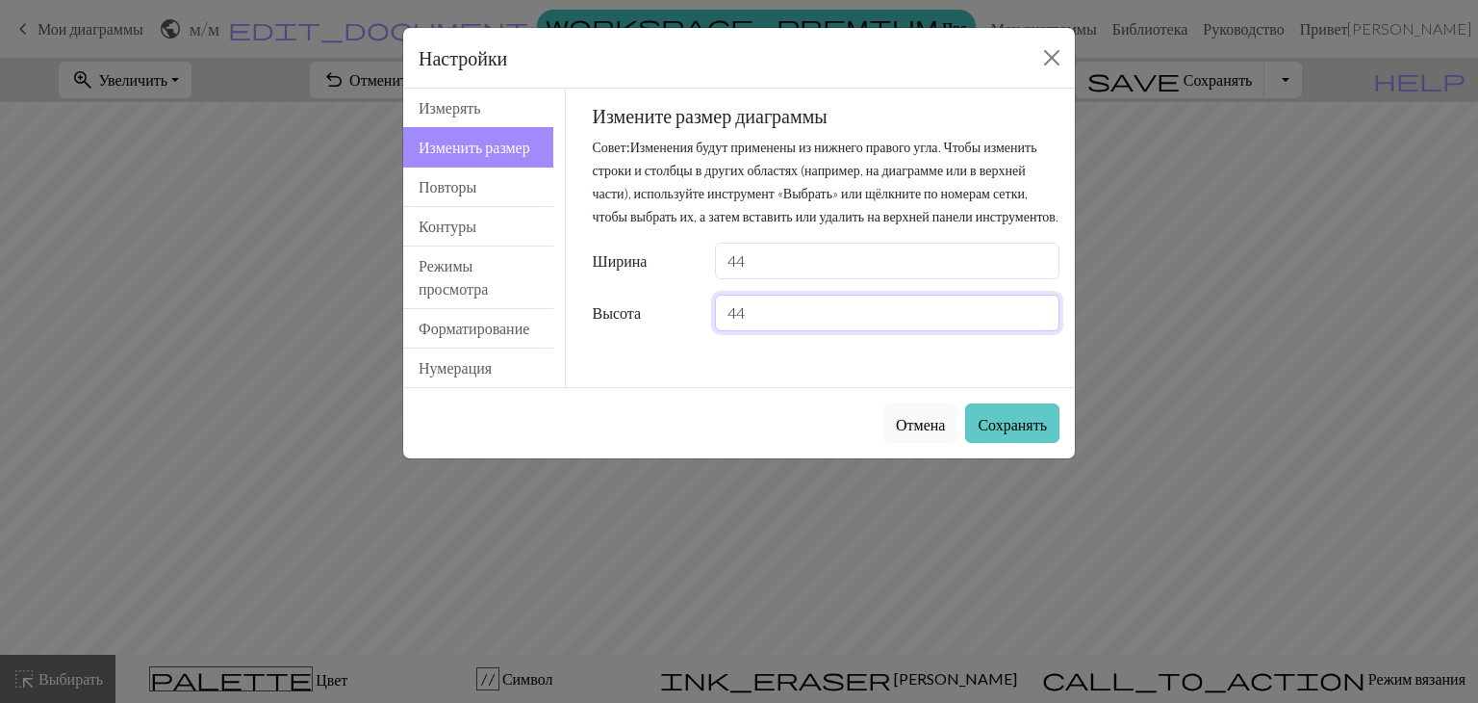
type input "44"
drag, startPoint x: 1017, startPoint y: 443, endPoint x: 1141, endPoint y: 336, distance: 163.1
click at [1017, 433] on font "Сохранять" at bounding box center [1012, 424] width 69 height 18
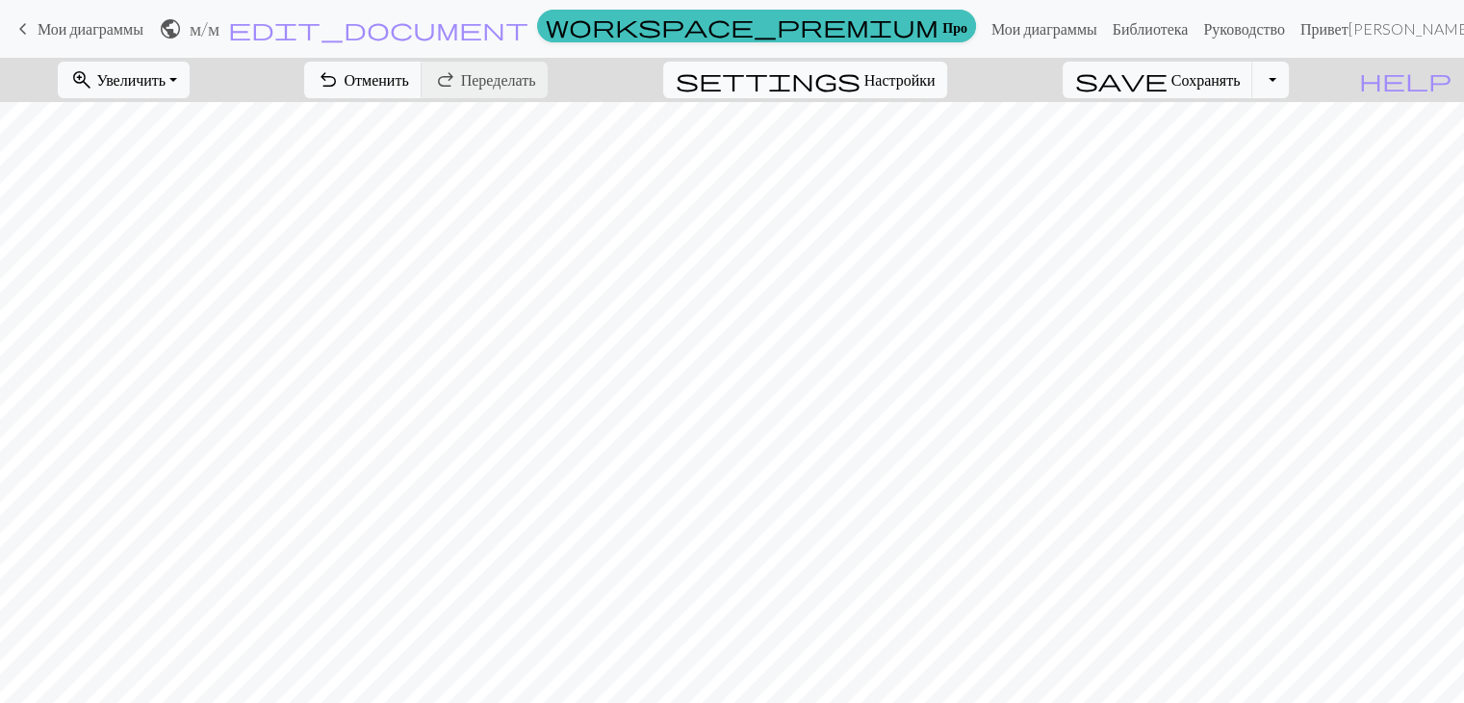
click at [917, 77] on font "Настройки" at bounding box center [899, 79] width 71 height 18
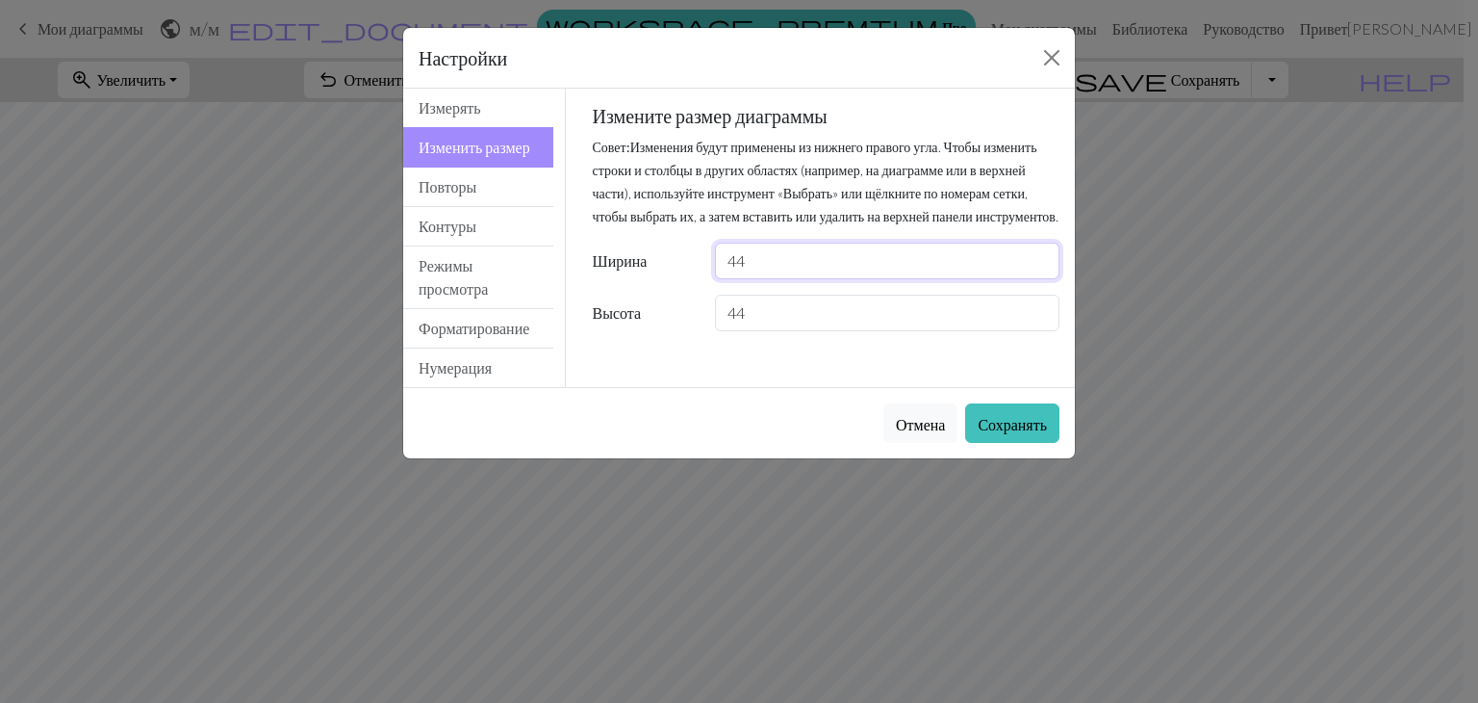
drag, startPoint x: 756, startPoint y: 285, endPoint x: 688, endPoint y: 282, distance: 67.4
click at [688, 279] on div "Ширина 44" at bounding box center [826, 261] width 491 height 37
type input "40"
drag, startPoint x: 760, startPoint y: 333, endPoint x: 620, endPoint y: 329, distance: 140.6
click at [620, 329] on div "Высота 44" at bounding box center [826, 313] width 491 height 37
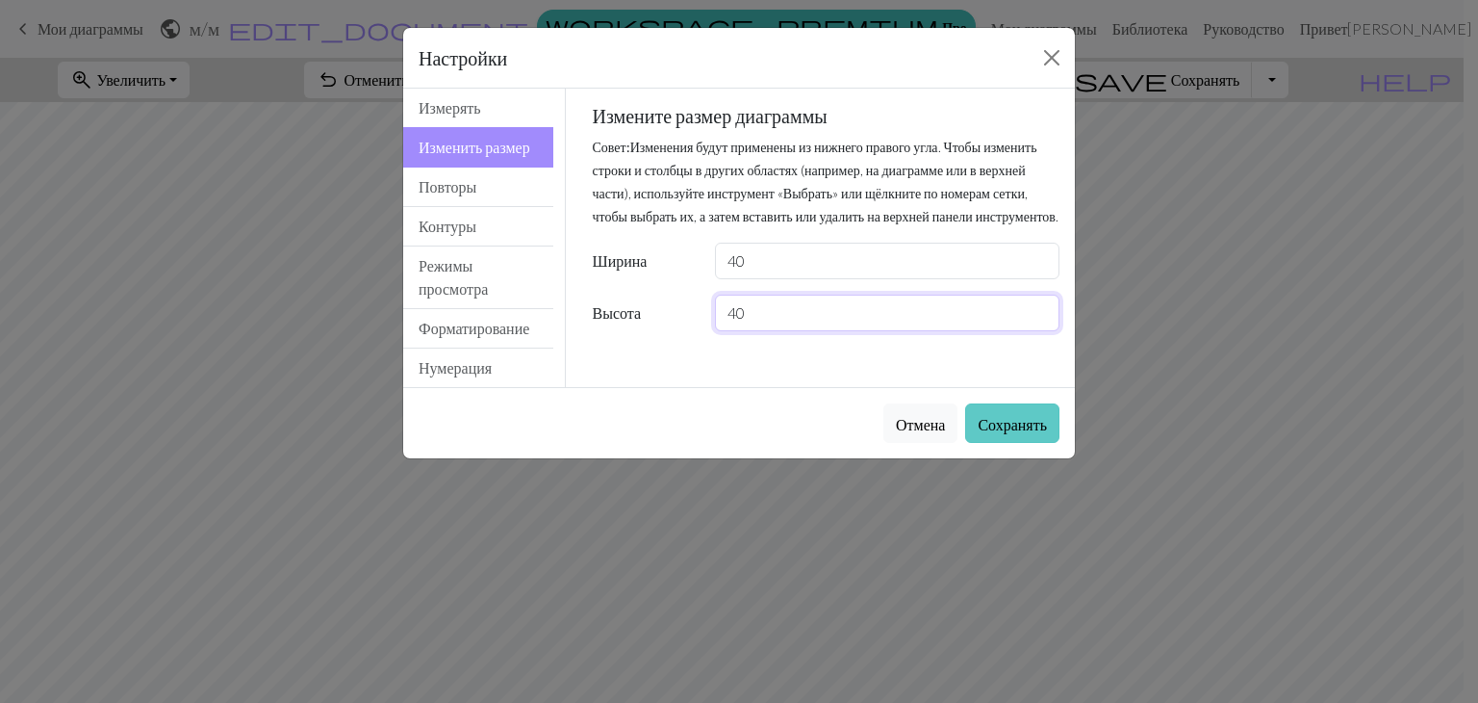
type input "40"
click at [1015, 433] on font "Сохранять" at bounding box center [1012, 424] width 69 height 18
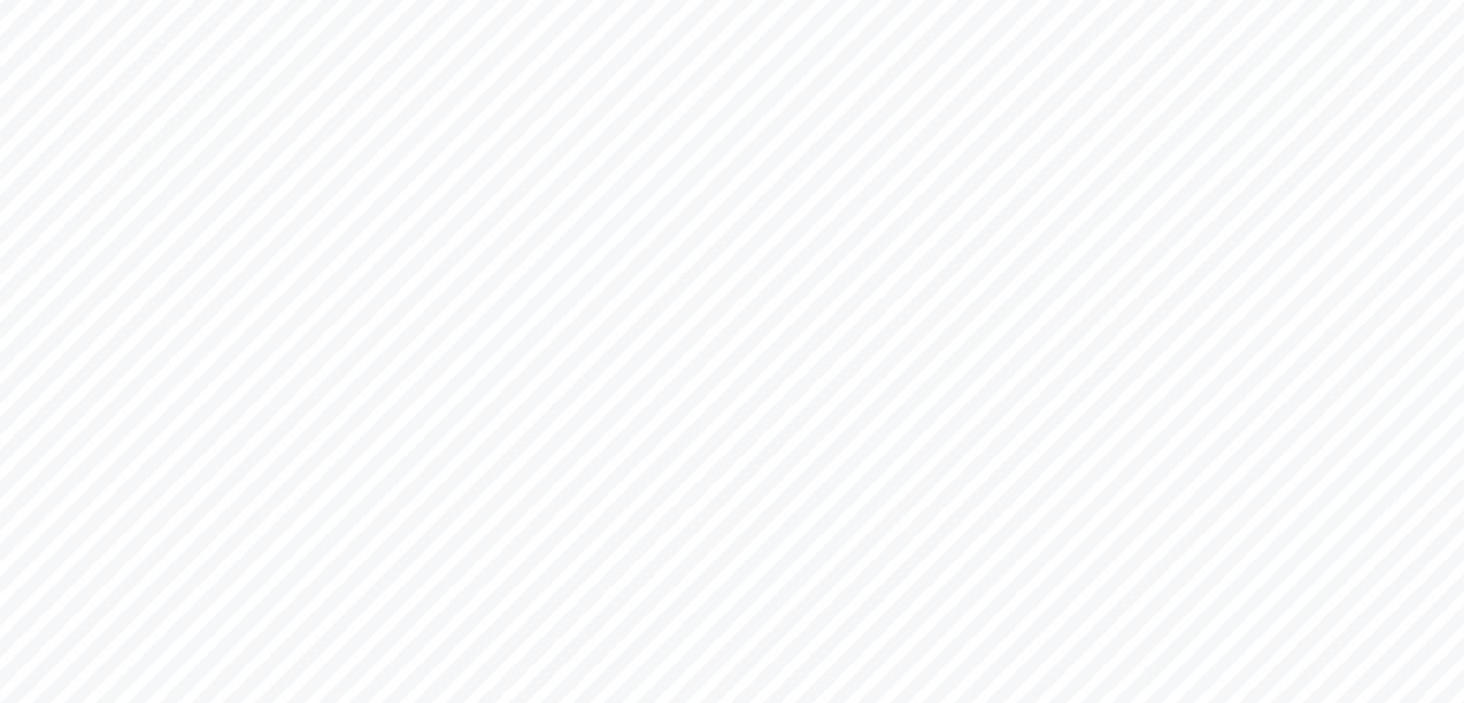
scroll to position [381, 0]
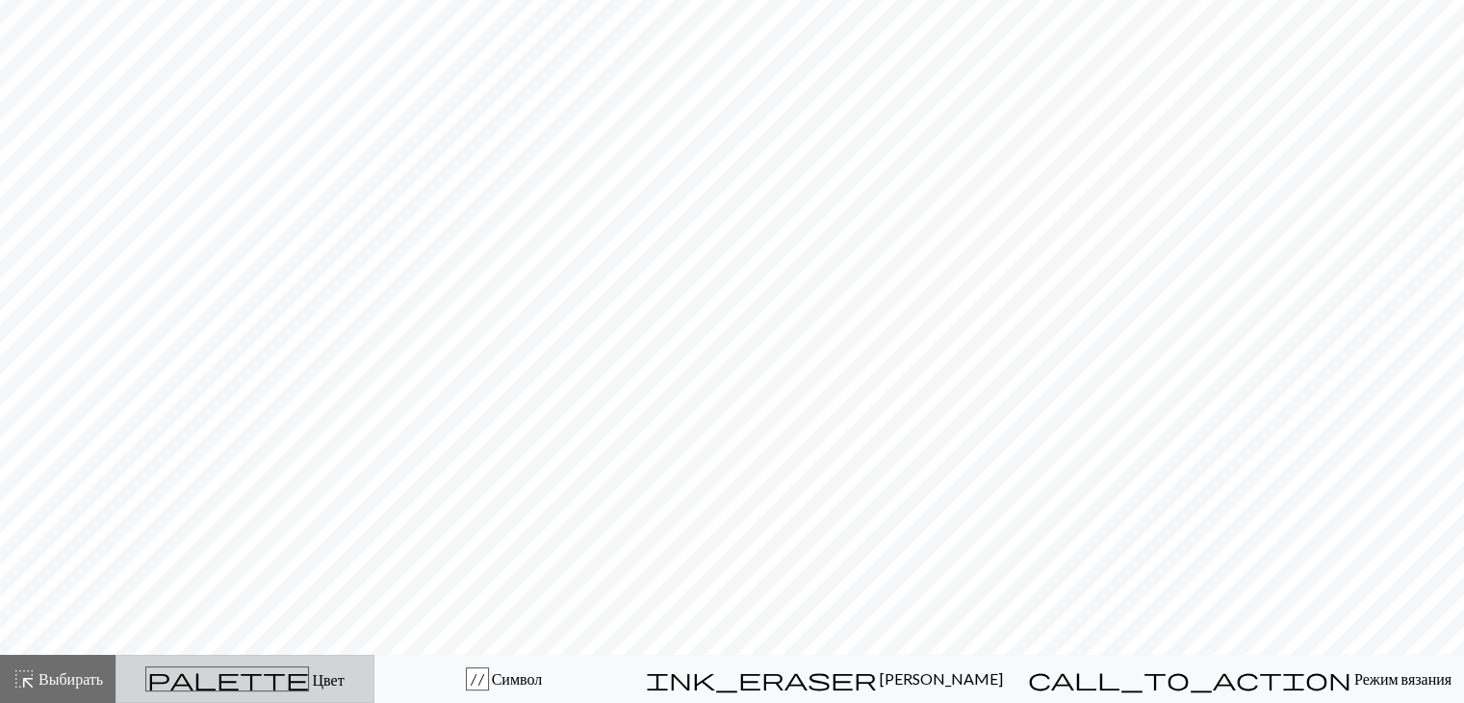
click at [347, 684] on div "palette Цвет Цвет" at bounding box center [245, 678] width 234 height 25
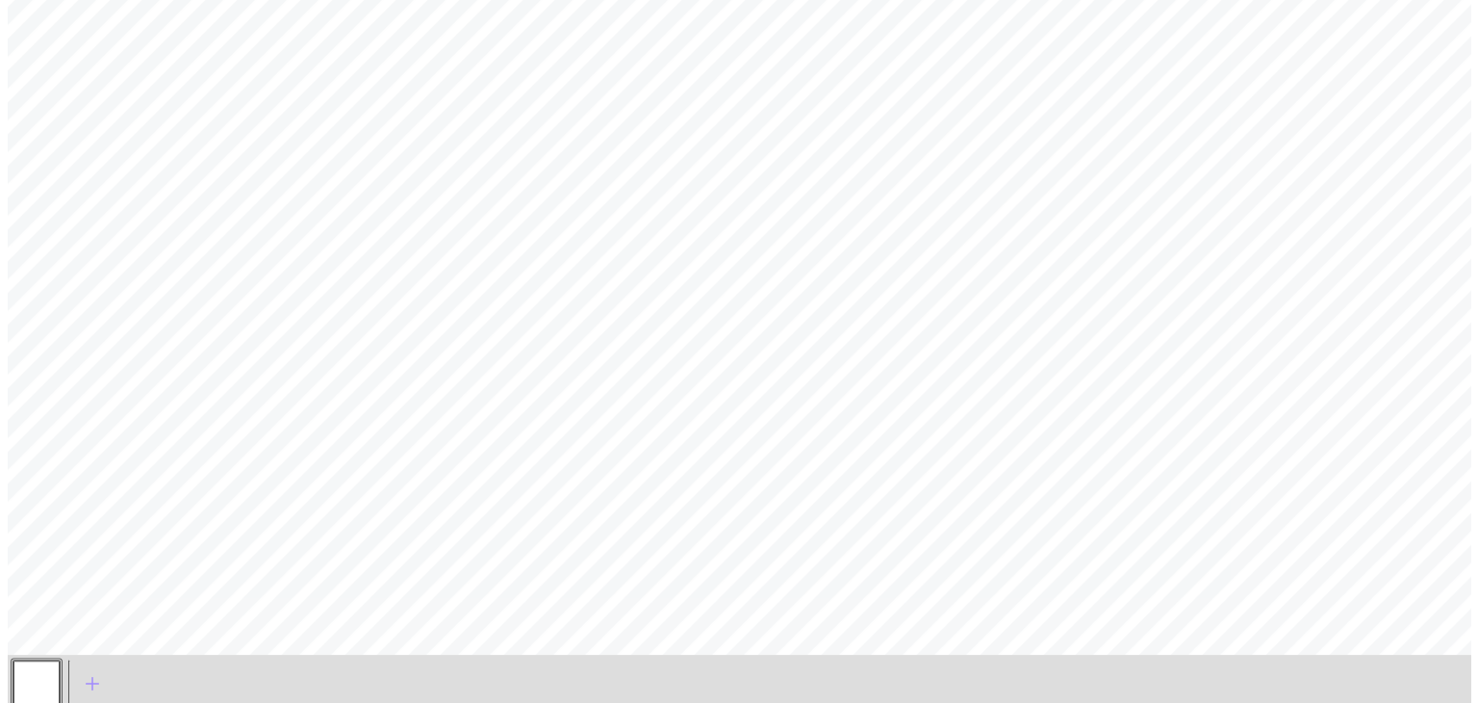
scroll to position [439, 0]
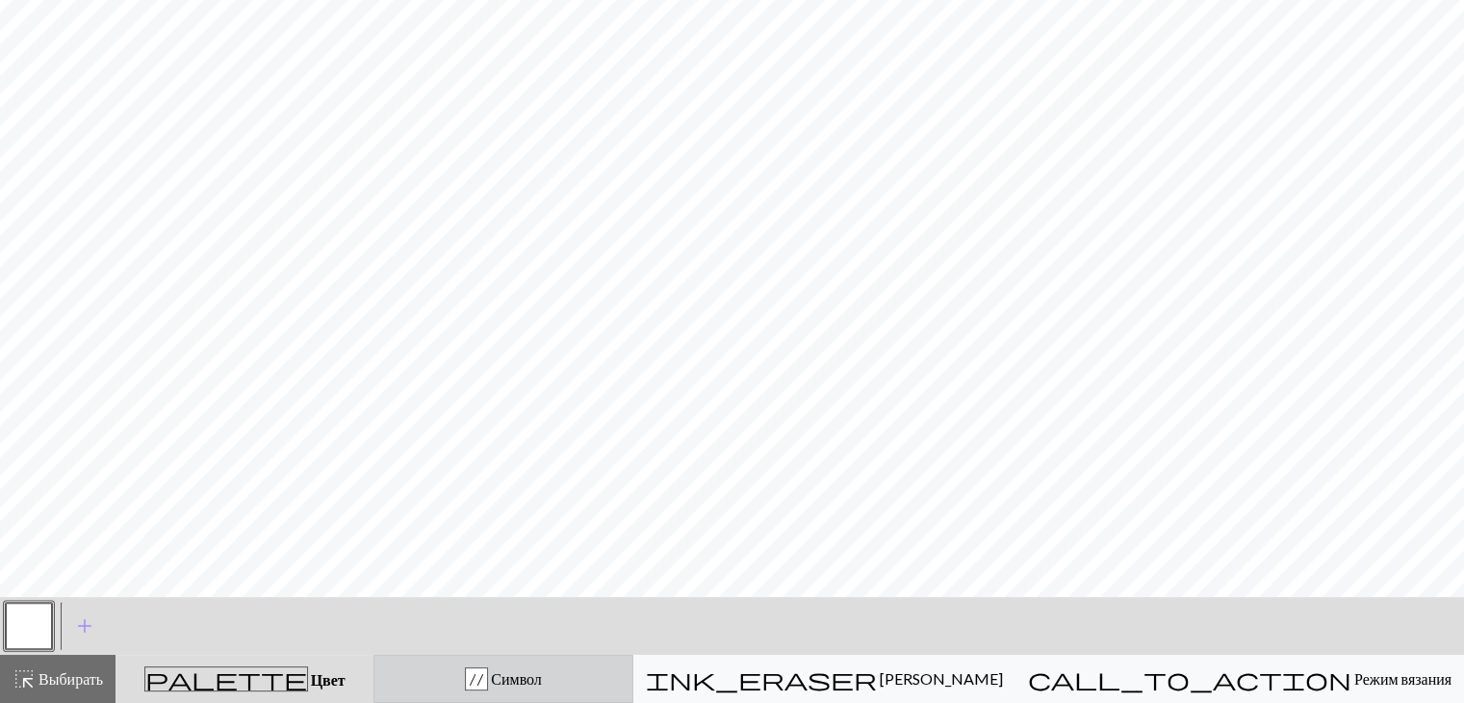
click at [542, 675] on font "Символ" at bounding box center [516, 678] width 51 height 18
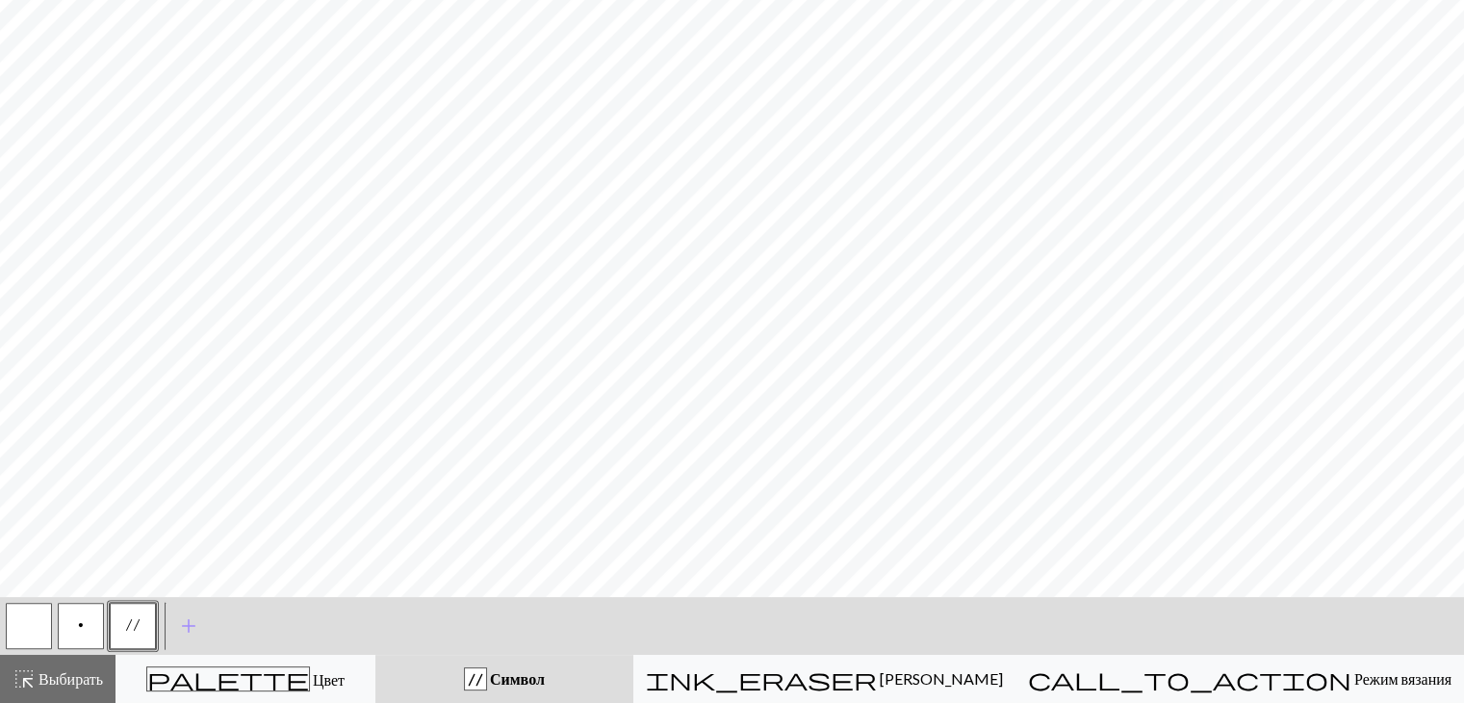
click at [545, 677] on font "Символ" at bounding box center [517, 678] width 55 height 18
click at [36, 672] on span "Выбирать" at bounding box center [69, 678] width 67 height 18
click at [545, 682] on font "Символ" at bounding box center [517, 678] width 55 height 18
click at [545, 678] on font "Символ" at bounding box center [517, 678] width 55 height 18
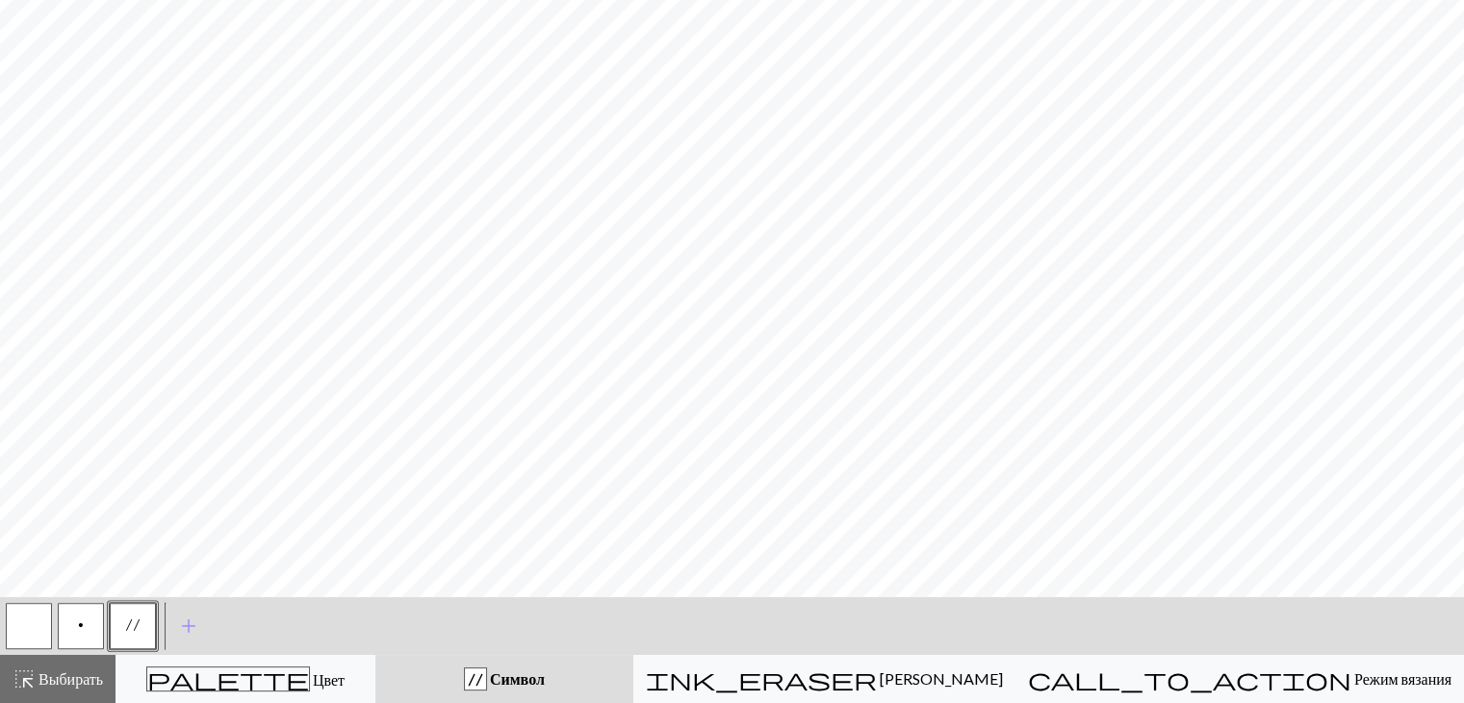
click at [545, 678] on font "Символ" at bounding box center [517, 678] width 55 height 18
click at [136, 612] on button "'" at bounding box center [133, 626] width 46 height 46
click at [127, 639] on button "'" at bounding box center [133, 626] width 46 height 46
click at [127, 639] on div "Edit symbol Name cable extra d f g h j k p s t F H J O P T / | 0 1 2 3 4 5 6 7 …" at bounding box center [739, 351] width 1478 height 703
click at [27, 623] on button "button" at bounding box center [29, 626] width 46 height 46
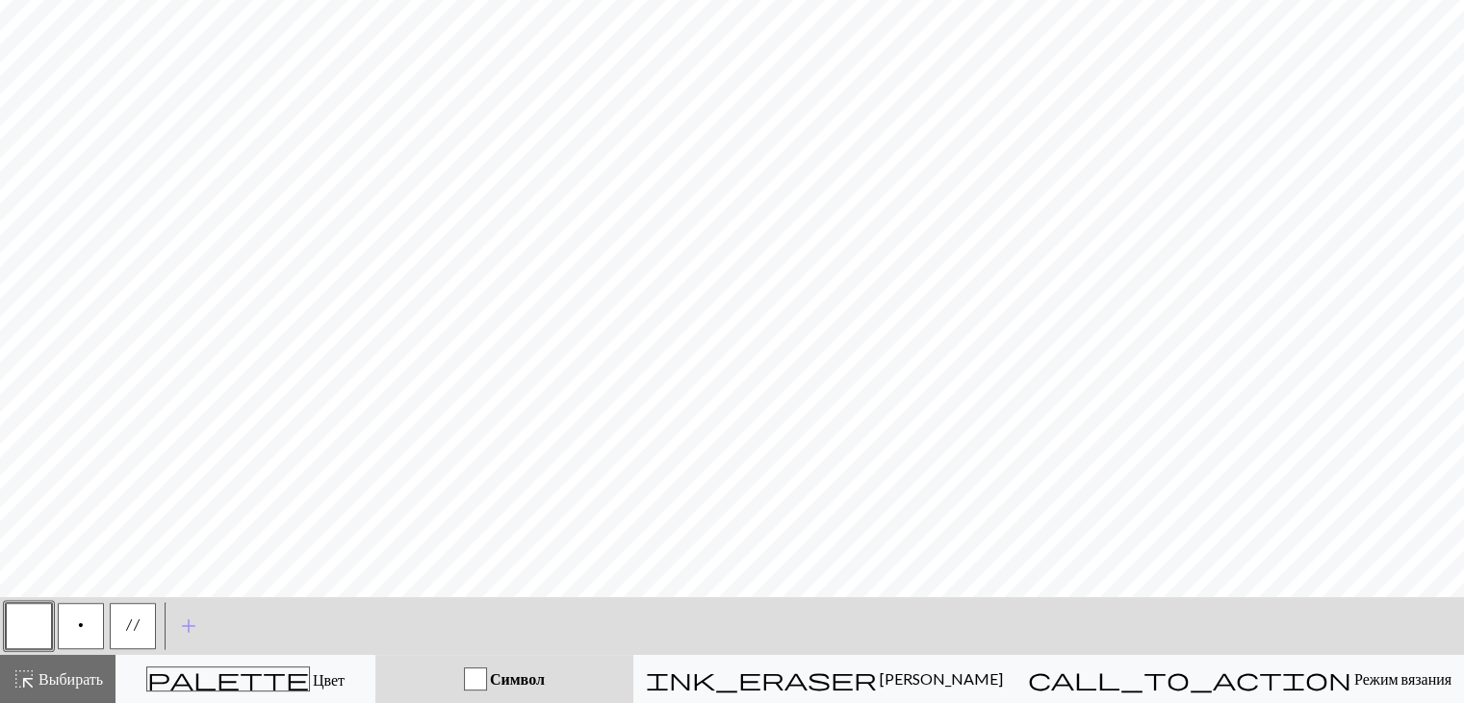
click at [27, 623] on button "button" at bounding box center [29, 626] width 46 height 46
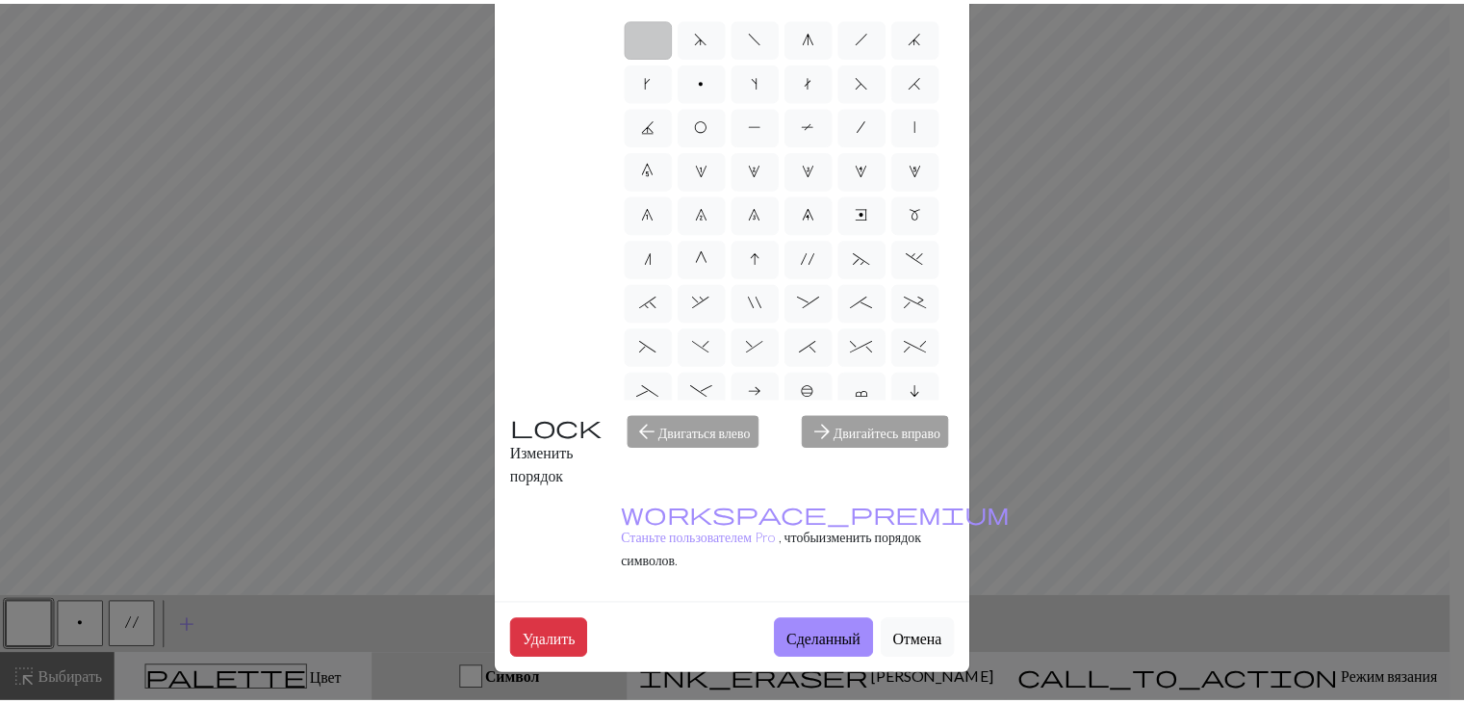
scroll to position [0, 0]
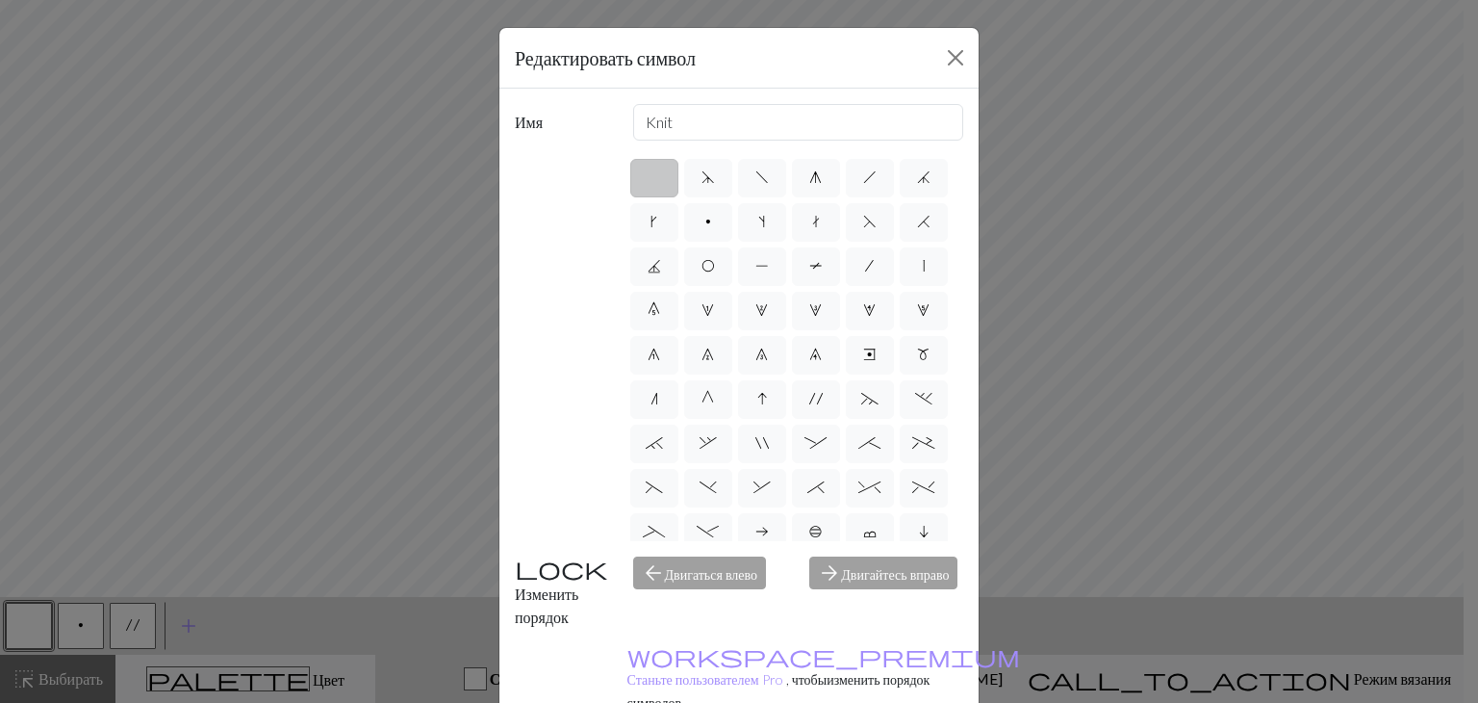
click at [1397, 363] on div "Редактировать символ Имя Knit d f g h j k p s t F H J O P T / | 0 1 2 3 4 5 6 7…" at bounding box center [739, 351] width 1478 height 703
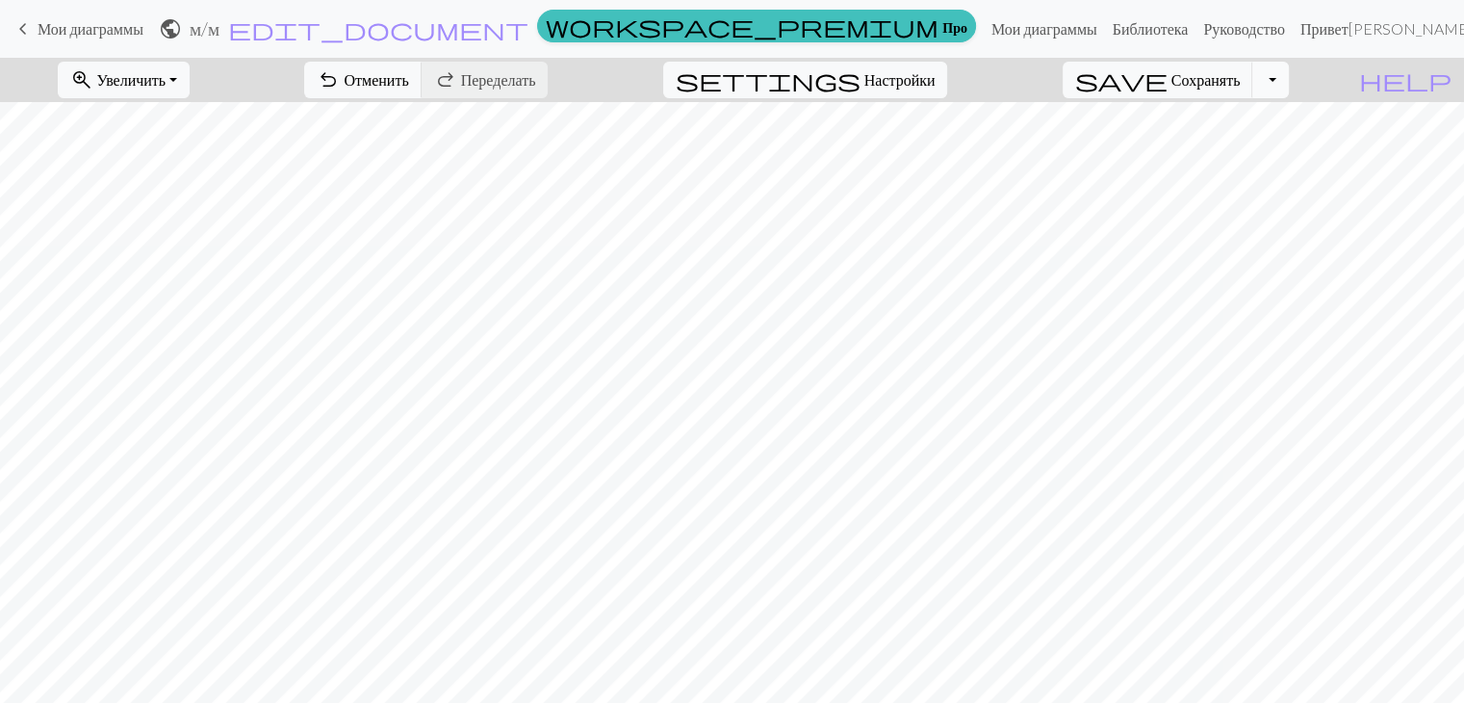
click at [1289, 76] on button "Переключить раскрывающийся список" at bounding box center [1270, 80] width 37 height 37
drag, startPoint x: 1036, startPoint y: 28, endPoint x: 809, endPoint y: 97, distance: 237.5
click at [1036, 28] on font "Мои диаграммы" at bounding box center [1044, 28] width 106 height 18
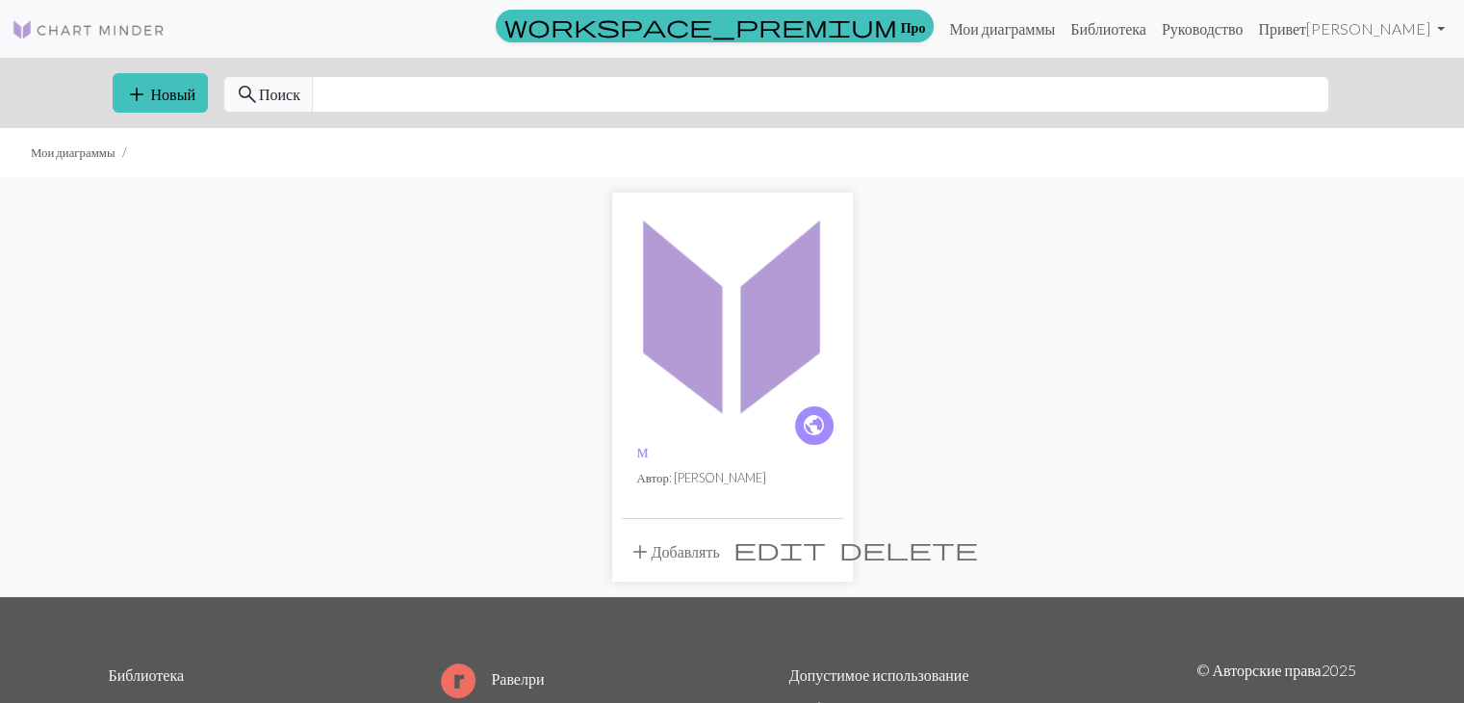
click at [839, 539] on span "delete" at bounding box center [908, 548] width 139 height 27
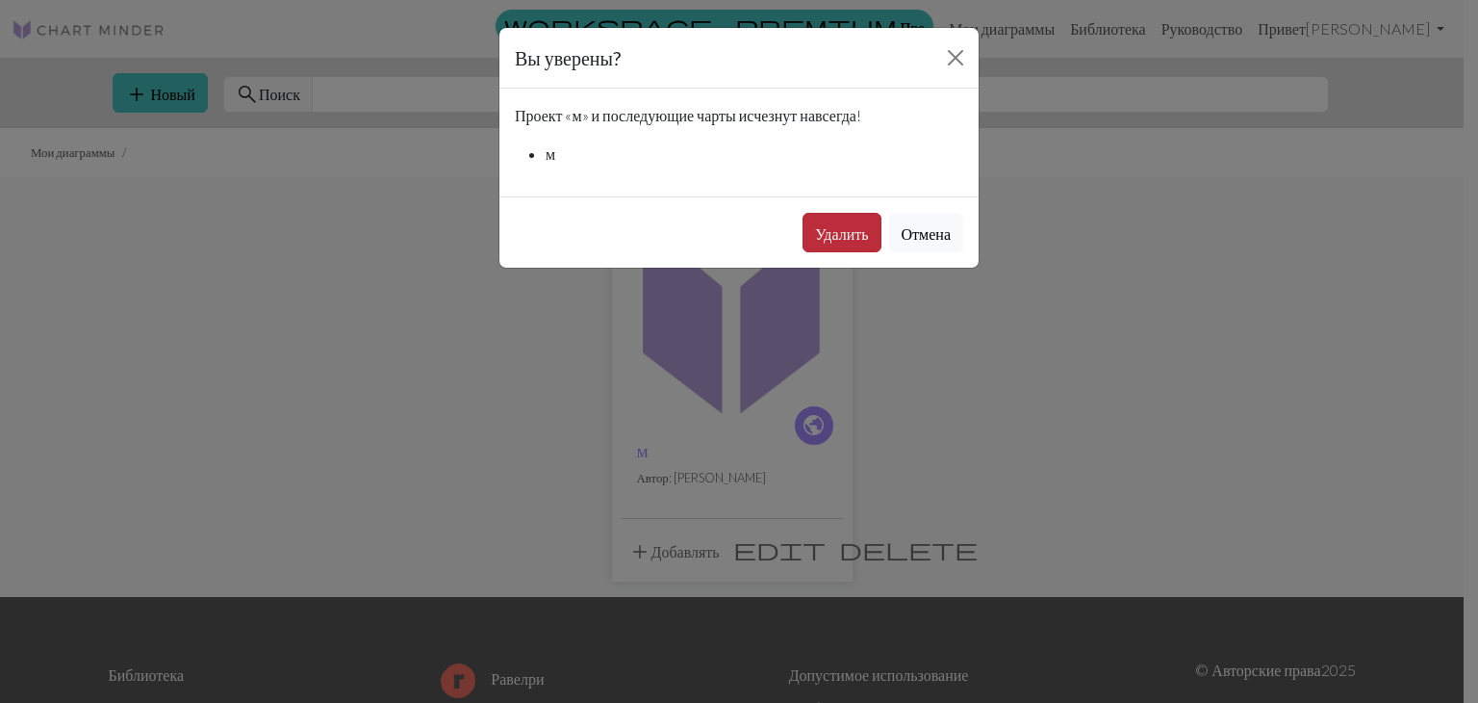
click at [815, 228] on font "Удалить" at bounding box center [841, 233] width 53 height 18
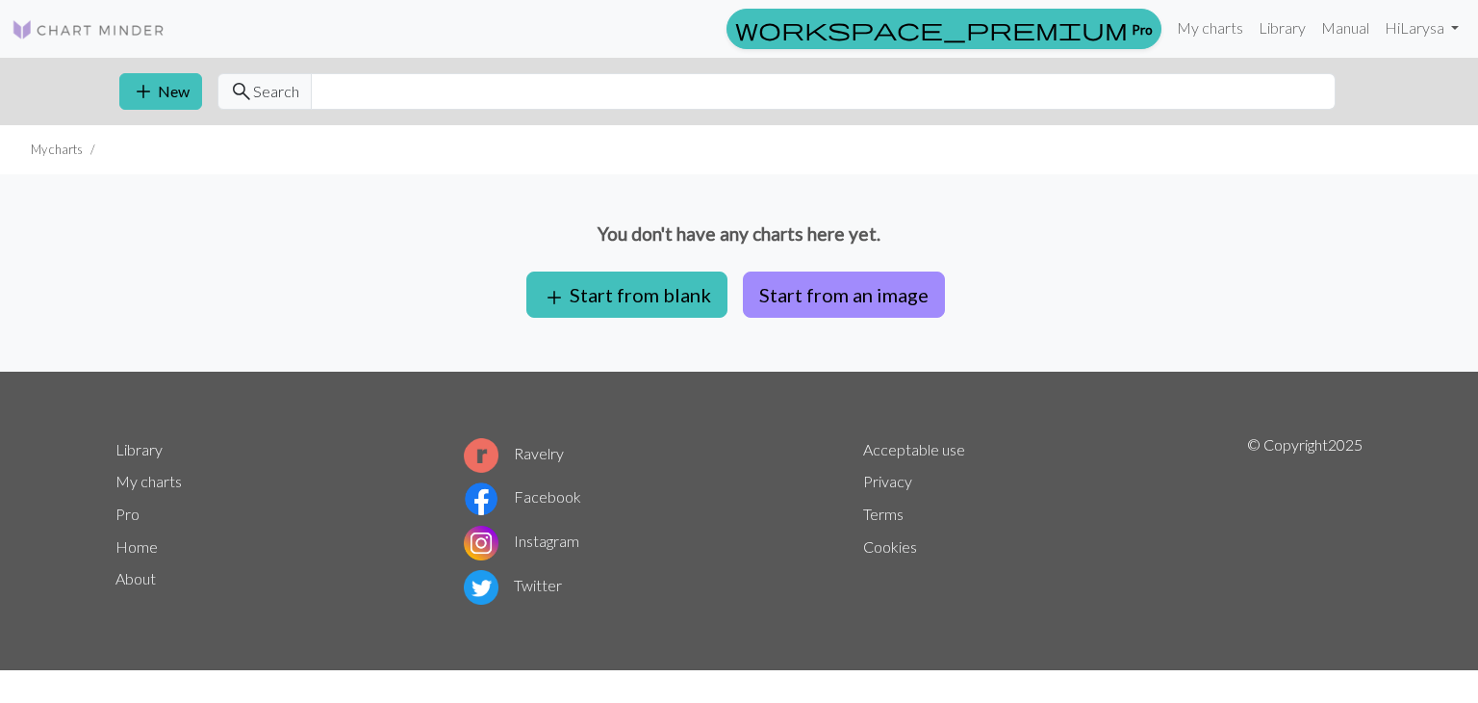
click at [1123, 209] on div "You don't have any charts here yet. add Start from blank Start from an image" at bounding box center [739, 272] width 1478 height 197
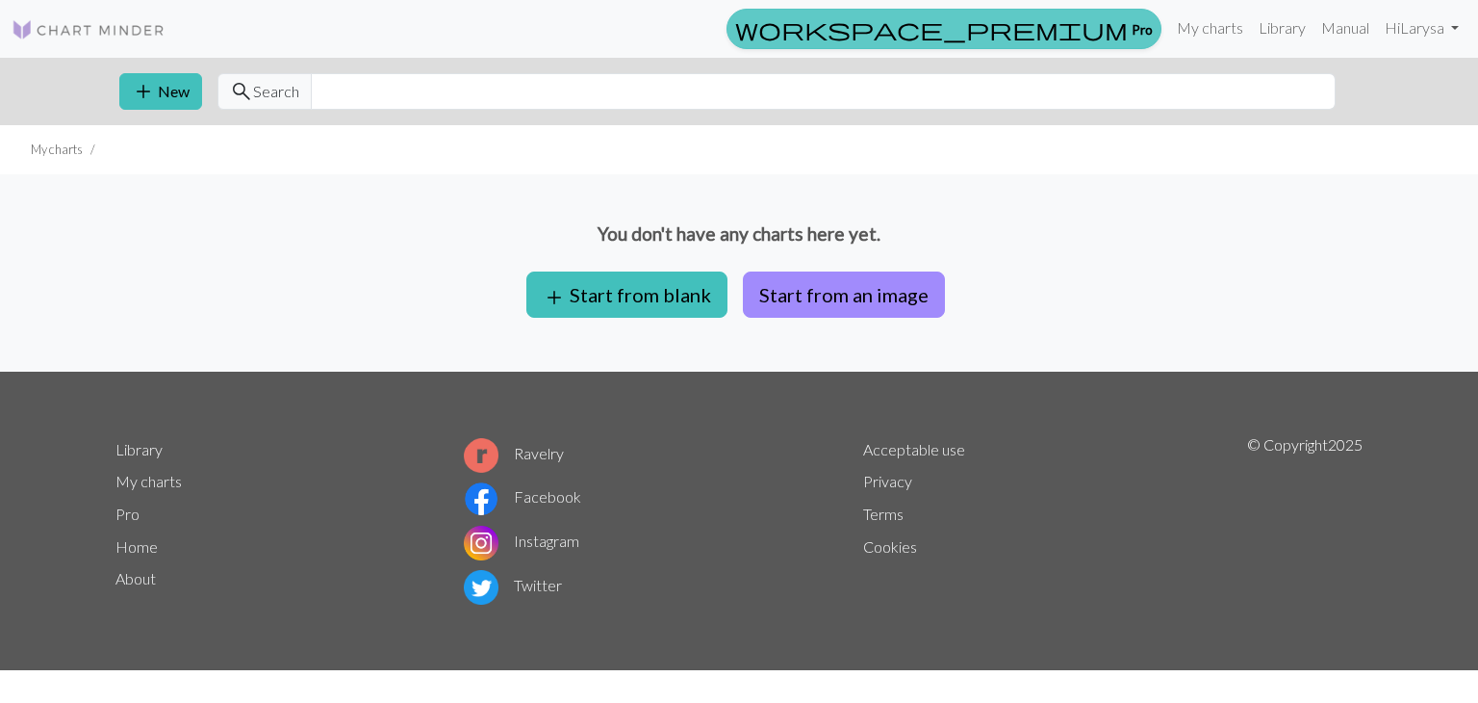
click at [1120, 17] on span "workspace_premium" at bounding box center [931, 28] width 393 height 27
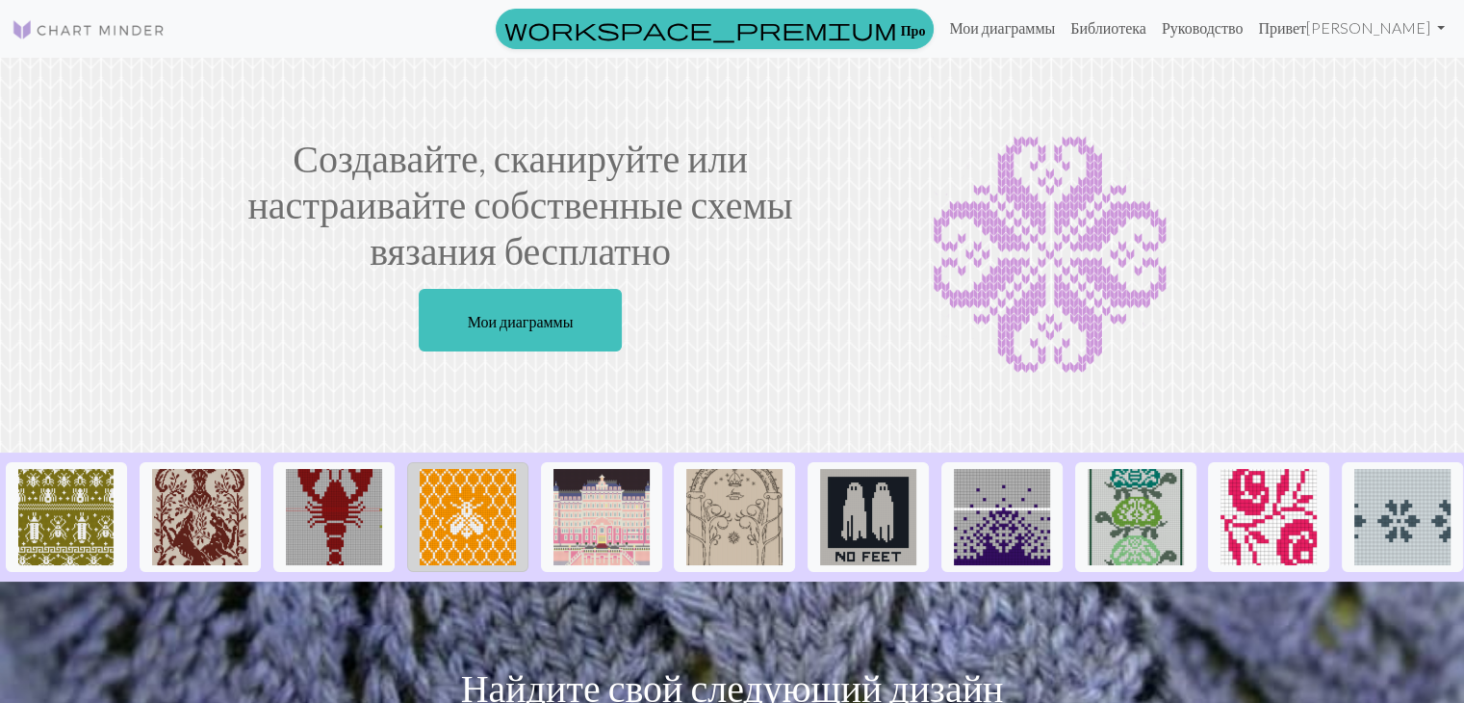
drag, startPoint x: 470, startPoint y: 523, endPoint x: 485, endPoint y: 516, distance: 16.8
click at [470, 523] on img at bounding box center [468, 517] width 96 height 96
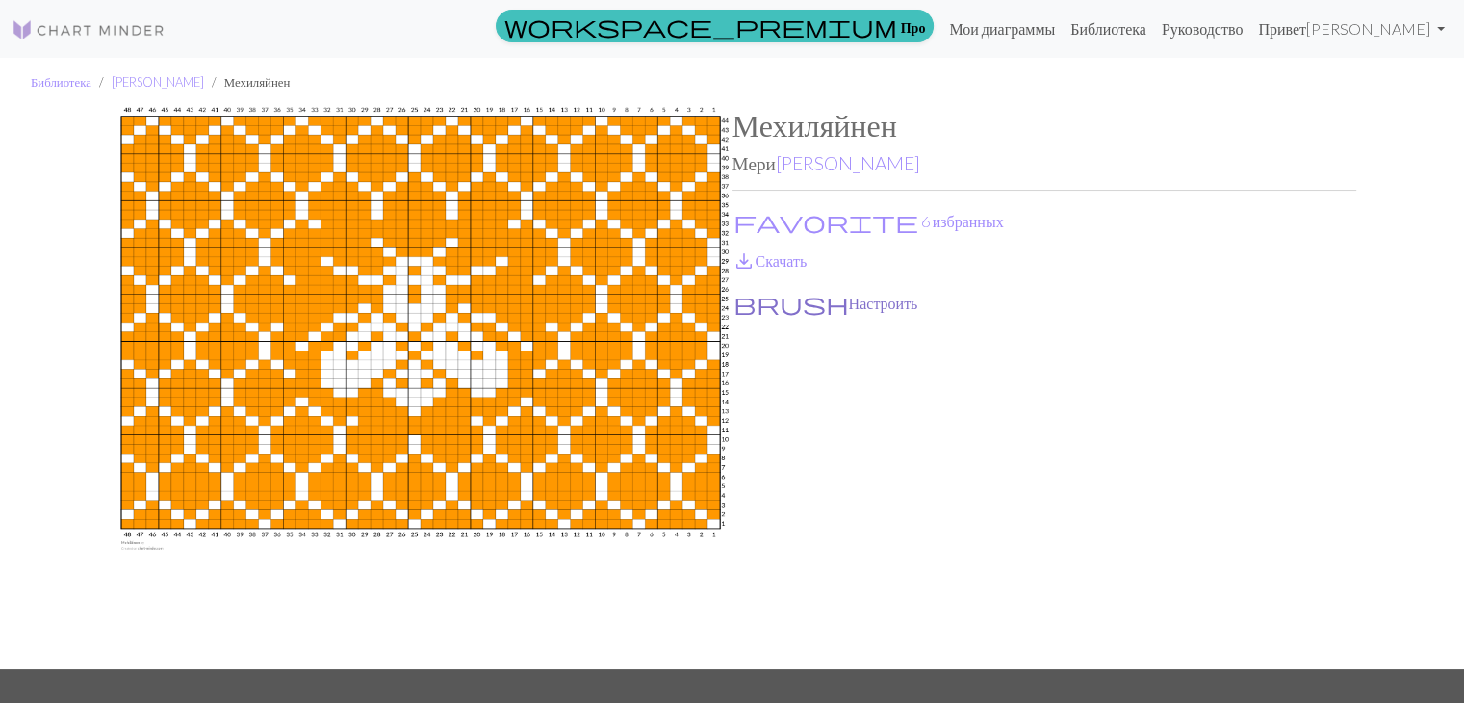
click at [849, 301] on font "Настроить" at bounding box center [883, 303] width 69 height 18
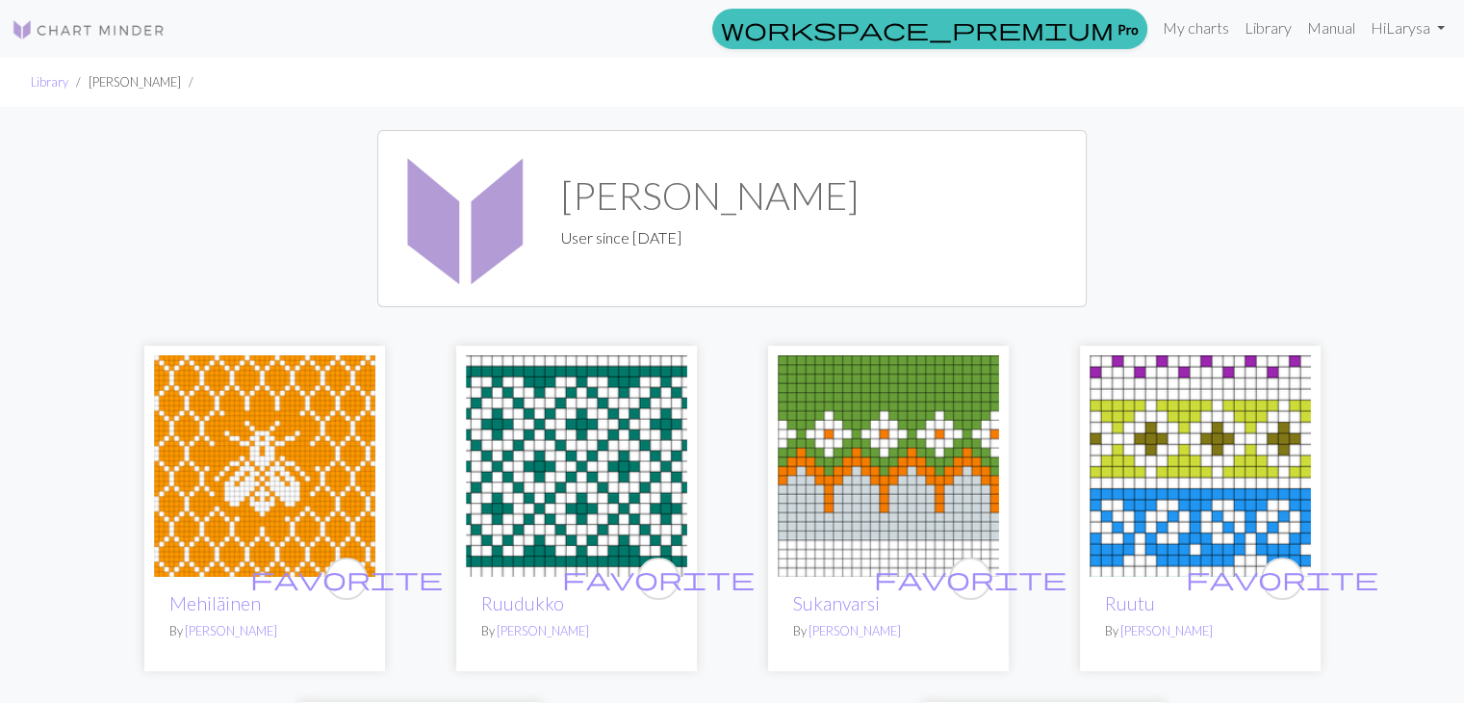
click at [58, 90] on li "Library" at bounding box center [50, 82] width 38 height 18
click at [56, 87] on link "Library" at bounding box center [50, 81] width 38 height 15
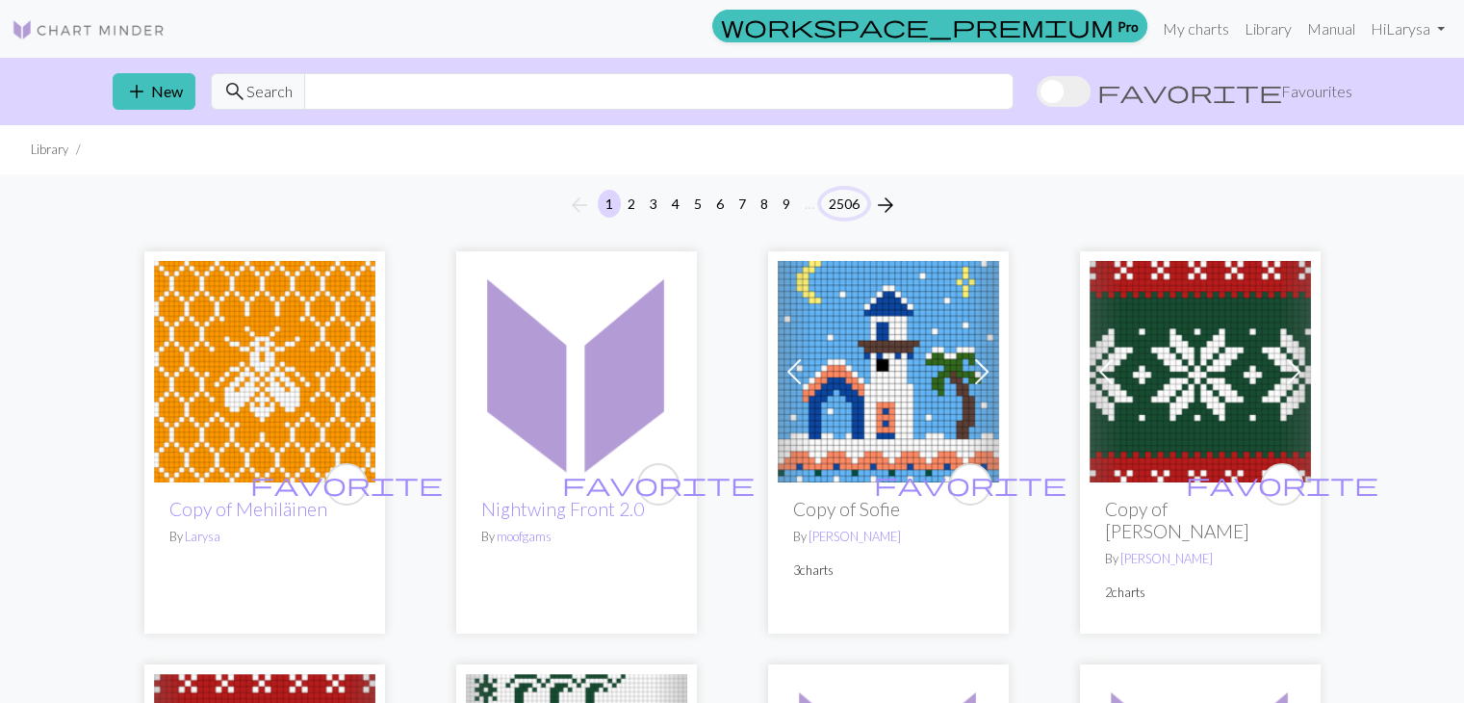
click at [837, 201] on button "2506" at bounding box center [844, 204] width 46 height 28
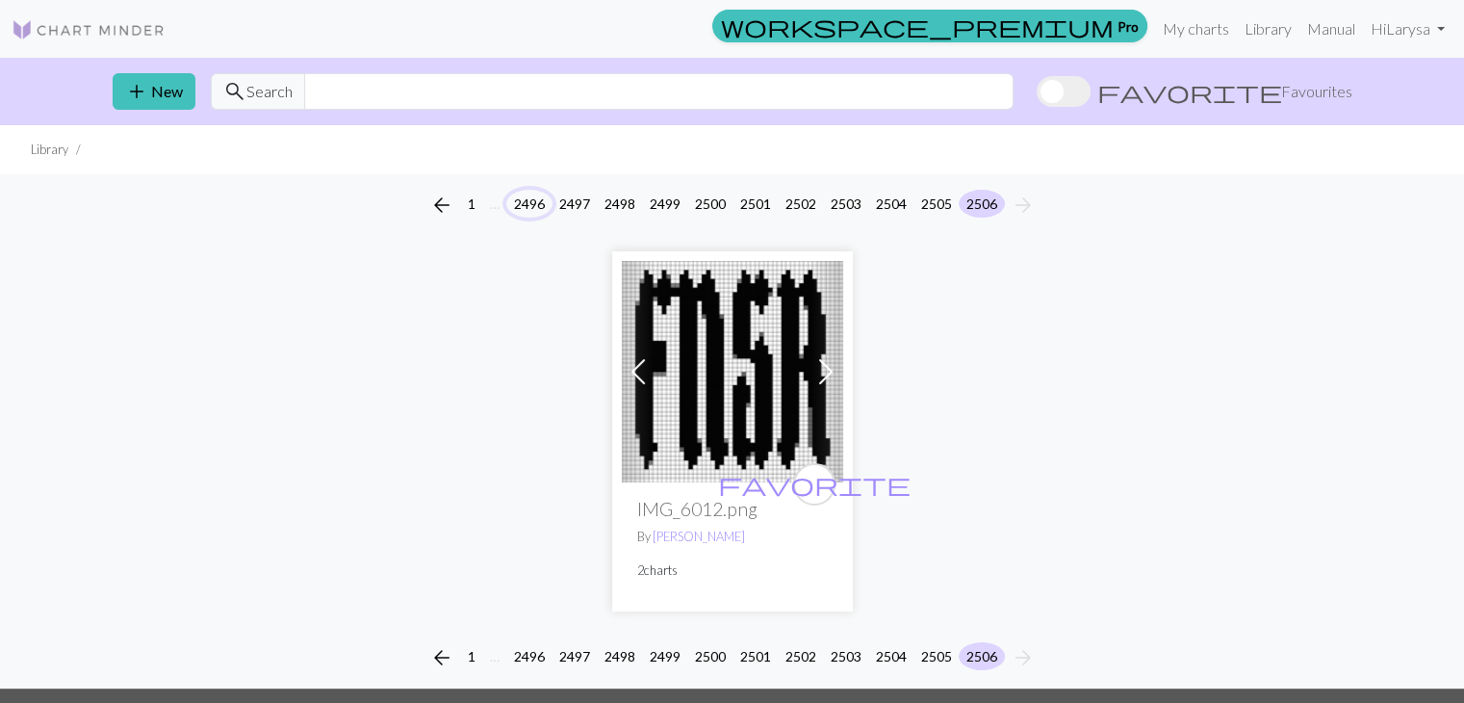
click at [526, 205] on button "2496" at bounding box center [529, 204] width 46 height 28
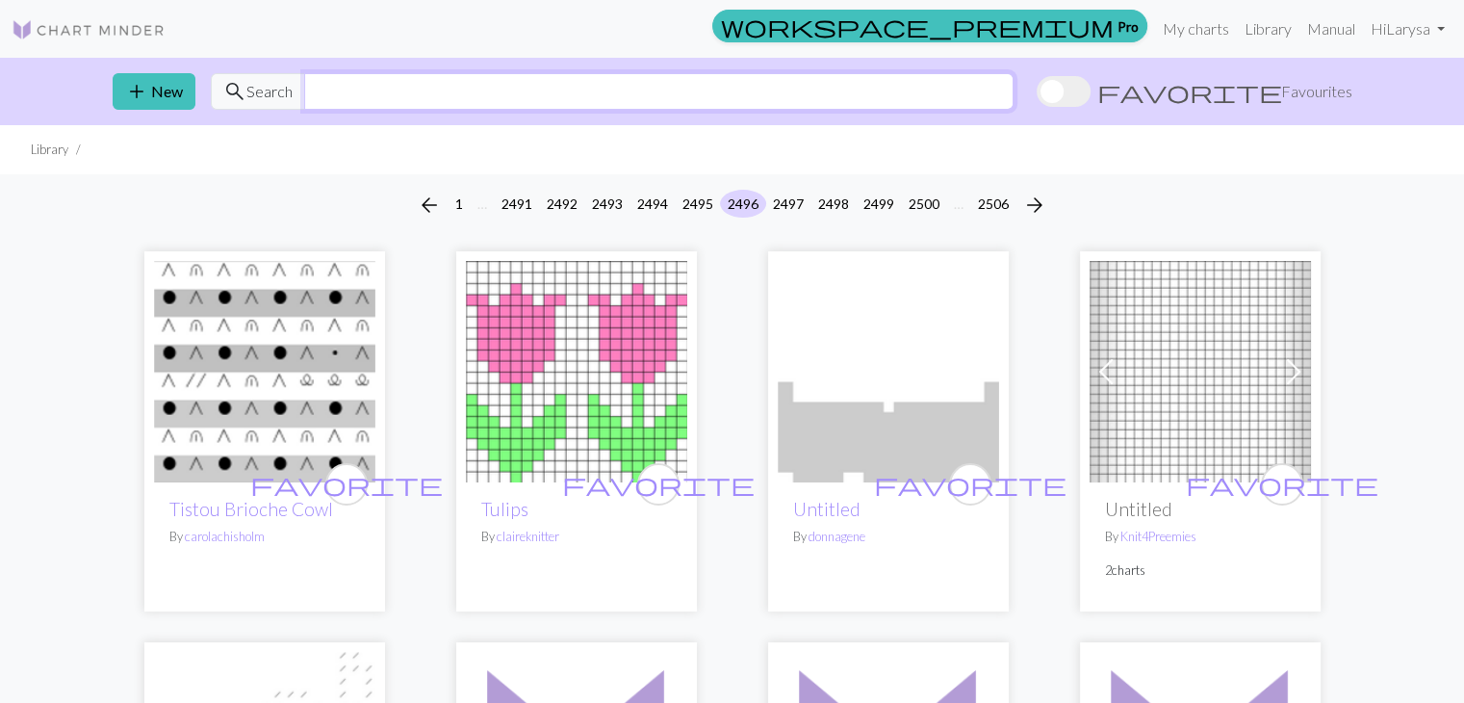
click at [395, 94] on input "text" at bounding box center [658, 91] width 709 height 37
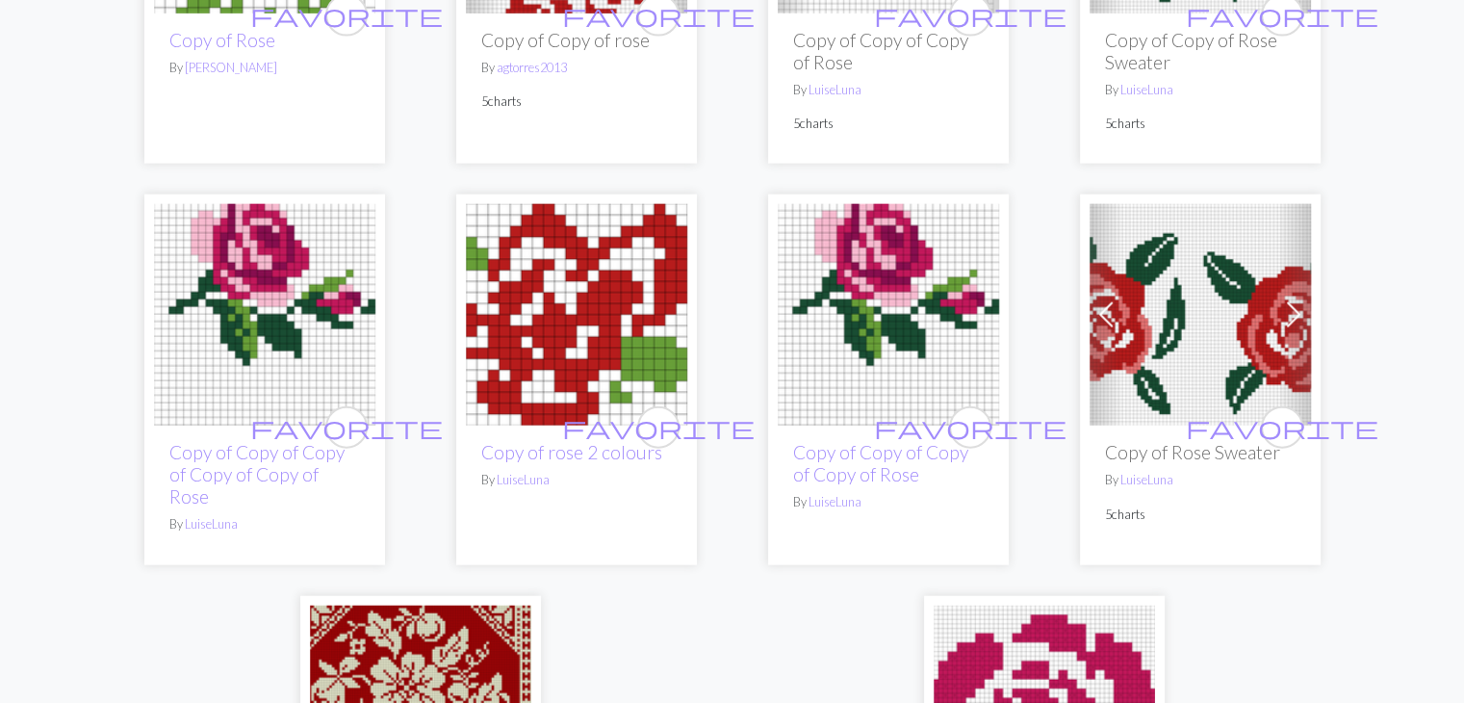
scroll to position [5005, 0]
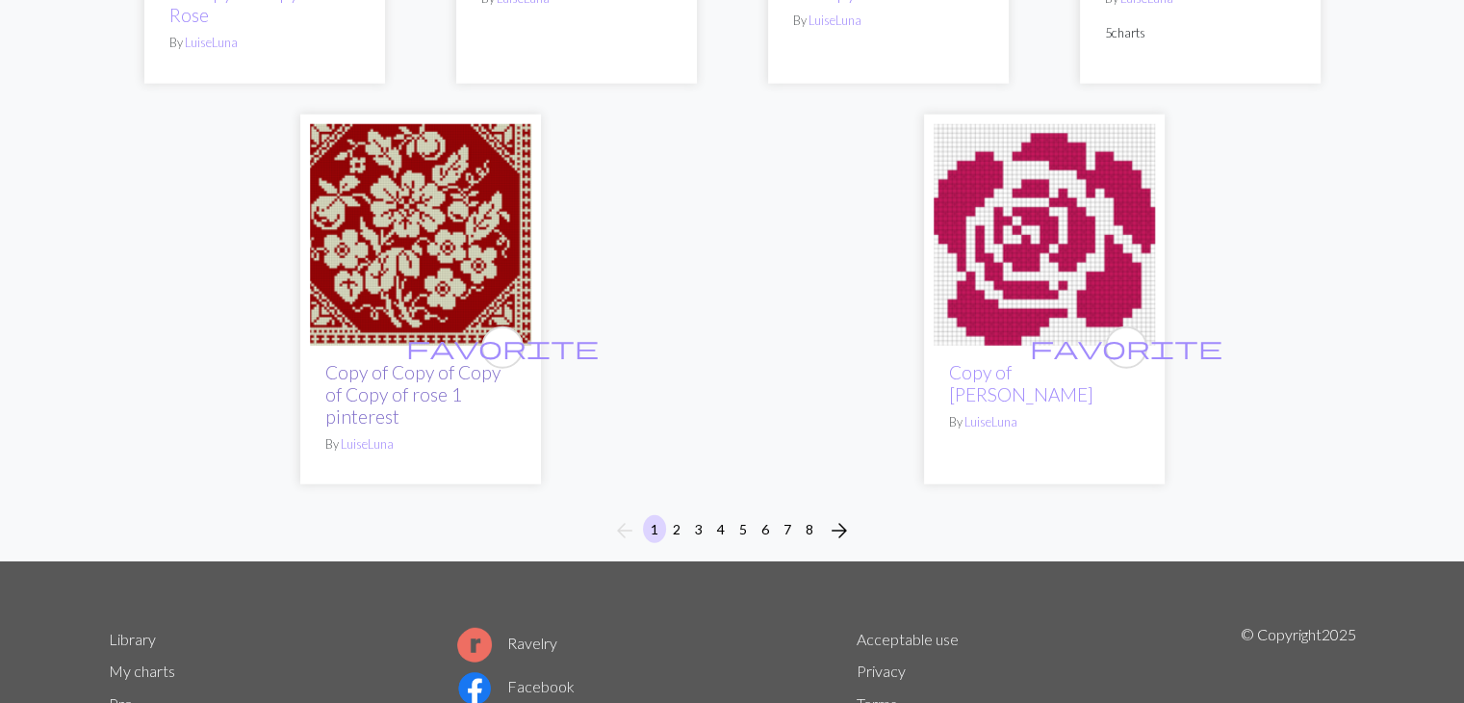
type input "rose"
click at [381, 361] on link "Copy of Copy of Copy of Copy of rose 1 pinterest" at bounding box center [412, 394] width 175 height 66
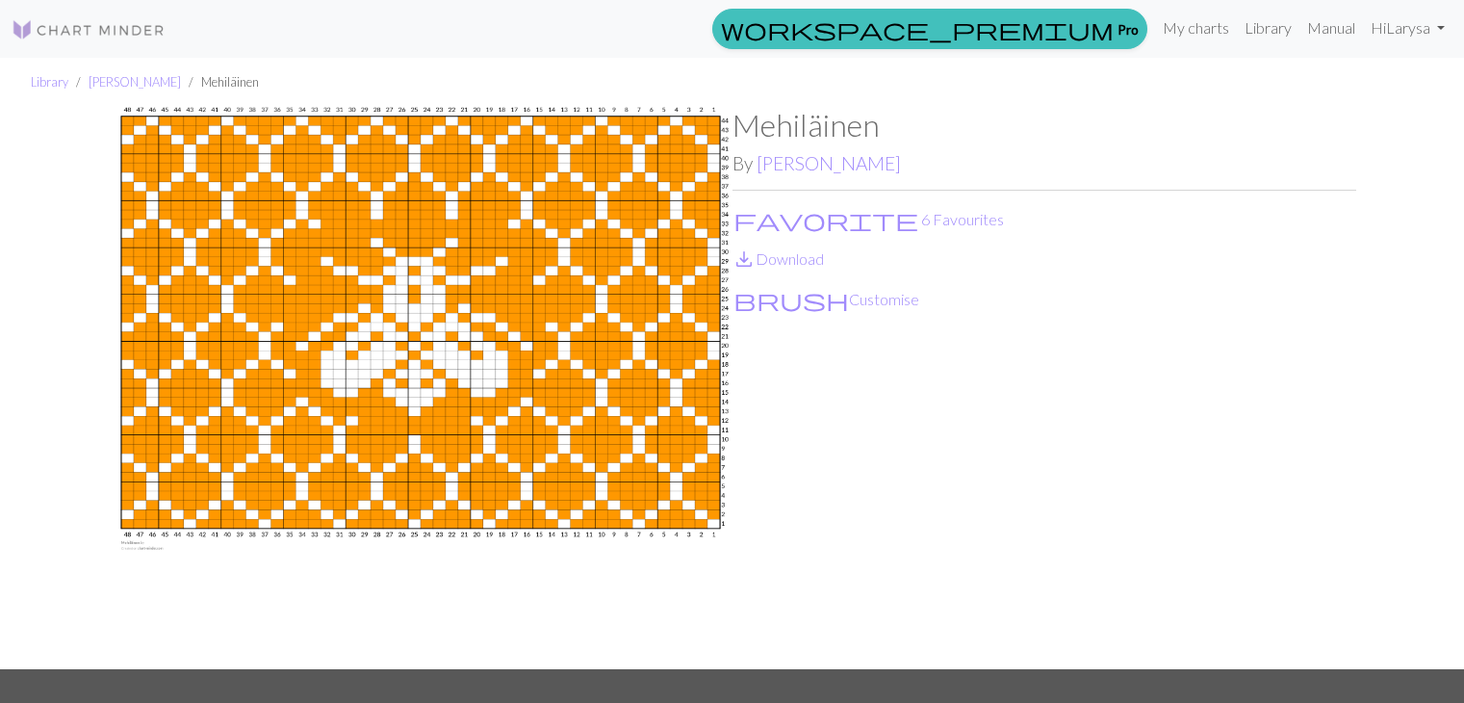
scroll to position [50, 0]
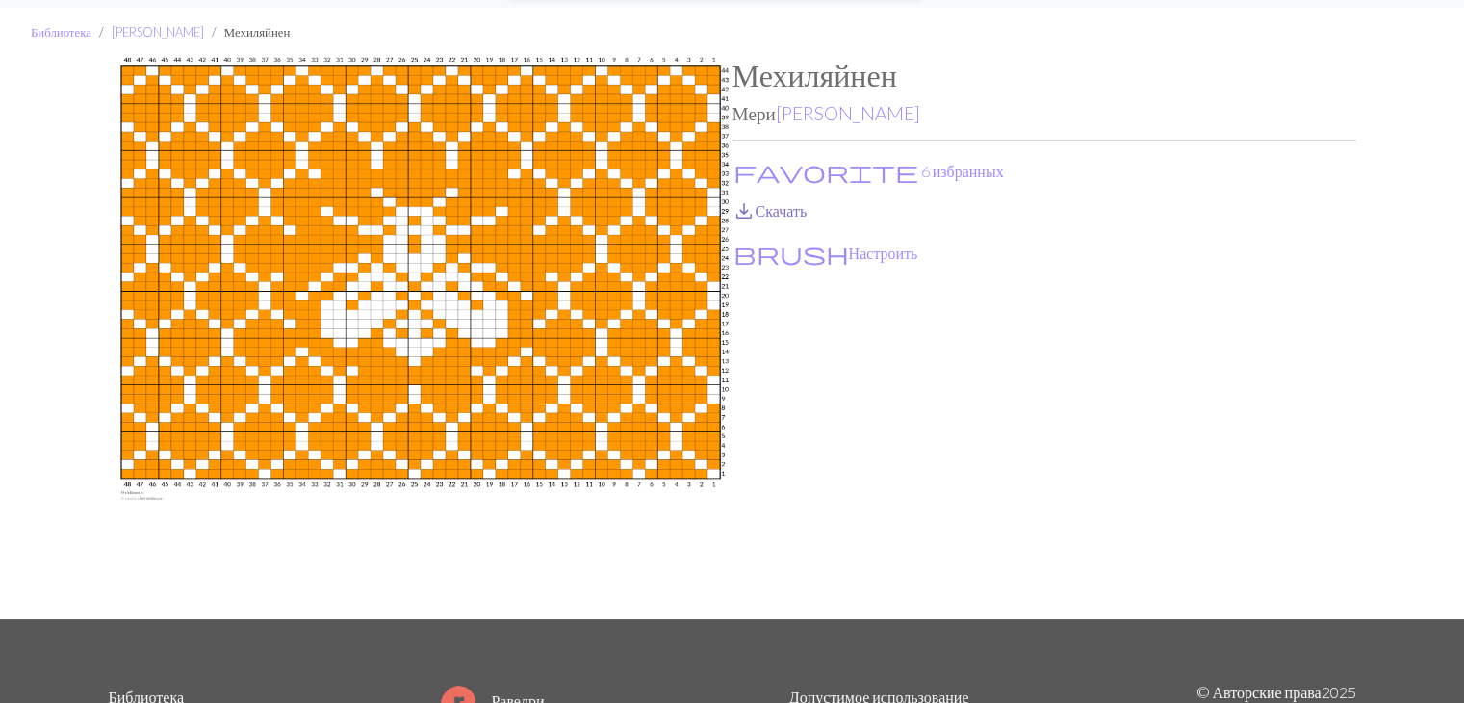
click at [774, 209] on font "Скачать" at bounding box center [782, 210] width 52 height 18
click at [1347, 268] on div "[PERSON_NAME] favorite 6 избранных save_alt Скачать brush Настроить" at bounding box center [1044, 338] width 624 height 562
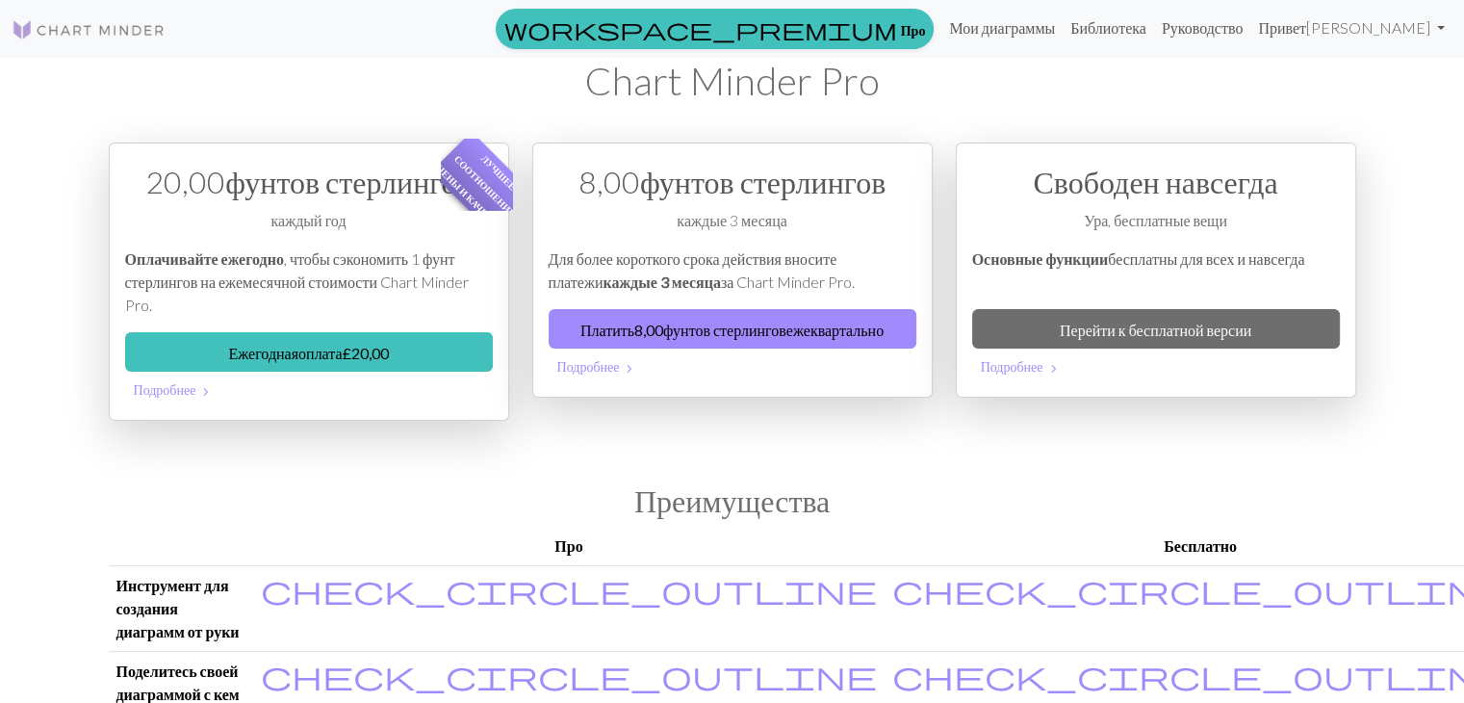
click at [254, 74] on h1 "Chart Minder Pro" at bounding box center [732, 81] width 1247 height 46
click at [1055, 33] on font "Мои диаграммы" at bounding box center [1002, 27] width 106 height 18
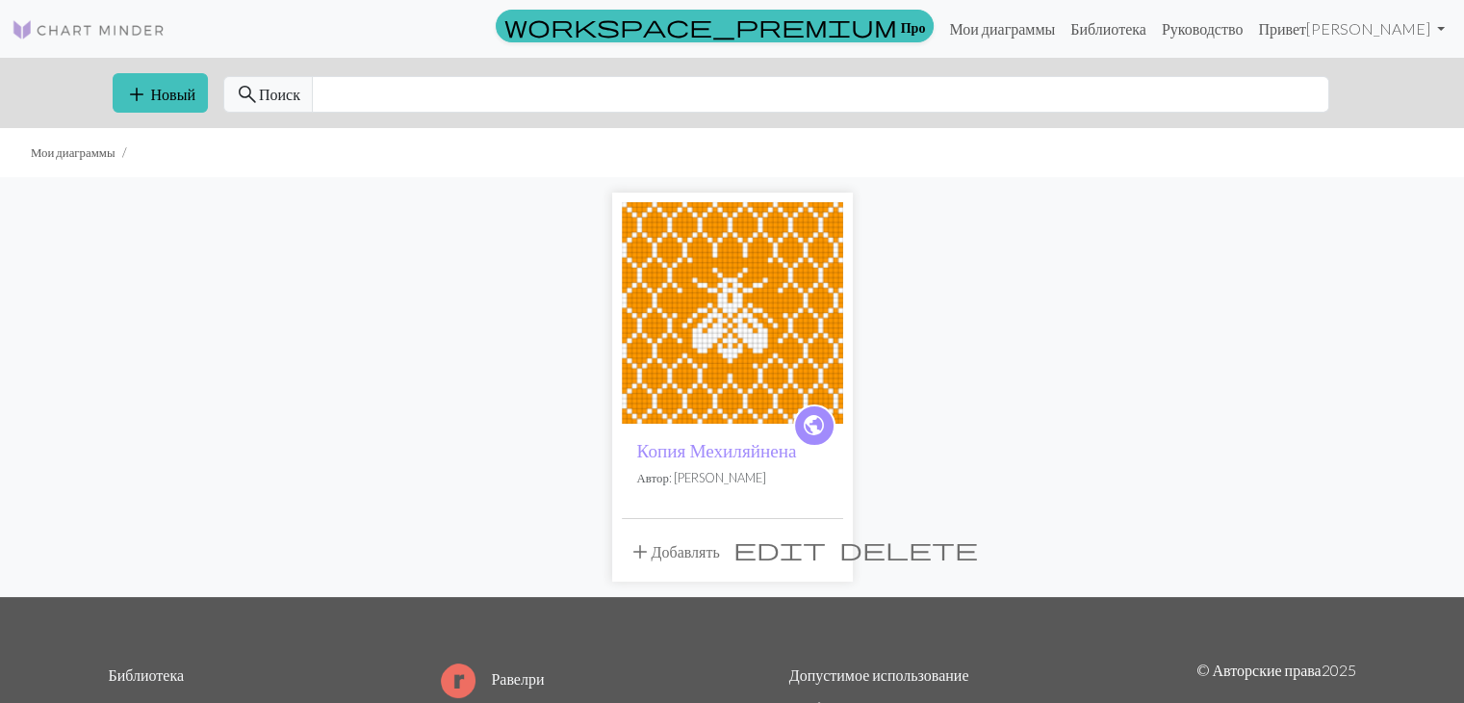
click at [839, 546] on span "delete" at bounding box center [908, 548] width 139 height 27
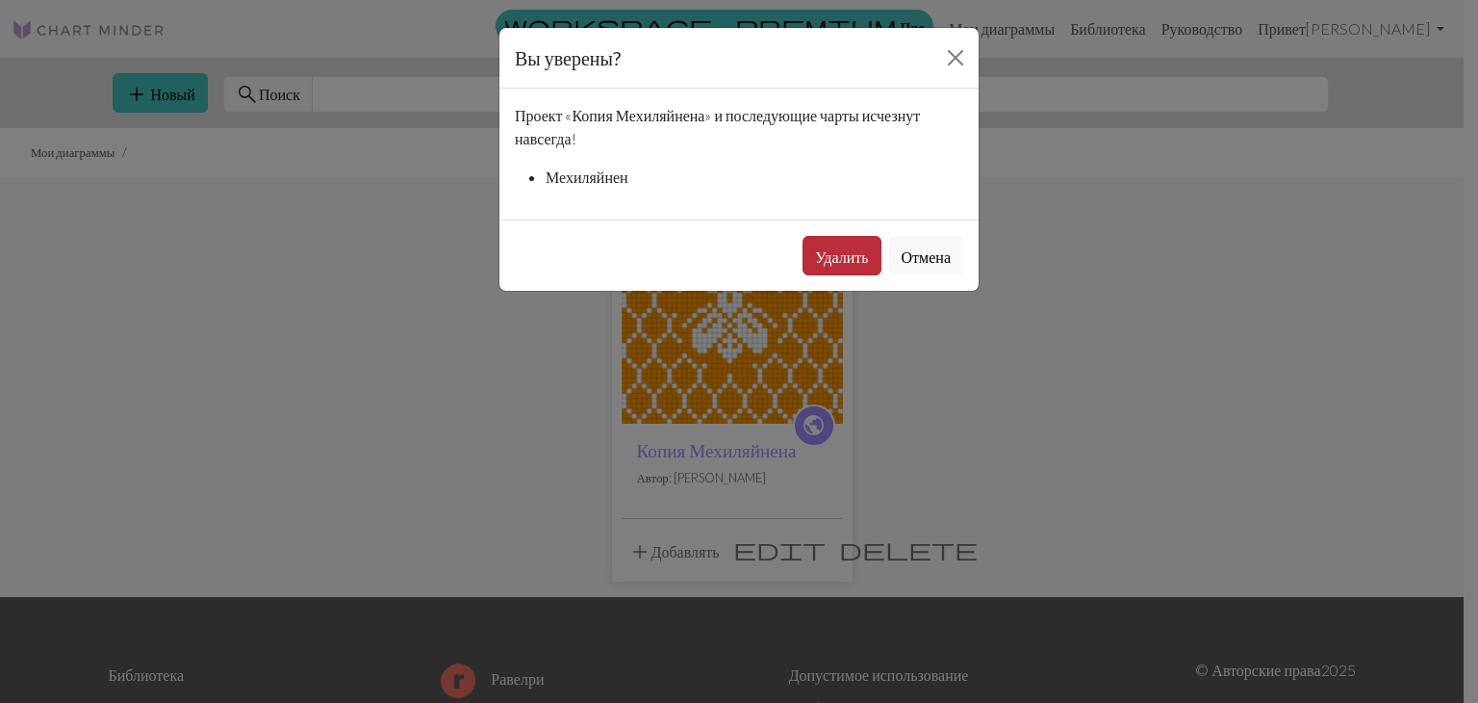
click at [823, 254] on font "Удалить" at bounding box center [841, 256] width 53 height 18
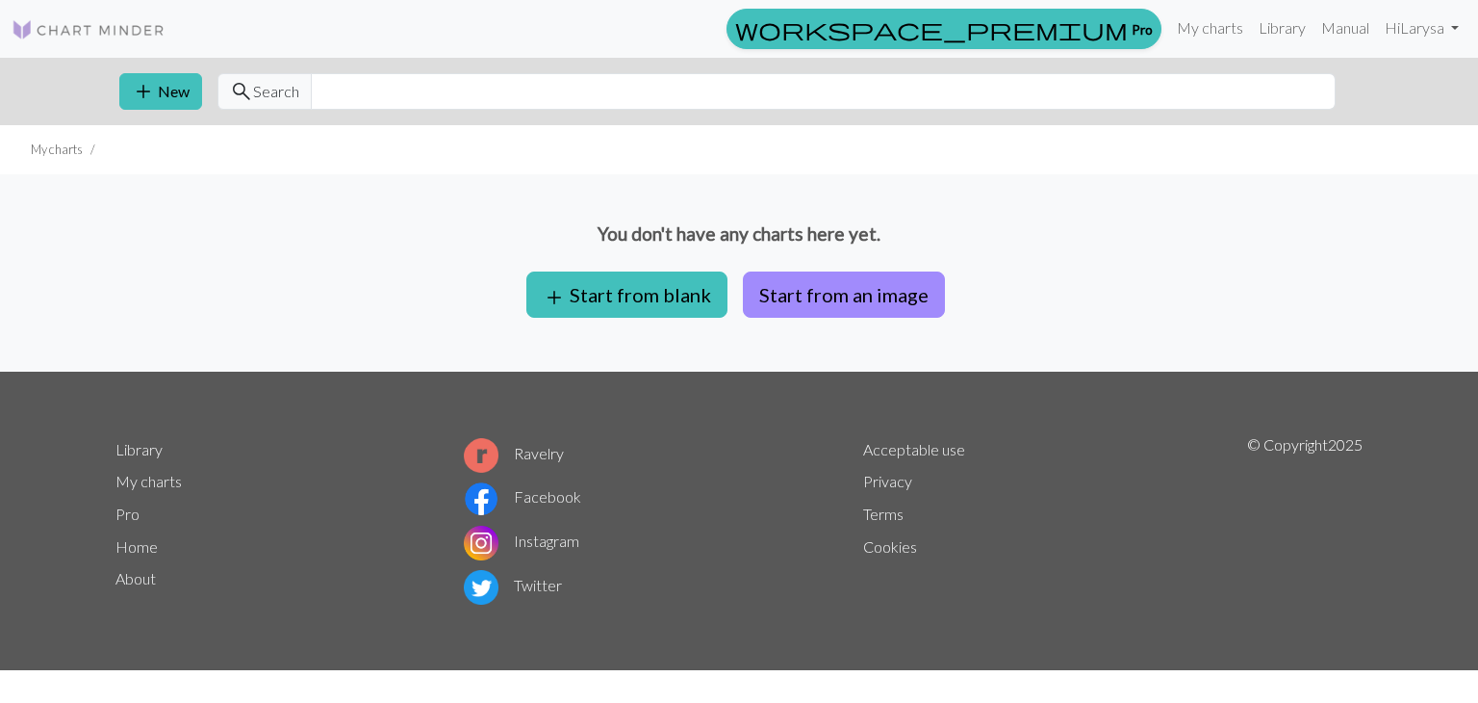
click at [1157, 207] on div "You don't have any charts here yet. add Start from blank Start from an image" at bounding box center [739, 272] width 1478 height 197
click at [1438, 30] on link "Hi [PERSON_NAME]" at bounding box center [1422, 28] width 90 height 39
click at [1398, 84] on link "Account settings" at bounding box center [1388, 83] width 124 height 39
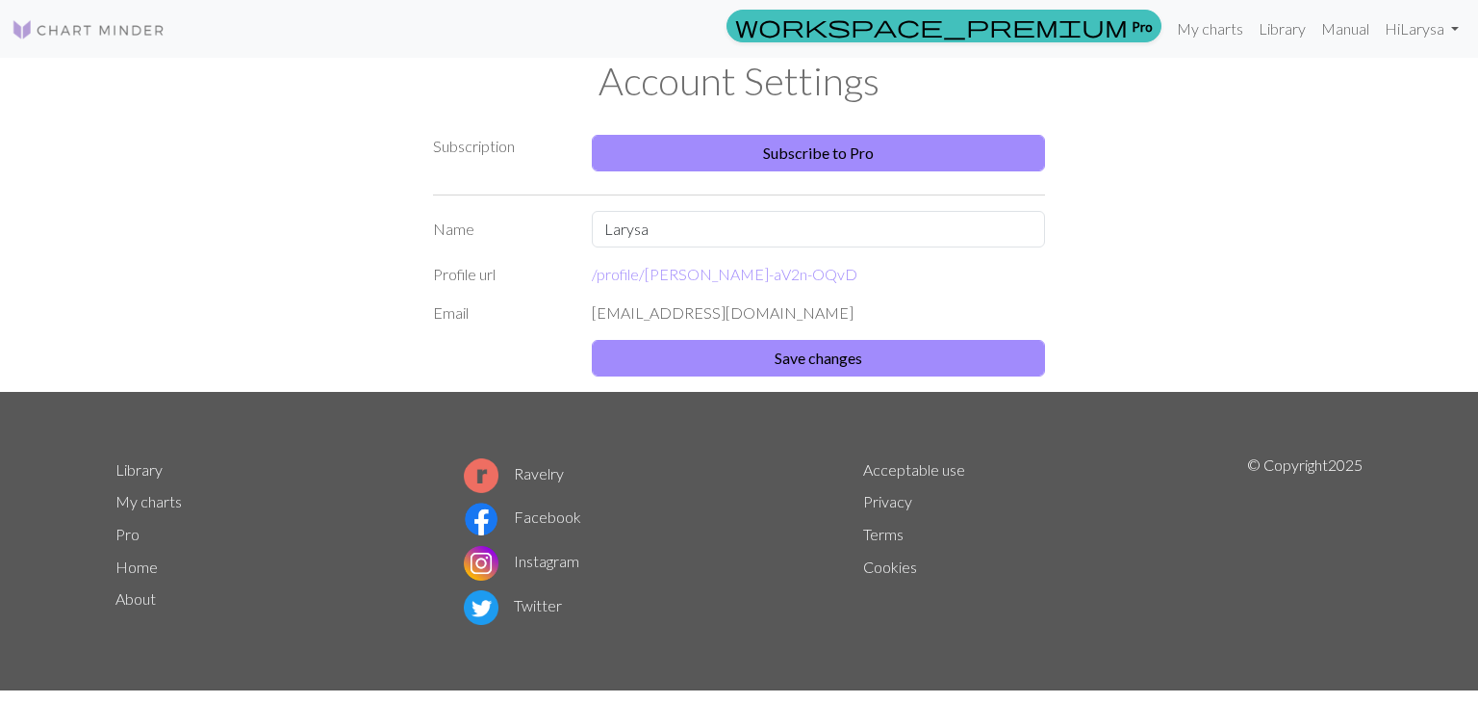
click at [1257, 218] on div "Subscription Subscribe to Pro Name [PERSON_NAME] Profile url /profile/ [PERSON_…" at bounding box center [739, 252] width 1271 height 280
click at [1259, 149] on div "Subscription Subscribe to Pro Name [PERSON_NAME] Profile url /profile/ [PERSON_…" at bounding box center [739, 252] width 1271 height 280
click at [133, 23] on img at bounding box center [89, 29] width 154 height 23
